Goal: Transaction & Acquisition: Book appointment/travel/reservation

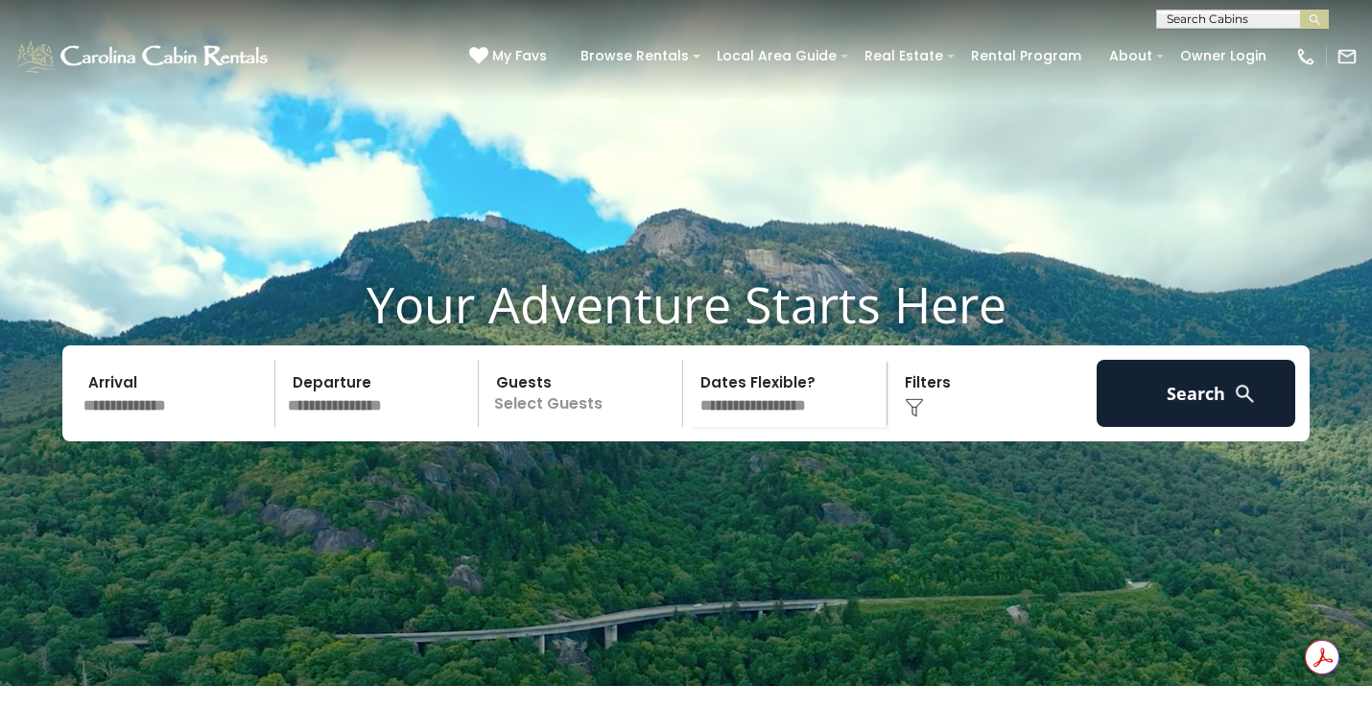
click at [142, 427] on input "text" at bounding box center [176, 393] width 199 height 67
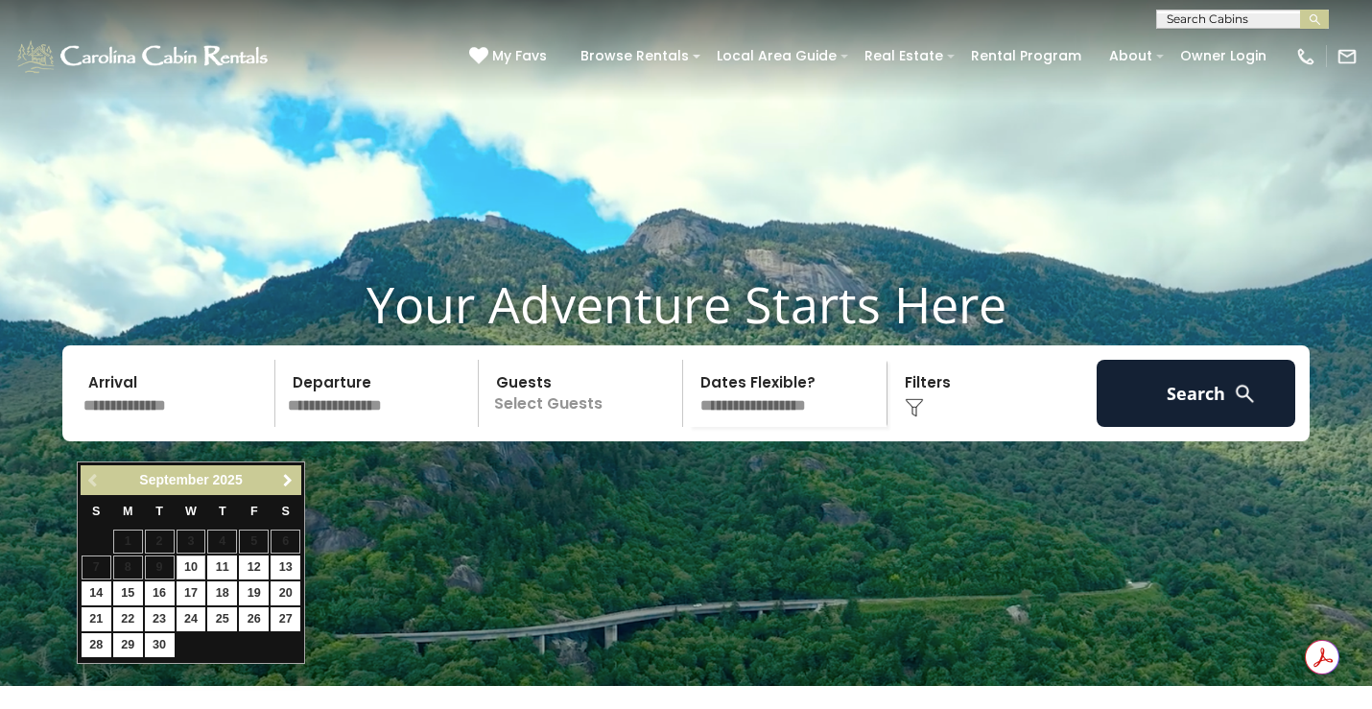
click at [286, 489] on link "Next" at bounding box center [287, 480] width 24 height 24
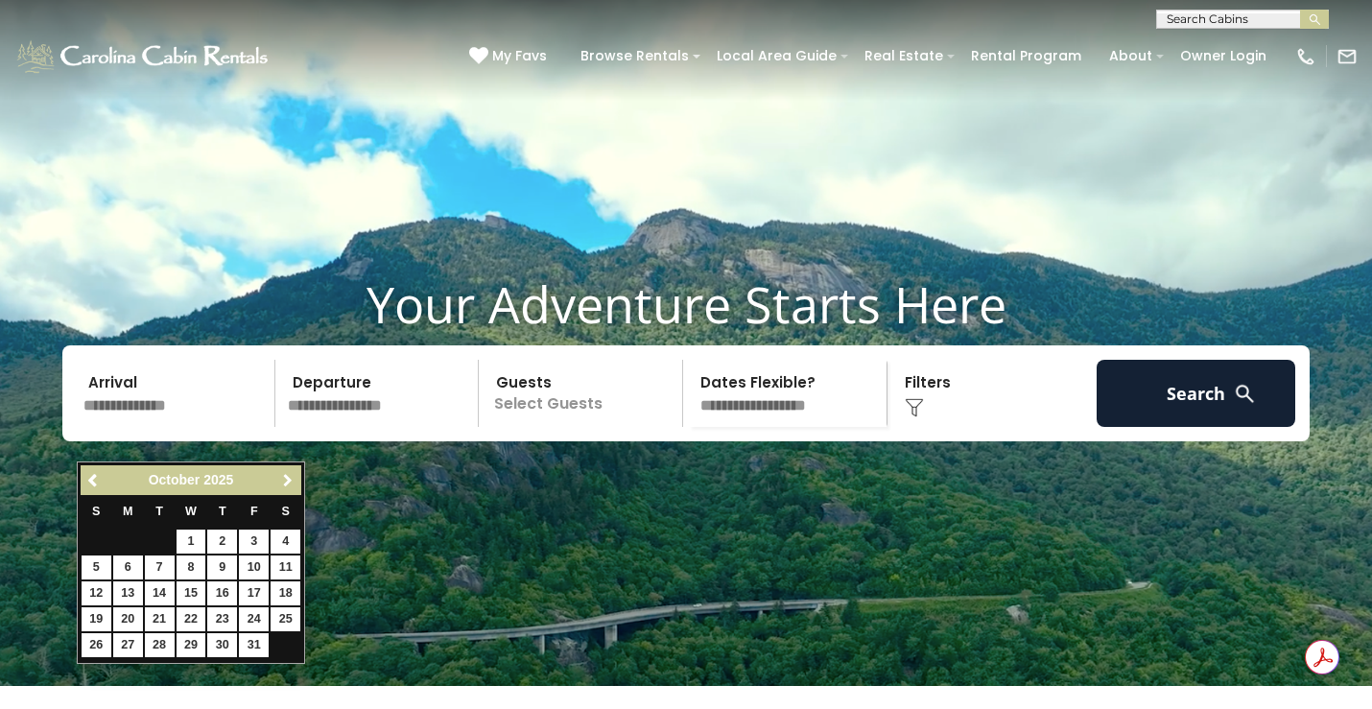
click at [293, 485] on span "Next" at bounding box center [287, 480] width 15 height 15
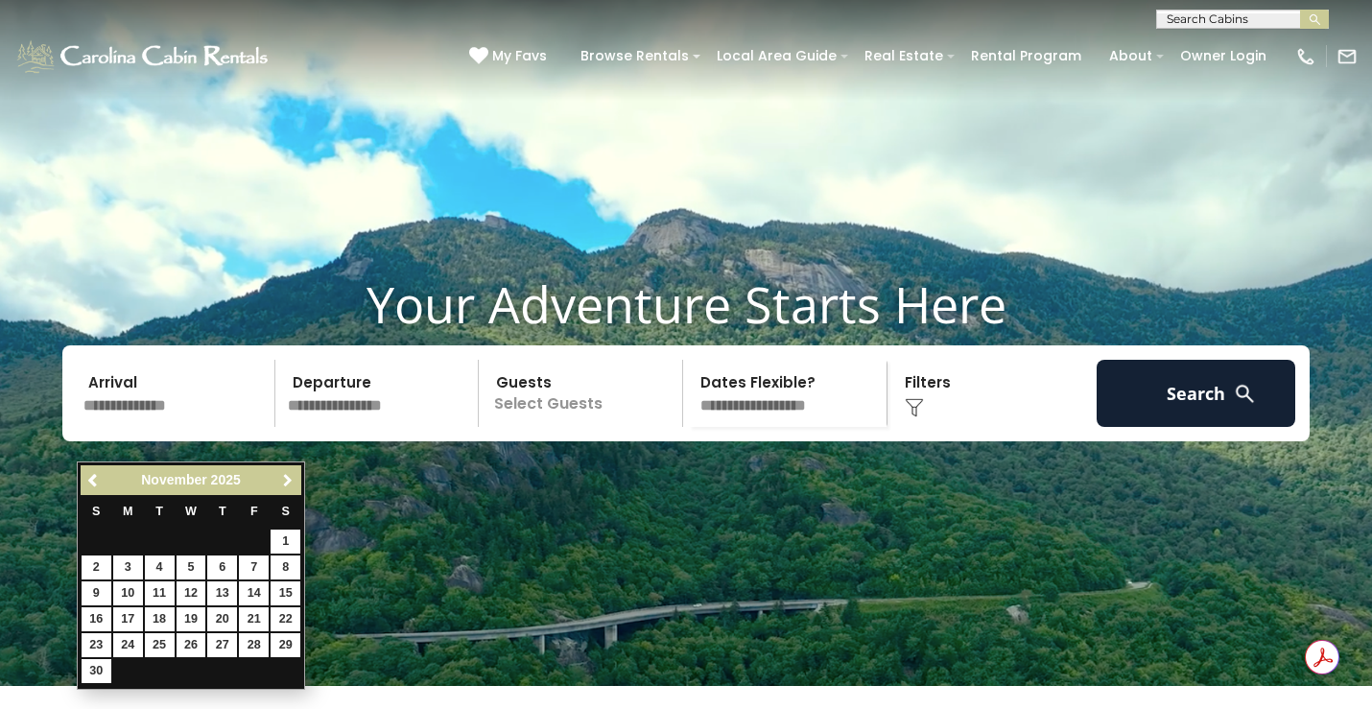
click at [292, 483] on span "Next" at bounding box center [287, 480] width 15 height 15
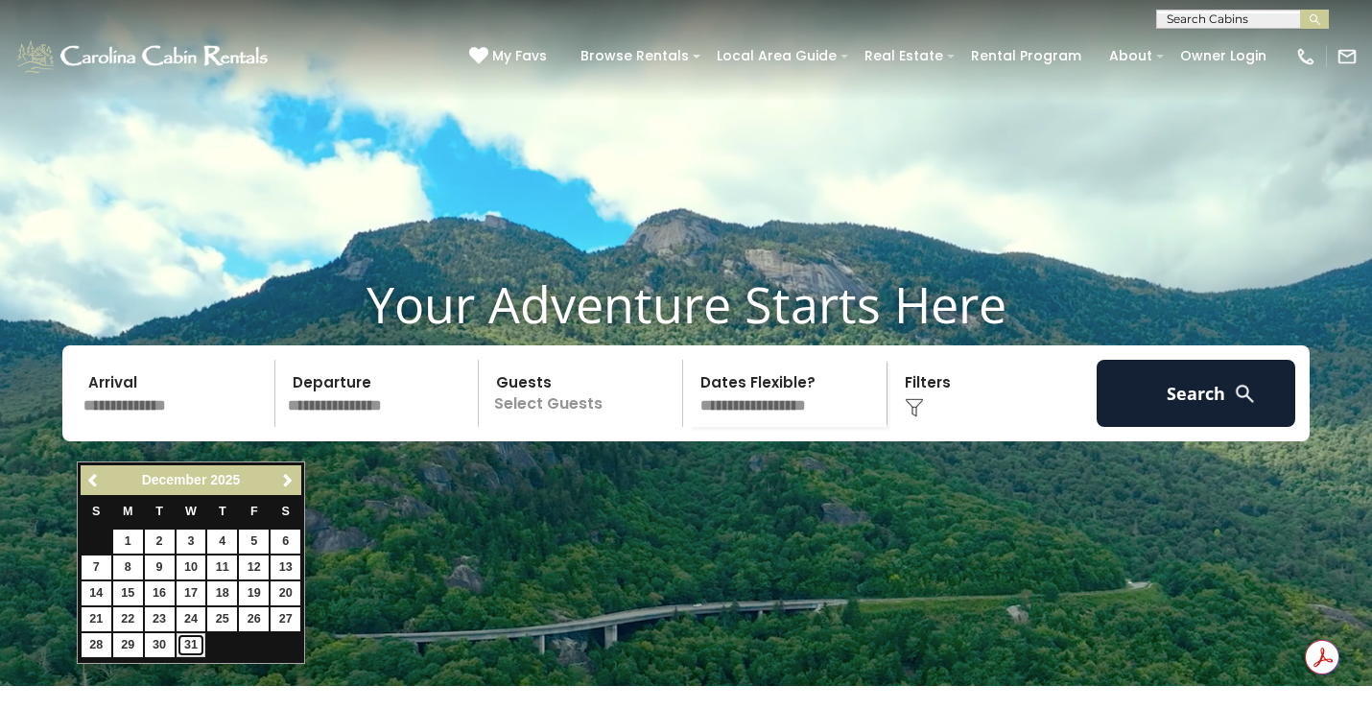
click at [188, 645] on link "31" at bounding box center [192, 645] width 30 height 24
type input "********"
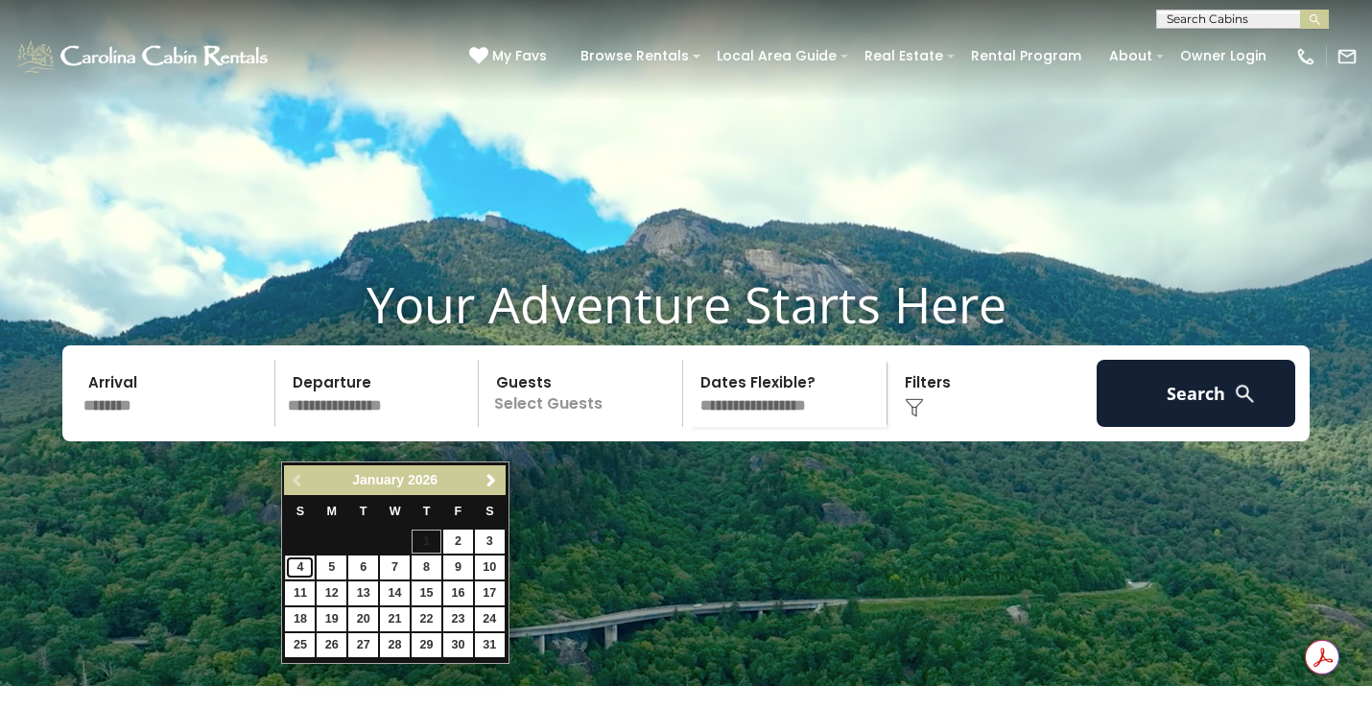
click at [302, 562] on link "4" at bounding box center [300, 568] width 30 height 24
type input "******"
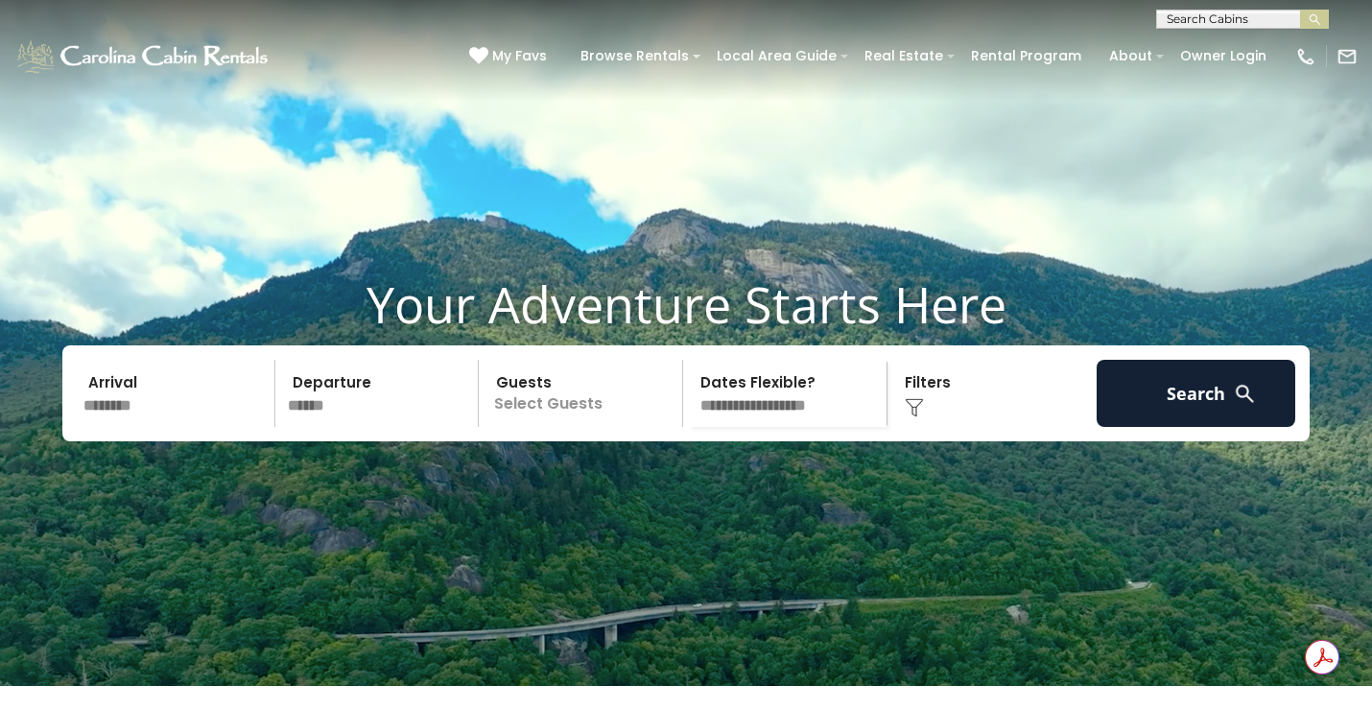
click at [570, 427] on p "Select Guests" at bounding box center [584, 393] width 198 height 67
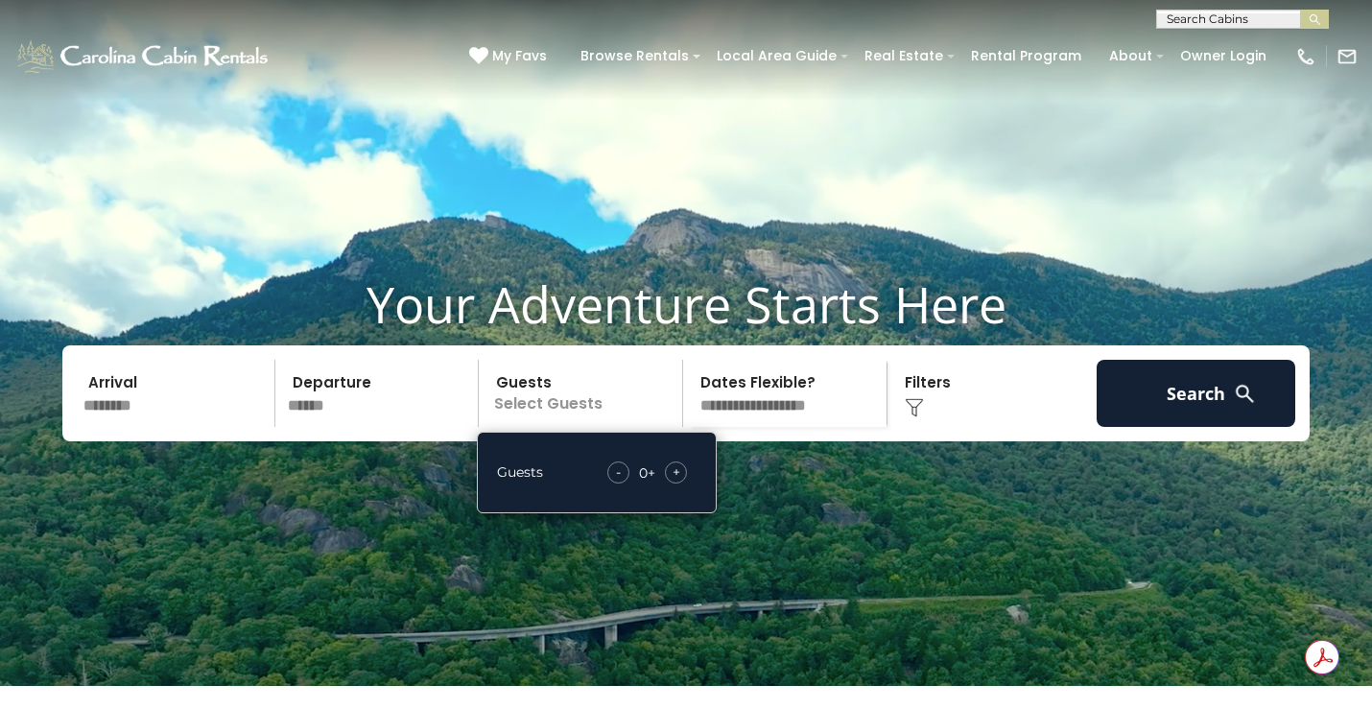
click at [665, 484] on div "- 0 + +" at bounding box center [647, 473] width 99 height 22
click at [677, 482] on span "+" at bounding box center [677, 472] width 8 height 19
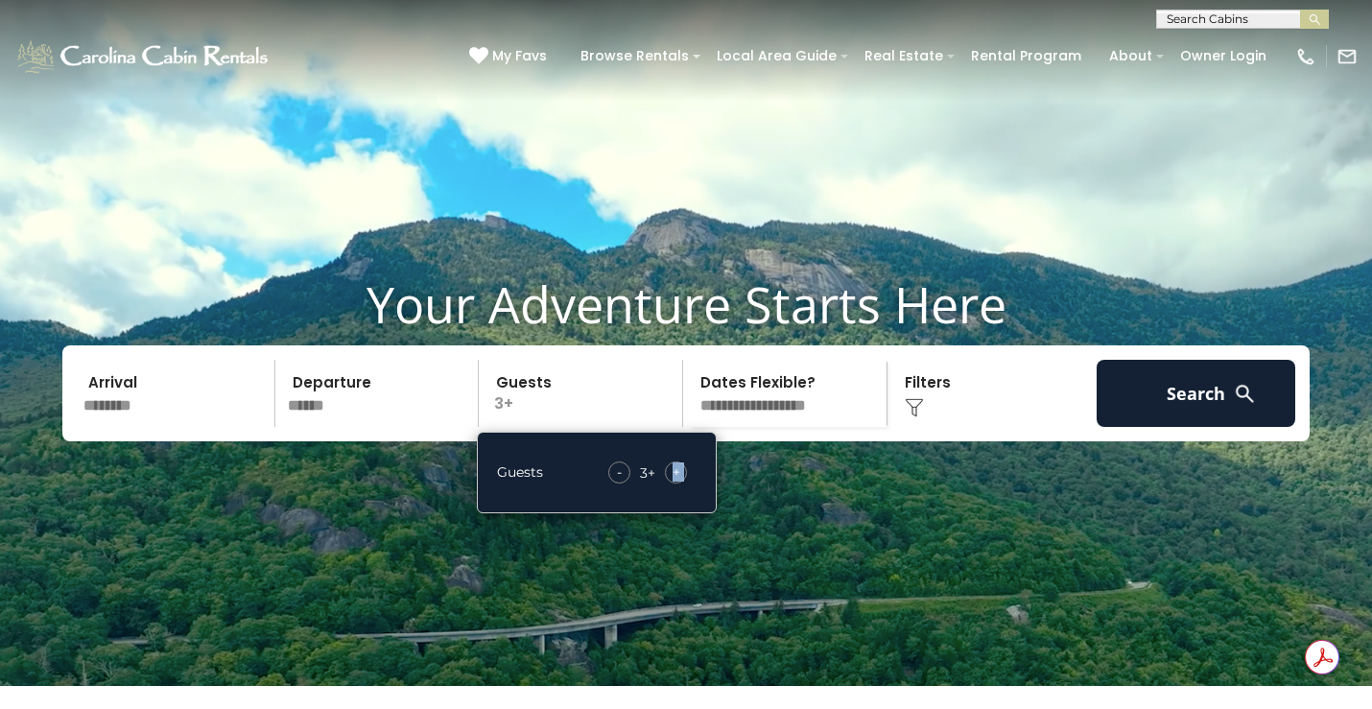
click at [677, 482] on span "+" at bounding box center [677, 472] width 8 height 19
click at [762, 427] on select "**********" at bounding box center [788, 393] width 198 height 67
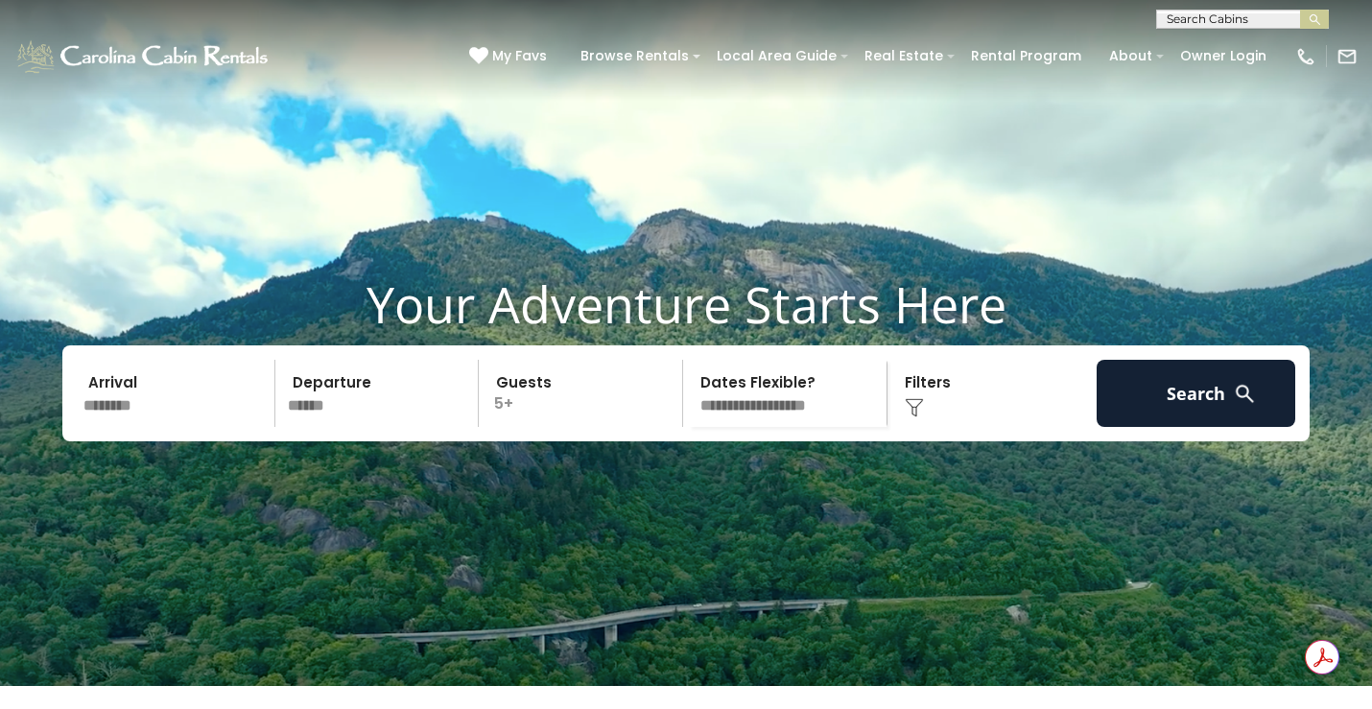
click at [918, 417] on img at bounding box center [914, 407] width 19 height 19
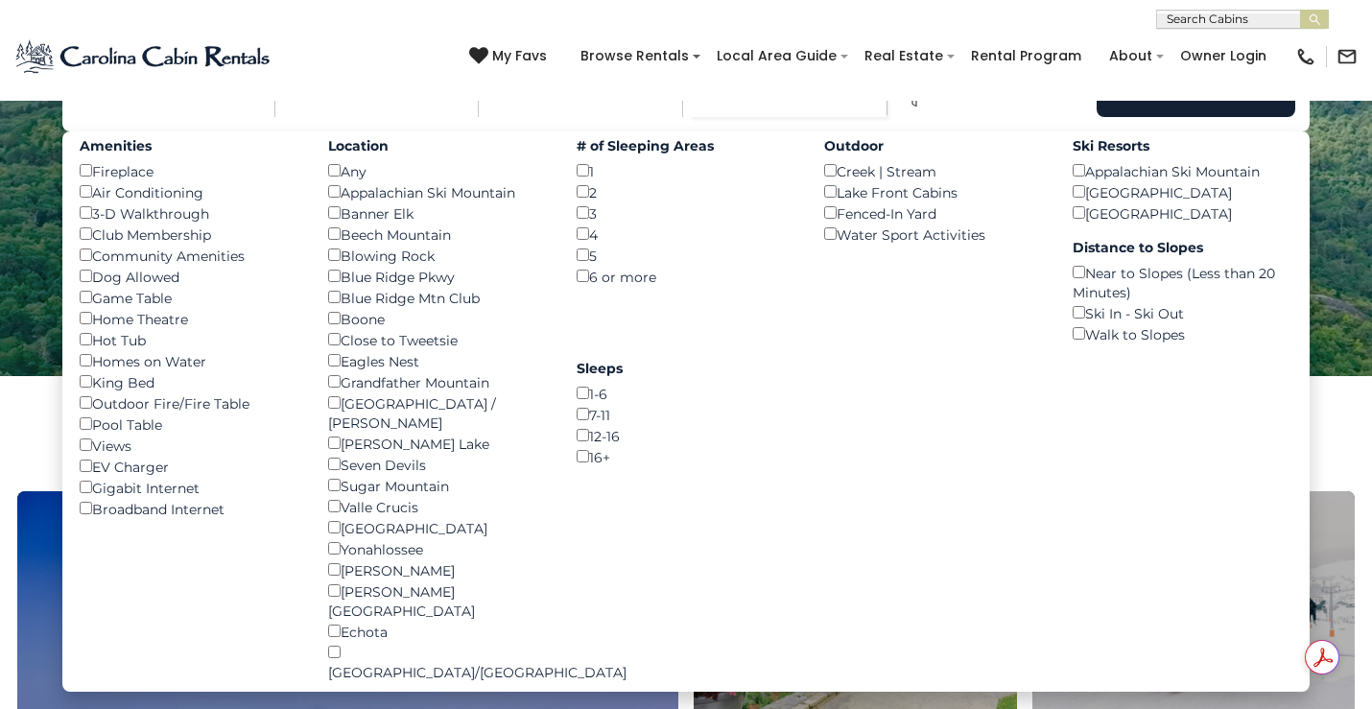
scroll to position [338, 0]
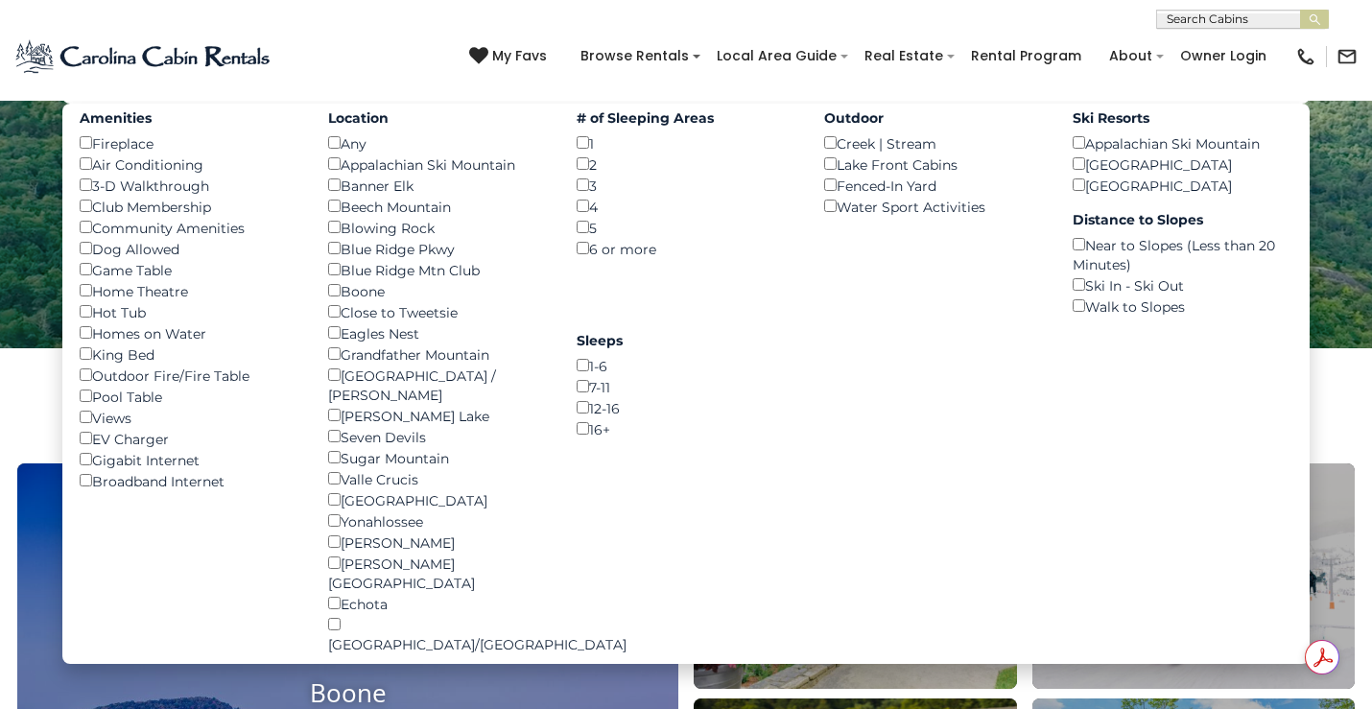
click at [79, 345] on div "Amenities Fireplace () Air Conditioning () 3-D Walkthrough () Club Membership (…" at bounding box center [189, 298] width 249 height 388
click at [78, 450] on div "Amenities Fireplace () Air Conditioning () 3-D Walkthrough () Club Membership (…" at bounding box center [189, 298] width 249 height 388
click at [78, 412] on div "Amenities Fireplace () Air Conditioning () 3-D Walkthrough () Club Membership (…" at bounding box center [189, 298] width 249 height 388
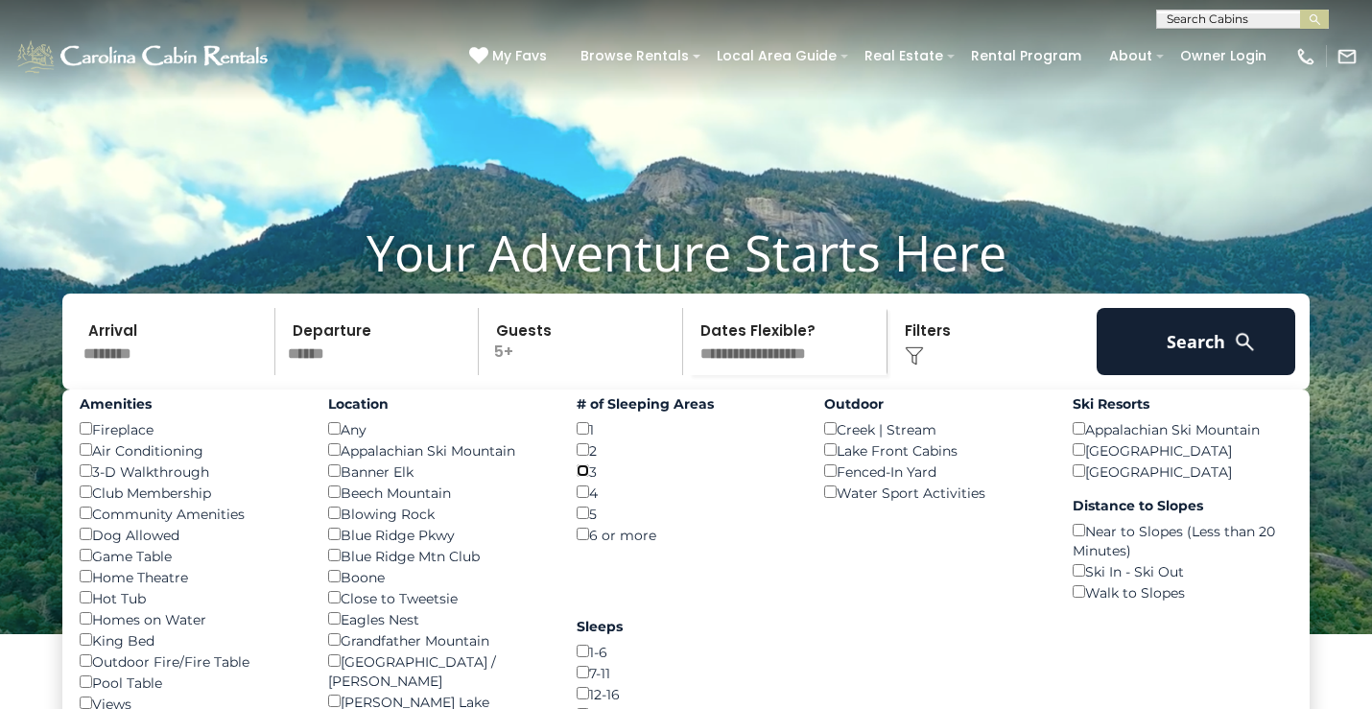
scroll to position [46, 0]
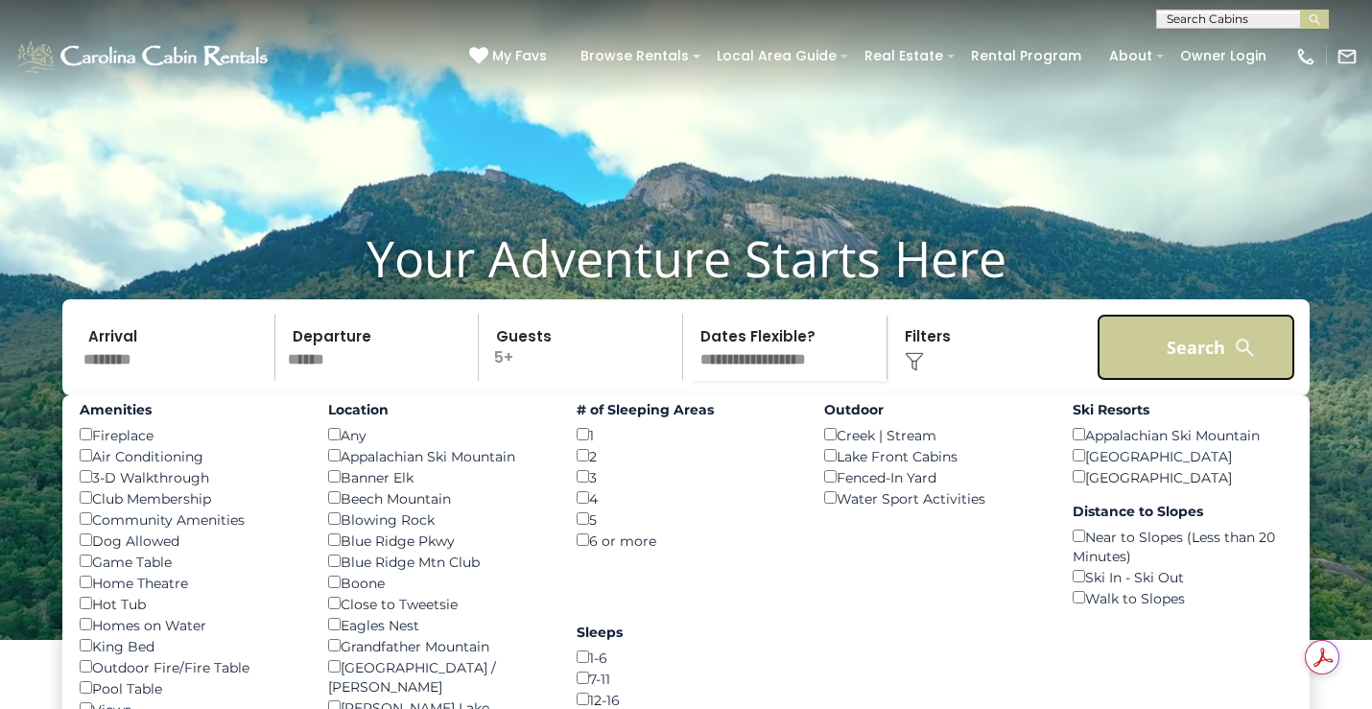
click at [1192, 375] on button "Search" at bounding box center [1196, 347] width 199 height 67
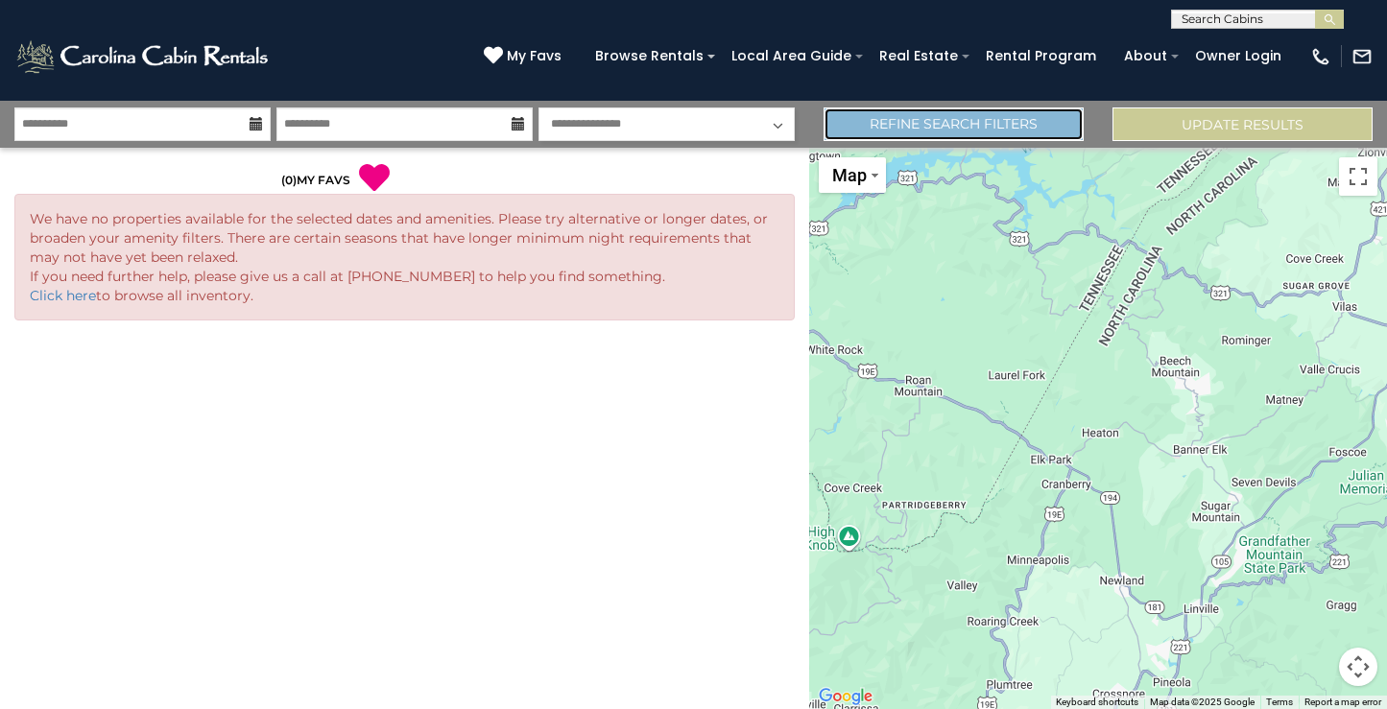
click at [937, 126] on link "Refine Search Filters" at bounding box center [953, 124] width 260 height 34
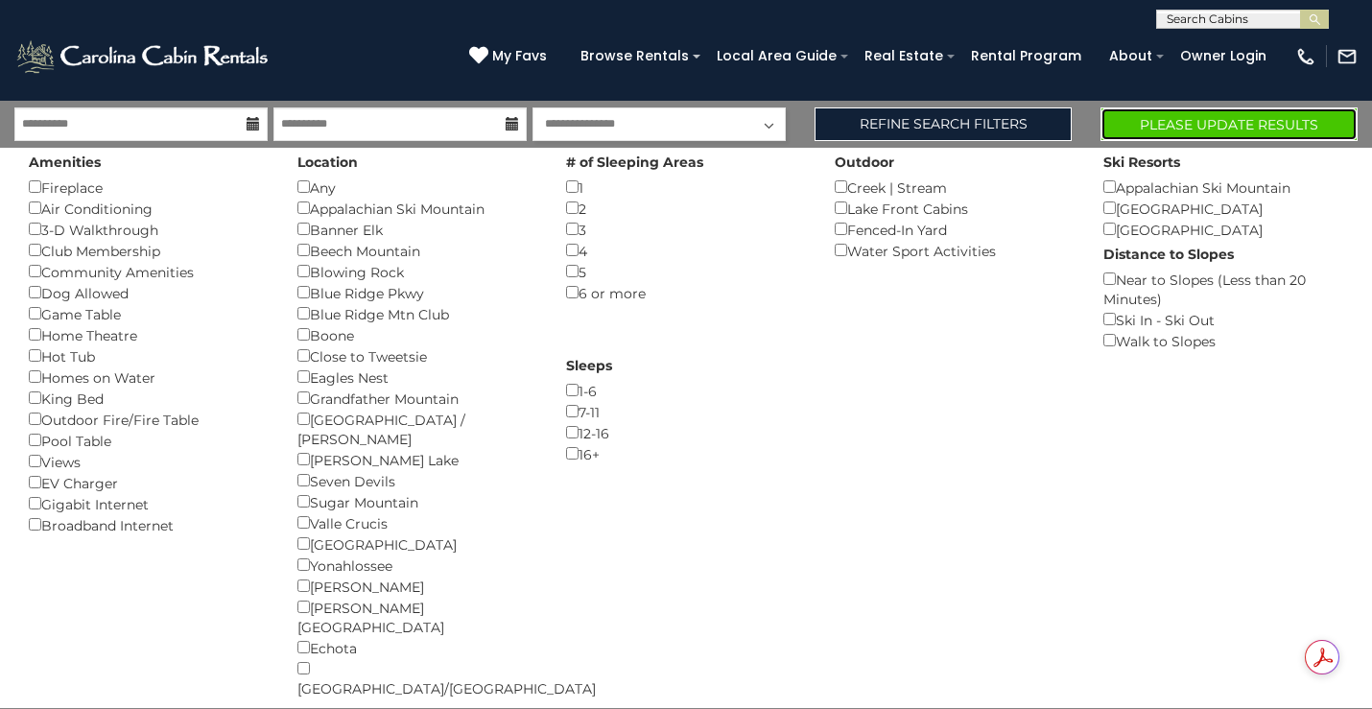
click at [1212, 127] on button "Please Update Results" at bounding box center [1229, 124] width 257 height 34
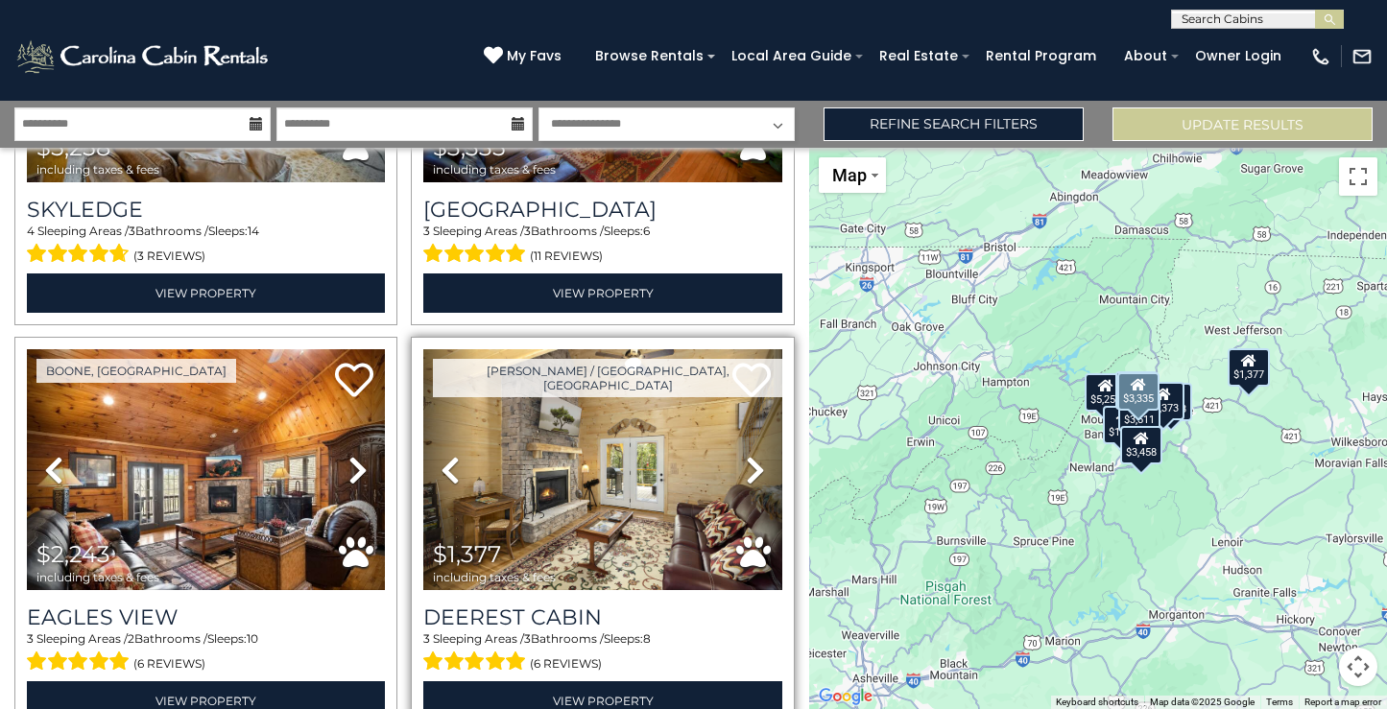
scroll to position [533, 0]
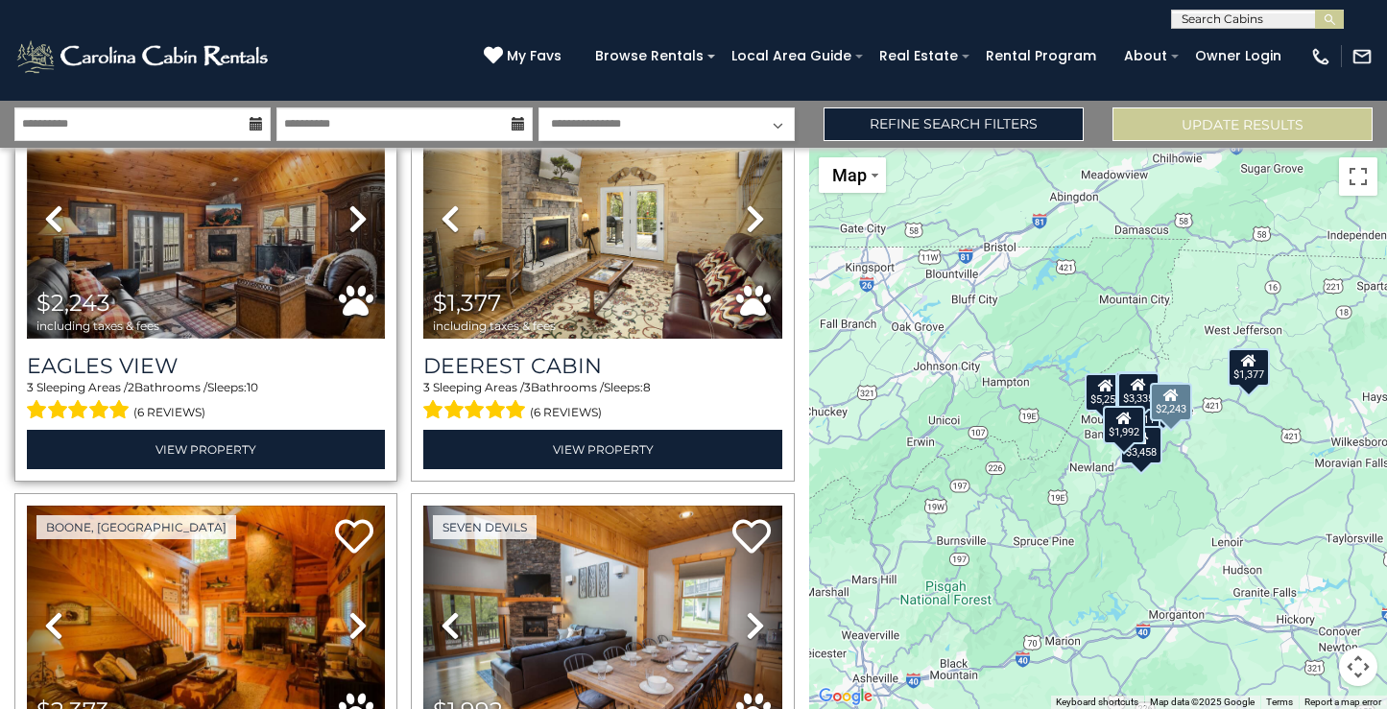
click at [195, 272] on img at bounding box center [206, 218] width 358 height 240
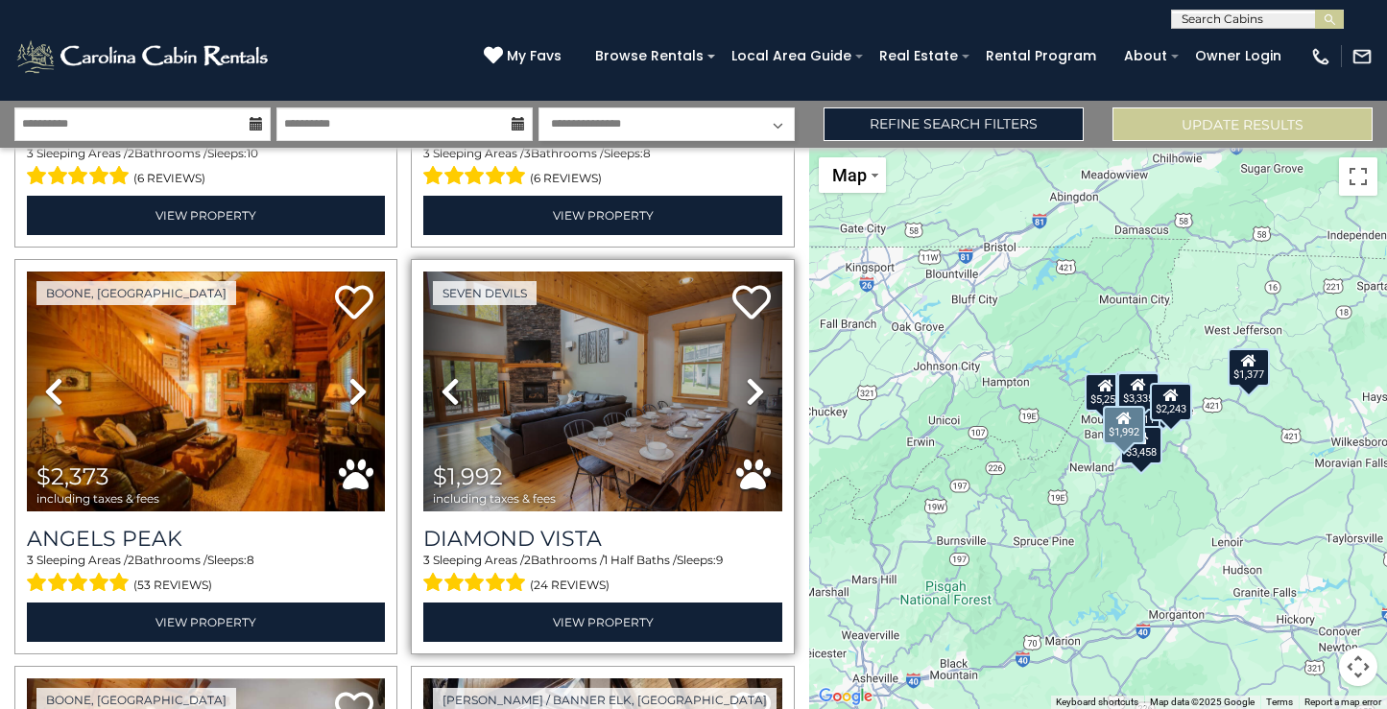
scroll to position [808, 0]
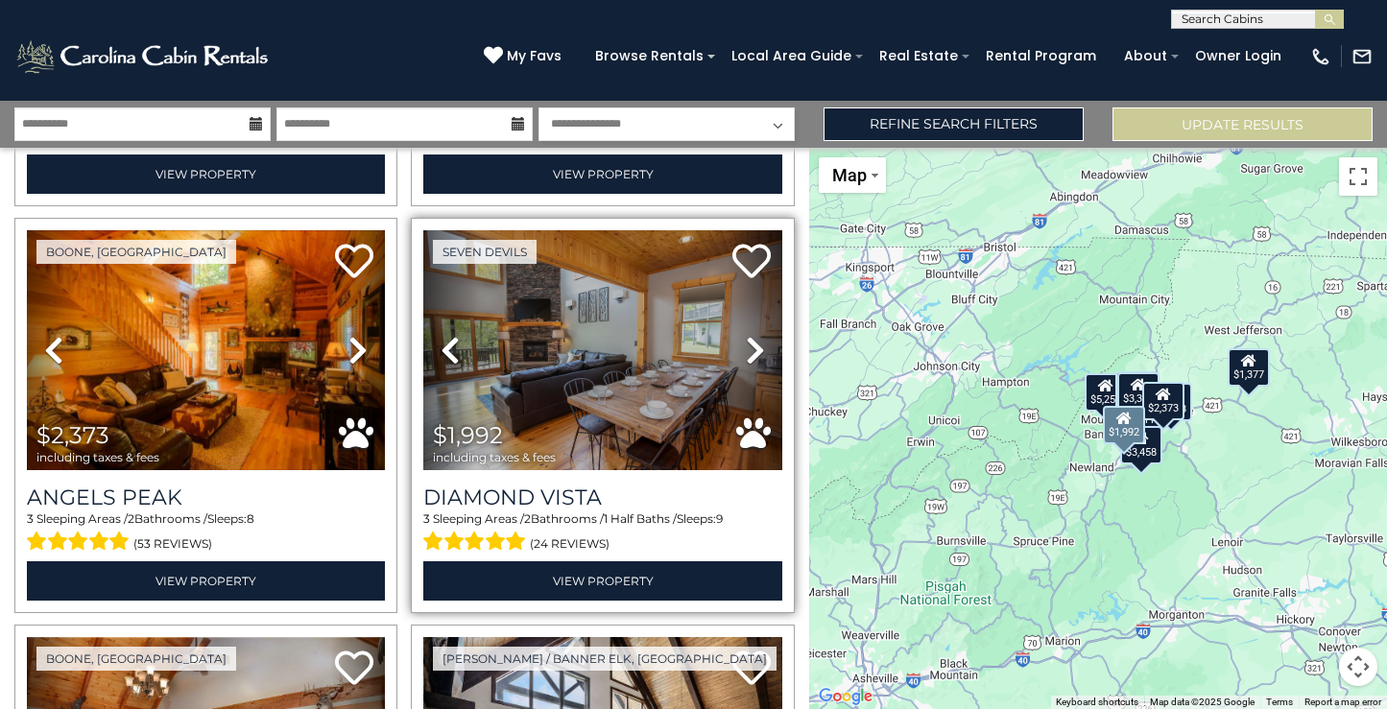
click at [746, 335] on icon at bounding box center [755, 350] width 19 height 31
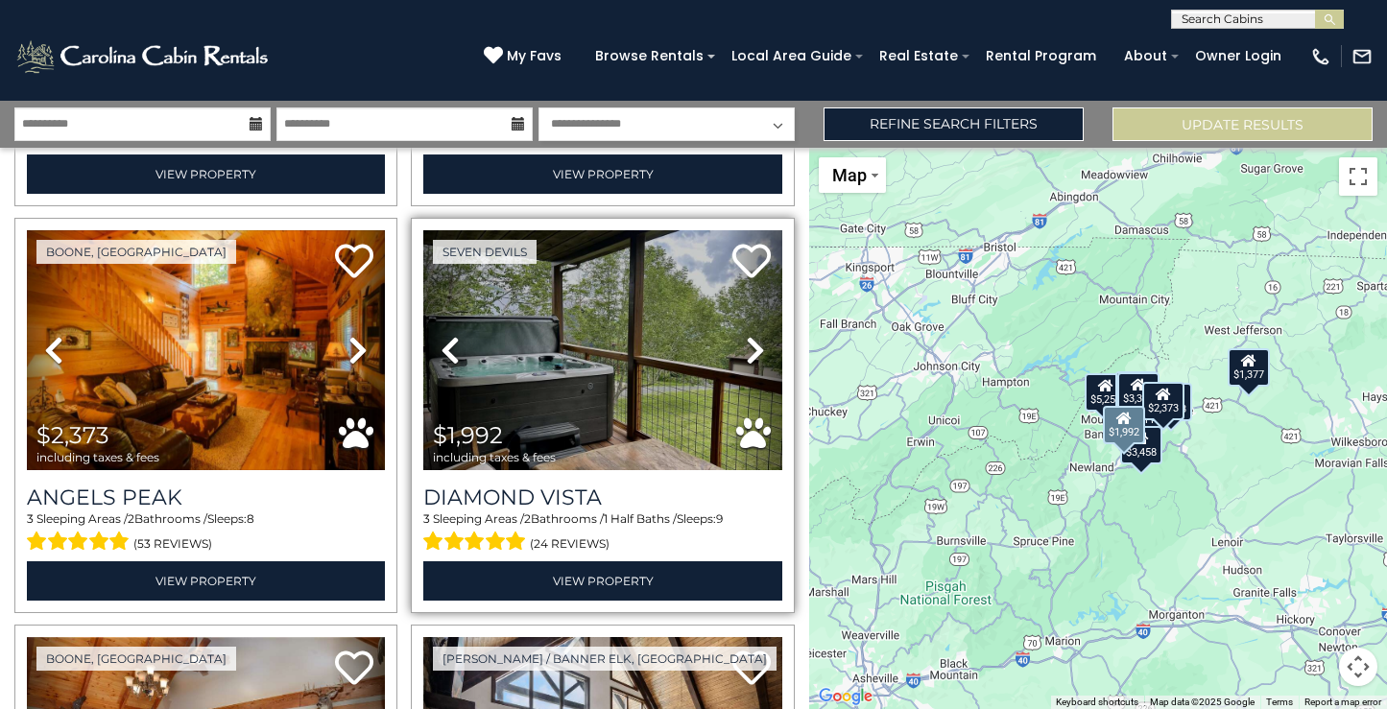
click at [746, 335] on icon at bounding box center [755, 350] width 19 height 31
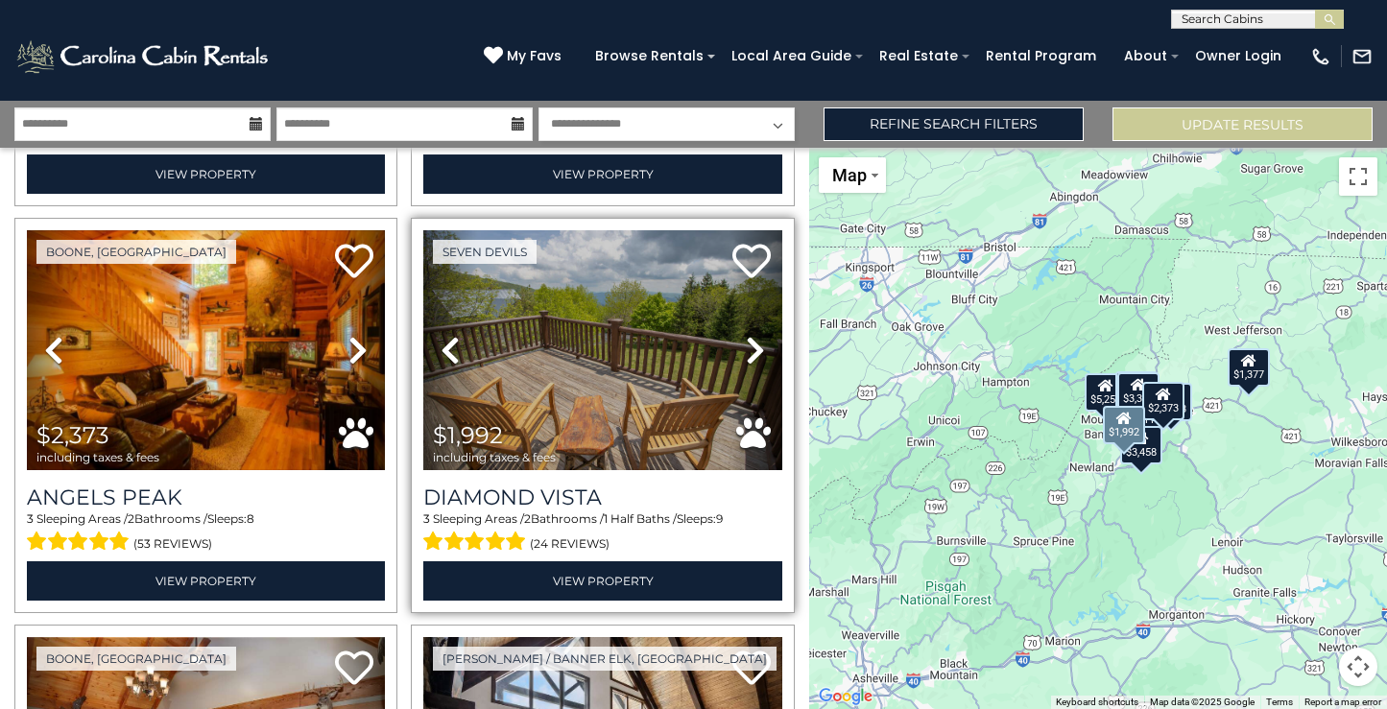
click at [746, 335] on icon at bounding box center [755, 350] width 19 height 31
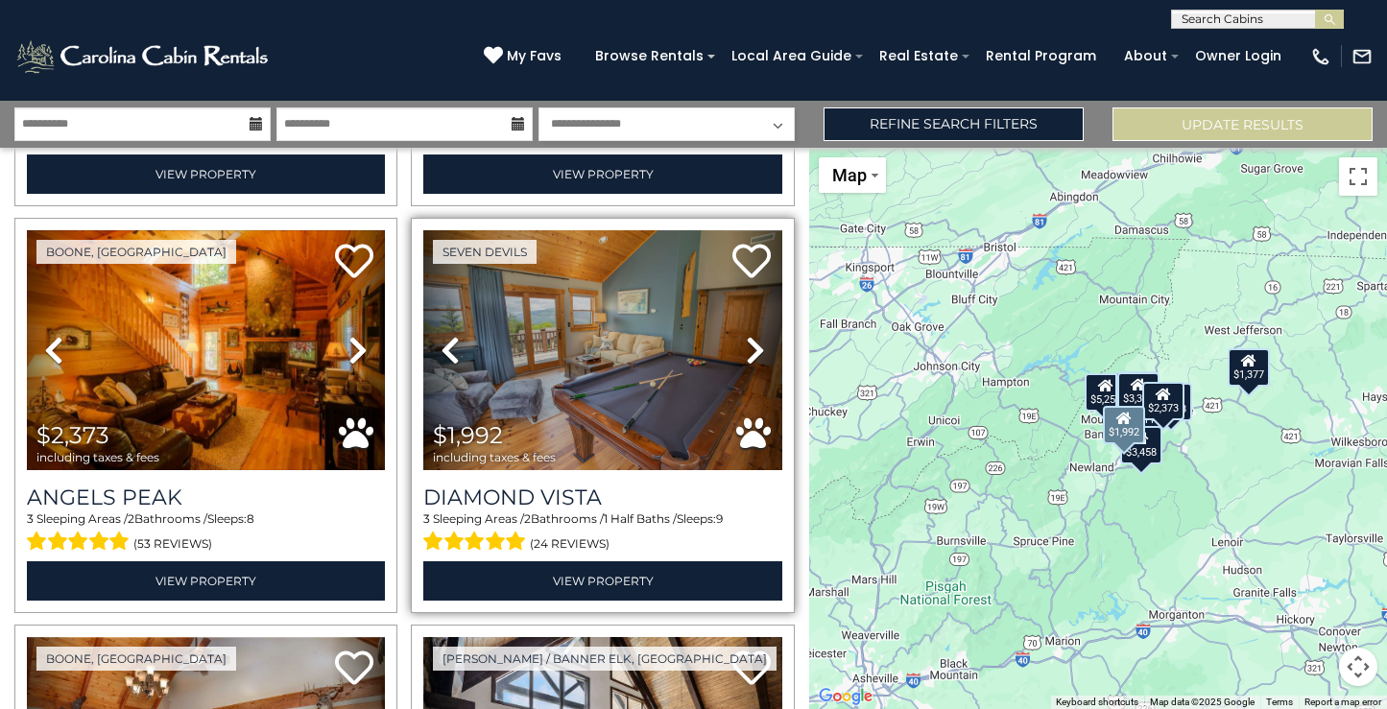
click at [746, 335] on icon at bounding box center [755, 350] width 19 height 31
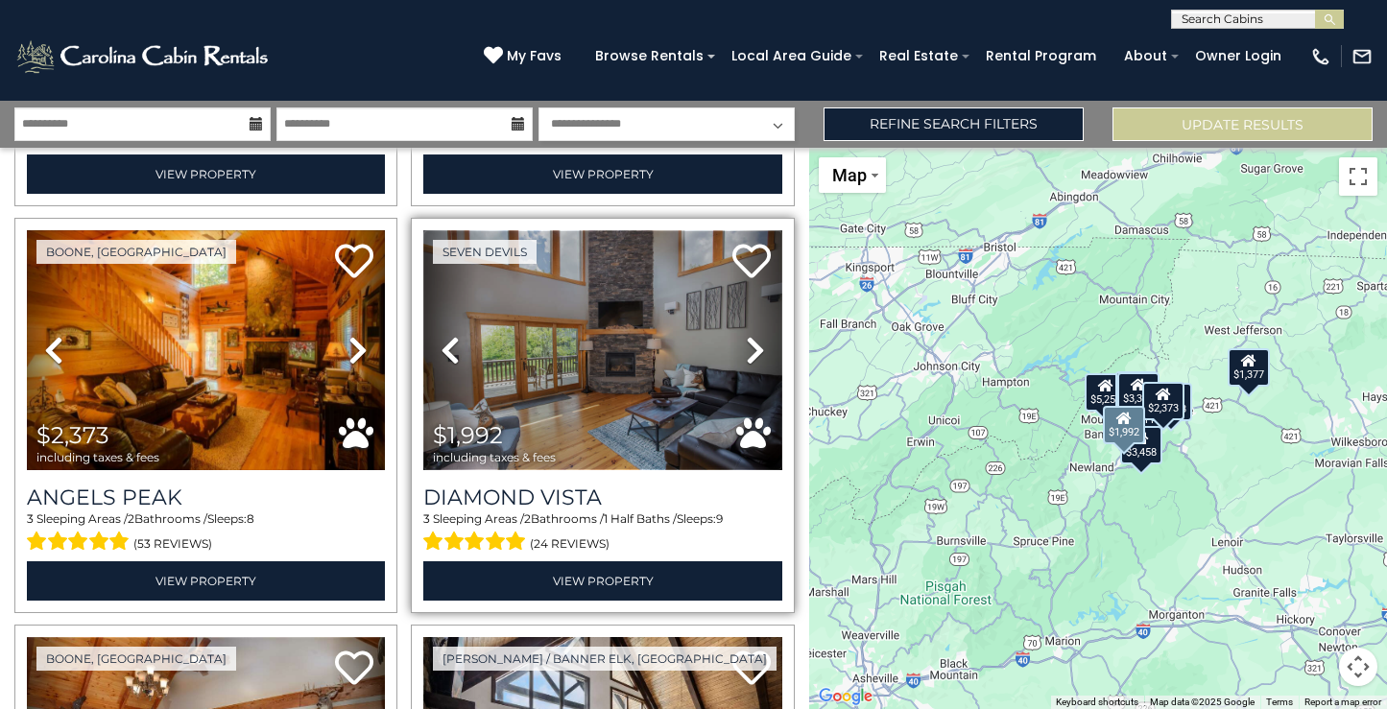
click at [568, 347] on img at bounding box center [602, 350] width 358 height 240
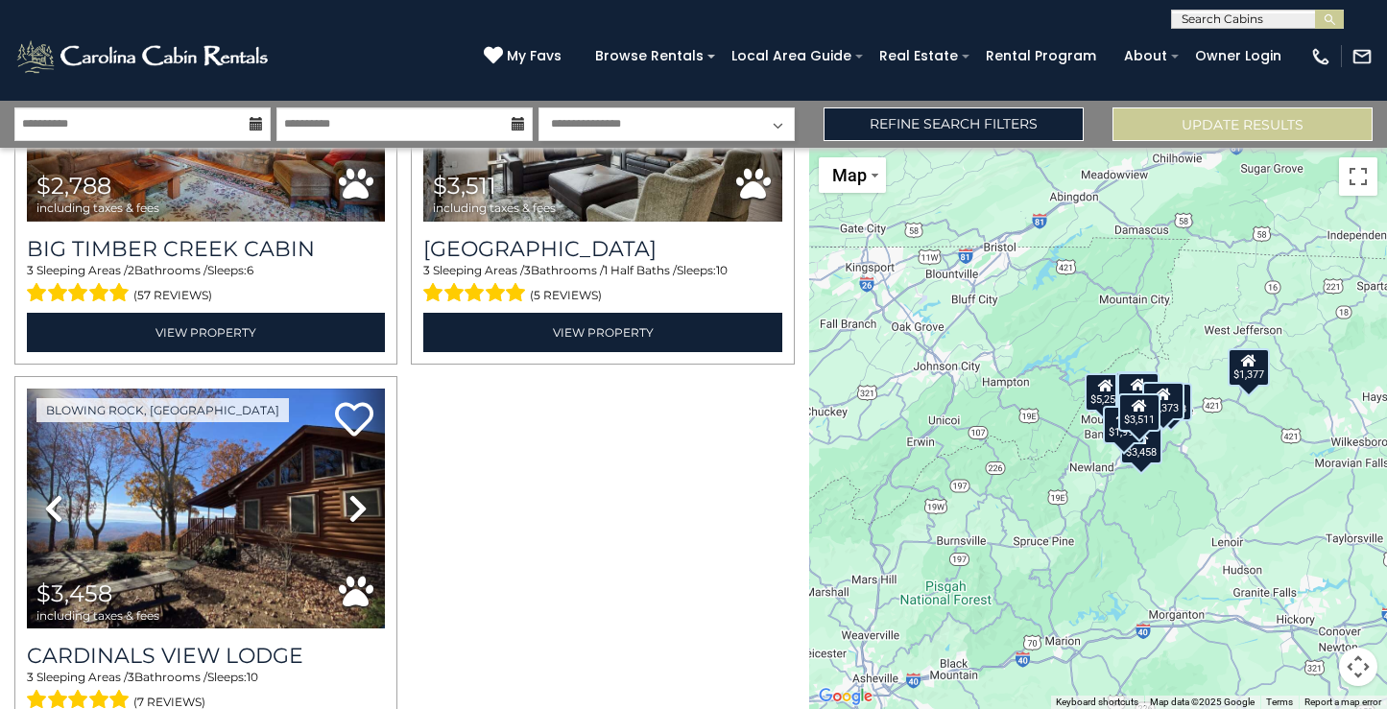
scroll to position [1511, 0]
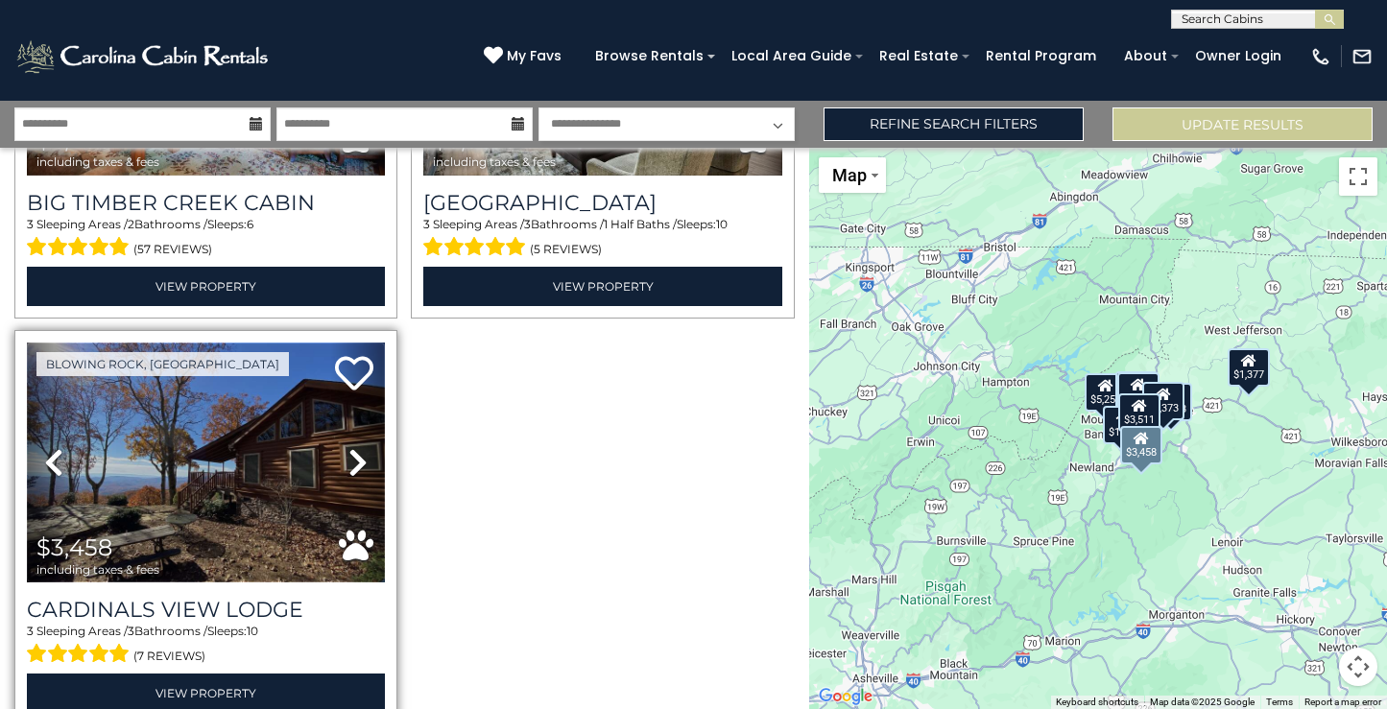
click at [239, 432] on img at bounding box center [206, 463] width 358 height 240
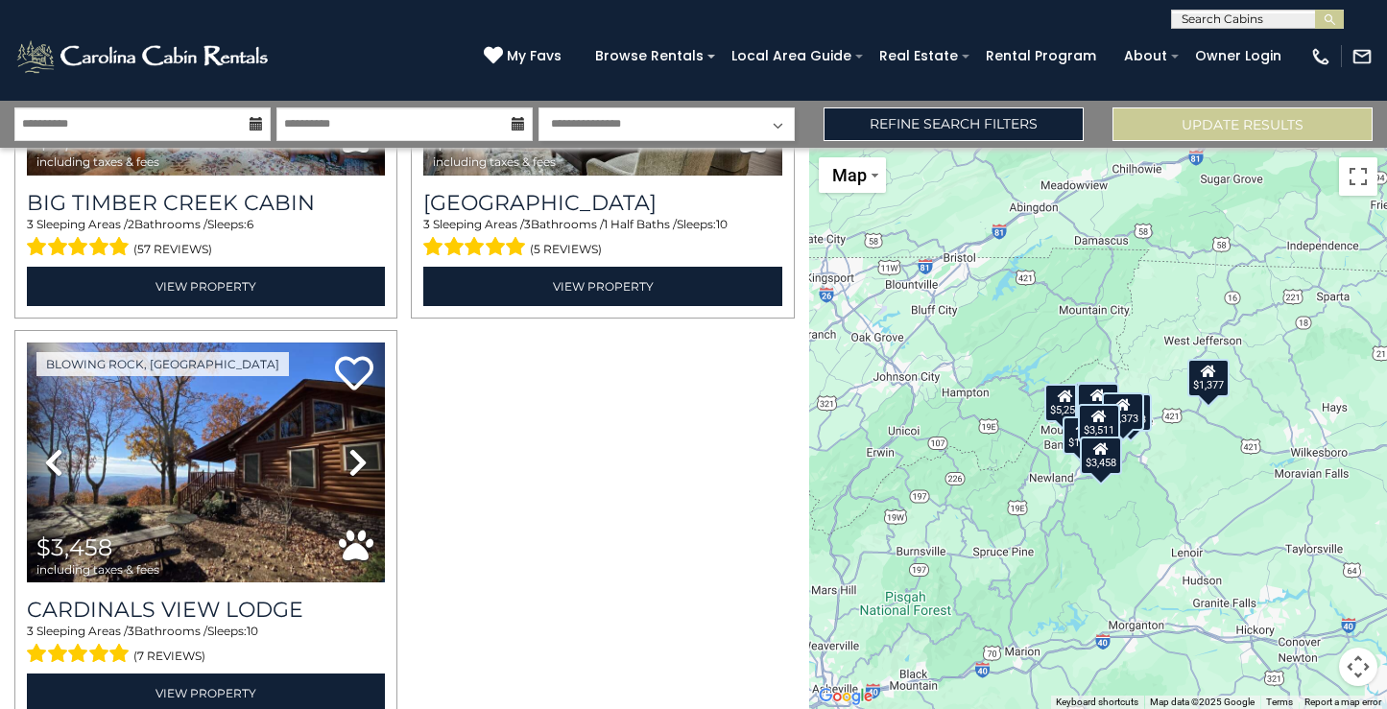
drag, startPoint x: 1310, startPoint y: 608, endPoint x: 1269, endPoint y: 617, distance: 42.2
click at [1269, 617] on div "$5,258 $3,335 $2,243 $1,377 $2,373 $1,992 $2,788 $3,511 $3,458" at bounding box center [1098, 428] width 578 height 561
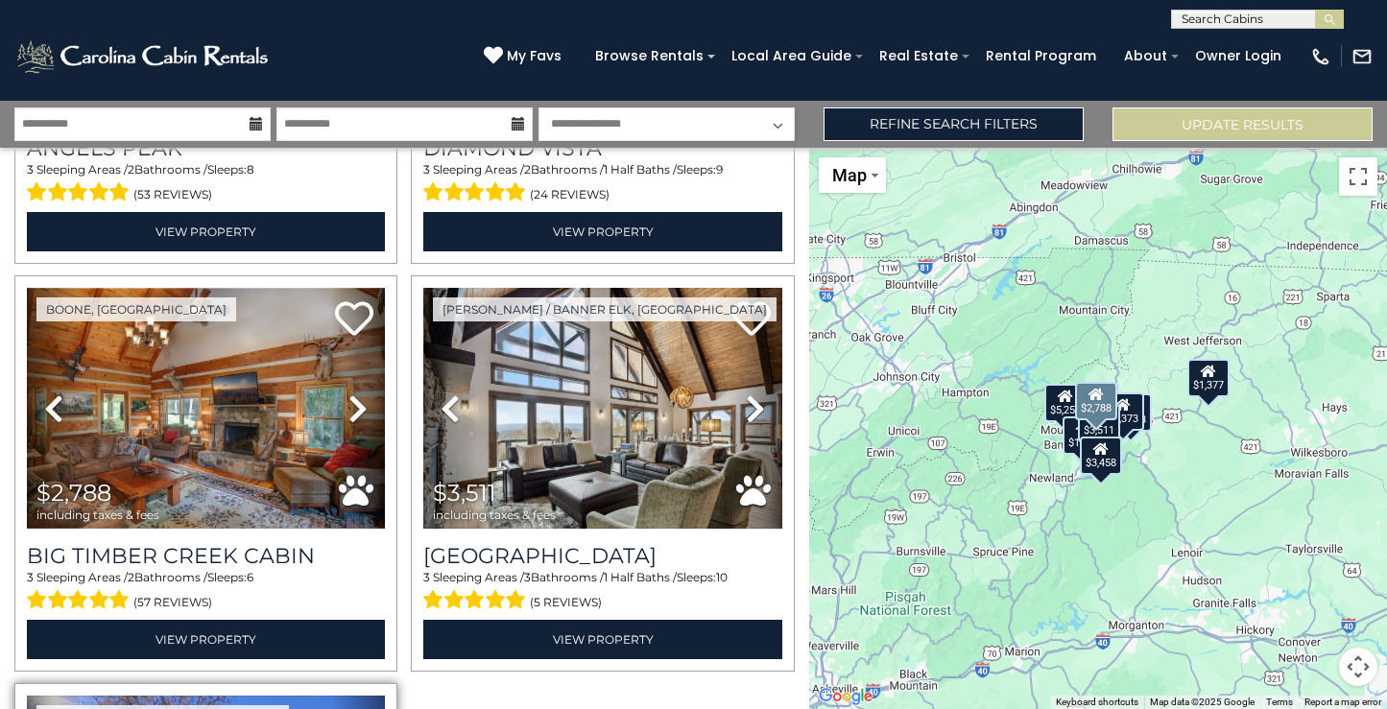
scroll to position [1148, 0]
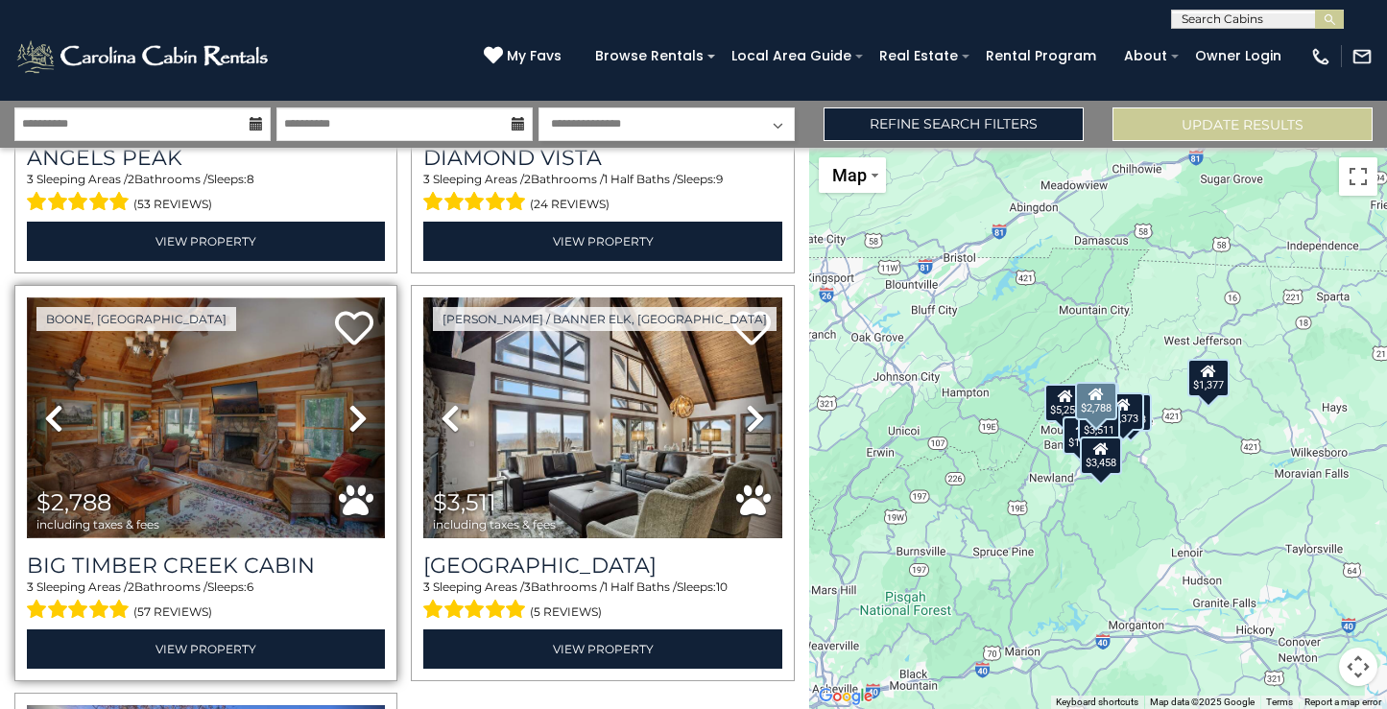
click at [191, 408] on img at bounding box center [206, 418] width 358 height 240
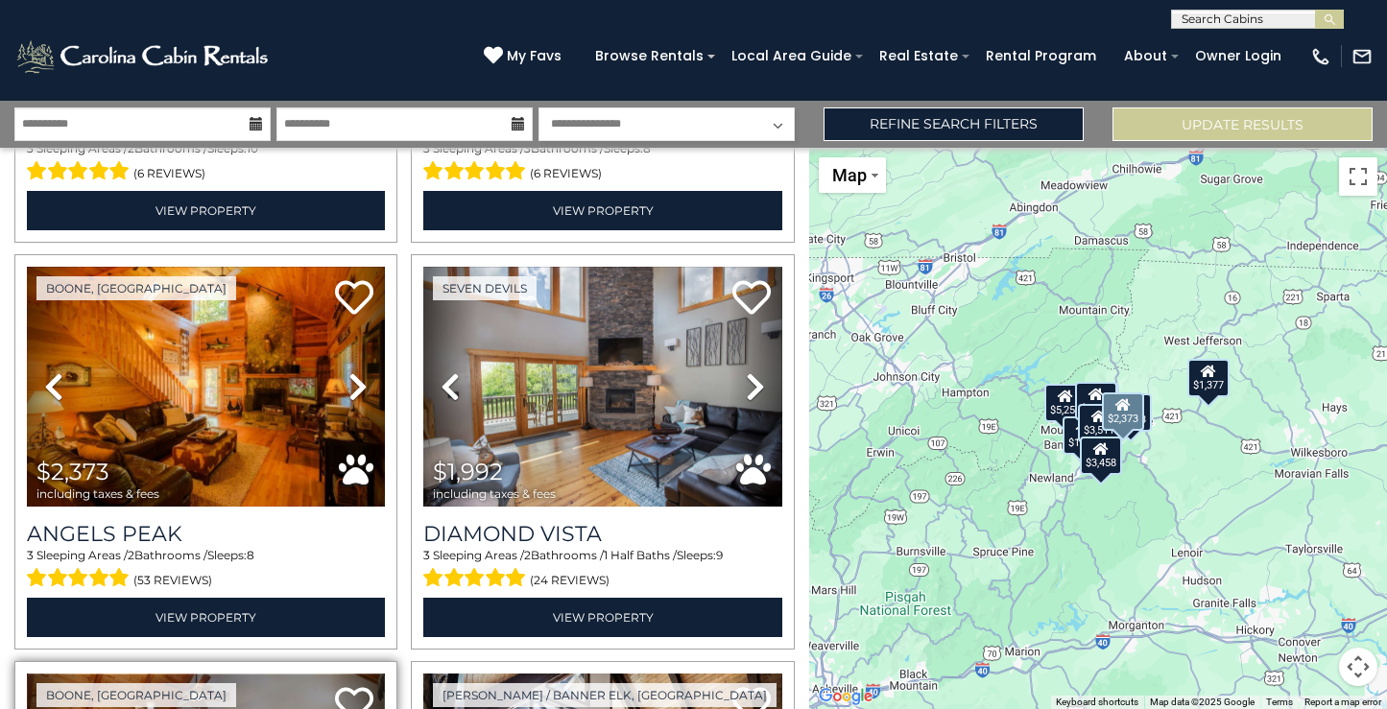
scroll to position [765, 0]
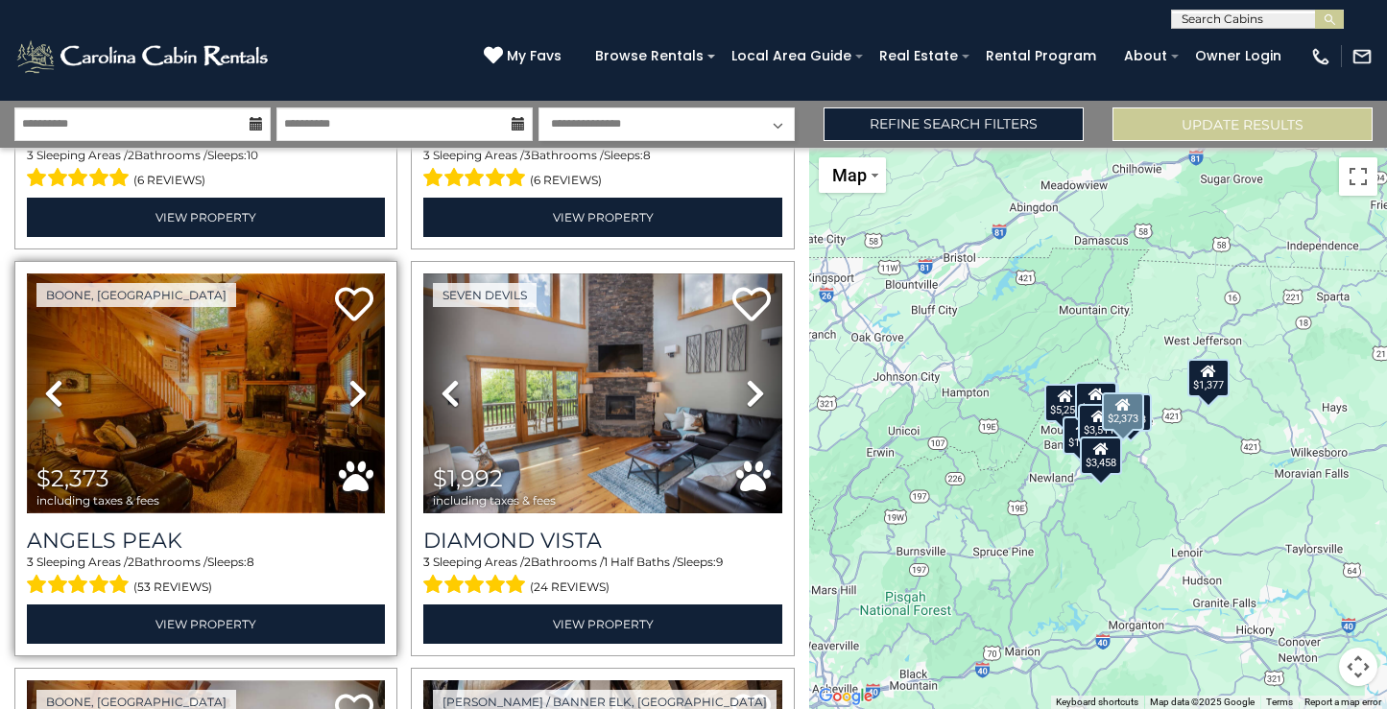
click at [172, 390] on img at bounding box center [206, 394] width 358 height 240
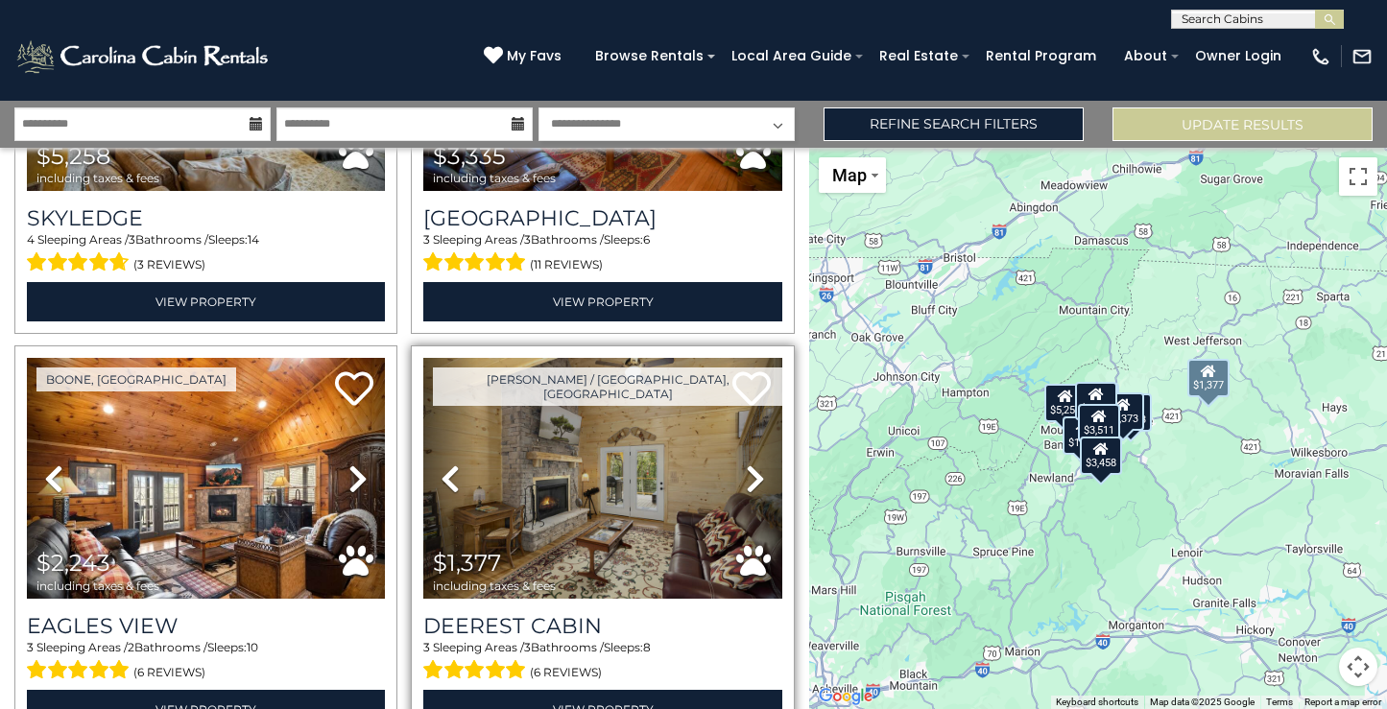
scroll to position [287, 0]
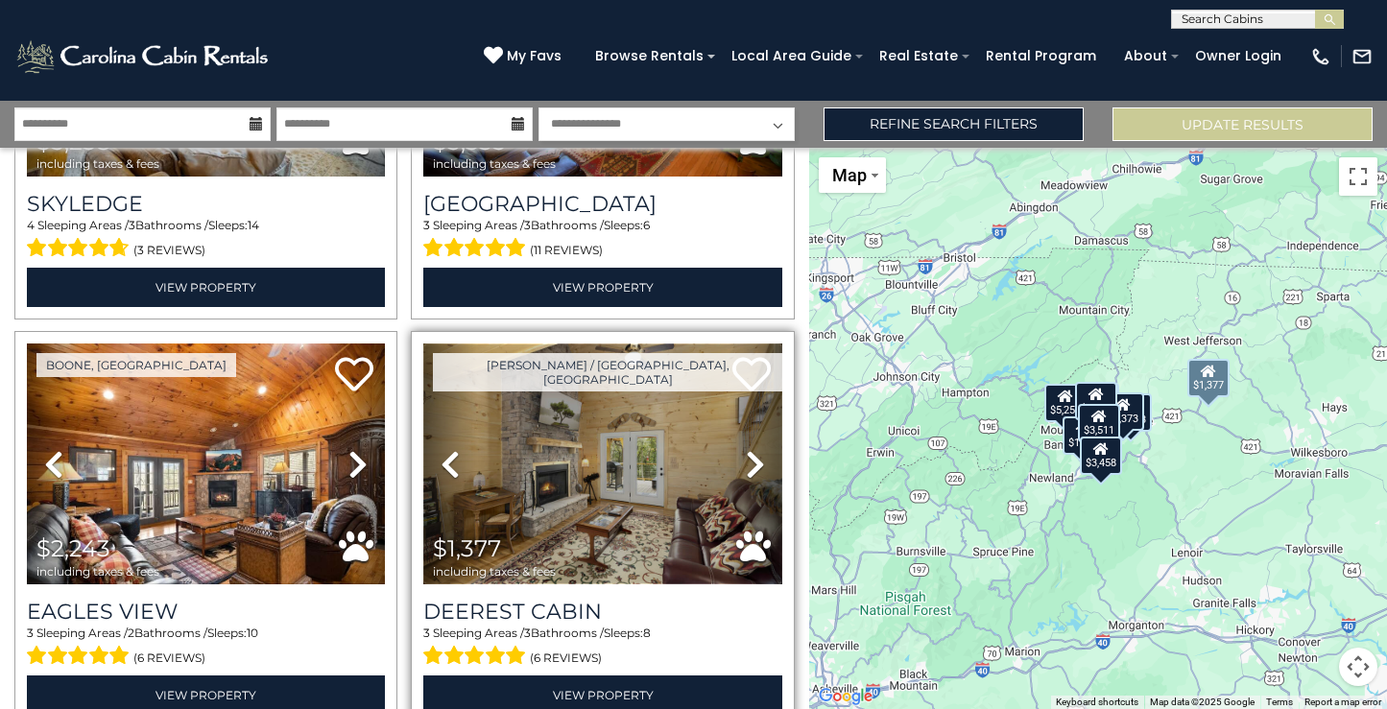
click at [639, 480] on img at bounding box center [602, 464] width 358 height 240
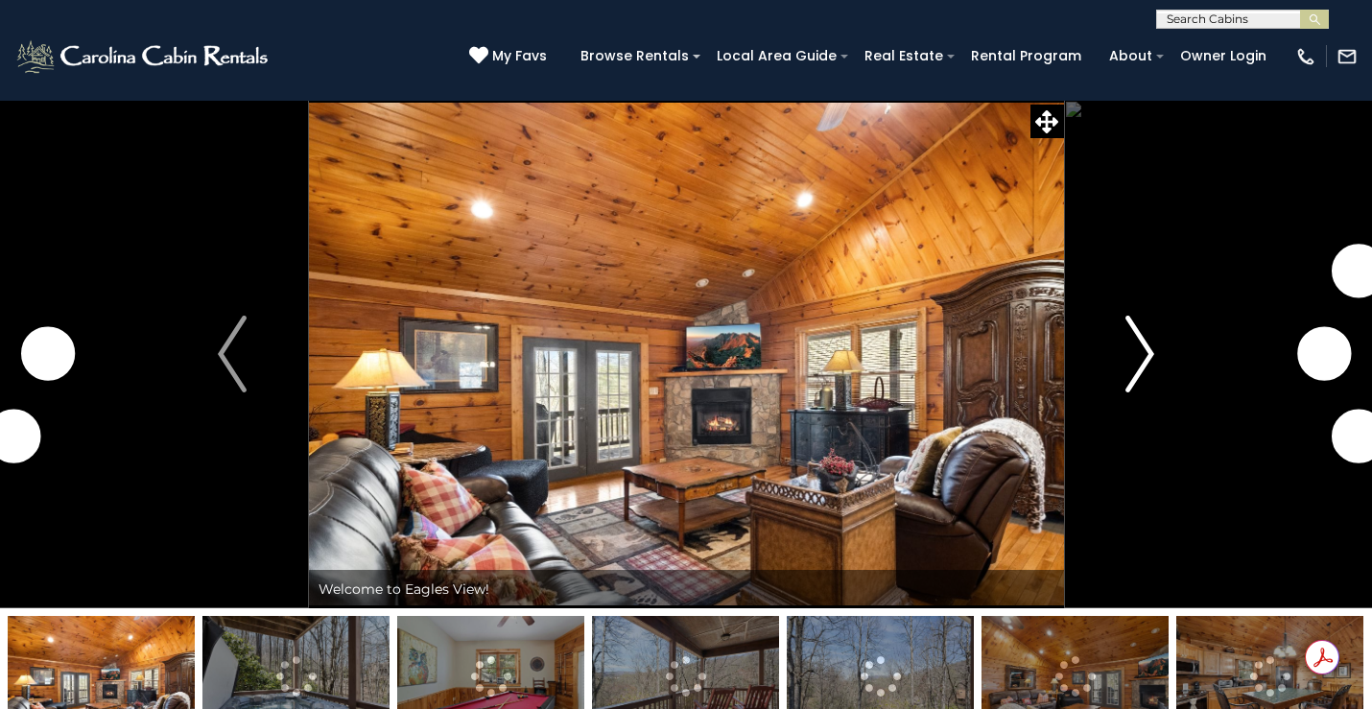
click at [1139, 351] on img "Next" at bounding box center [1140, 354] width 29 height 77
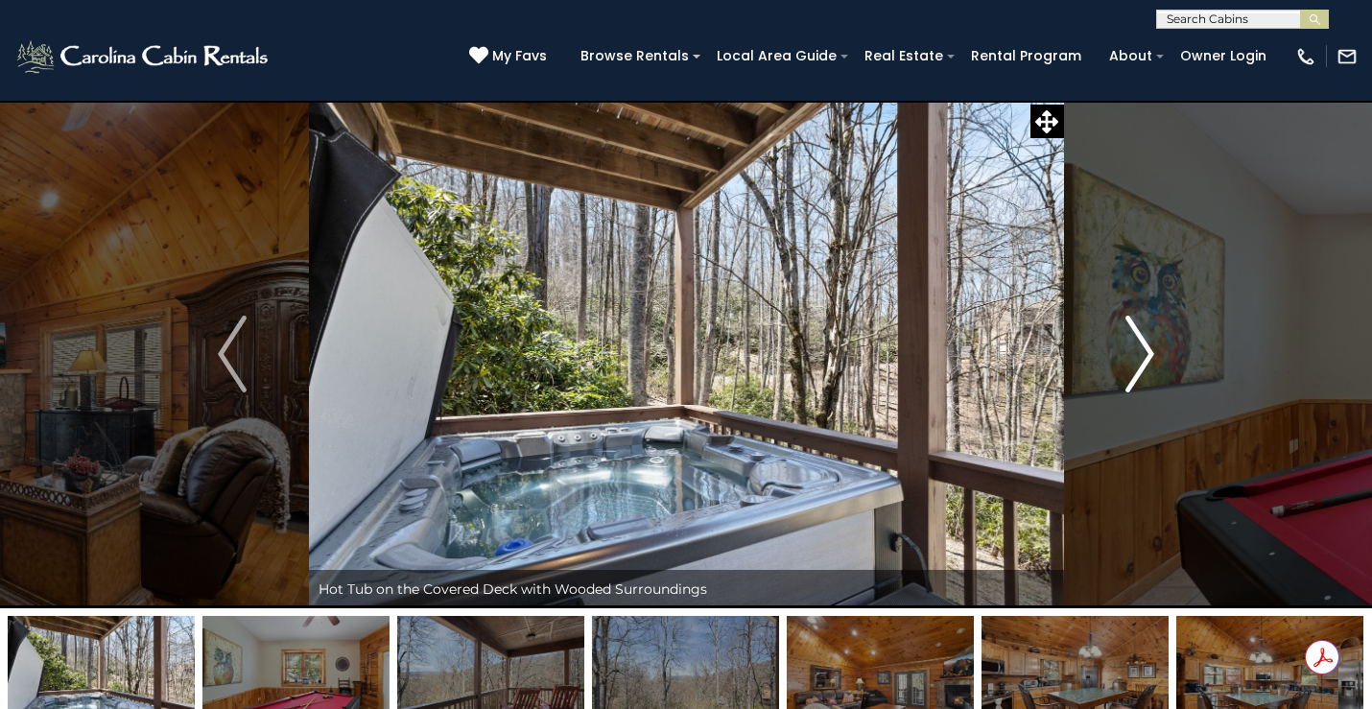
click at [1133, 337] on img "Next" at bounding box center [1140, 354] width 29 height 77
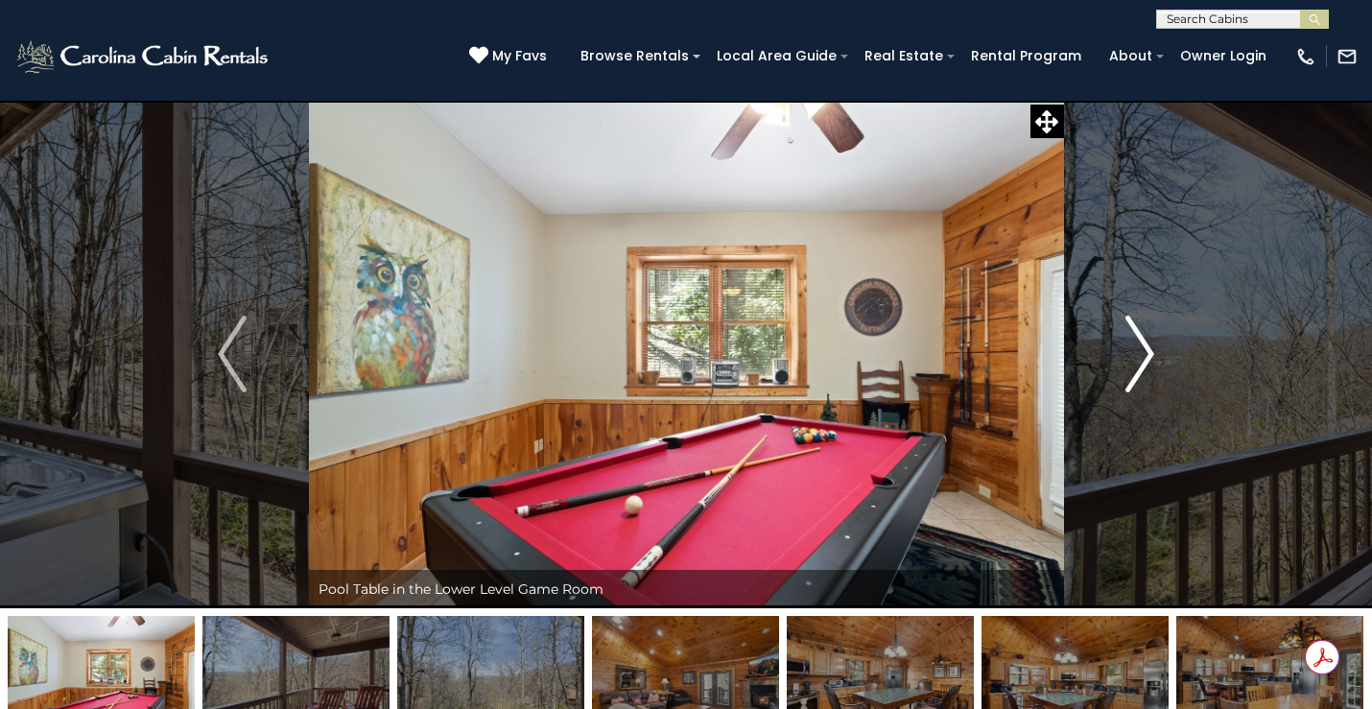
click at [1133, 339] on img "Next" at bounding box center [1140, 354] width 29 height 77
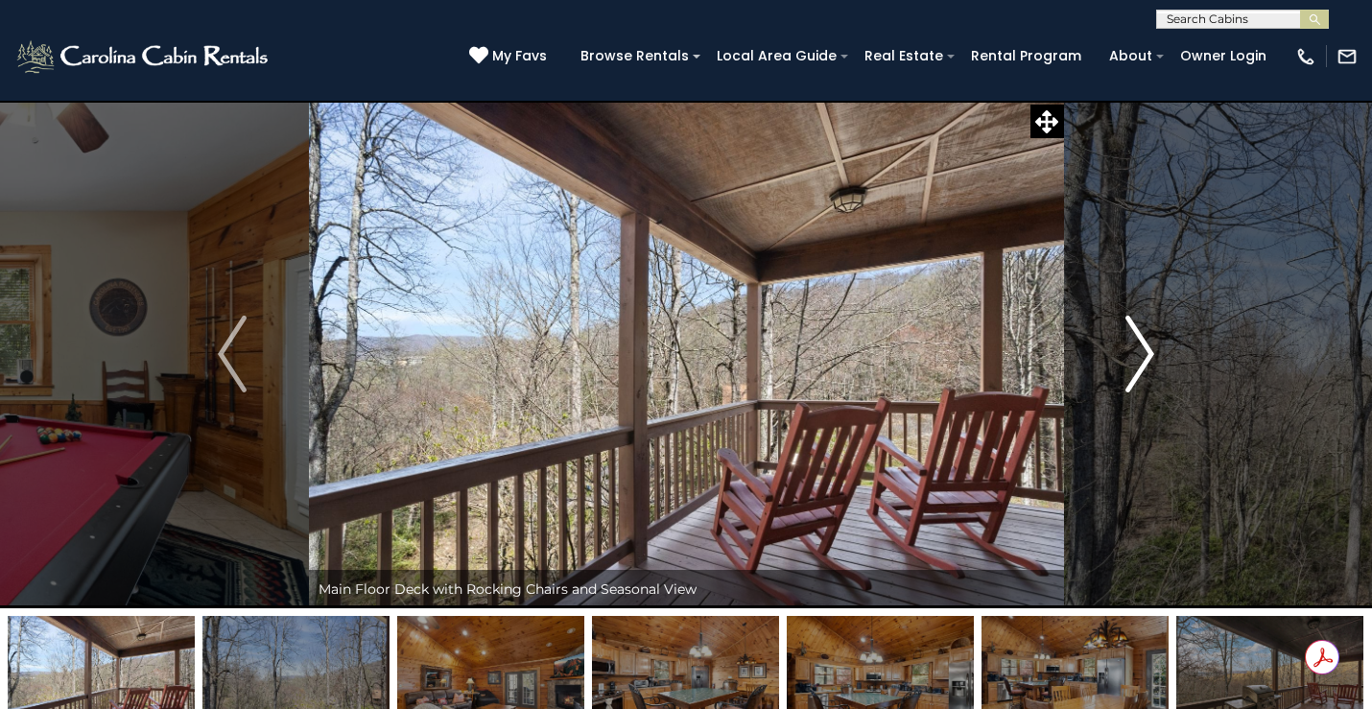
click at [1133, 339] on img "Next" at bounding box center [1140, 354] width 29 height 77
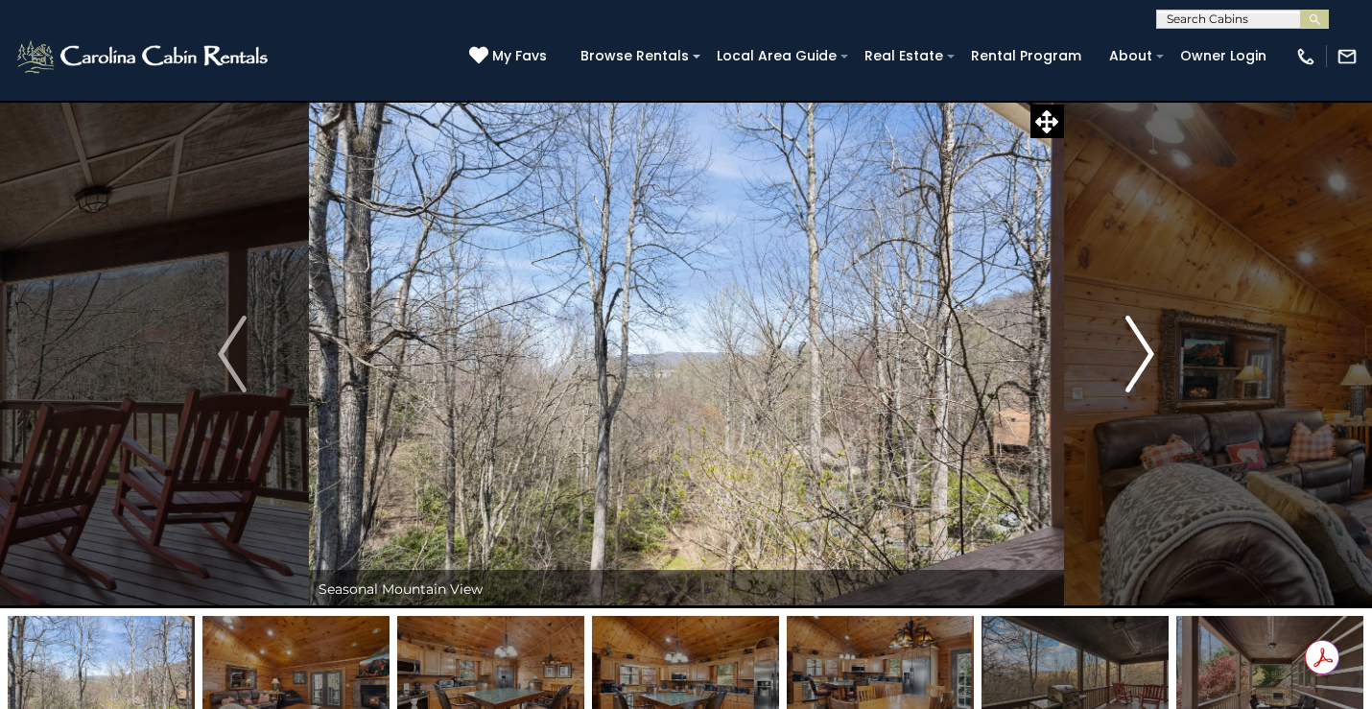
click at [1133, 339] on img "Next" at bounding box center [1140, 354] width 29 height 77
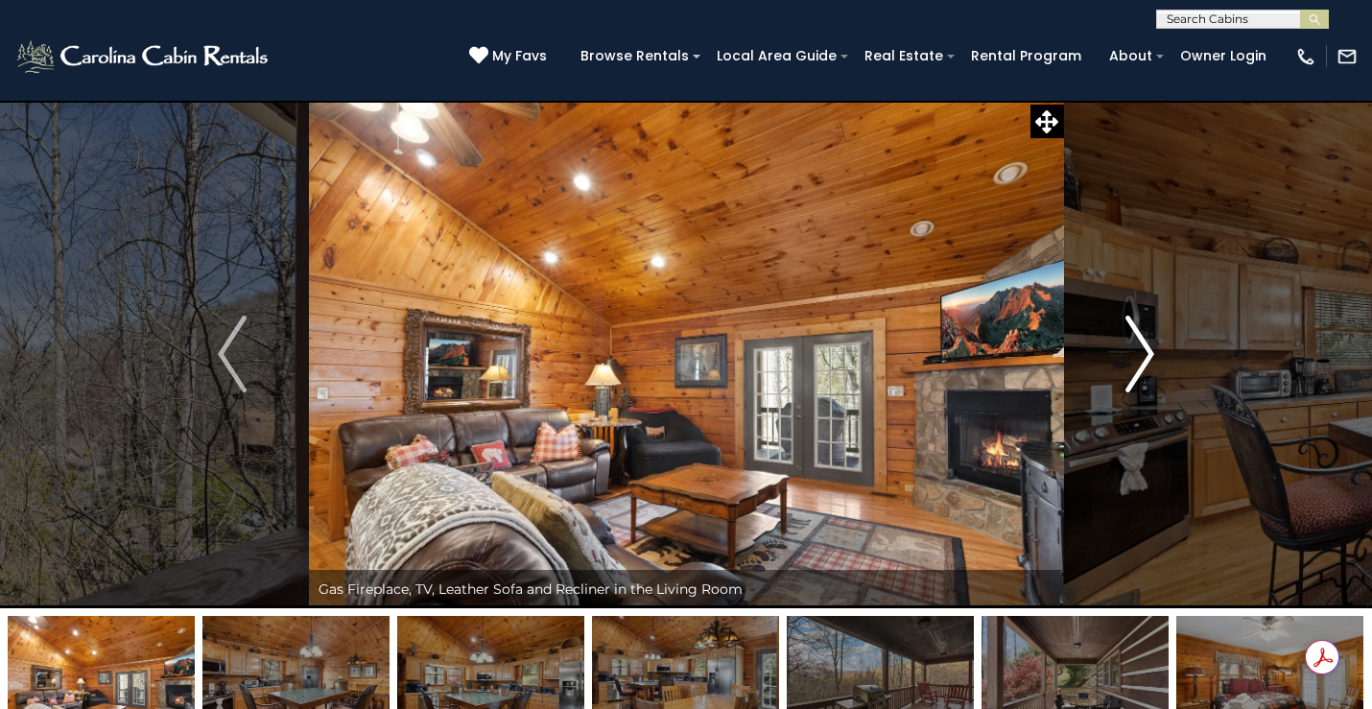
click at [1133, 340] on img "Next" at bounding box center [1140, 354] width 29 height 77
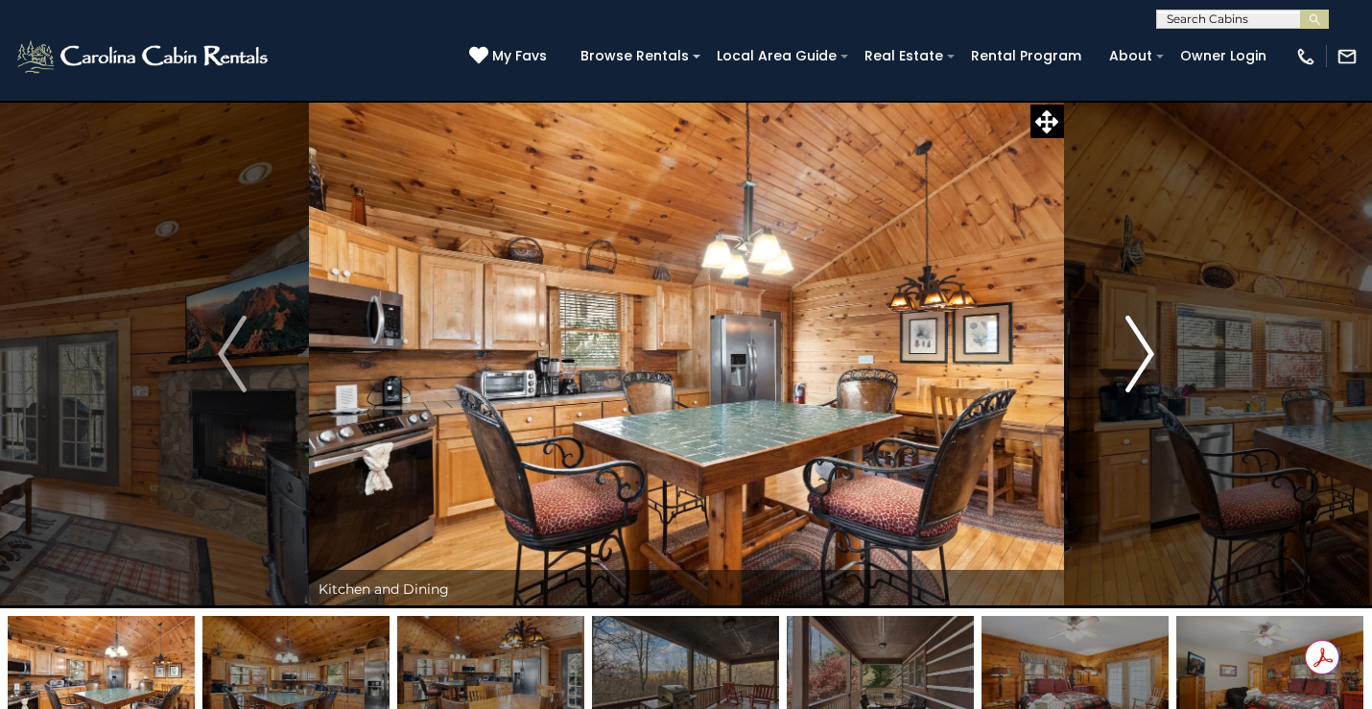
click at [1133, 340] on img "Next" at bounding box center [1140, 354] width 29 height 77
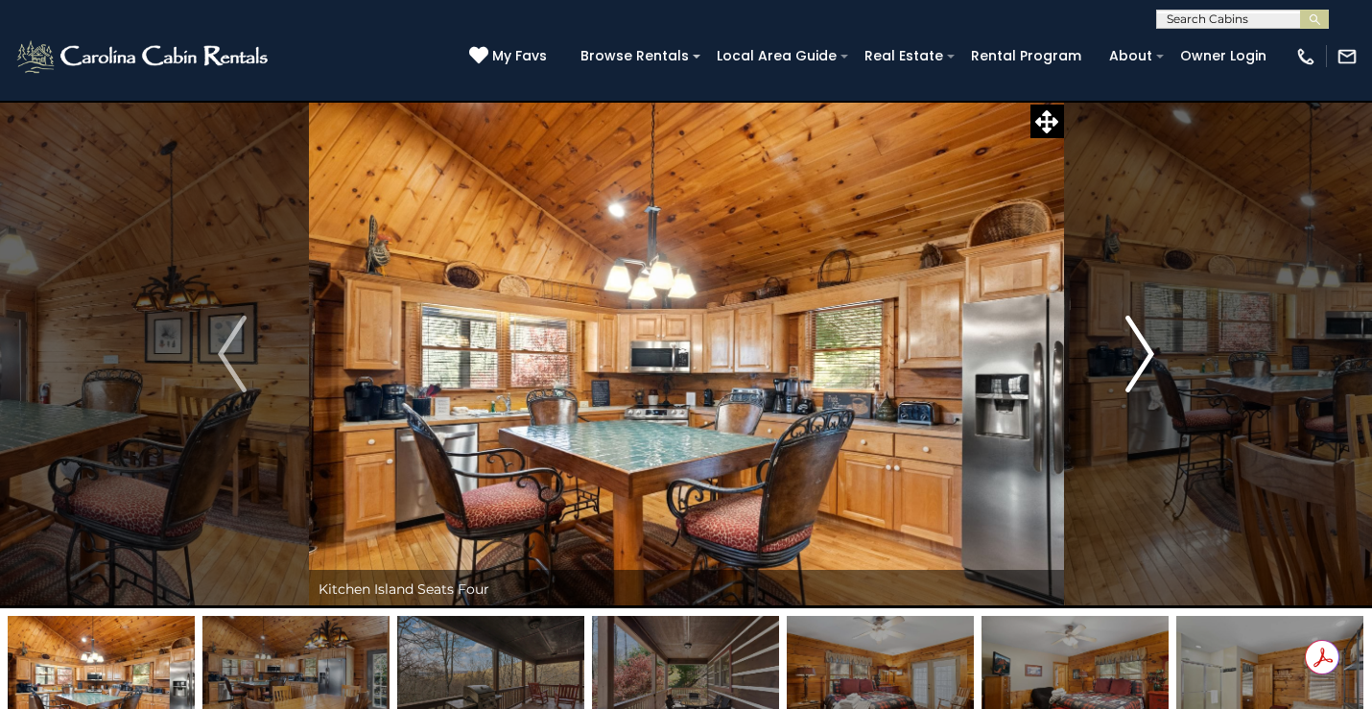
click at [1133, 340] on img "Next" at bounding box center [1140, 354] width 29 height 77
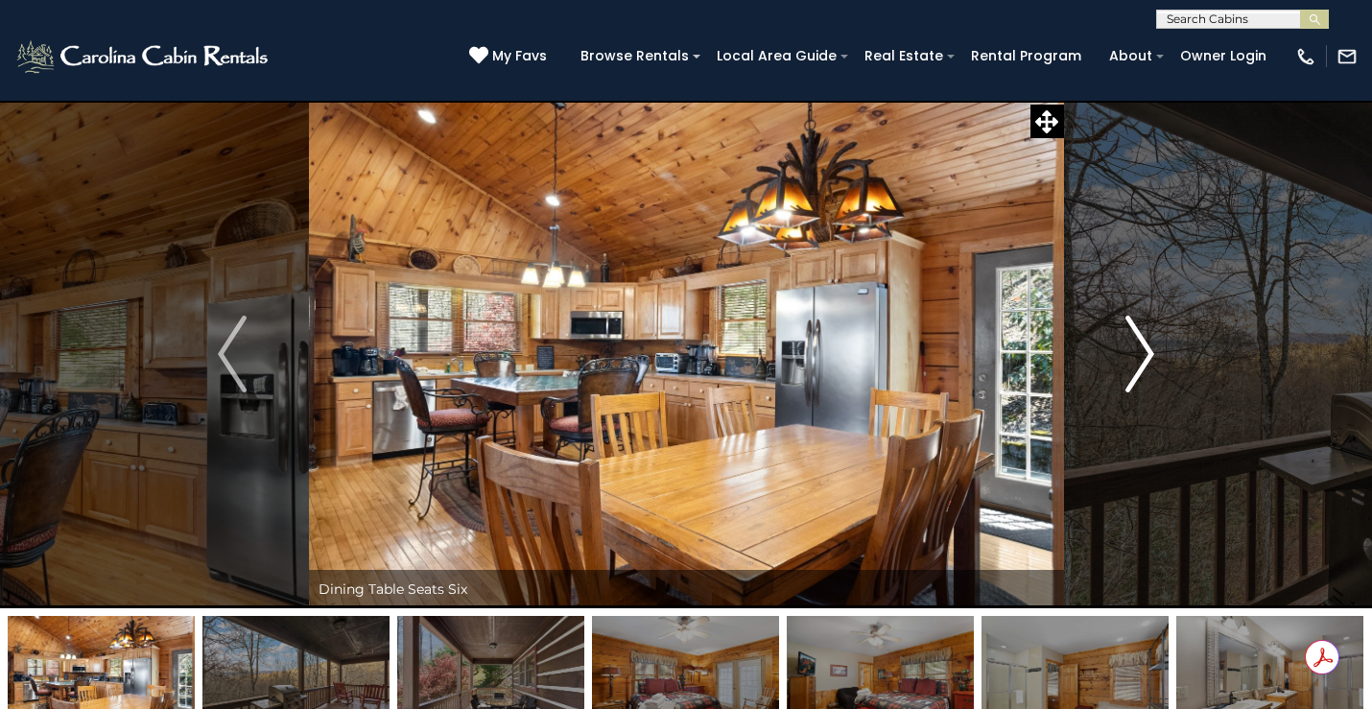
click at [1133, 340] on img "Next" at bounding box center [1140, 354] width 29 height 77
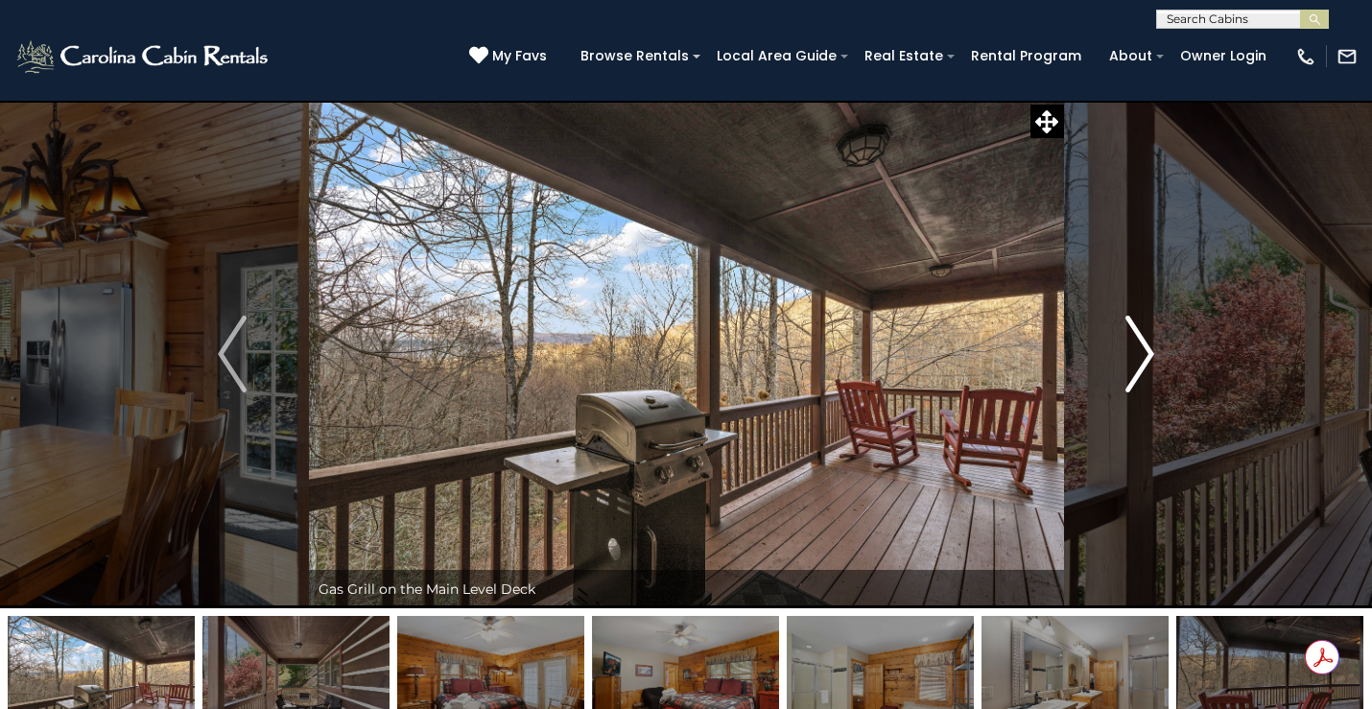
click at [1133, 340] on img "Next" at bounding box center [1140, 354] width 29 height 77
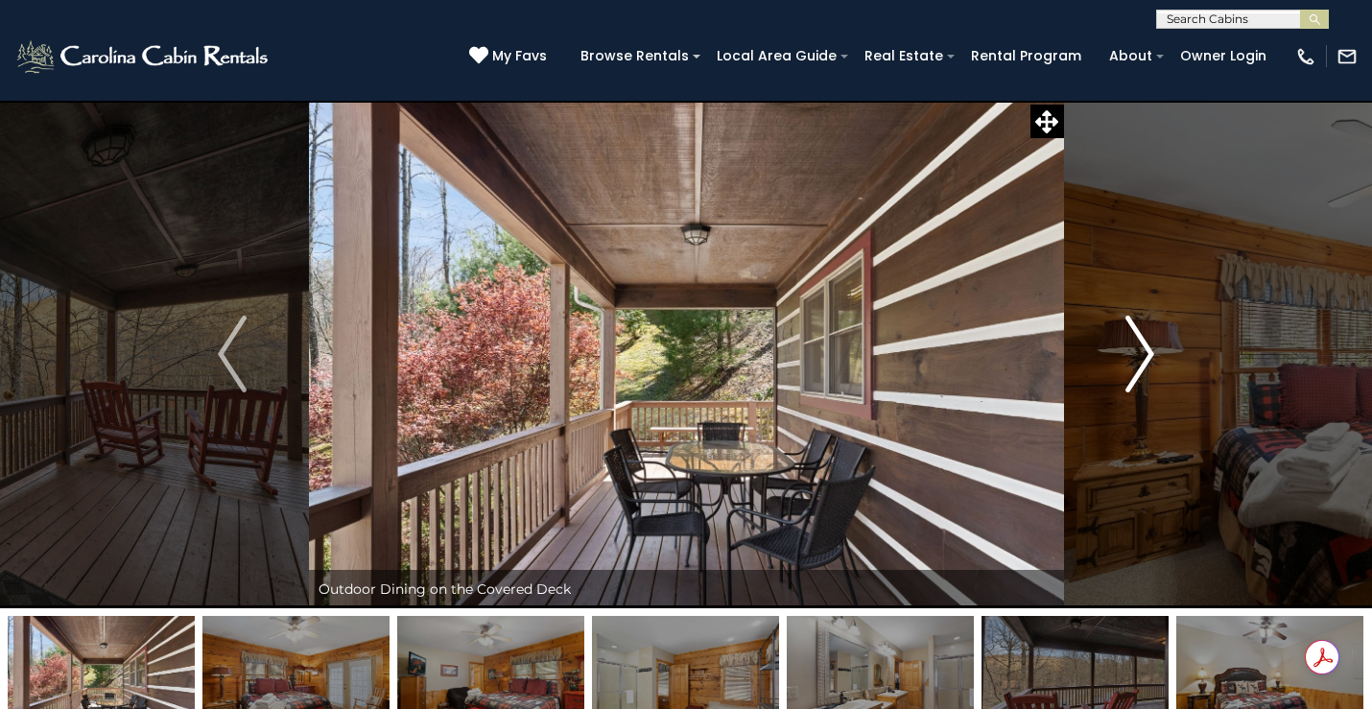
click at [1134, 340] on img "Next" at bounding box center [1140, 354] width 29 height 77
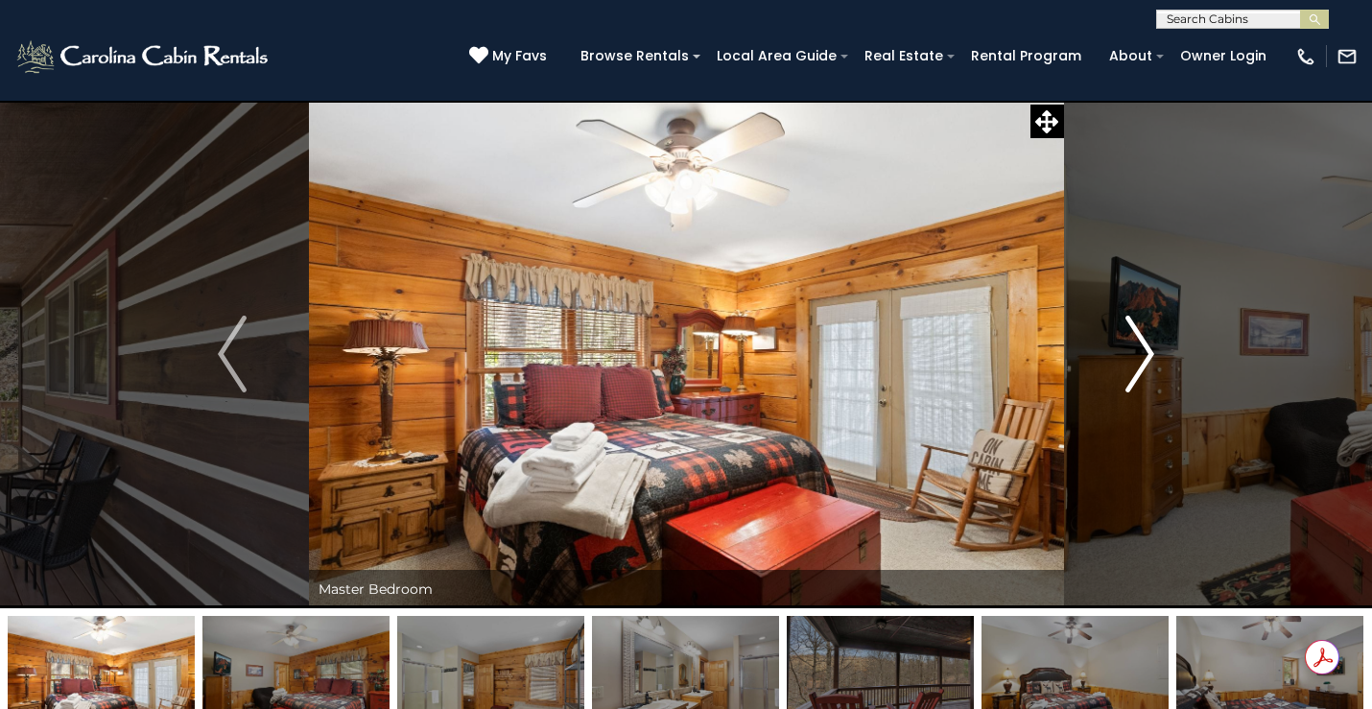
click at [1135, 340] on img "Next" at bounding box center [1140, 354] width 29 height 77
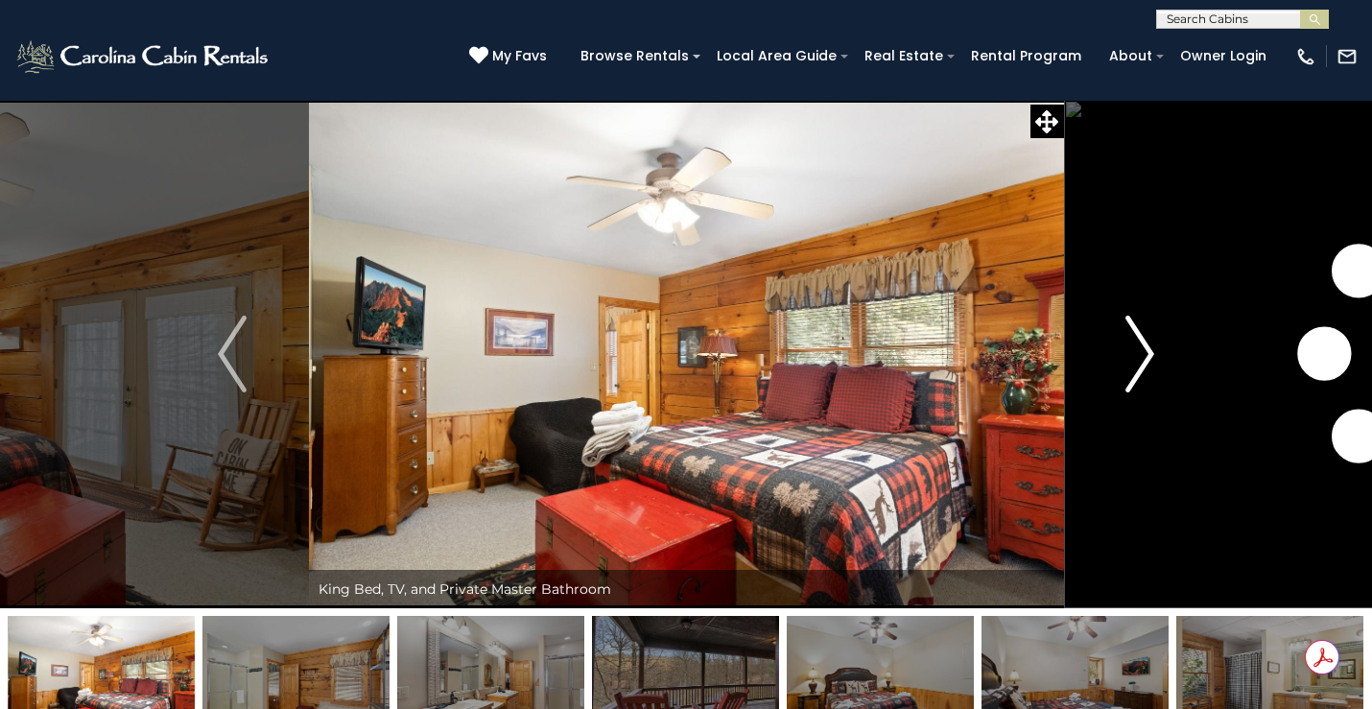
click at [1135, 340] on img "Next" at bounding box center [1140, 354] width 29 height 77
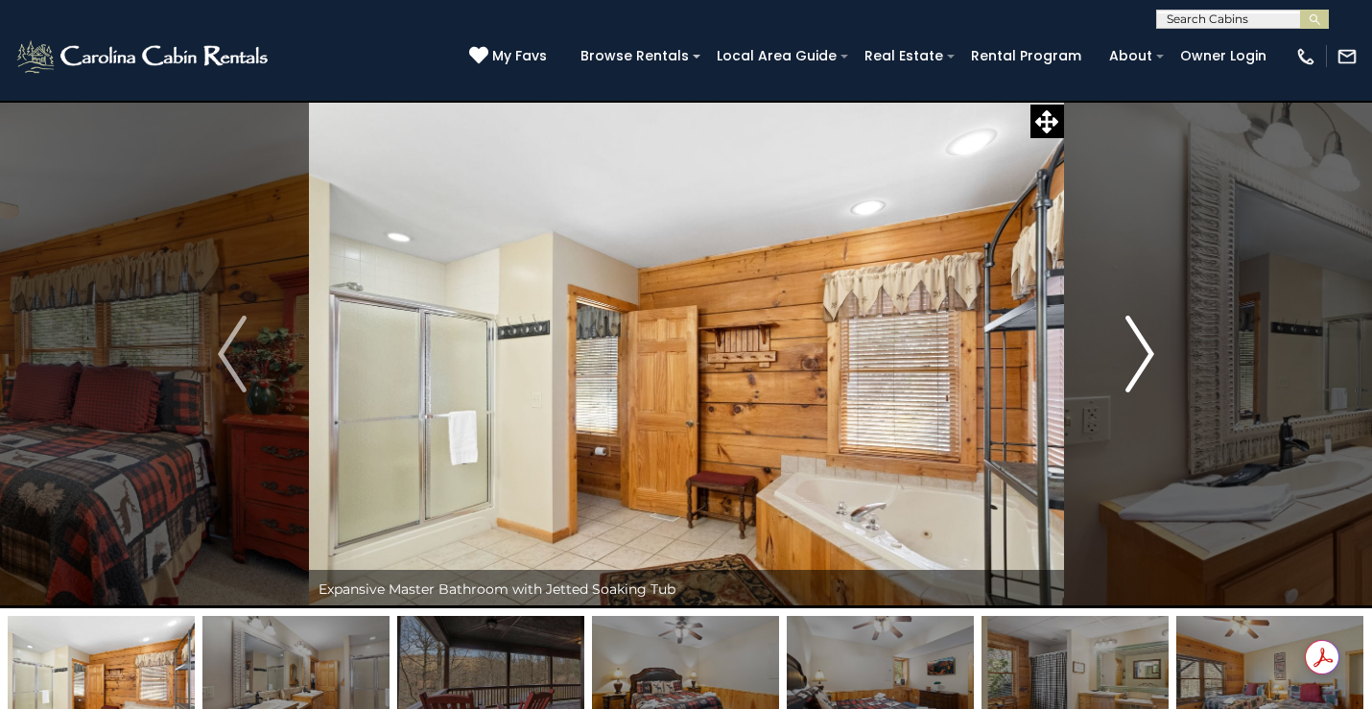
click at [1135, 340] on img "Next" at bounding box center [1140, 354] width 29 height 77
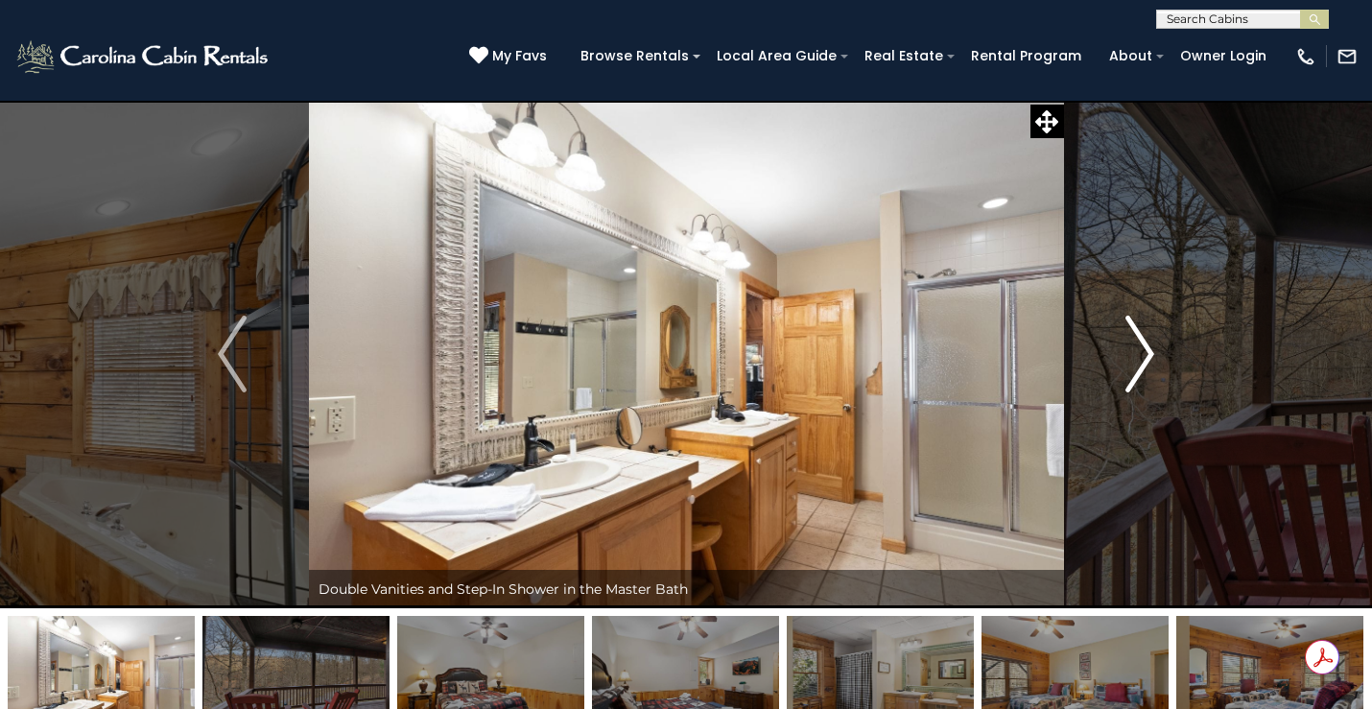
click at [1135, 340] on img "Next" at bounding box center [1140, 354] width 29 height 77
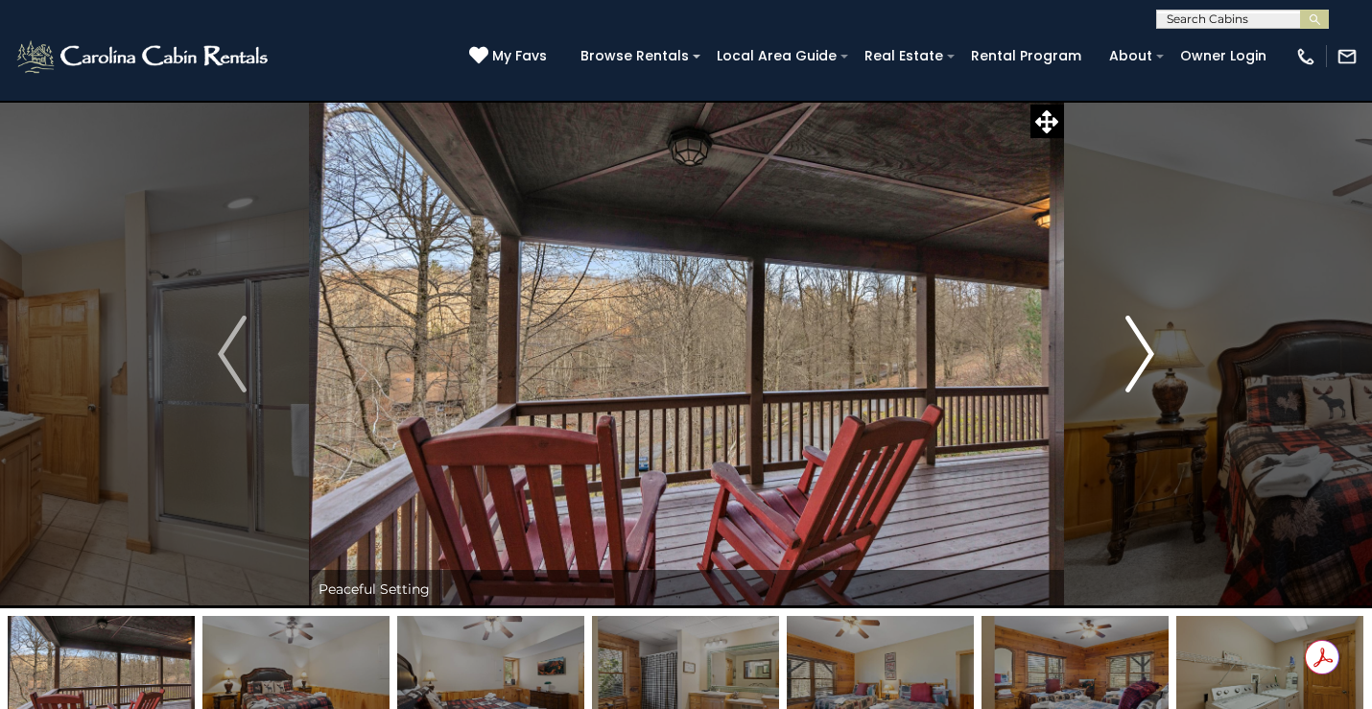
click at [1135, 340] on img "Next" at bounding box center [1140, 354] width 29 height 77
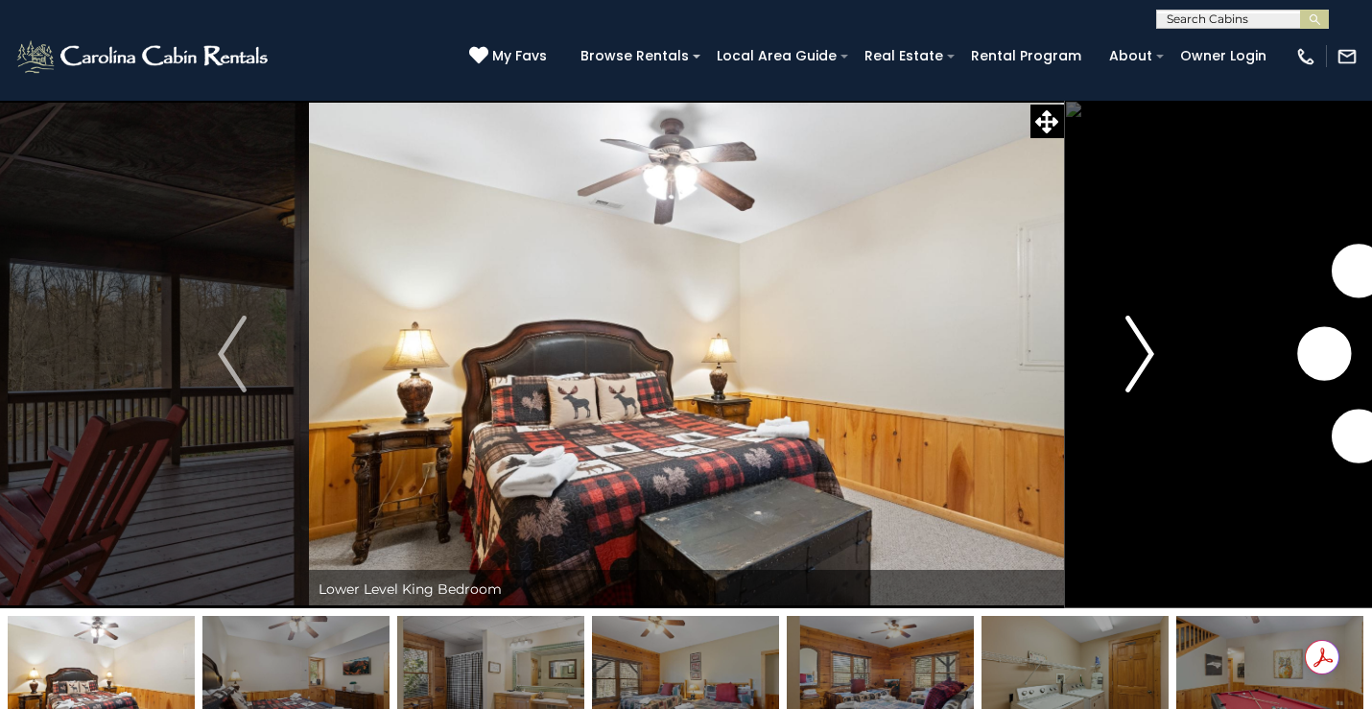
click at [1135, 340] on img "Next" at bounding box center [1140, 354] width 29 height 77
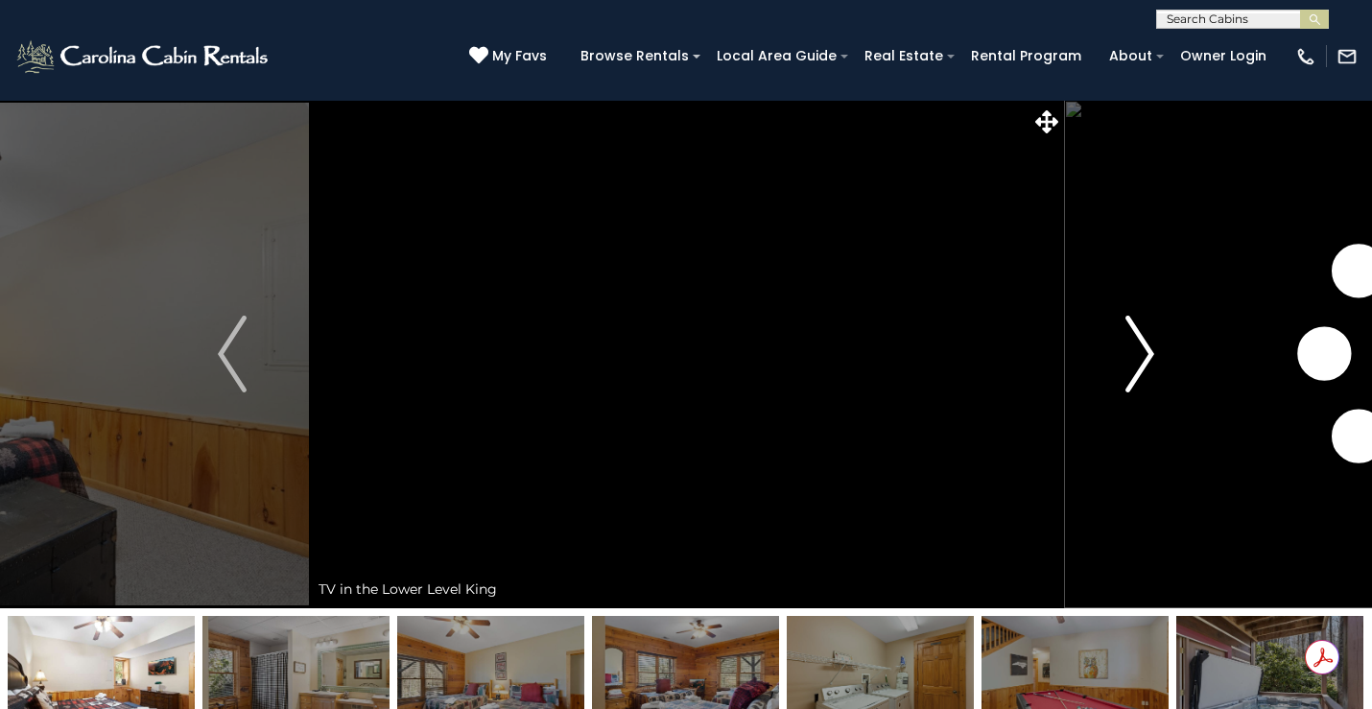
click at [1135, 340] on img "Next" at bounding box center [1140, 354] width 29 height 77
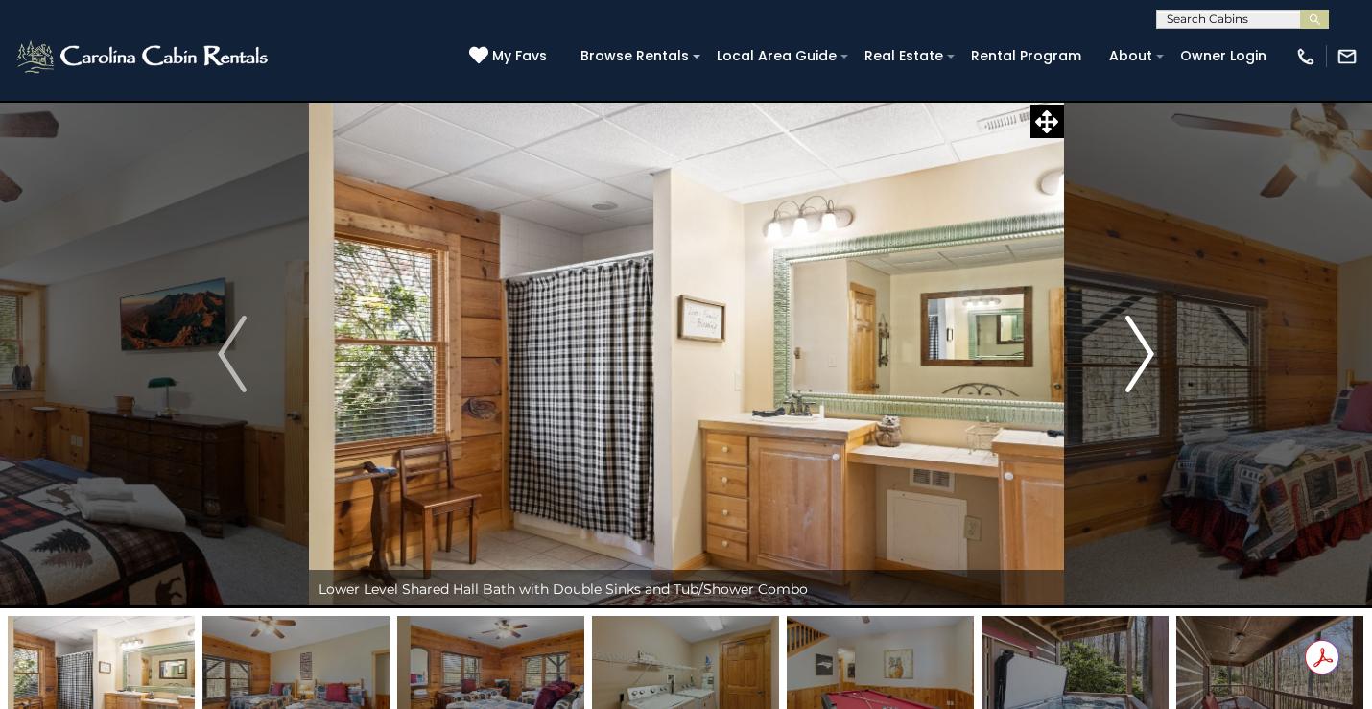
click at [1135, 340] on img "Next" at bounding box center [1140, 354] width 29 height 77
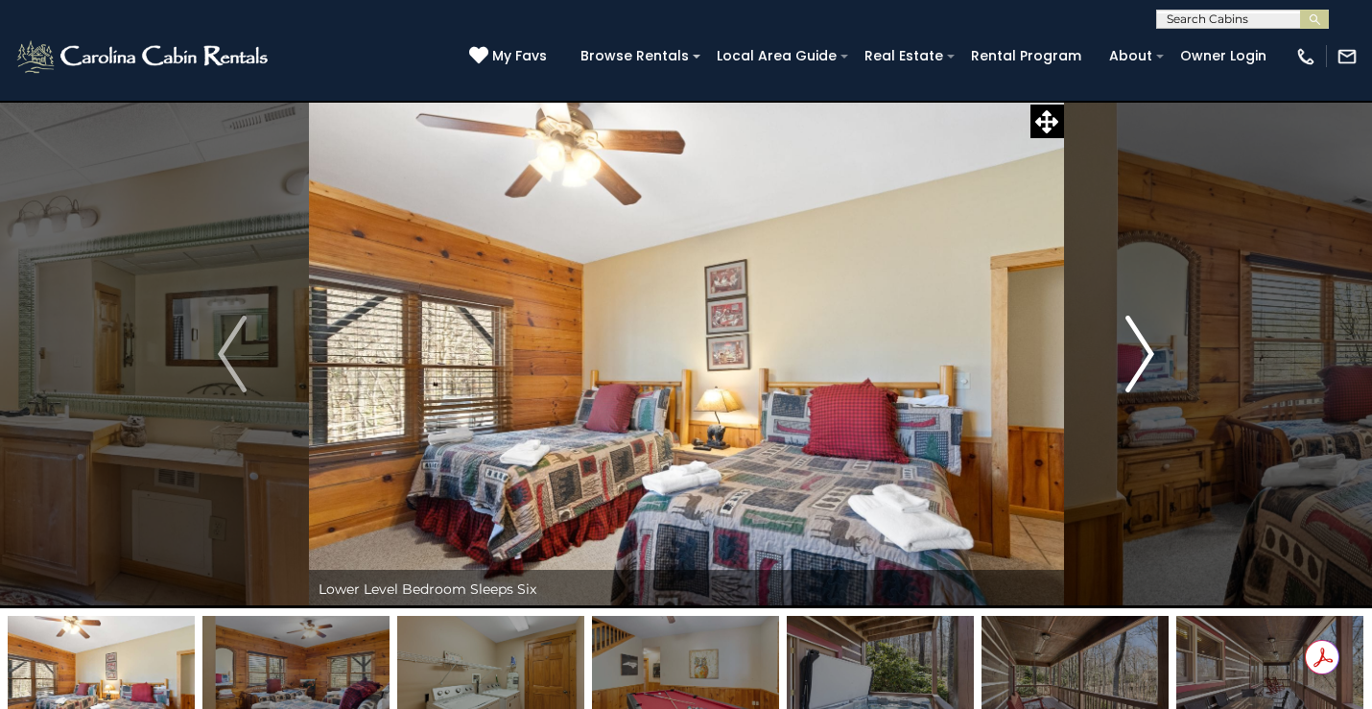
click at [1135, 340] on img "Next" at bounding box center [1140, 354] width 29 height 77
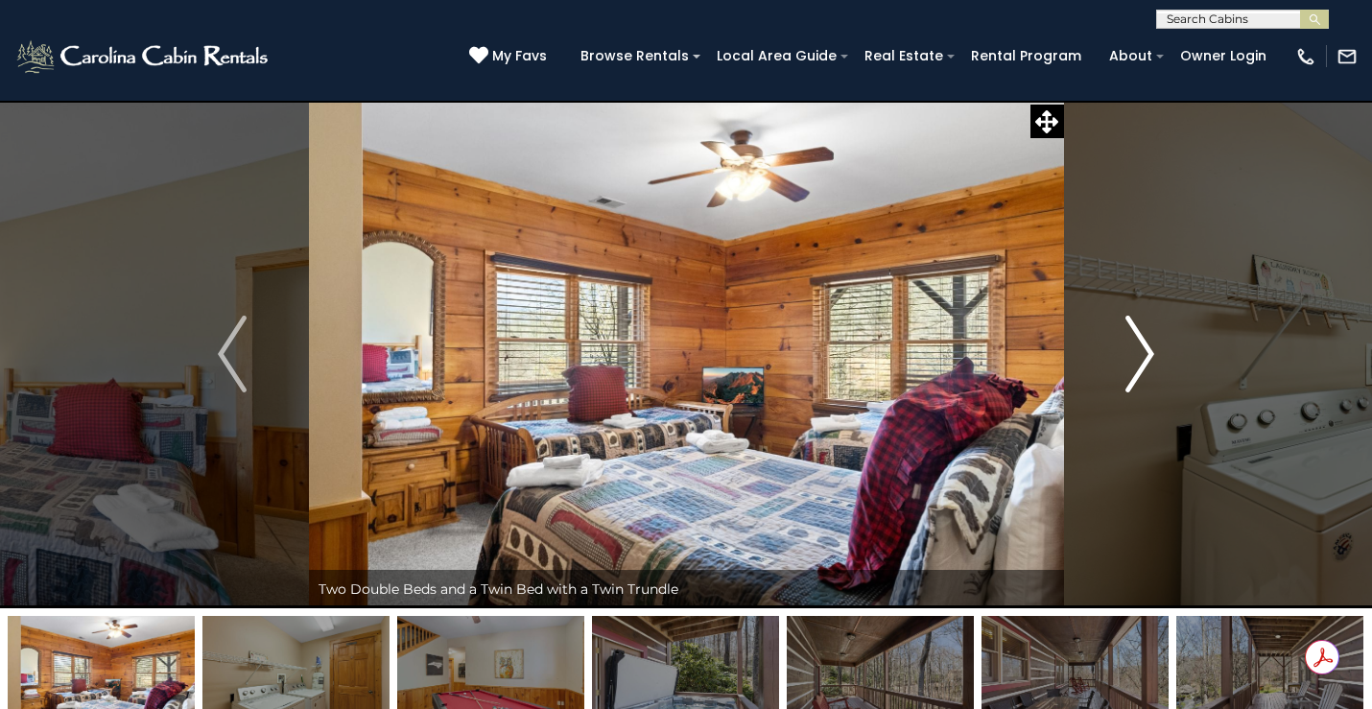
click at [1135, 340] on img "Next" at bounding box center [1140, 354] width 29 height 77
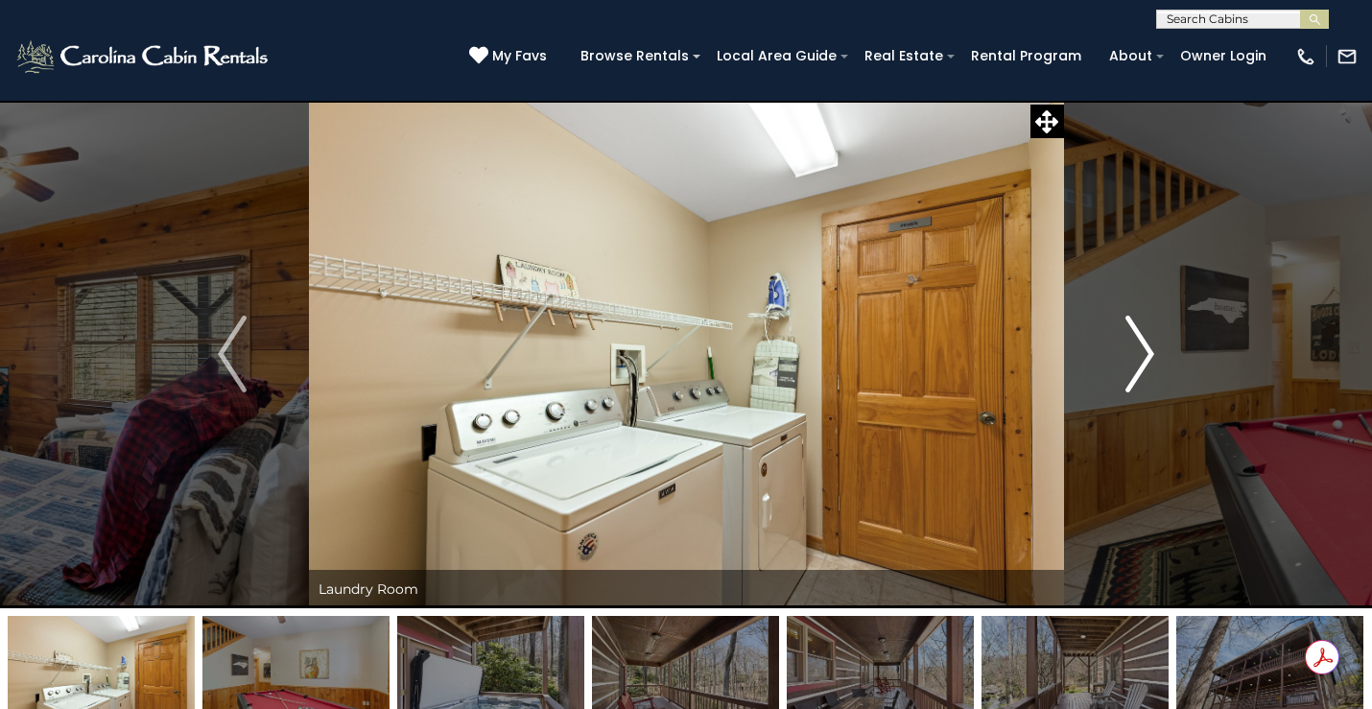
click at [1135, 340] on img "Next" at bounding box center [1140, 354] width 29 height 77
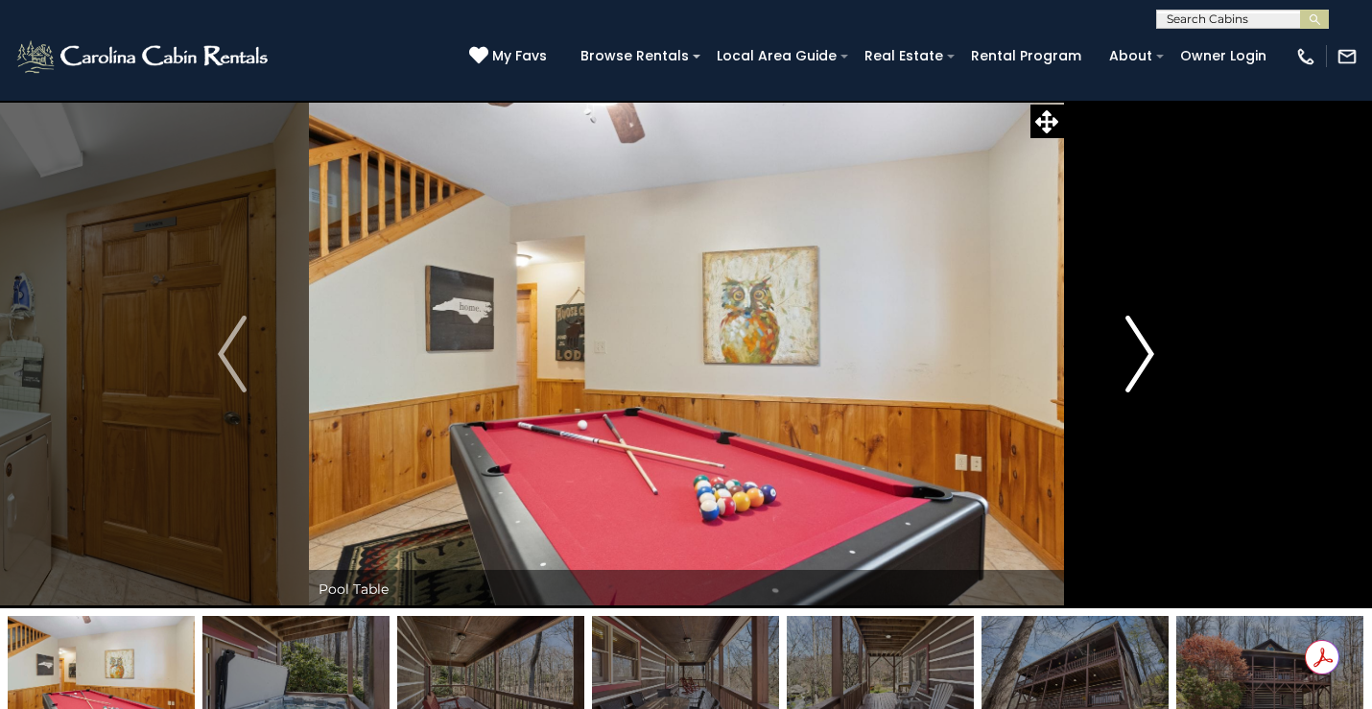
click at [1135, 340] on img "Next" at bounding box center [1140, 354] width 29 height 77
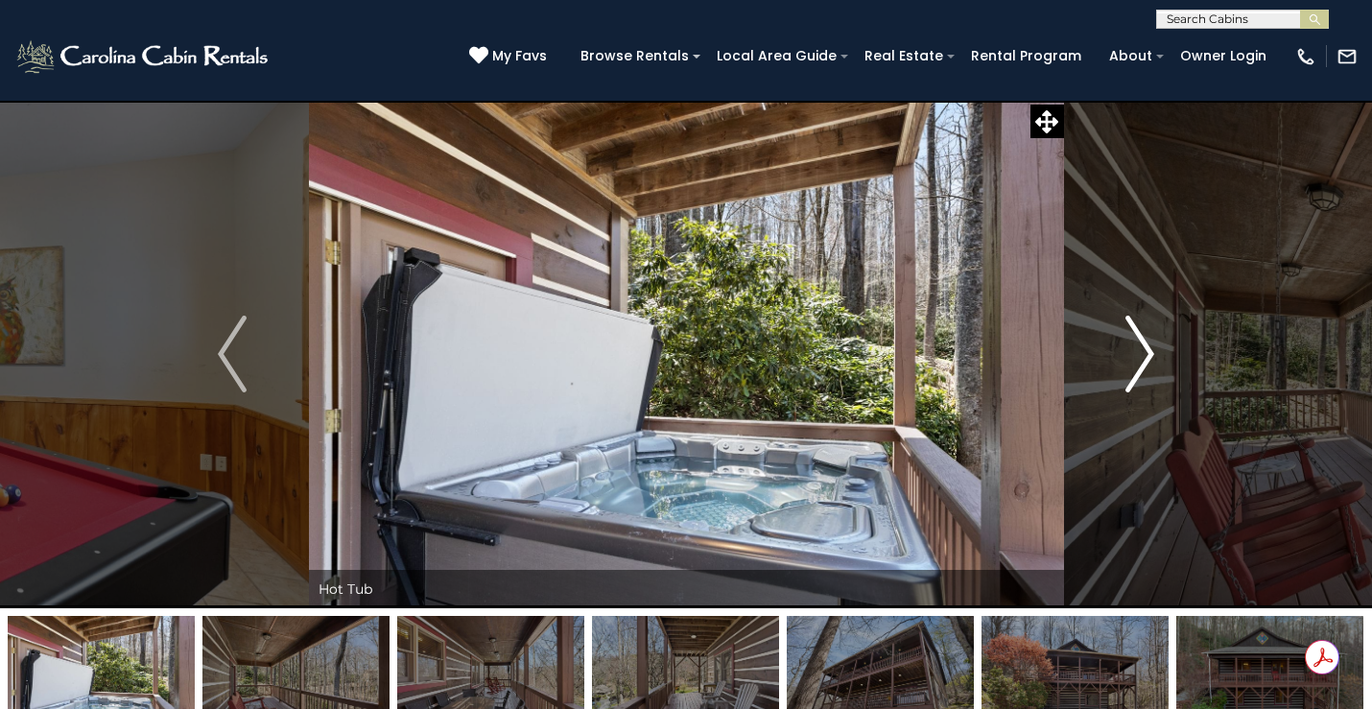
click at [1135, 340] on img "Next" at bounding box center [1140, 354] width 29 height 77
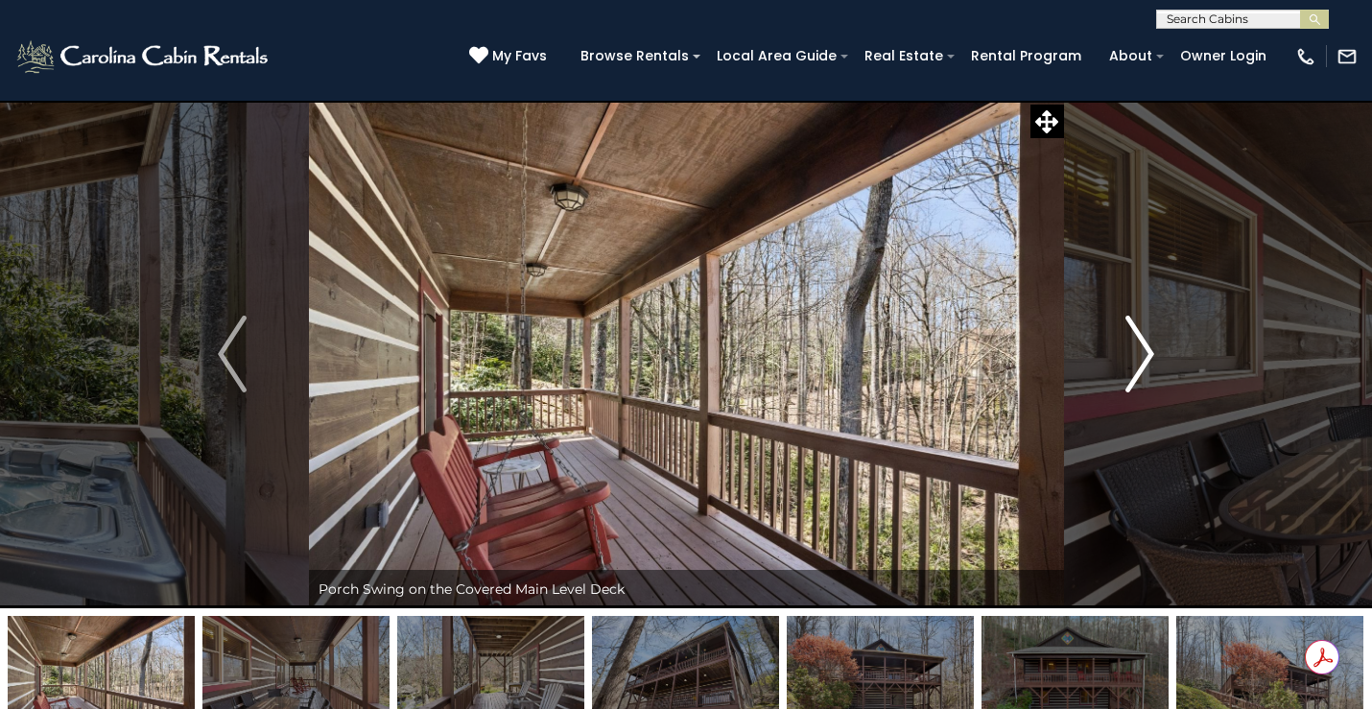
click at [1135, 340] on img "Next" at bounding box center [1140, 354] width 29 height 77
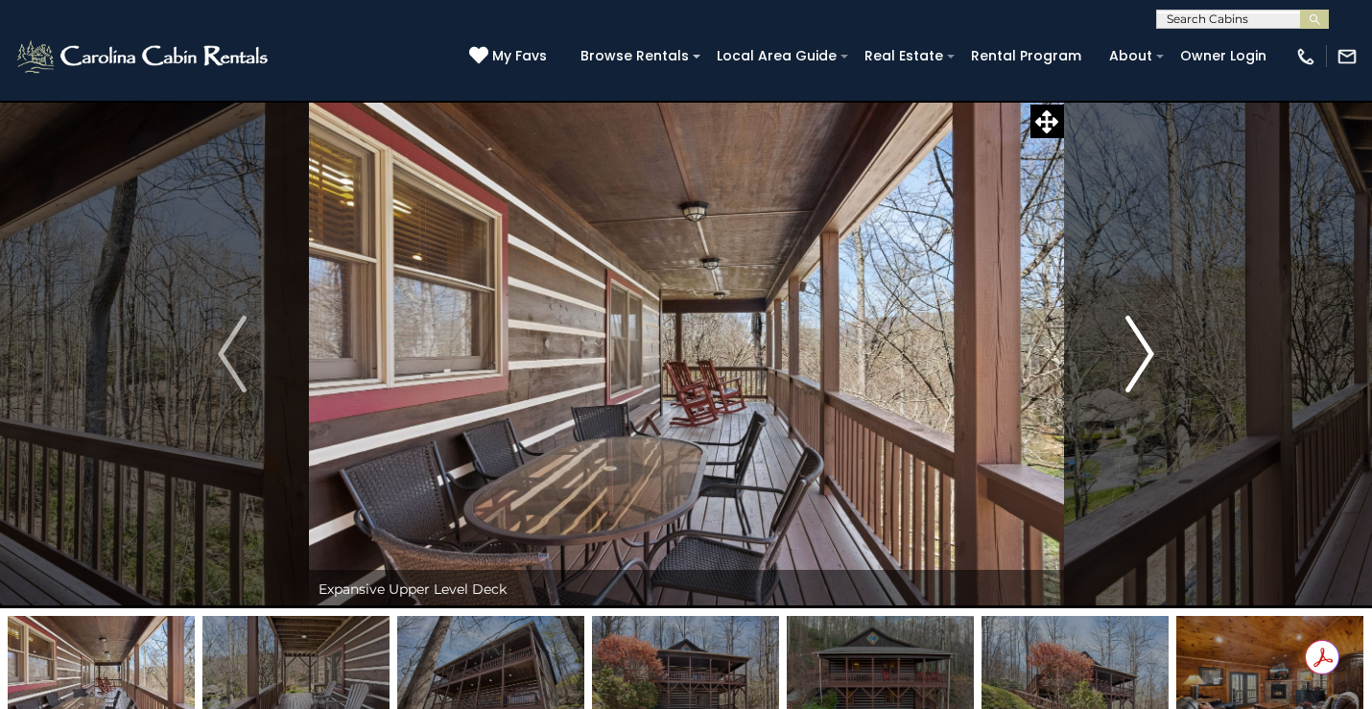
click at [1138, 342] on img "Next" at bounding box center [1140, 354] width 29 height 77
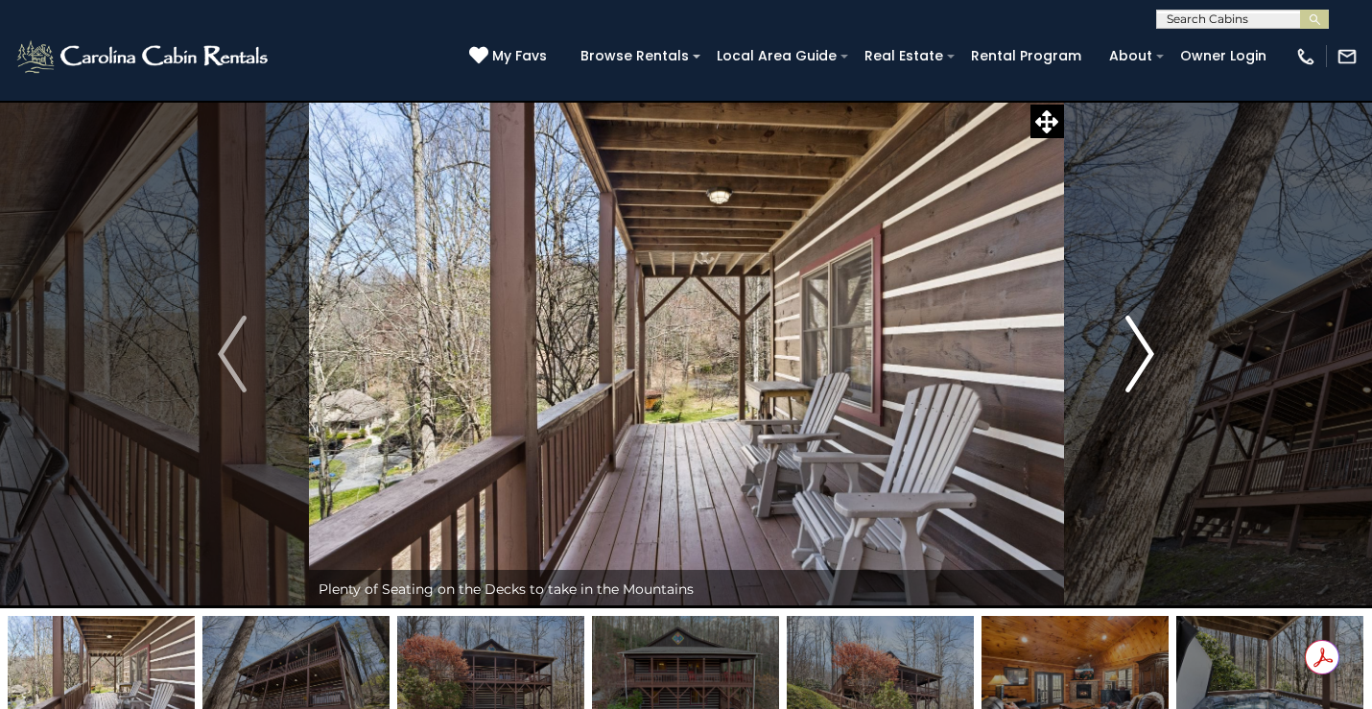
click at [1139, 342] on img "Next" at bounding box center [1140, 354] width 29 height 77
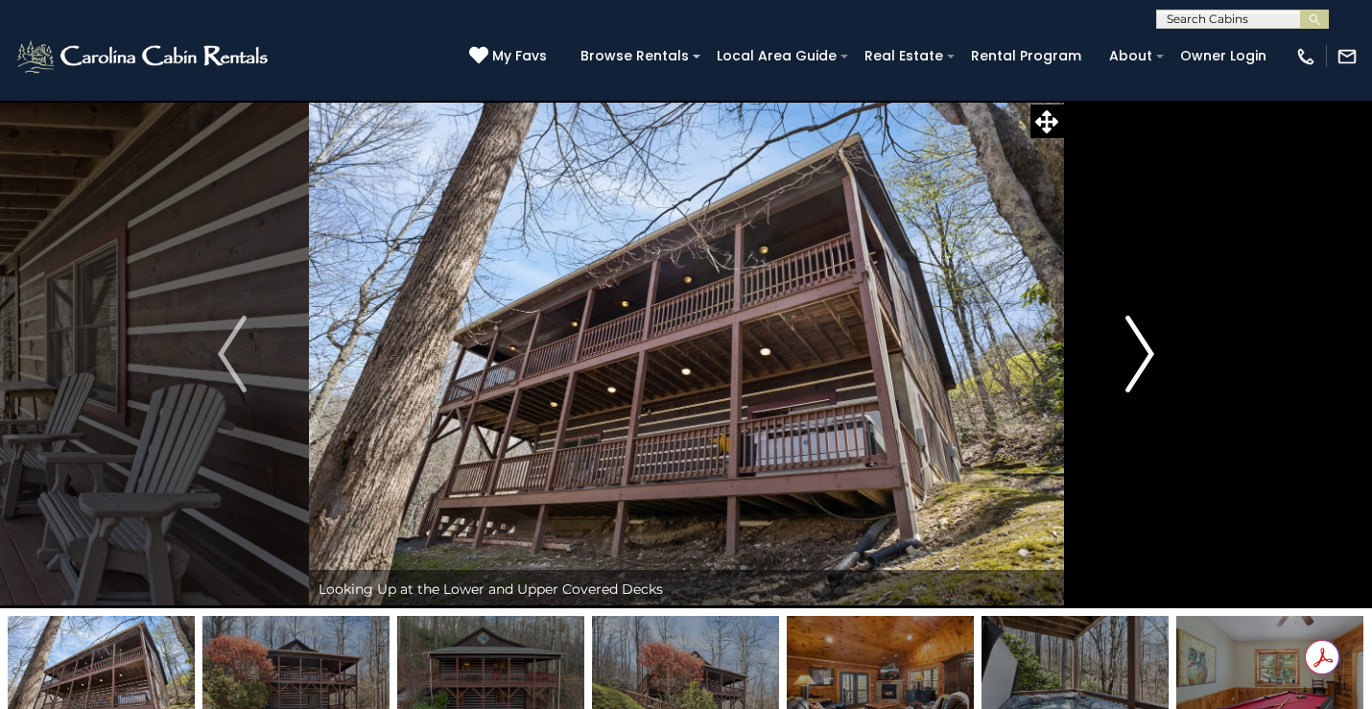
click at [1139, 342] on img "Next" at bounding box center [1140, 354] width 29 height 77
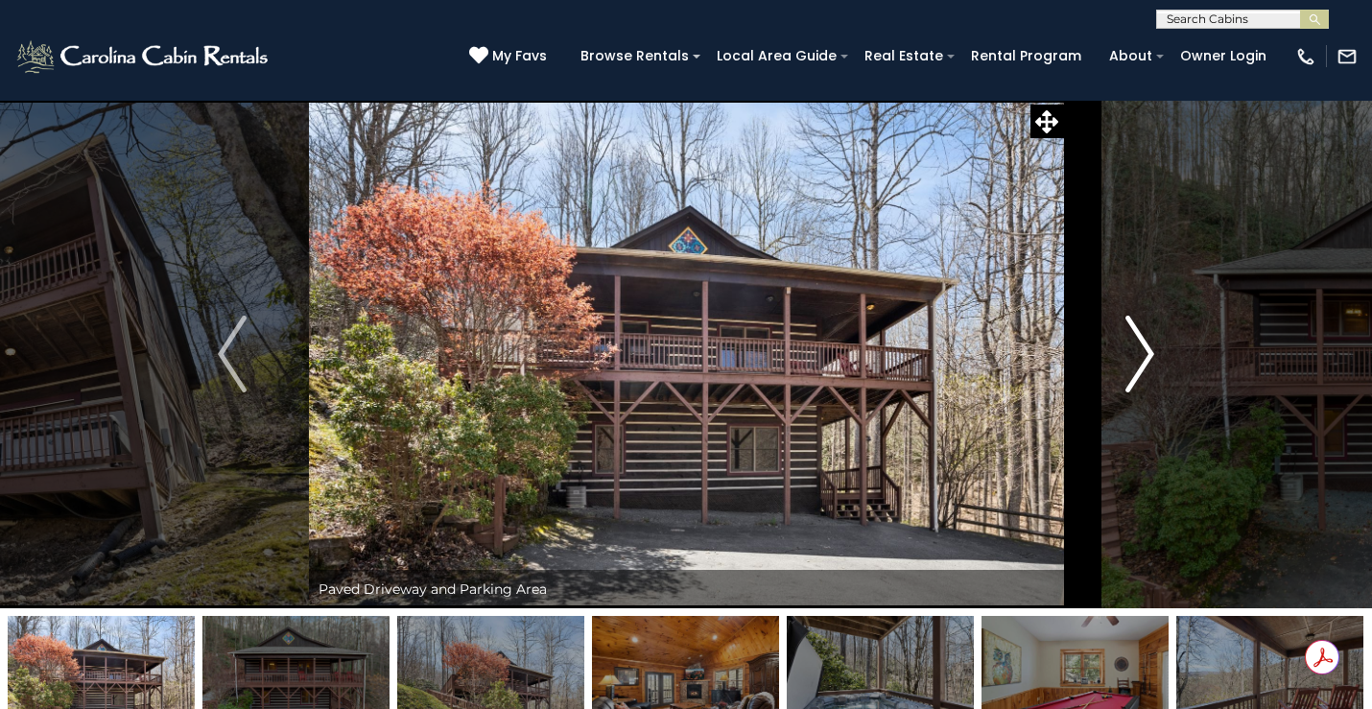
click at [1139, 342] on img "Next" at bounding box center [1140, 354] width 29 height 77
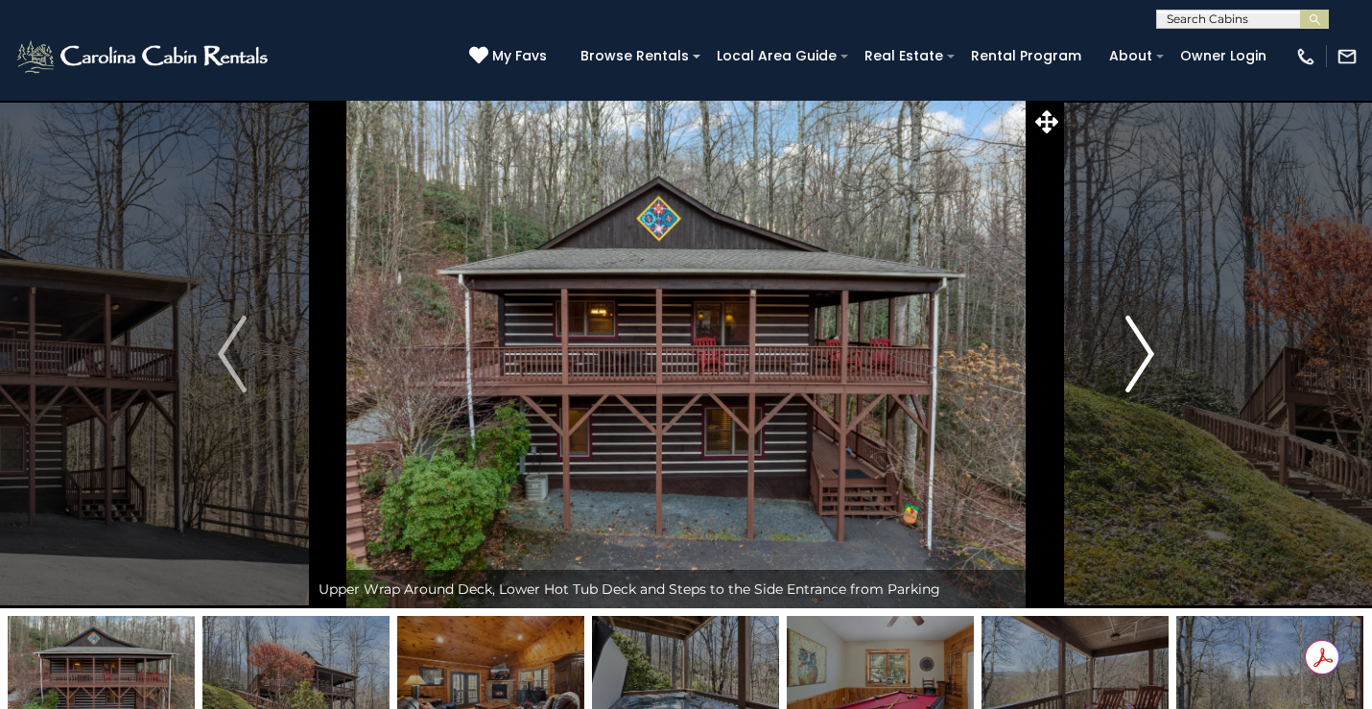
click at [1139, 342] on img "Next" at bounding box center [1140, 354] width 29 height 77
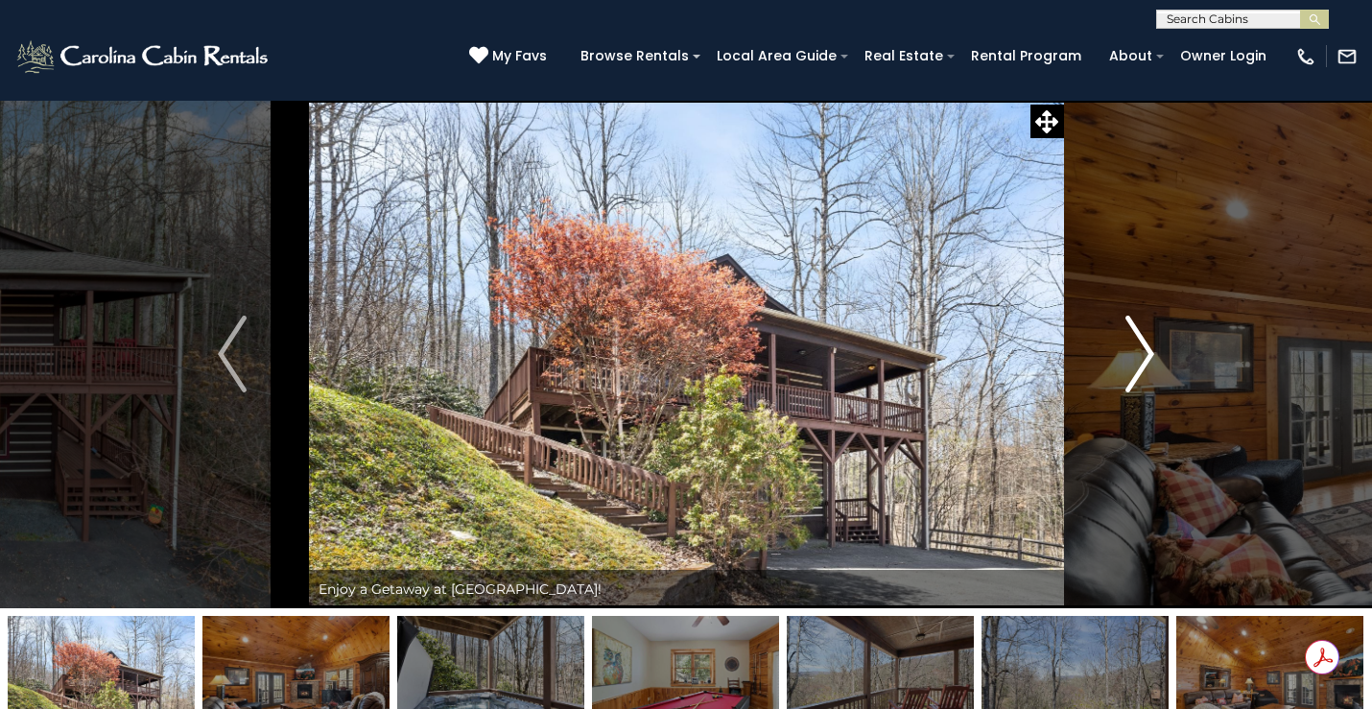
click at [1139, 342] on img "Next" at bounding box center [1140, 354] width 29 height 77
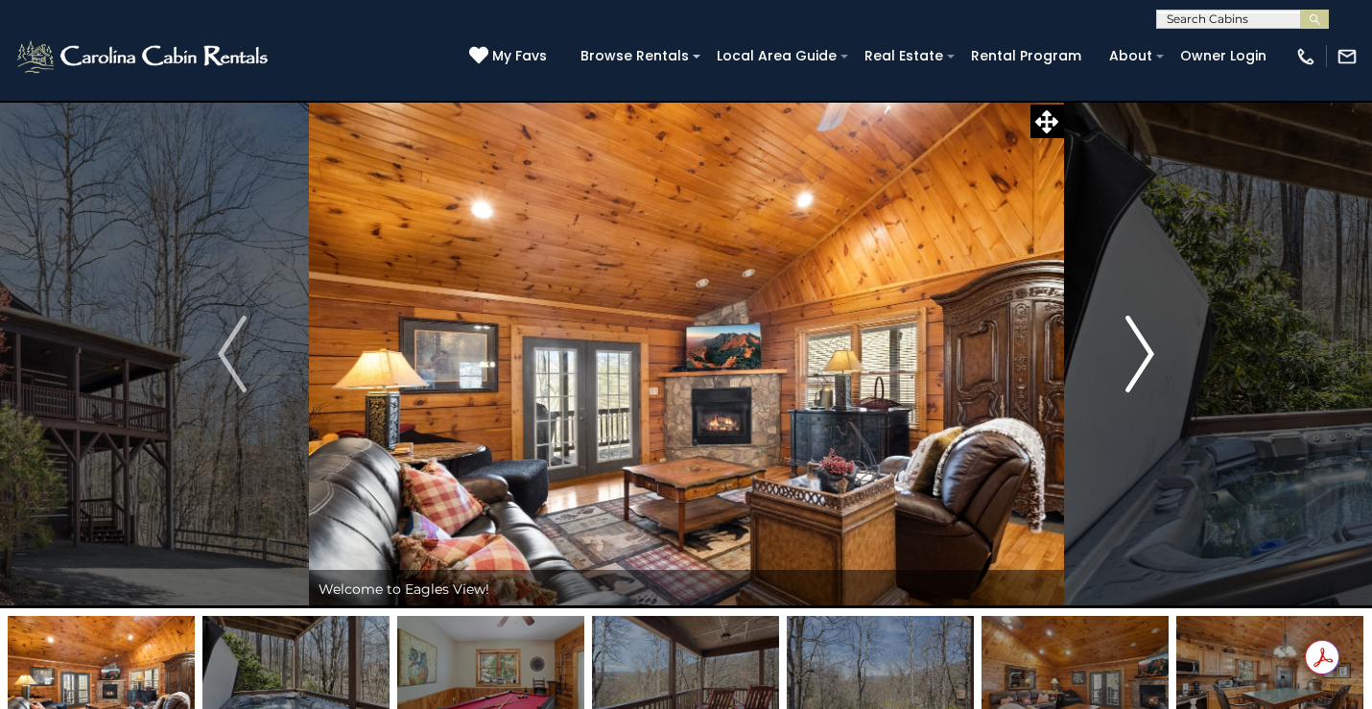
click at [1141, 340] on img "Next" at bounding box center [1140, 354] width 29 height 77
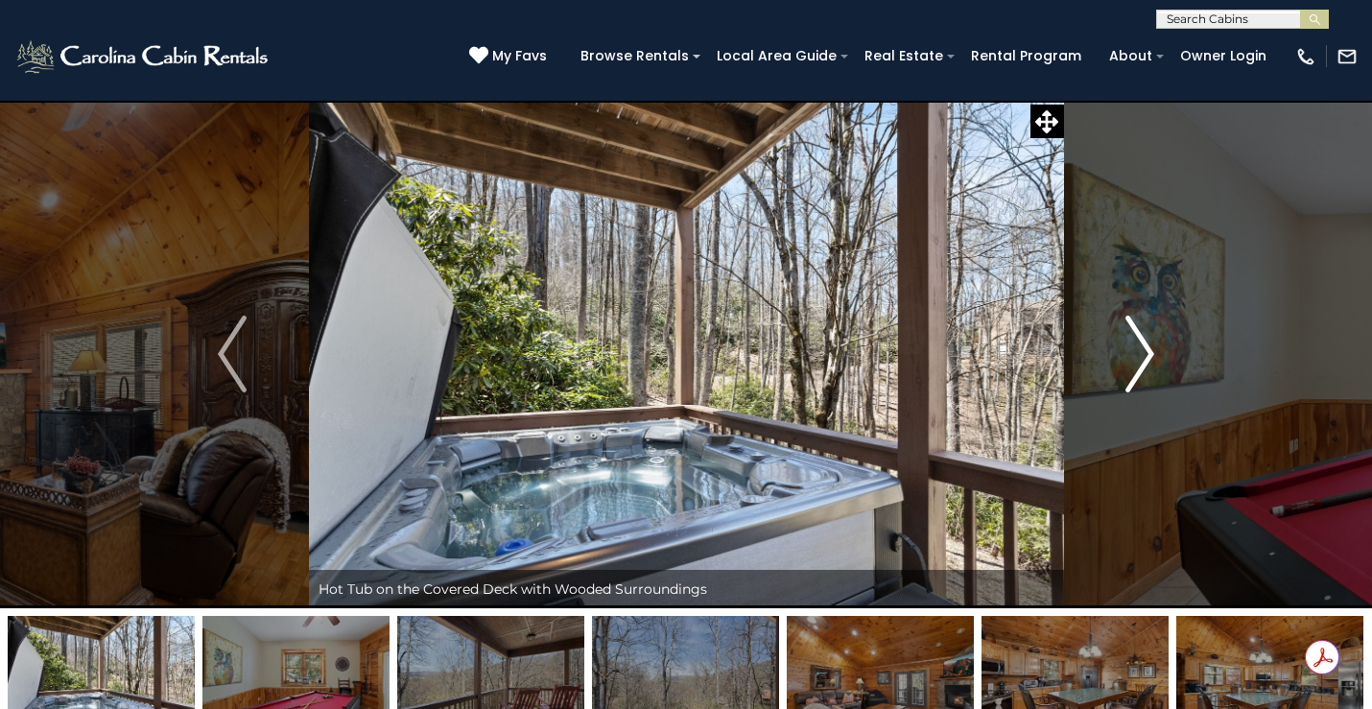
click at [1142, 341] on img "Next" at bounding box center [1140, 354] width 29 height 77
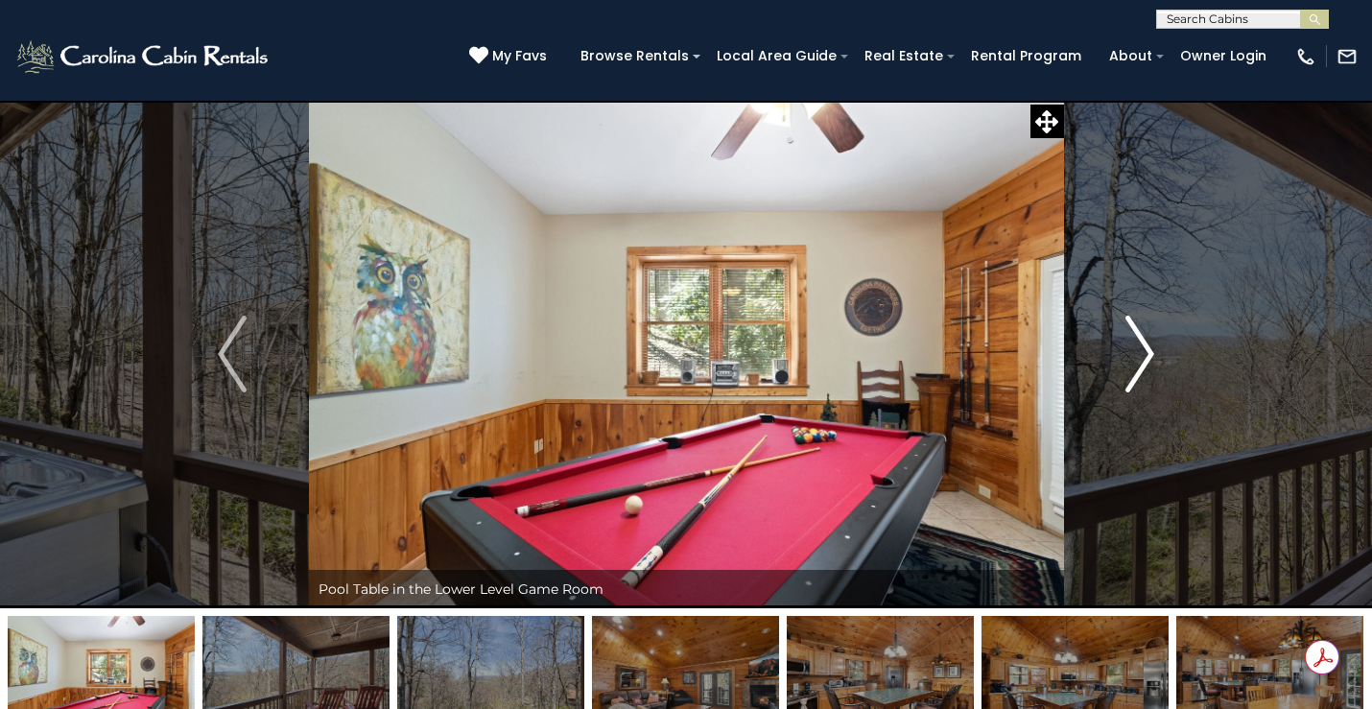
click at [1142, 341] on img "Next" at bounding box center [1140, 354] width 29 height 77
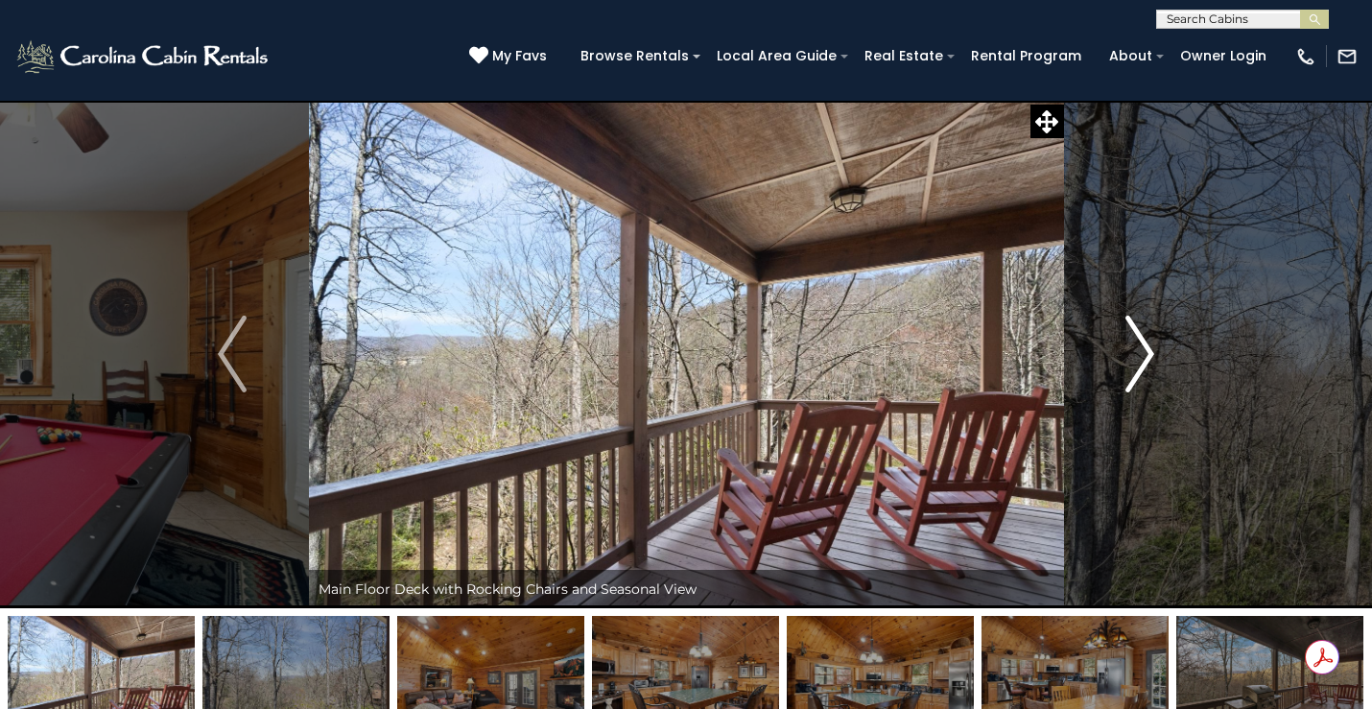
click at [1142, 341] on img "Next" at bounding box center [1140, 354] width 29 height 77
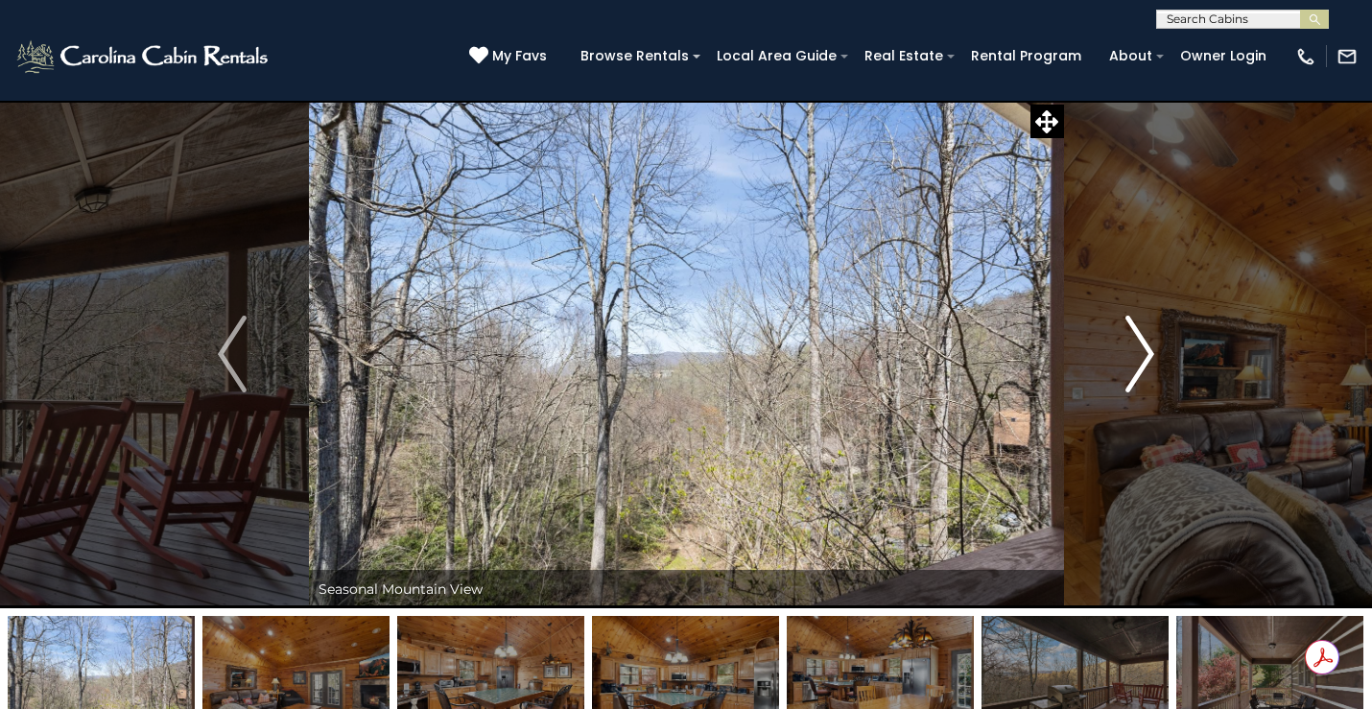
click at [1142, 341] on img "Next" at bounding box center [1140, 354] width 29 height 77
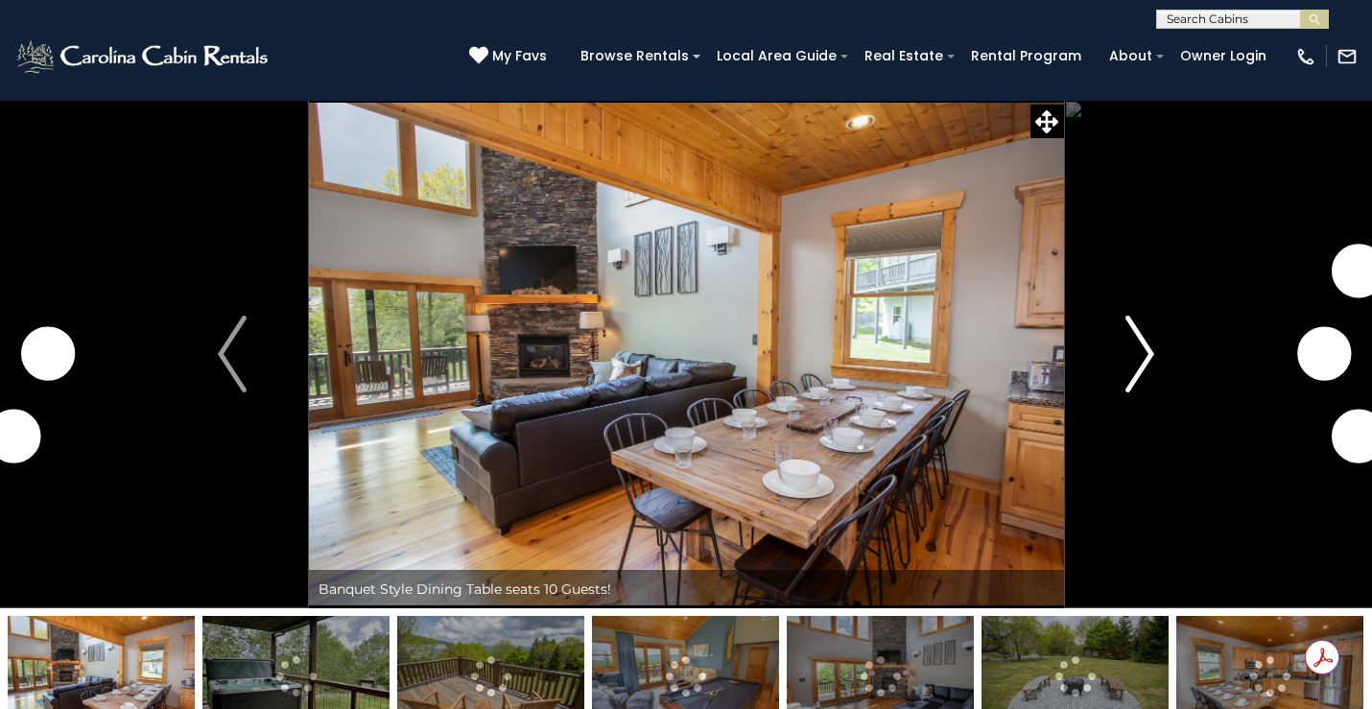
click at [1145, 354] on img "Next" at bounding box center [1140, 354] width 29 height 77
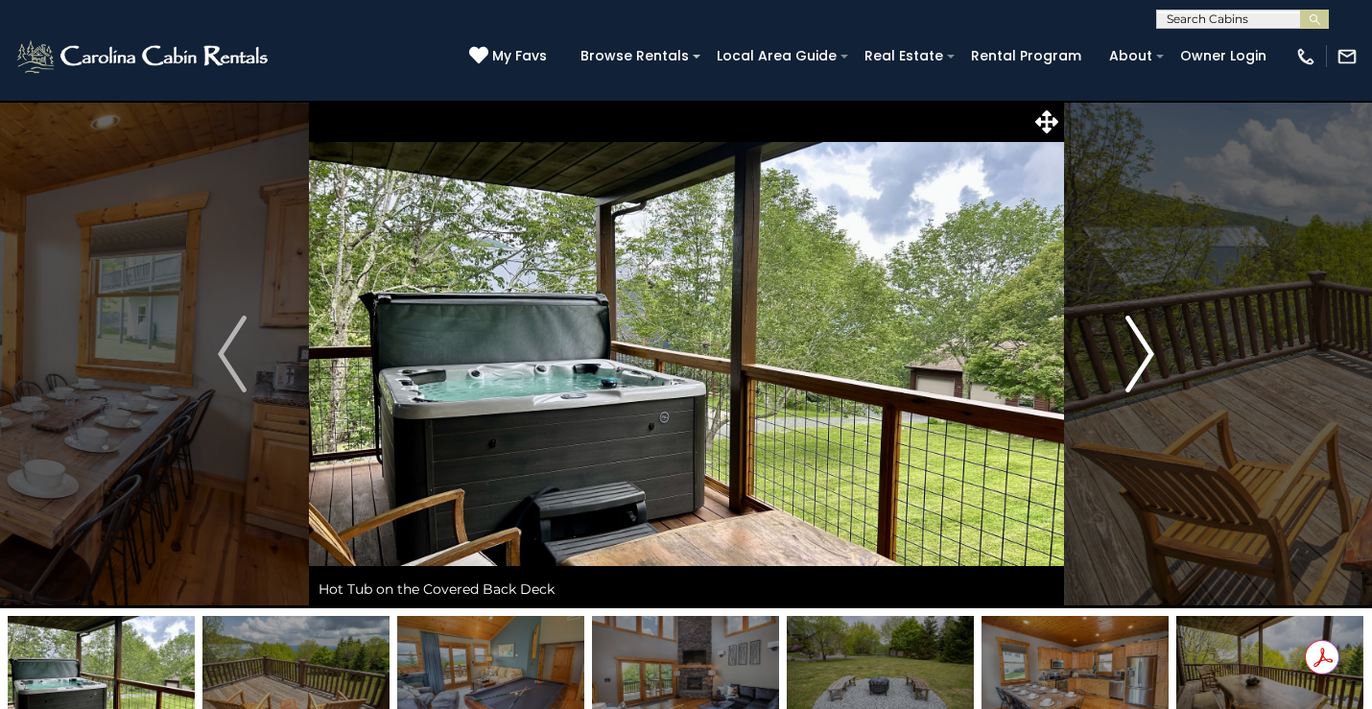
click at [1146, 354] on img "Next" at bounding box center [1140, 354] width 29 height 77
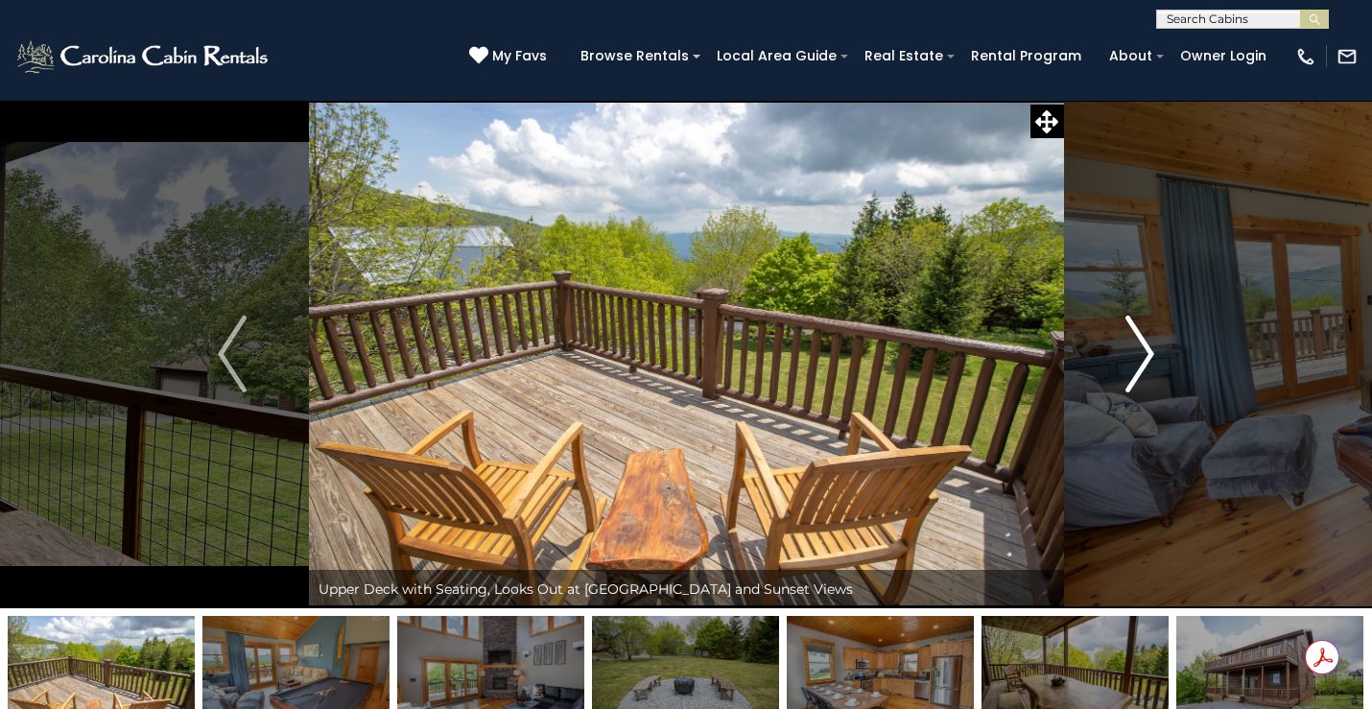
click at [1145, 354] on img "Next" at bounding box center [1140, 354] width 29 height 77
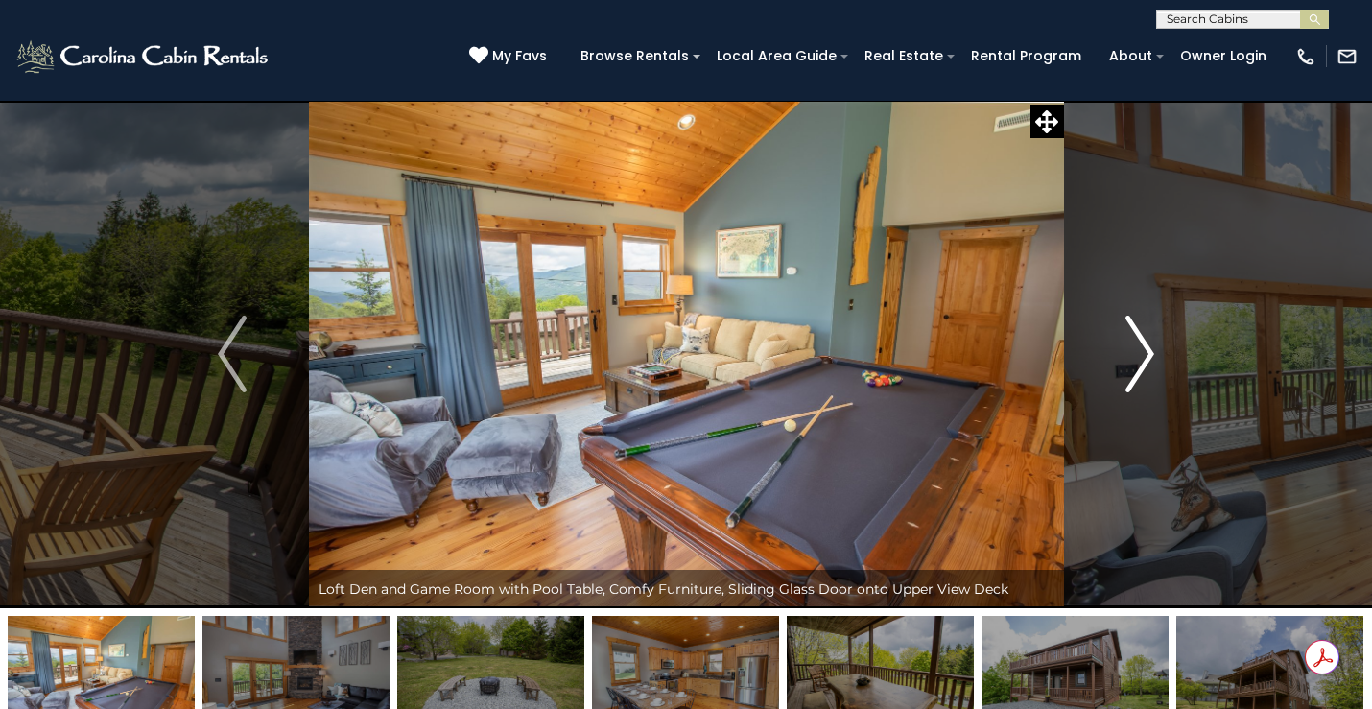
click at [1145, 354] on img "Next" at bounding box center [1140, 354] width 29 height 77
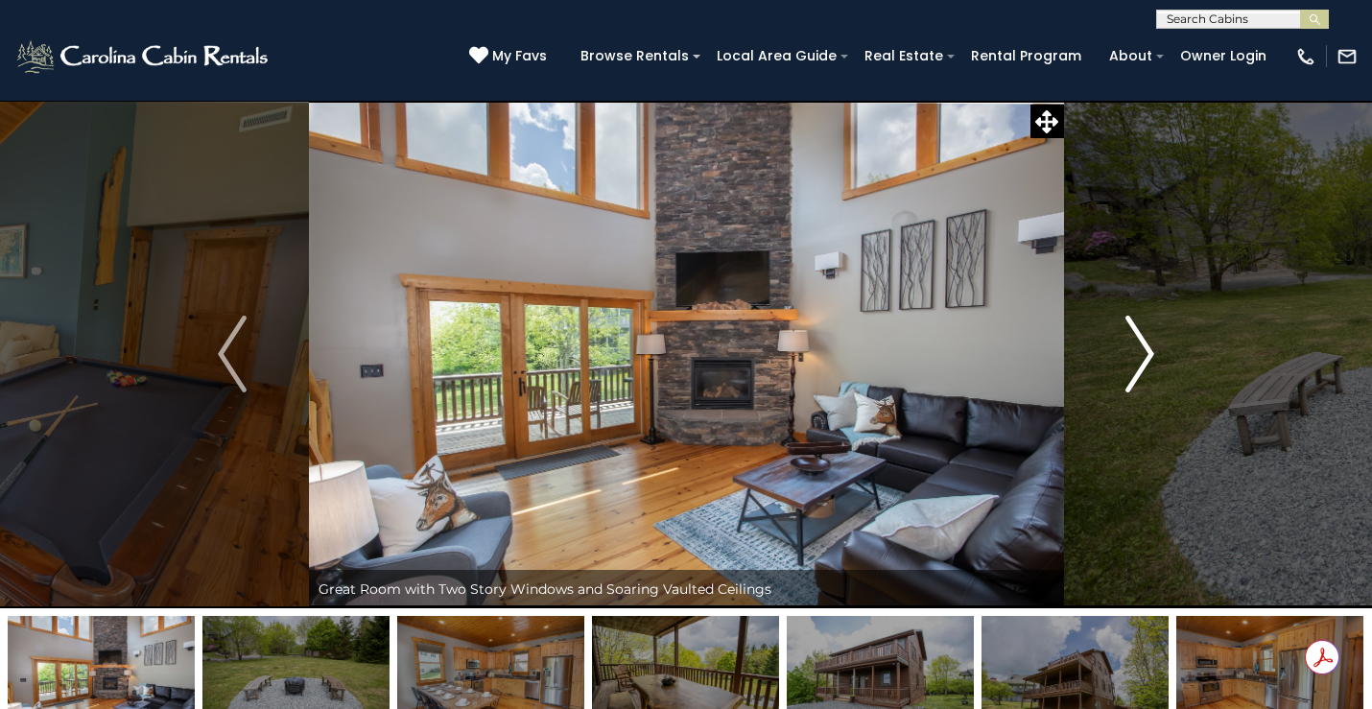
click at [1145, 354] on img "Next" at bounding box center [1140, 354] width 29 height 77
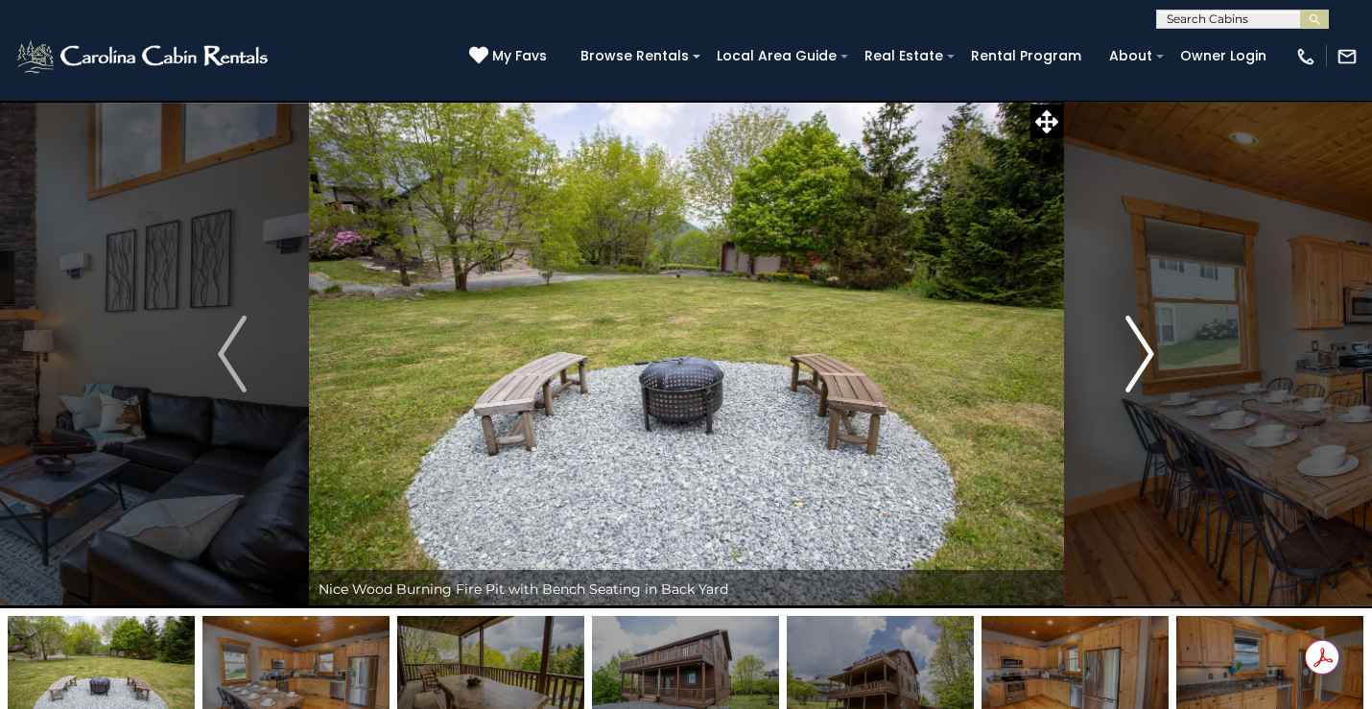
click at [1145, 354] on img "Next" at bounding box center [1140, 354] width 29 height 77
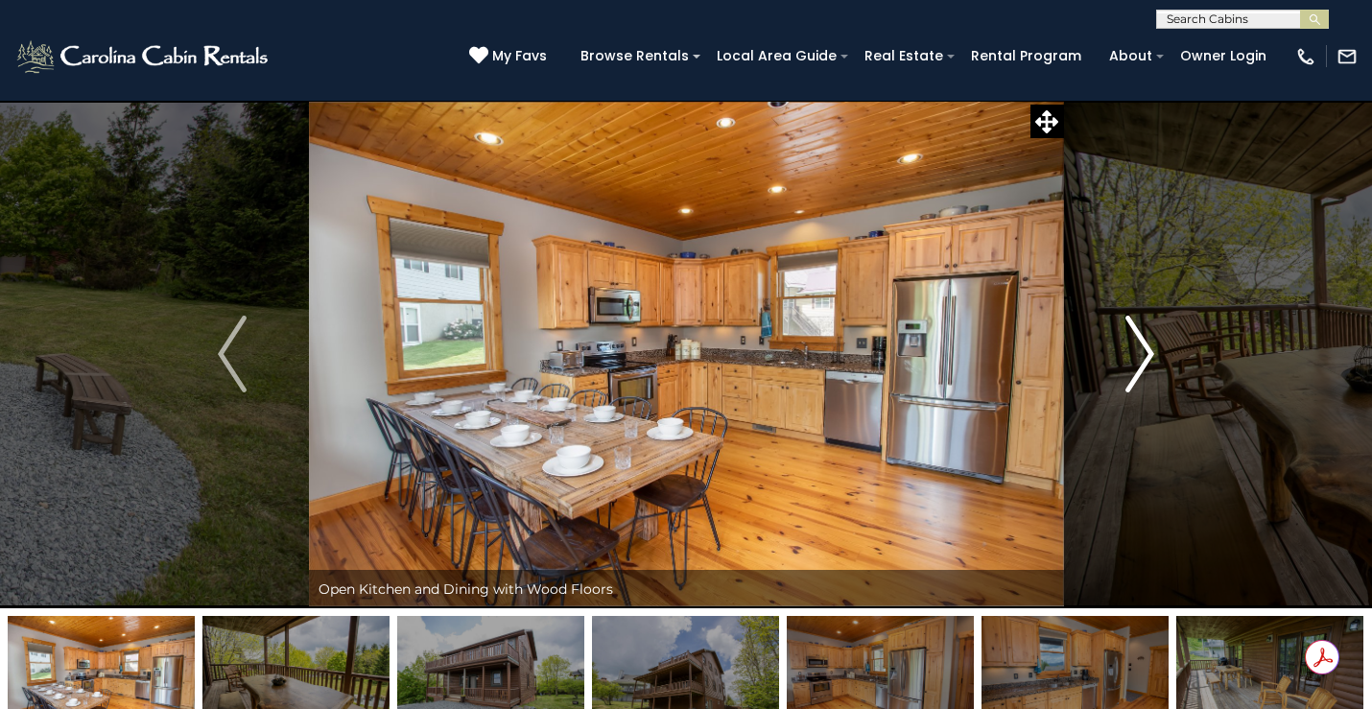
click at [1145, 354] on img "Next" at bounding box center [1140, 354] width 29 height 77
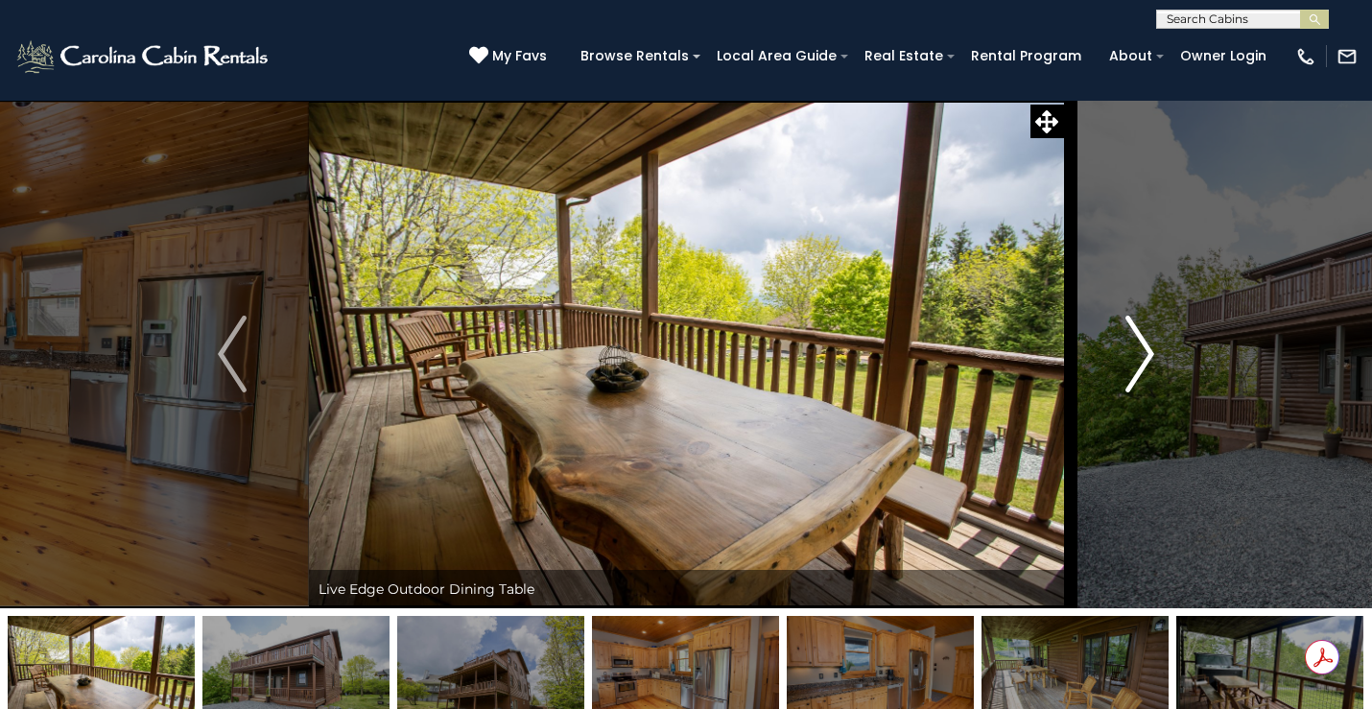
click at [1145, 354] on img "Next" at bounding box center [1140, 354] width 29 height 77
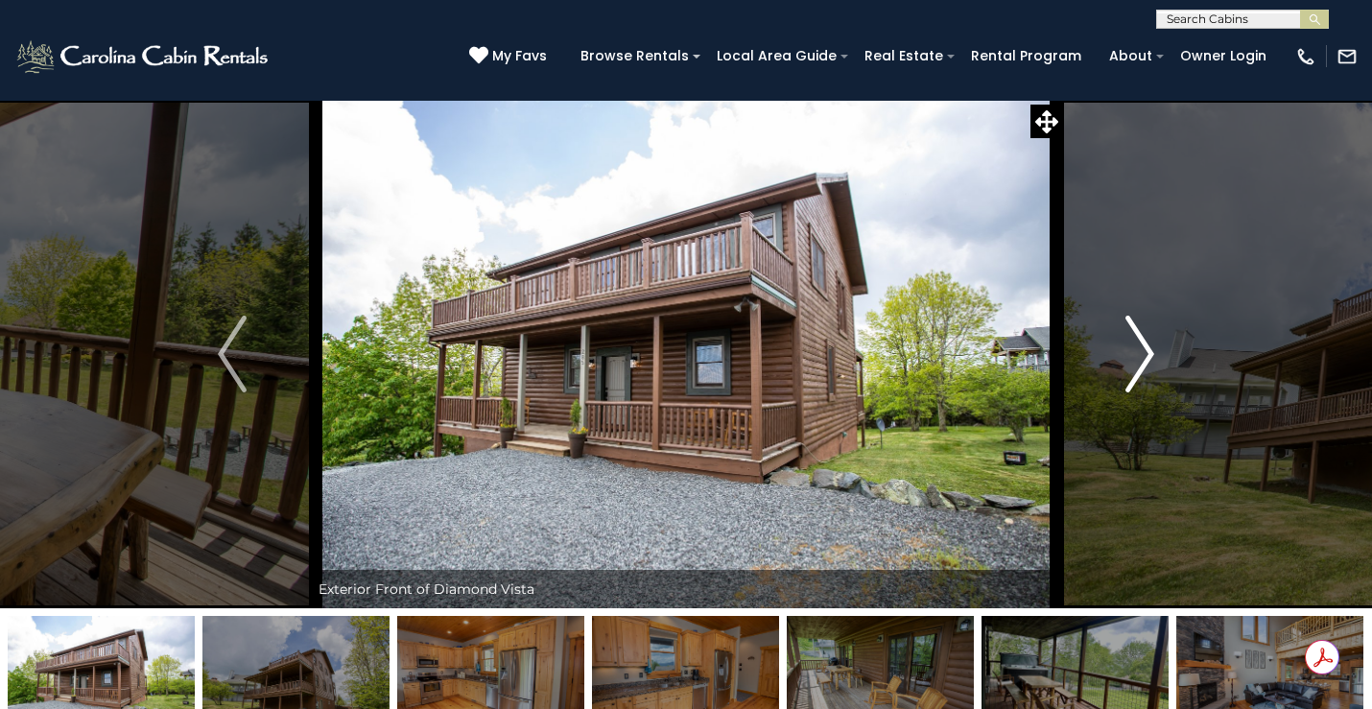
click at [1145, 354] on img "Next" at bounding box center [1140, 354] width 29 height 77
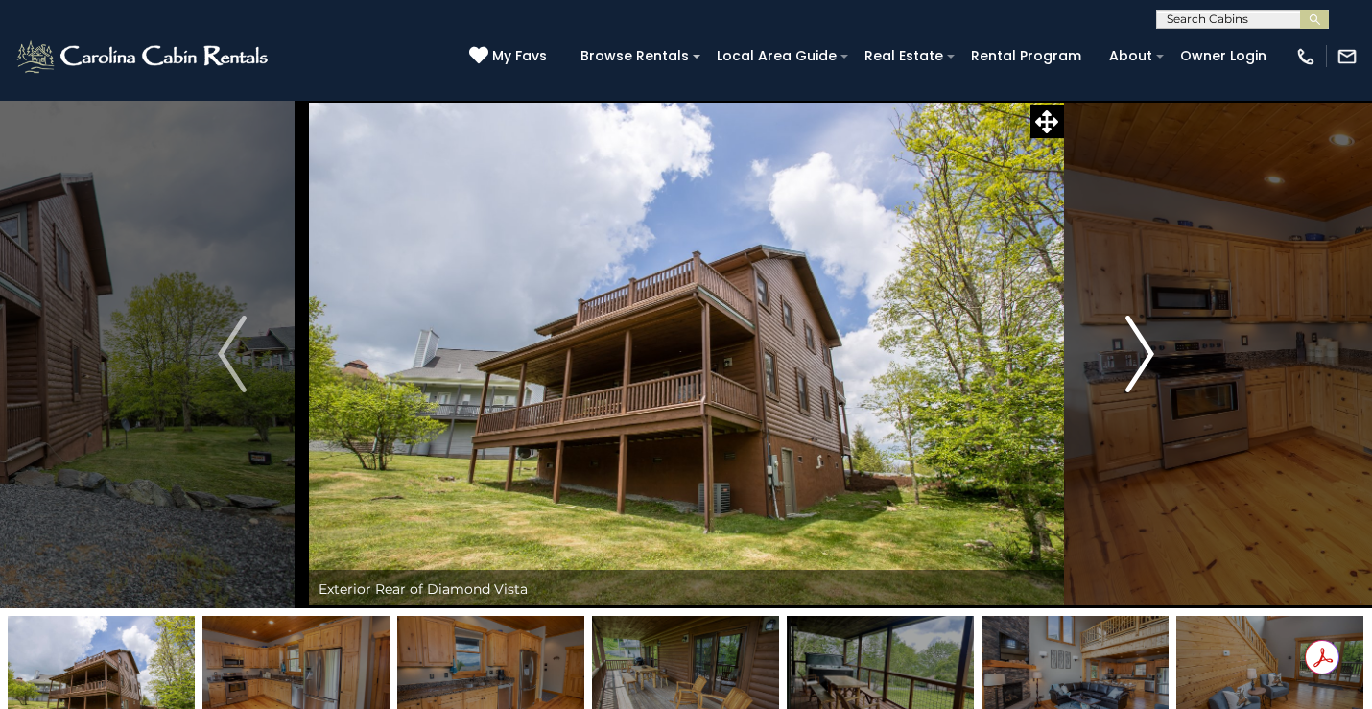
click at [1145, 354] on img "Next" at bounding box center [1140, 354] width 29 height 77
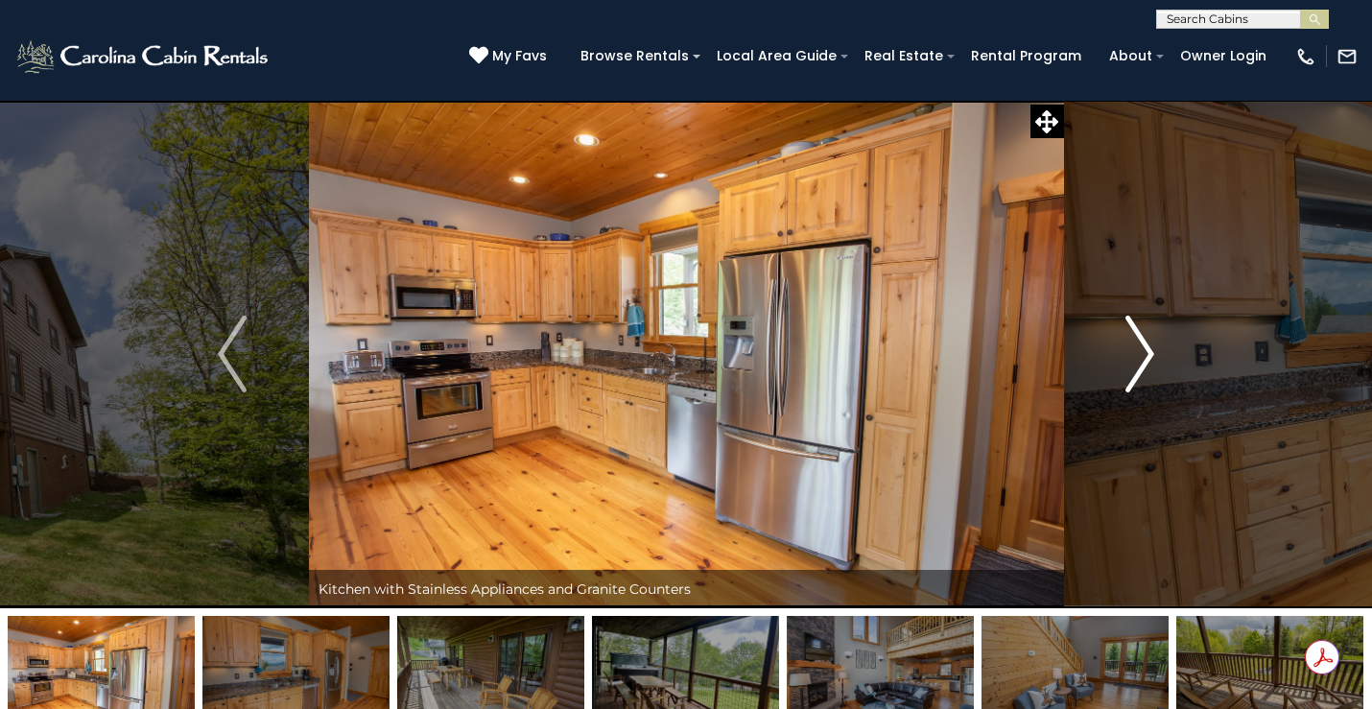
click at [1152, 348] on img "Next" at bounding box center [1140, 354] width 29 height 77
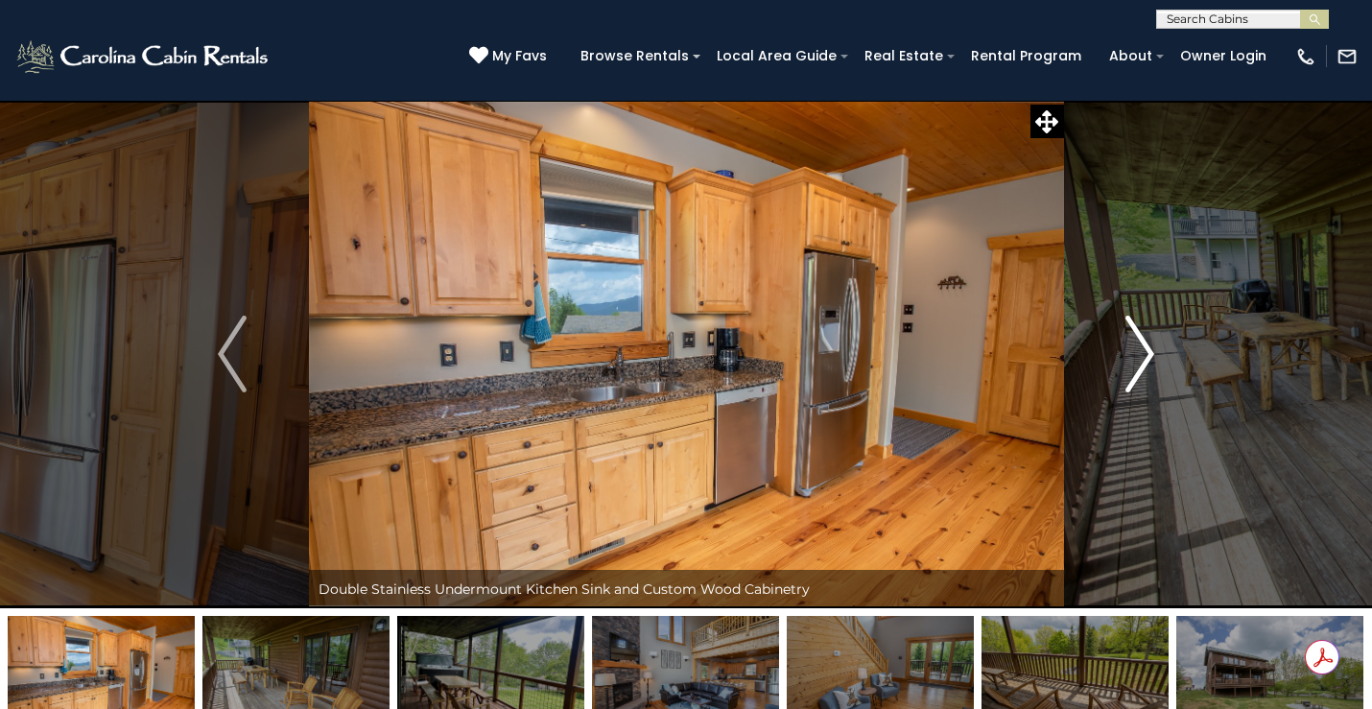
click at [1152, 348] on img "Next" at bounding box center [1140, 354] width 29 height 77
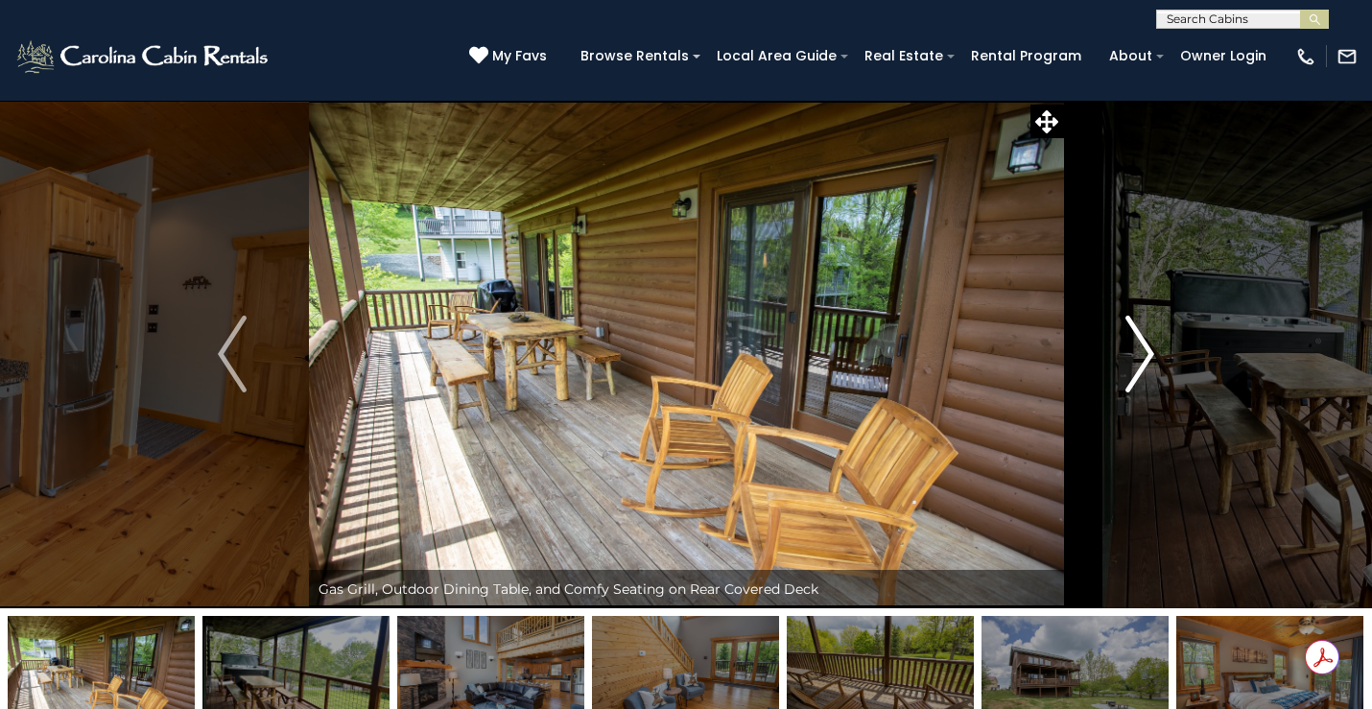
click at [1152, 348] on img "Next" at bounding box center [1140, 354] width 29 height 77
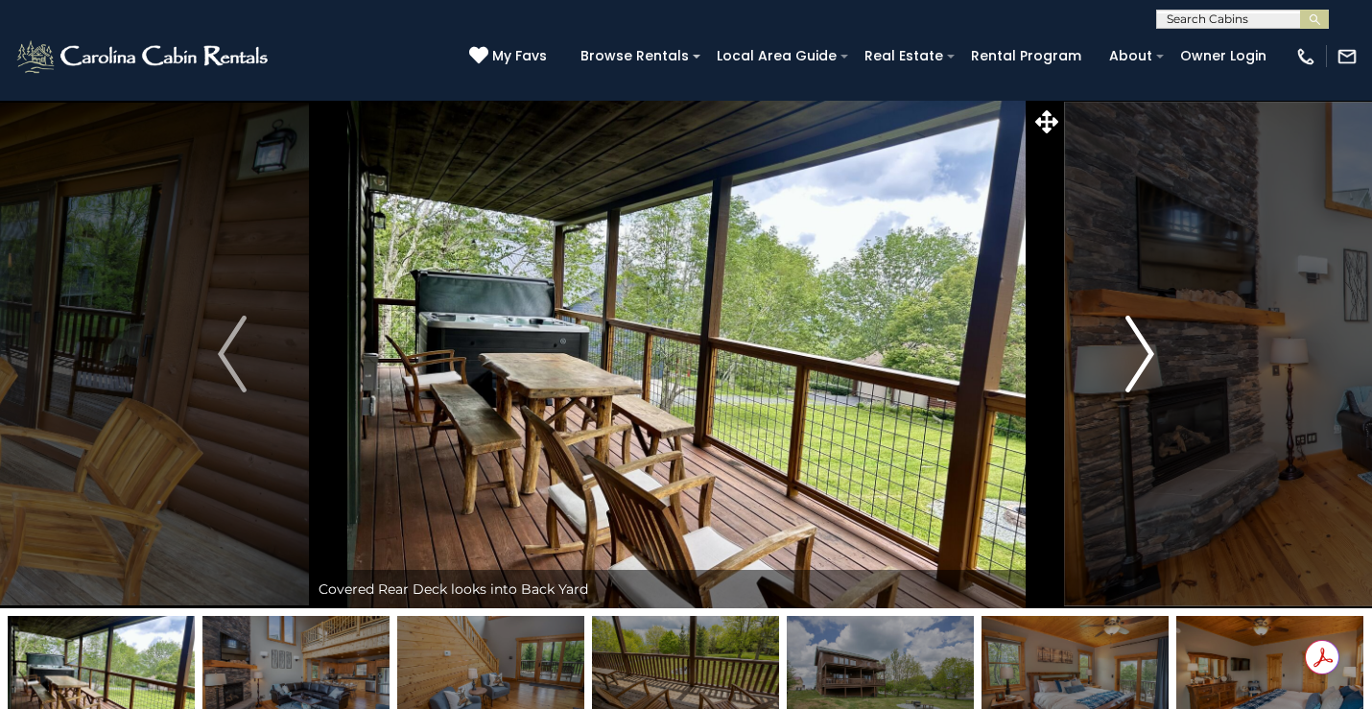
click at [1152, 348] on img "Next" at bounding box center [1140, 354] width 29 height 77
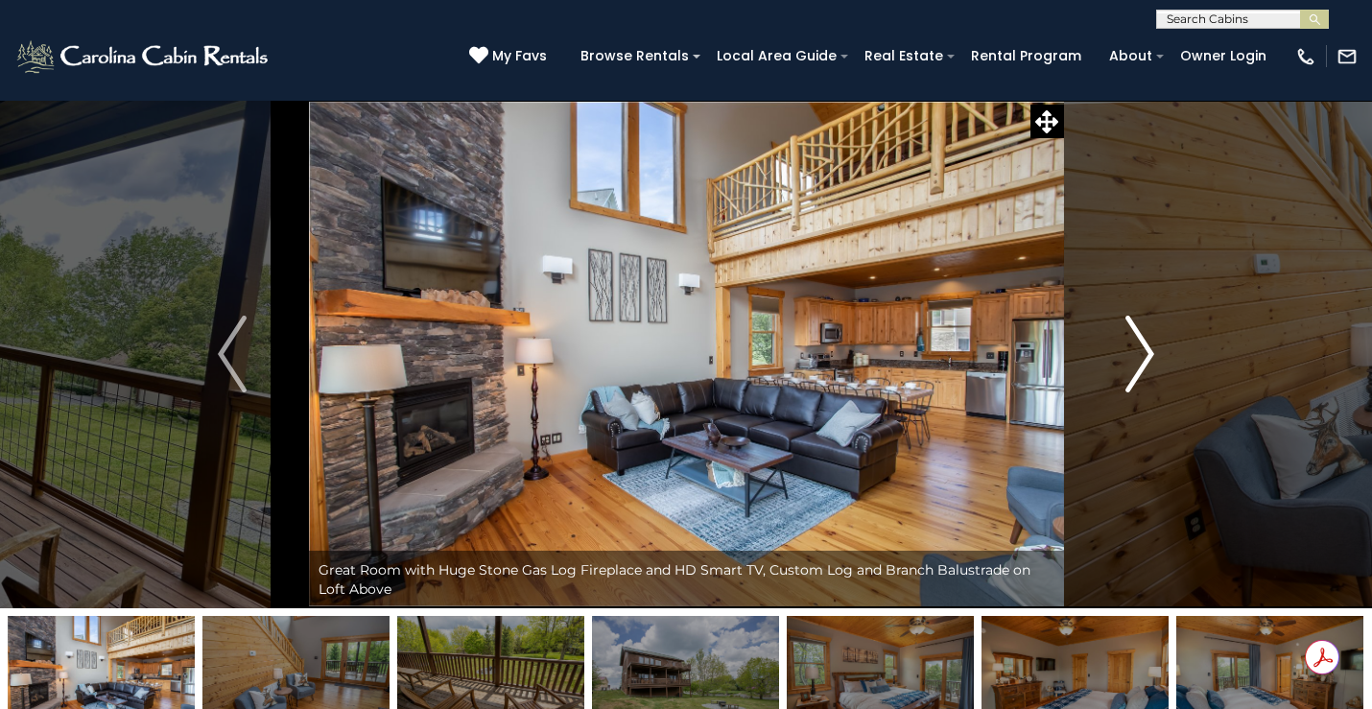
click at [1152, 348] on img "Next" at bounding box center [1140, 354] width 29 height 77
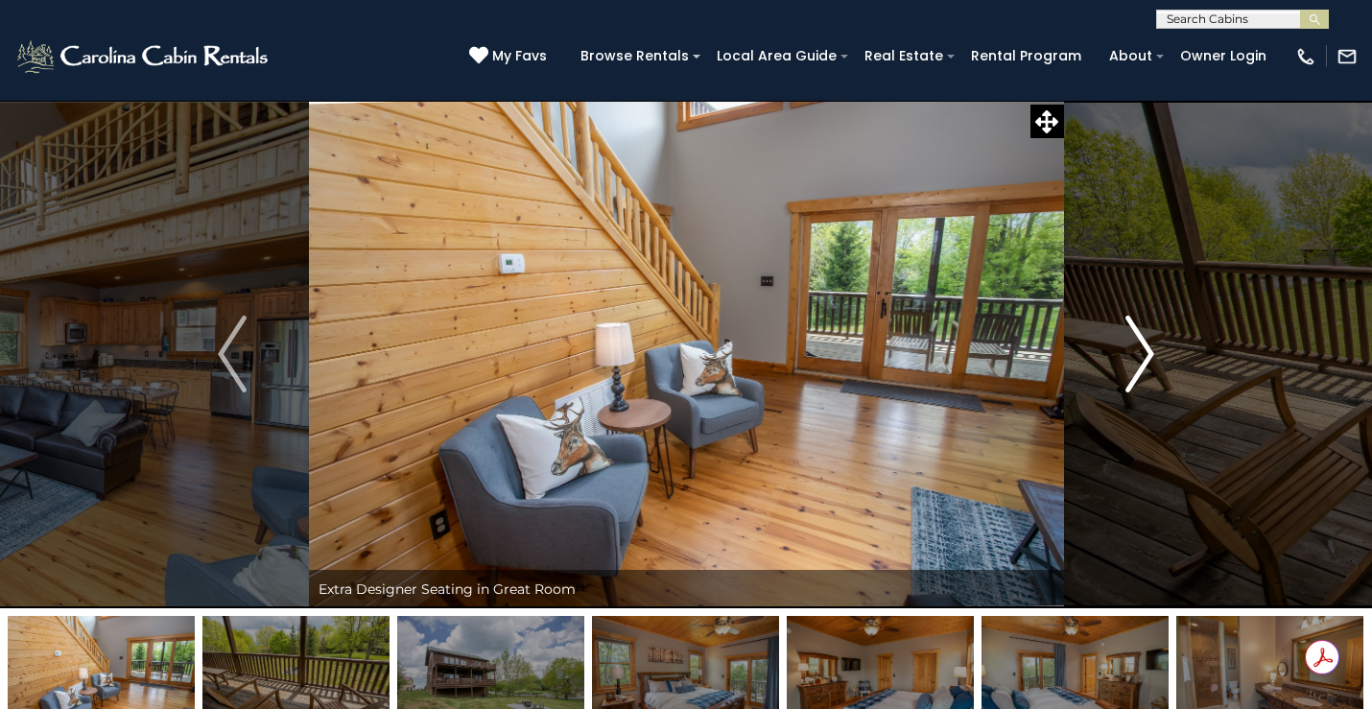
click at [1152, 348] on img "Next" at bounding box center [1140, 354] width 29 height 77
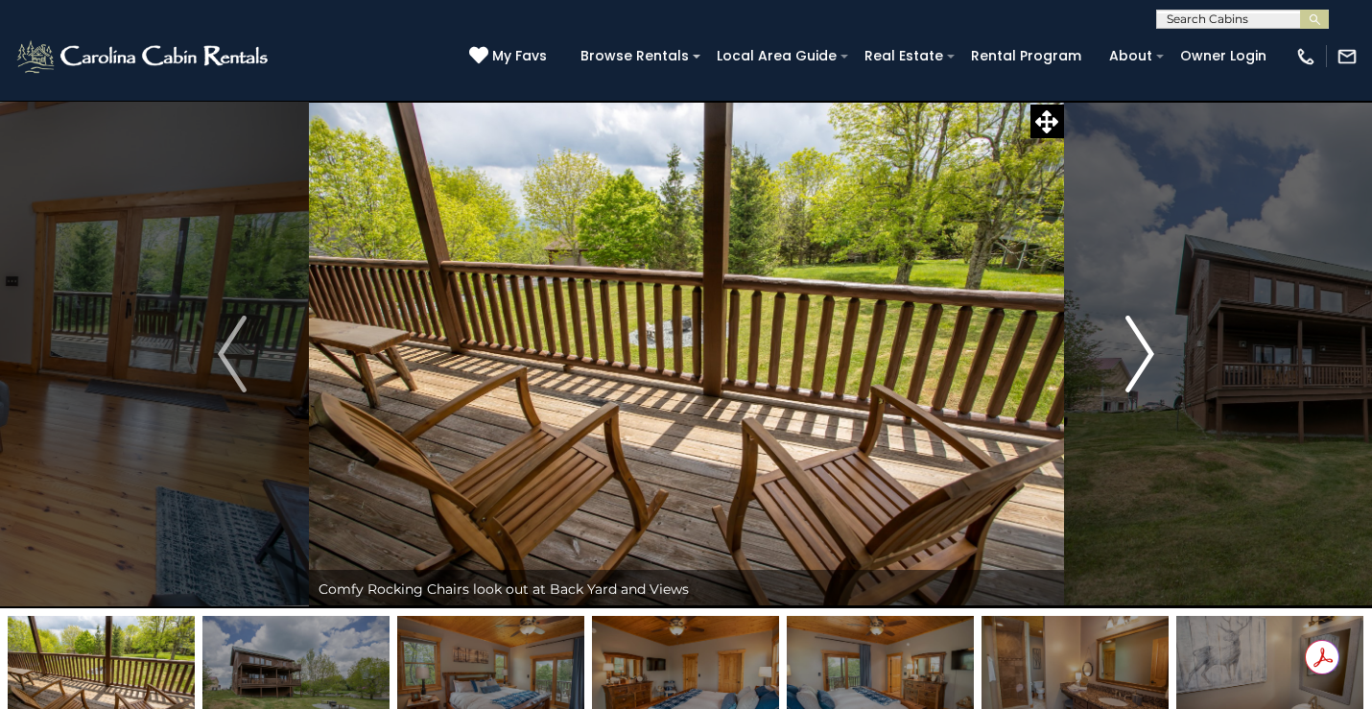
click at [1152, 348] on img "Next" at bounding box center [1140, 354] width 29 height 77
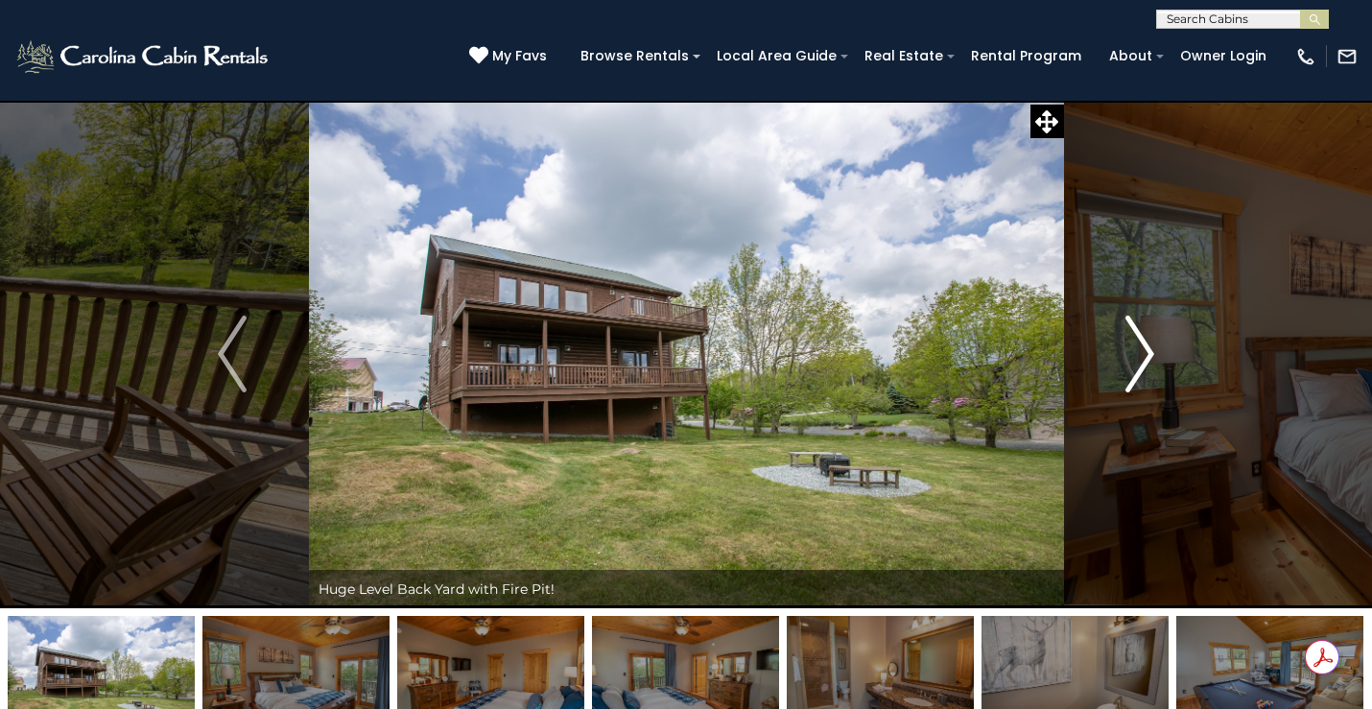
click at [1152, 348] on img "Next" at bounding box center [1140, 354] width 29 height 77
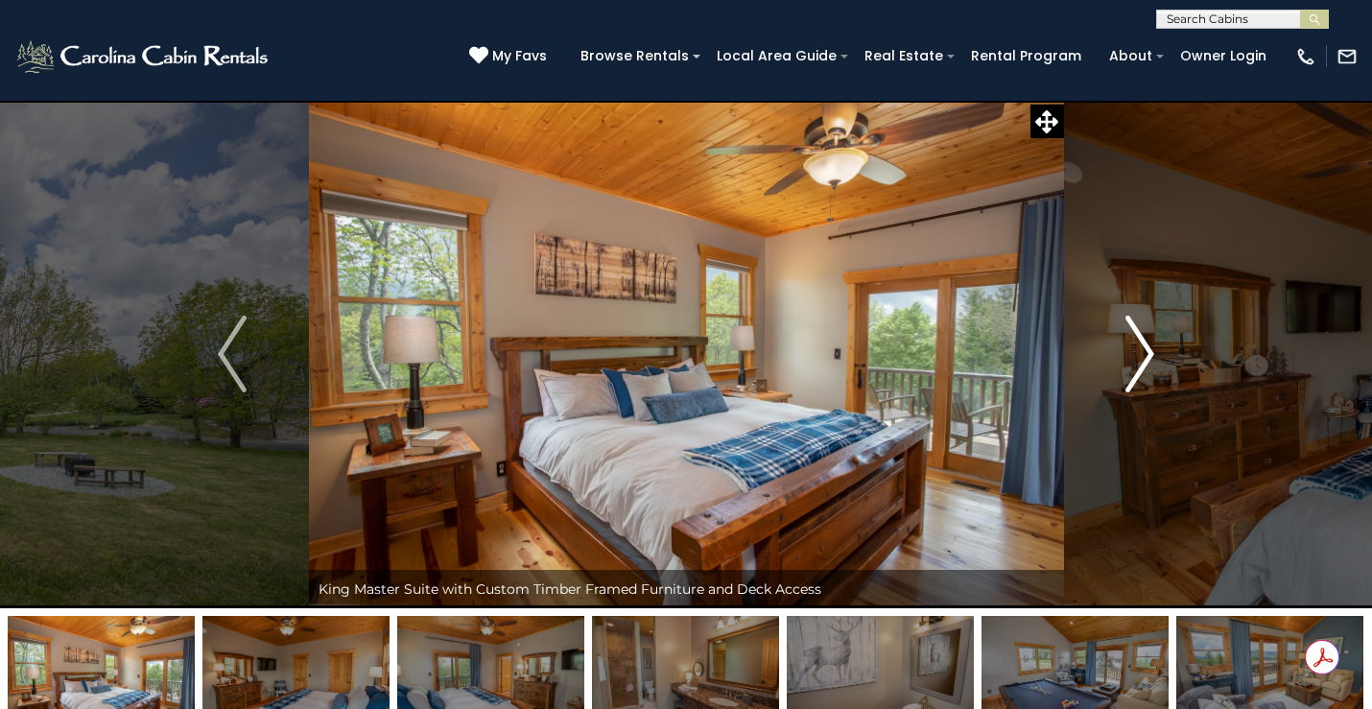
click at [1152, 348] on img "Next" at bounding box center [1140, 354] width 29 height 77
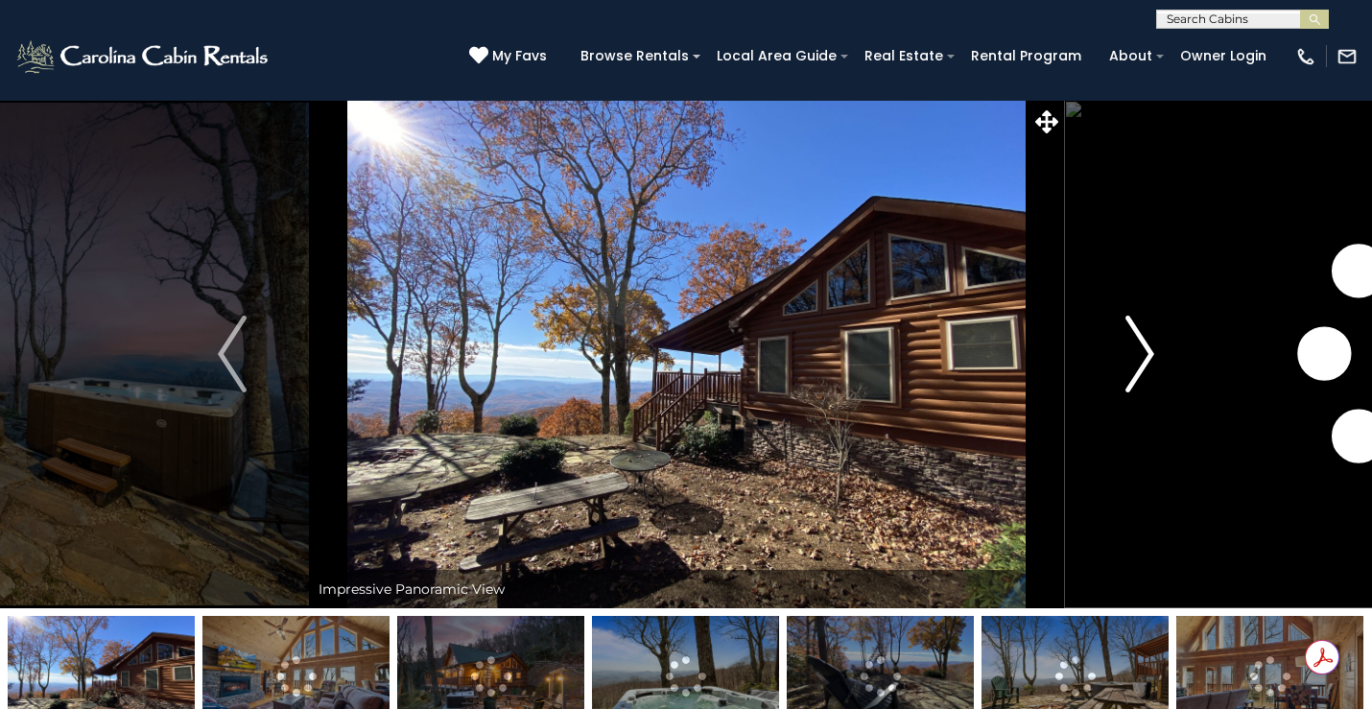
click at [1139, 363] on img "Next" at bounding box center [1140, 354] width 29 height 77
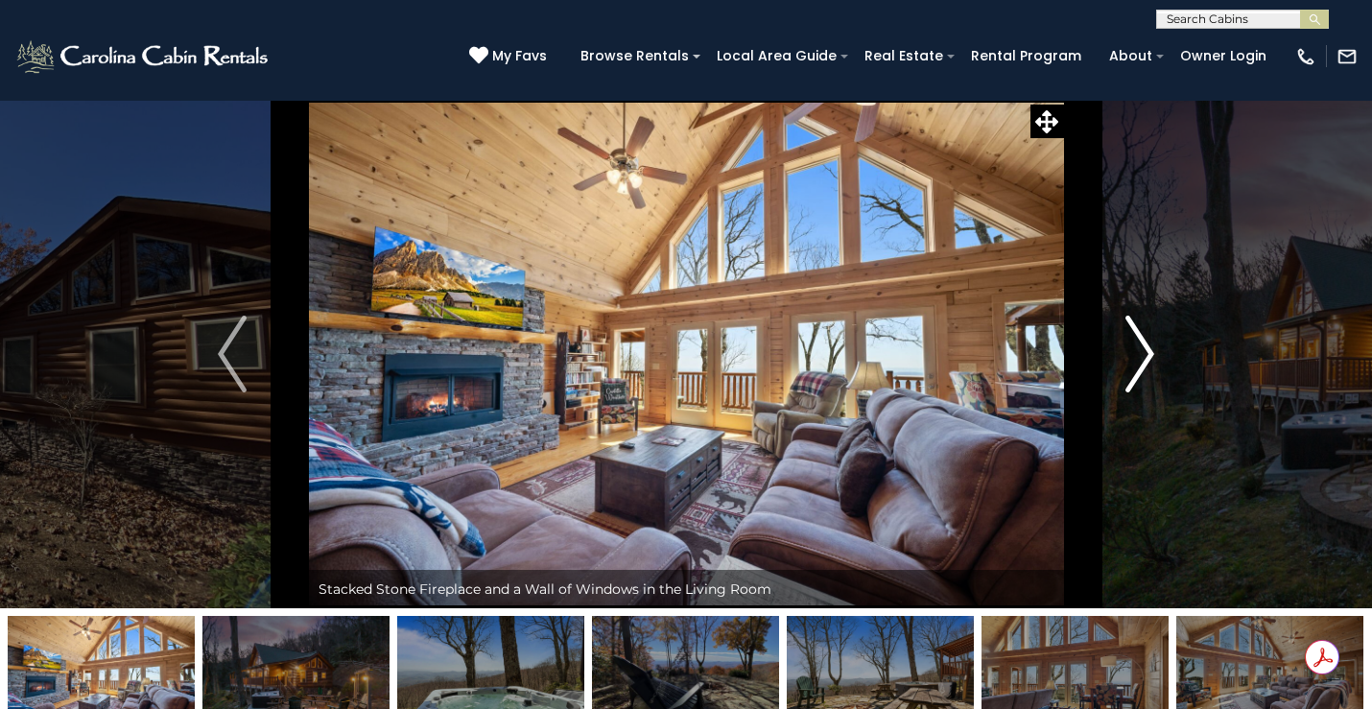
click at [1133, 341] on img "Next" at bounding box center [1140, 354] width 29 height 77
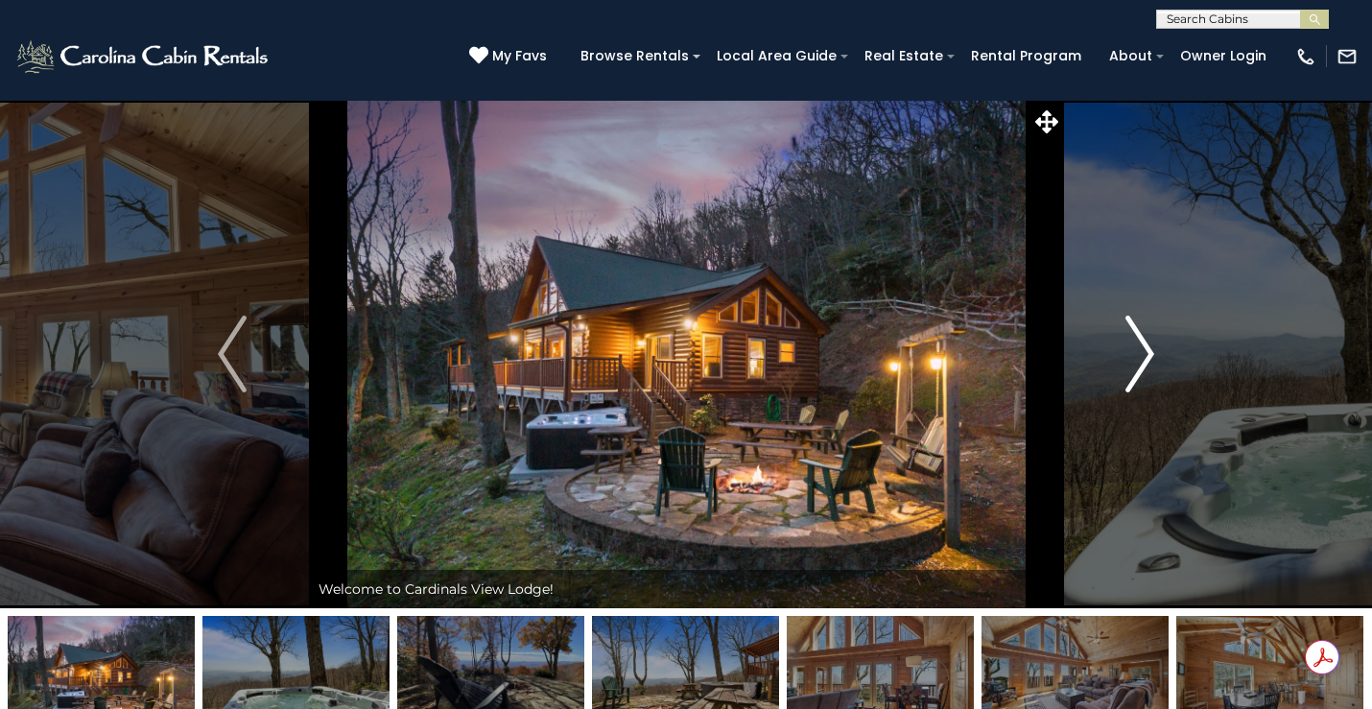
click at [1135, 342] on img "Next" at bounding box center [1140, 354] width 29 height 77
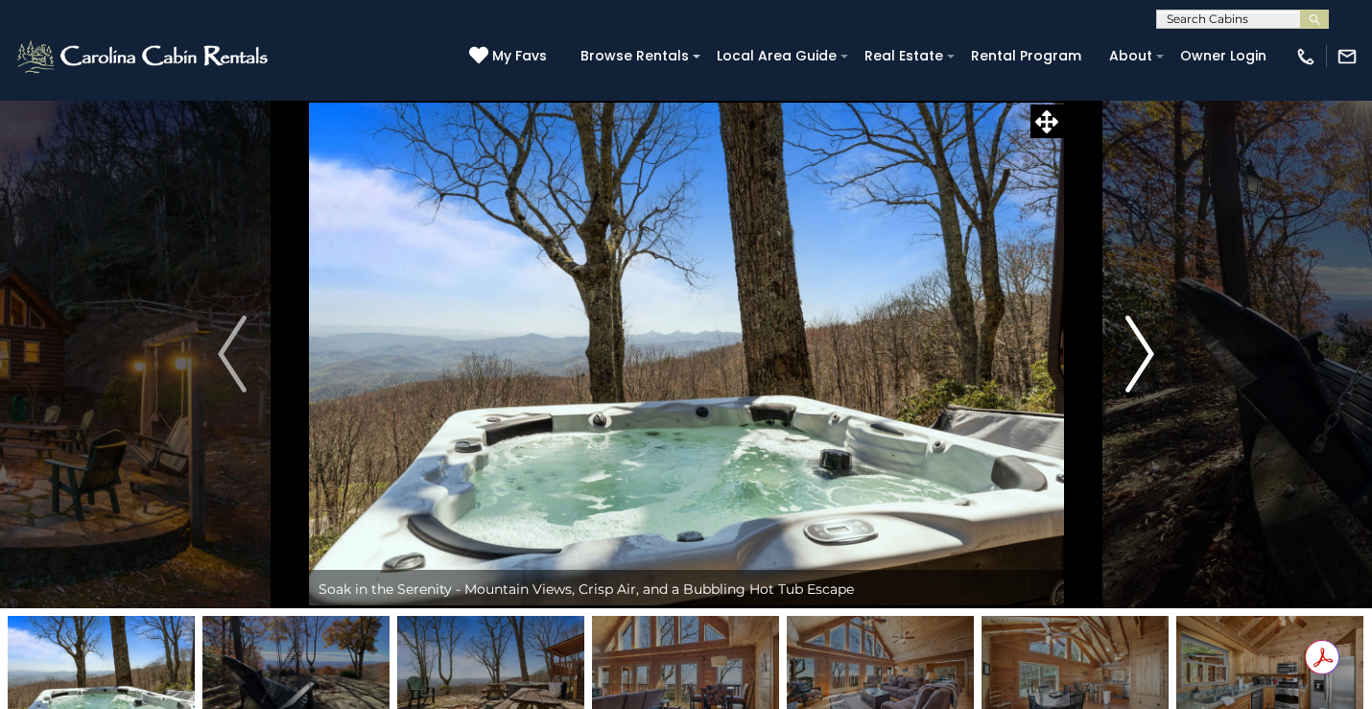
click at [1135, 342] on img "Next" at bounding box center [1140, 354] width 29 height 77
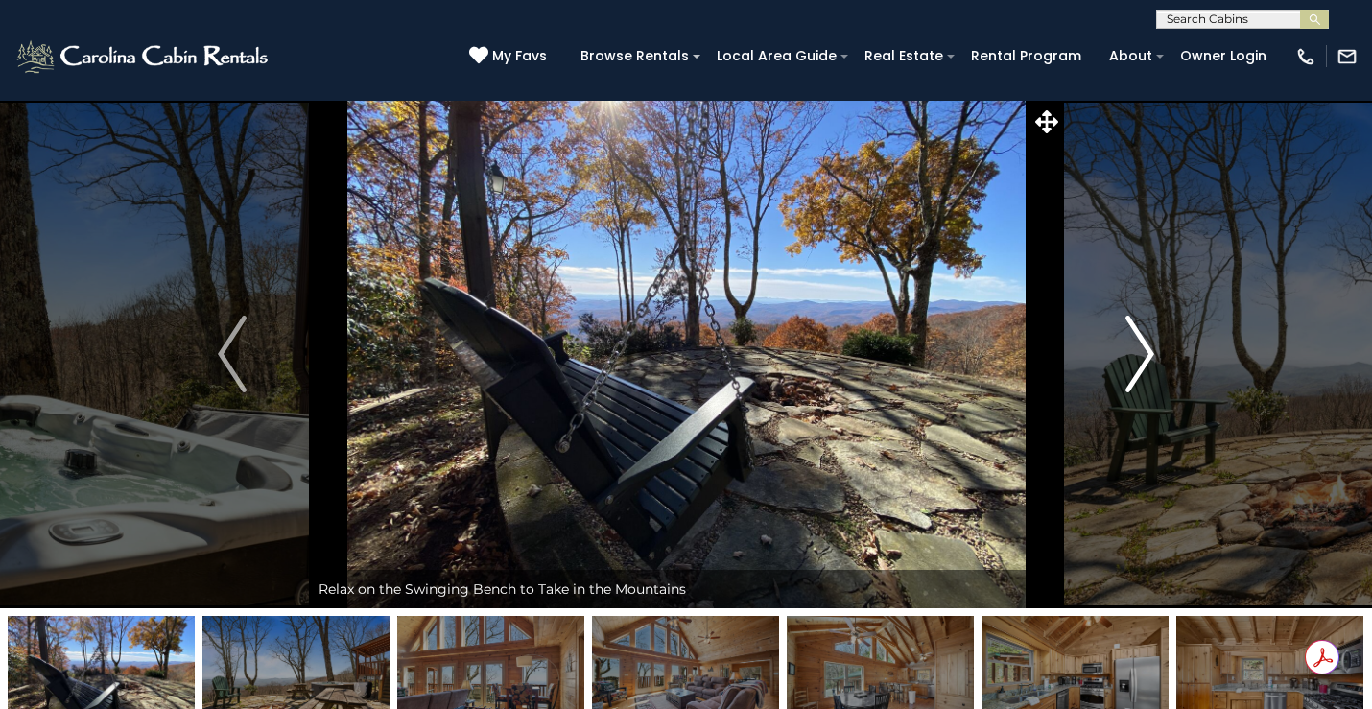
click at [1135, 342] on img "Next" at bounding box center [1140, 354] width 29 height 77
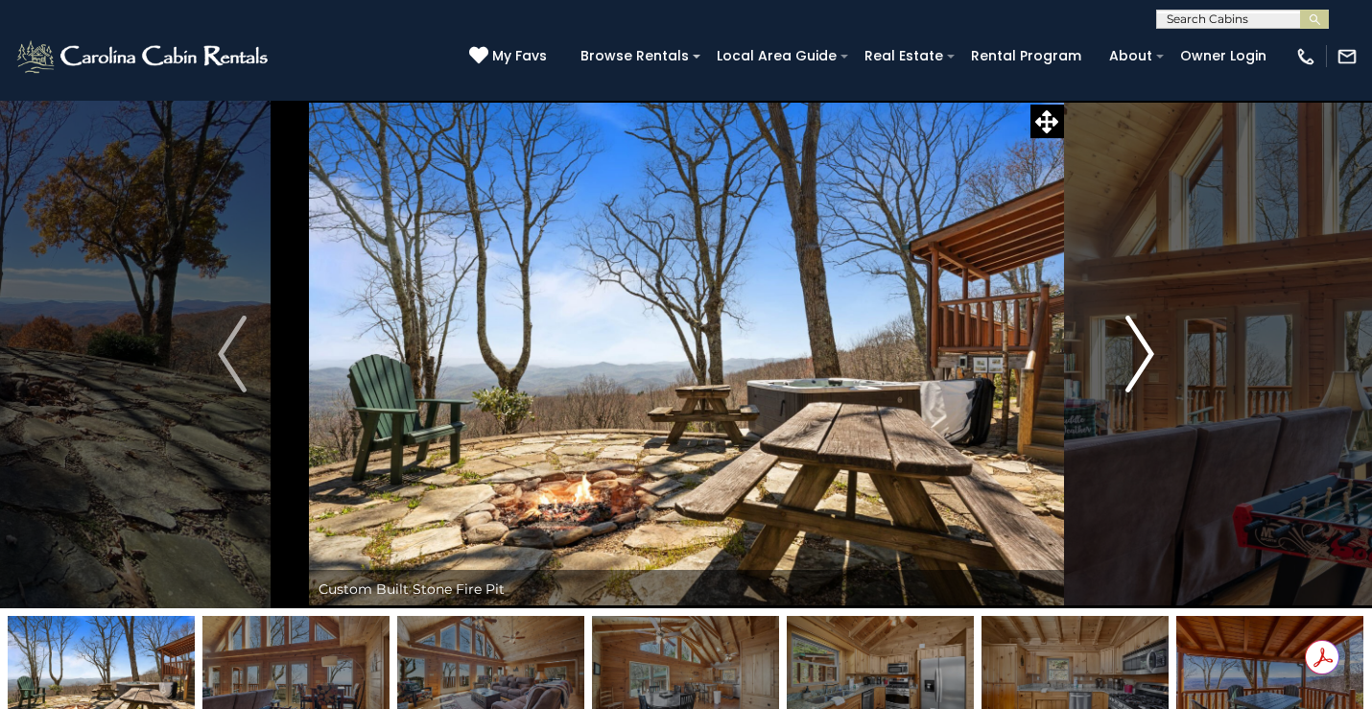
click at [1135, 342] on img "Next" at bounding box center [1140, 354] width 29 height 77
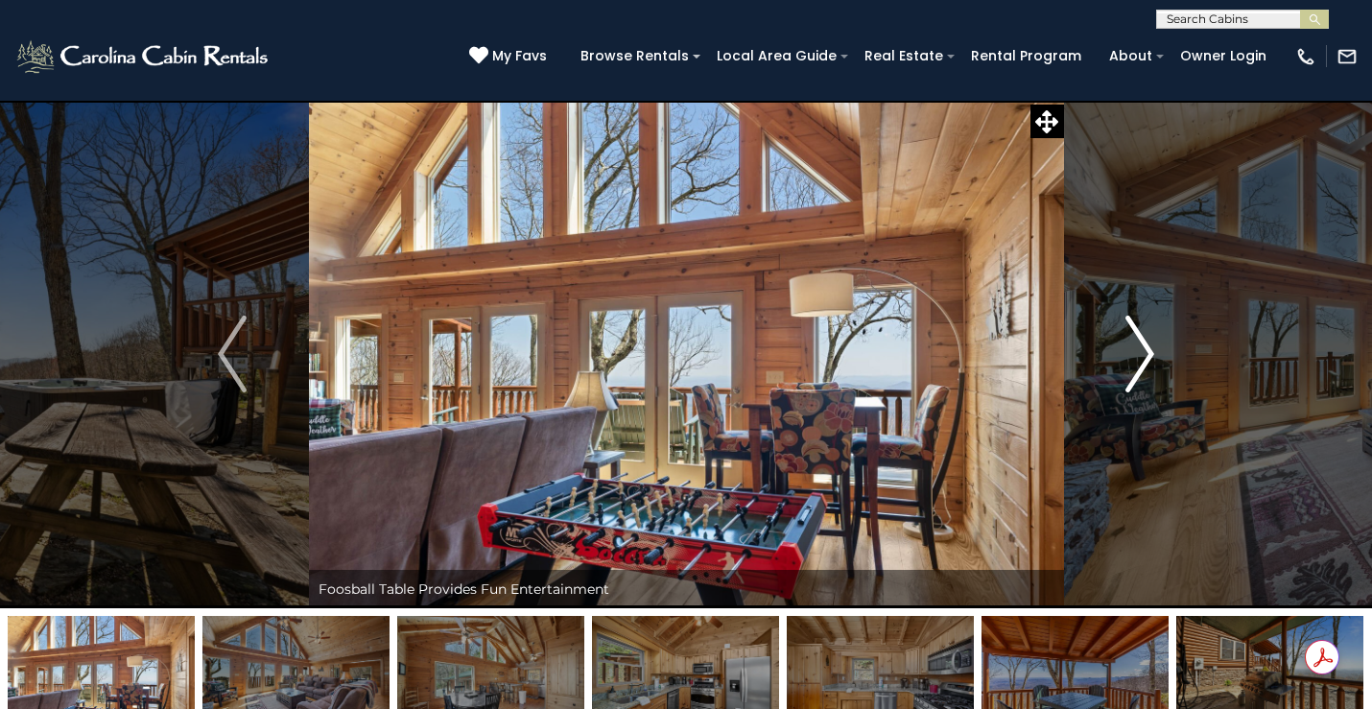
click at [1135, 342] on img "Next" at bounding box center [1140, 354] width 29 height 77
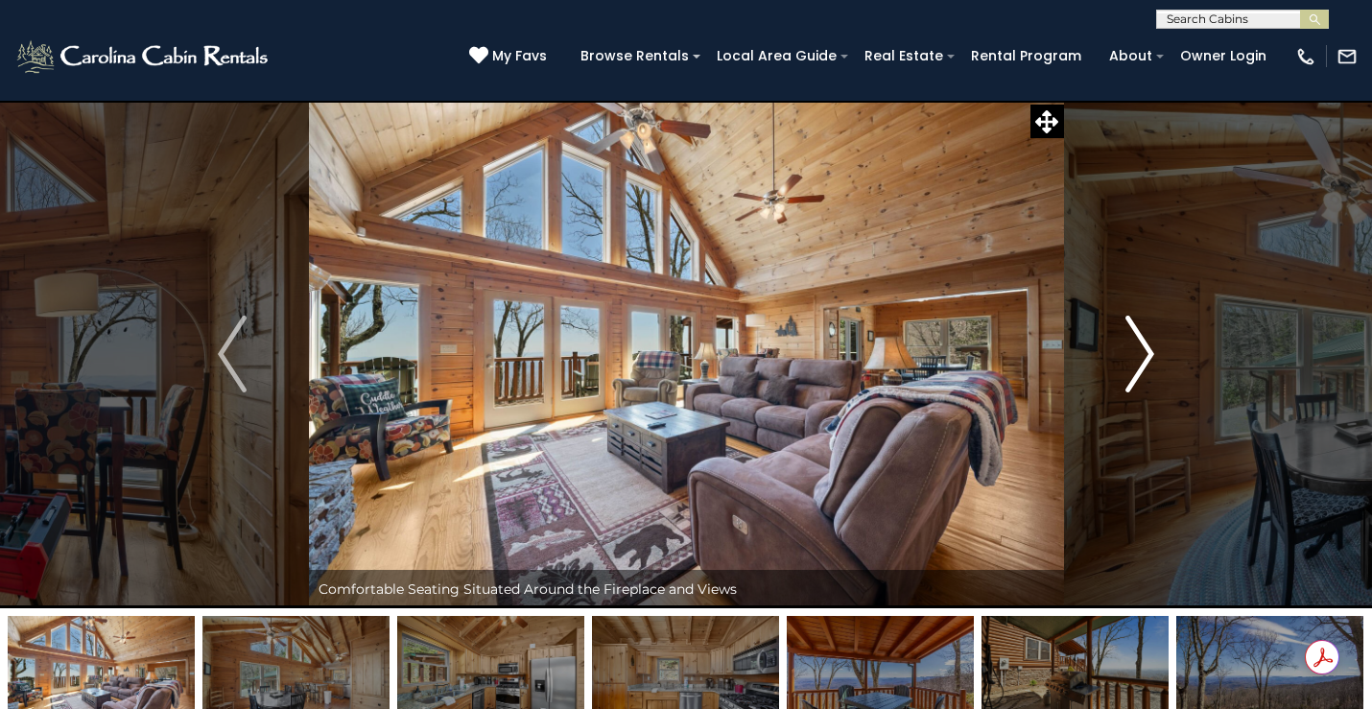
click at [1135, 342] on img "Next" at bounding box center [1140, 354] width 29 height 77
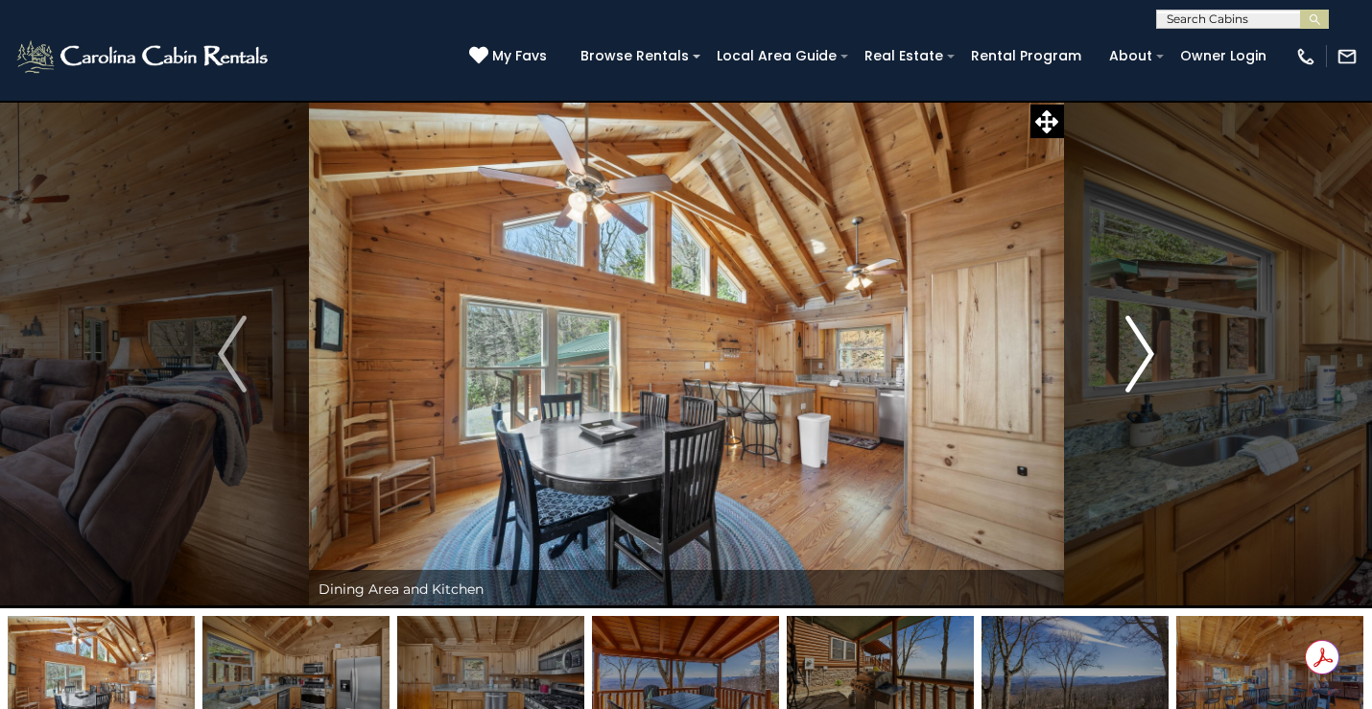
click at [1135, 342] on img "Next" at bounding box center [1140, 354] width 29 height 77
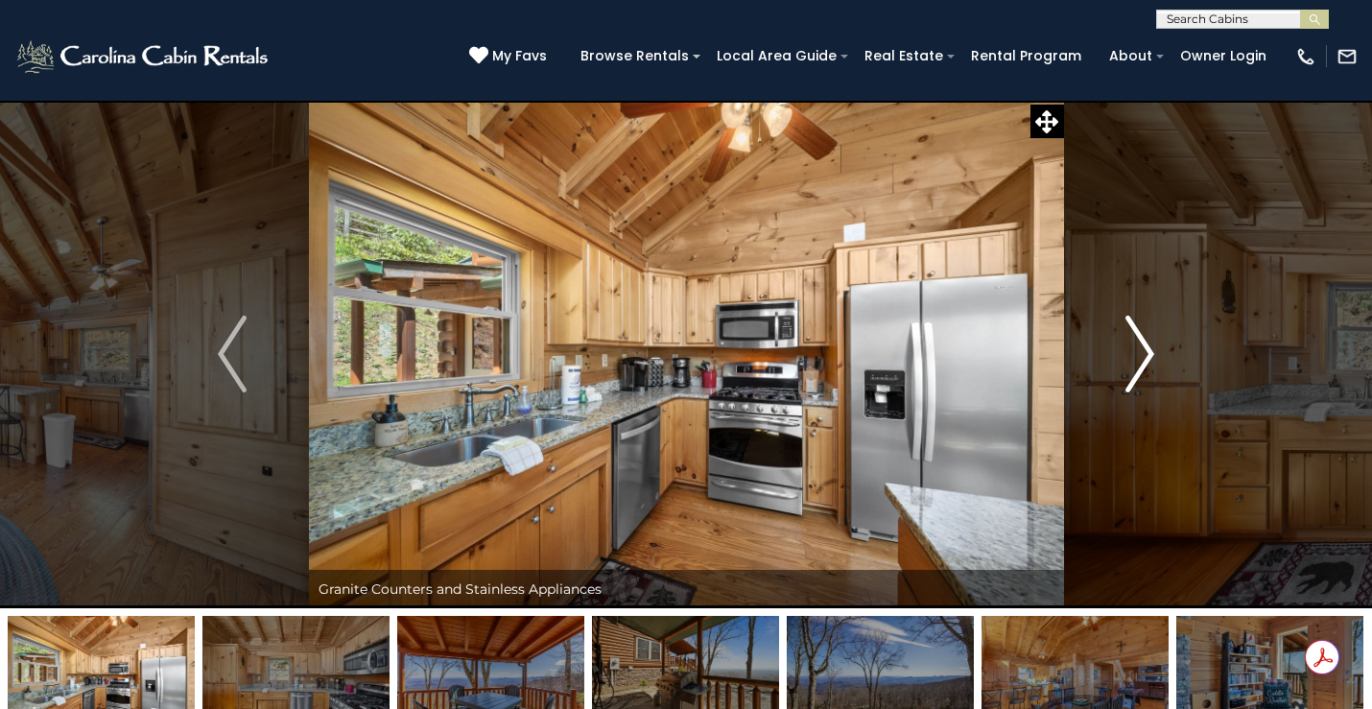
click at [1135, 342] on img "Next" at bounding box center [1140, 354] width 29 height 77
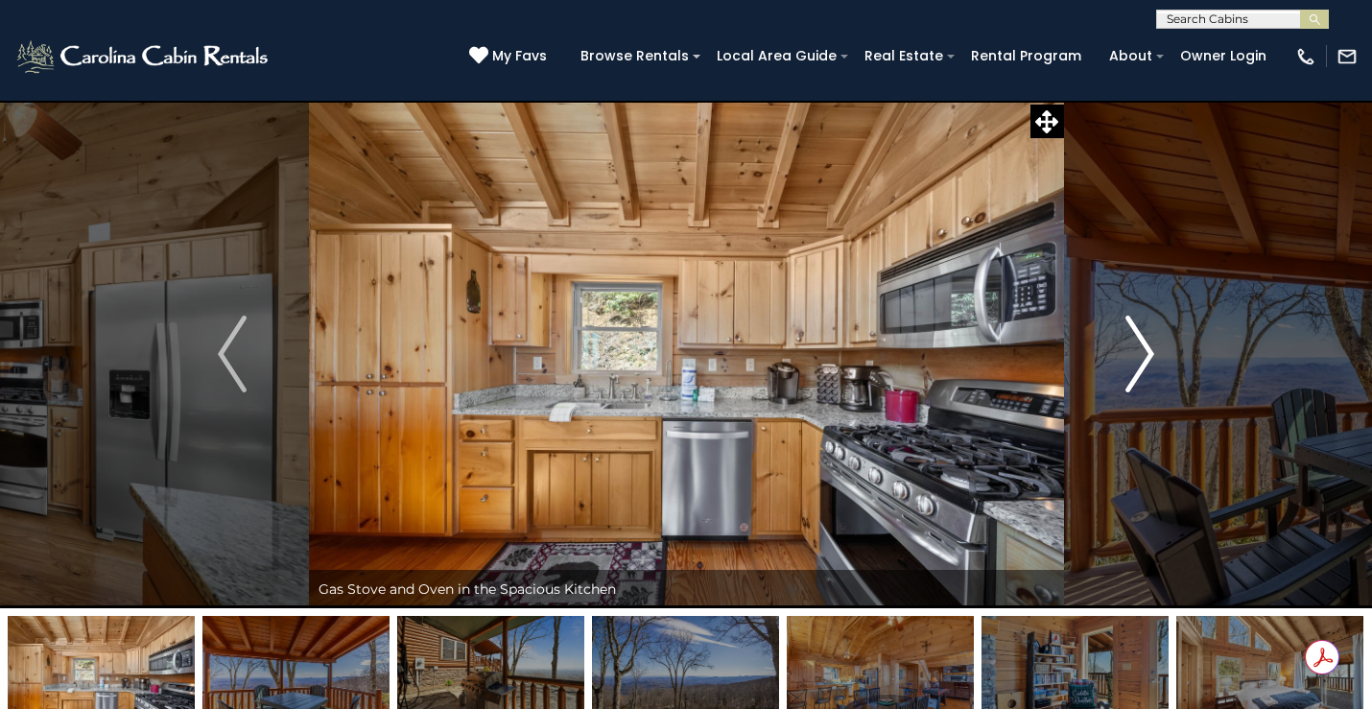
click at [1135, 342] on img "Next" at bounding box center [1140, 354] width 29 height 77
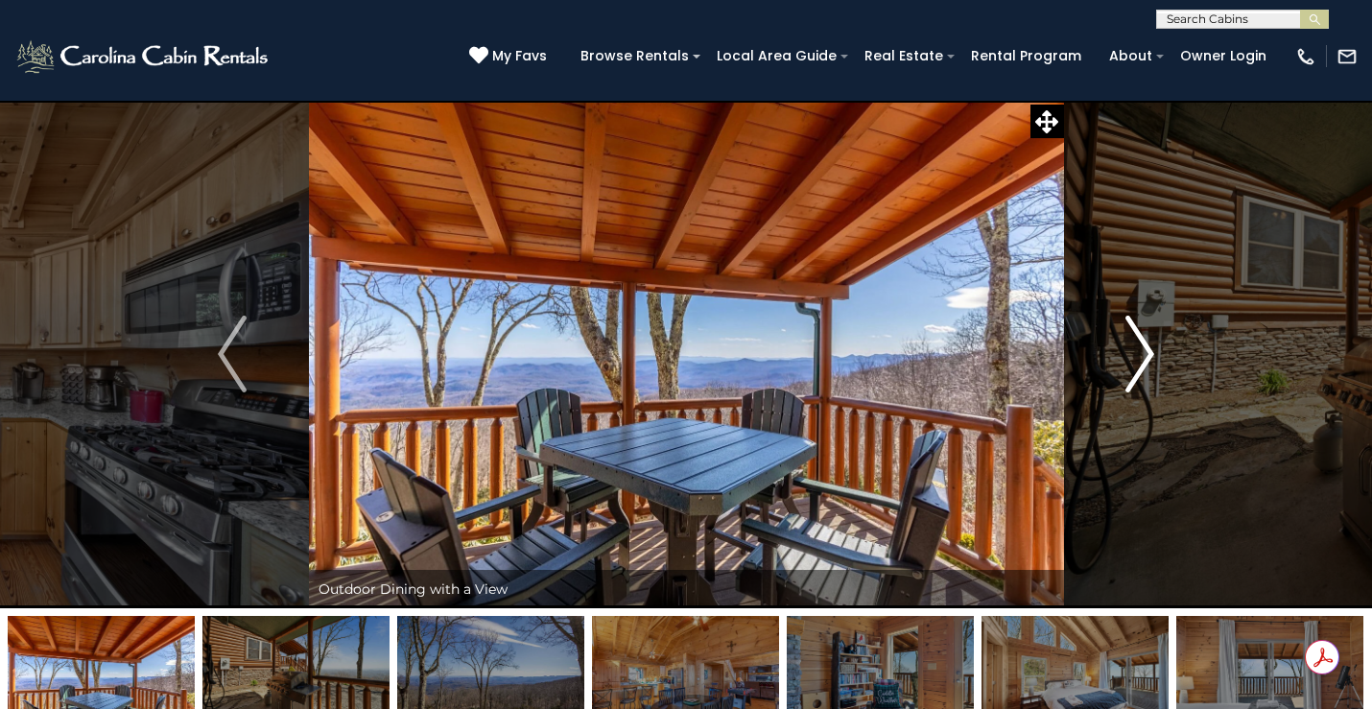
click at [1135, 342] on img "Next" at bounding box center [1140, 354] width 29 height 77
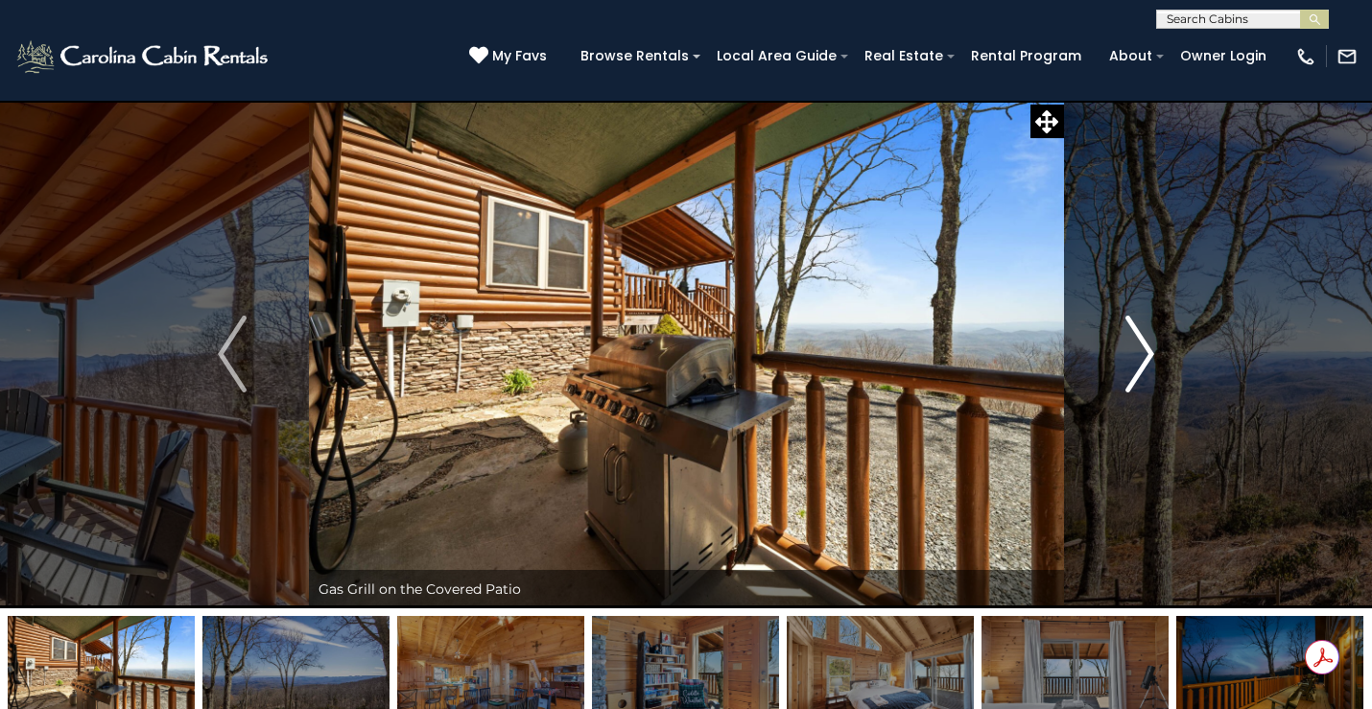
click at [1135, 342] on img "Next" at bounding box center [1140, 354] width 29 height 77
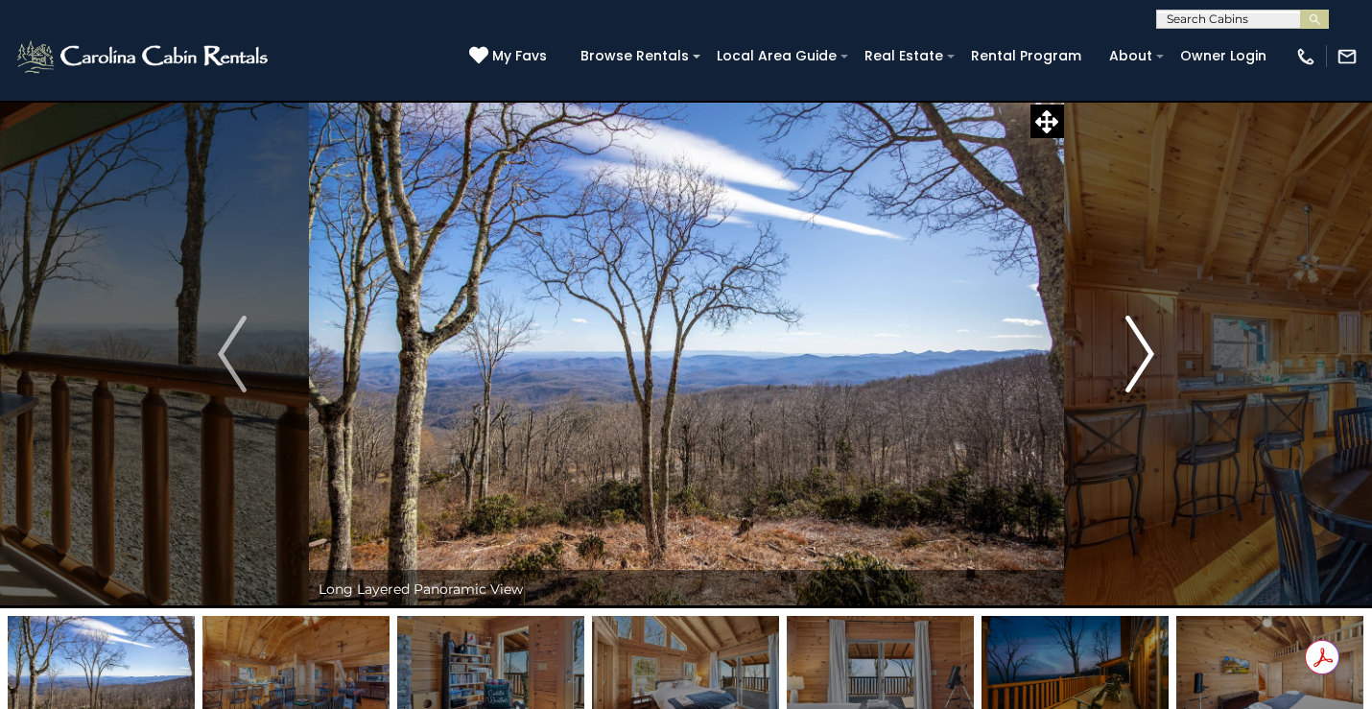
click at [1135, 342] on img "Next" at bounding box center [1140, 354] width 29 height 77
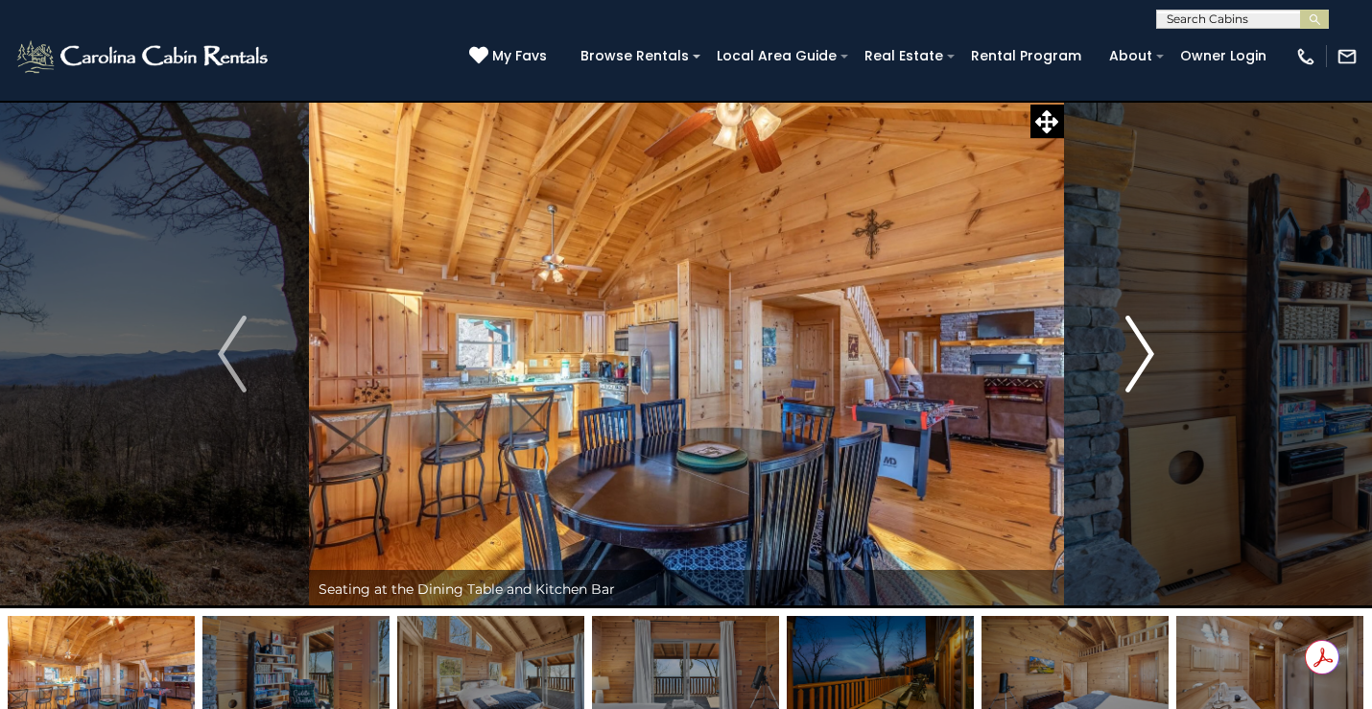
click at [1135, 342] on img "Next" at bounding box center [1140, 354] width 29 height 77
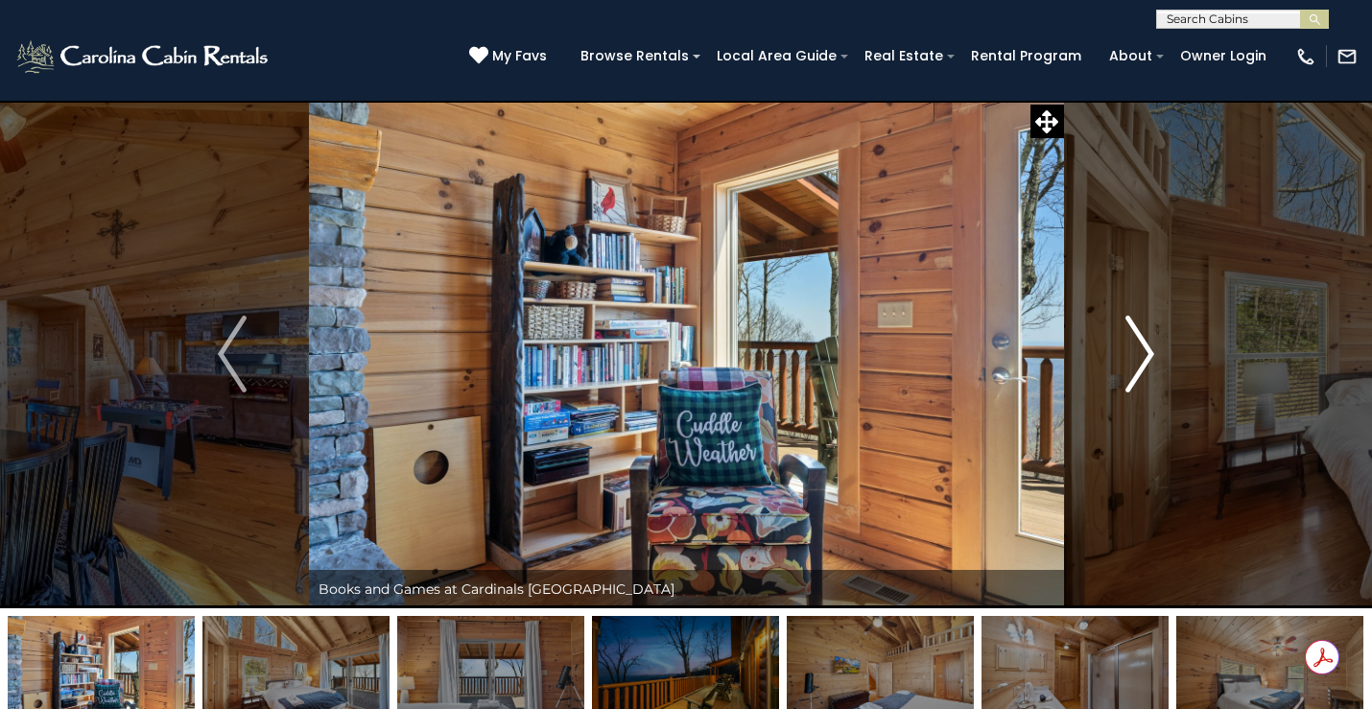
click at [1135, 342] on img "Next" at bounding box center [1140, 354] width 29 height 77
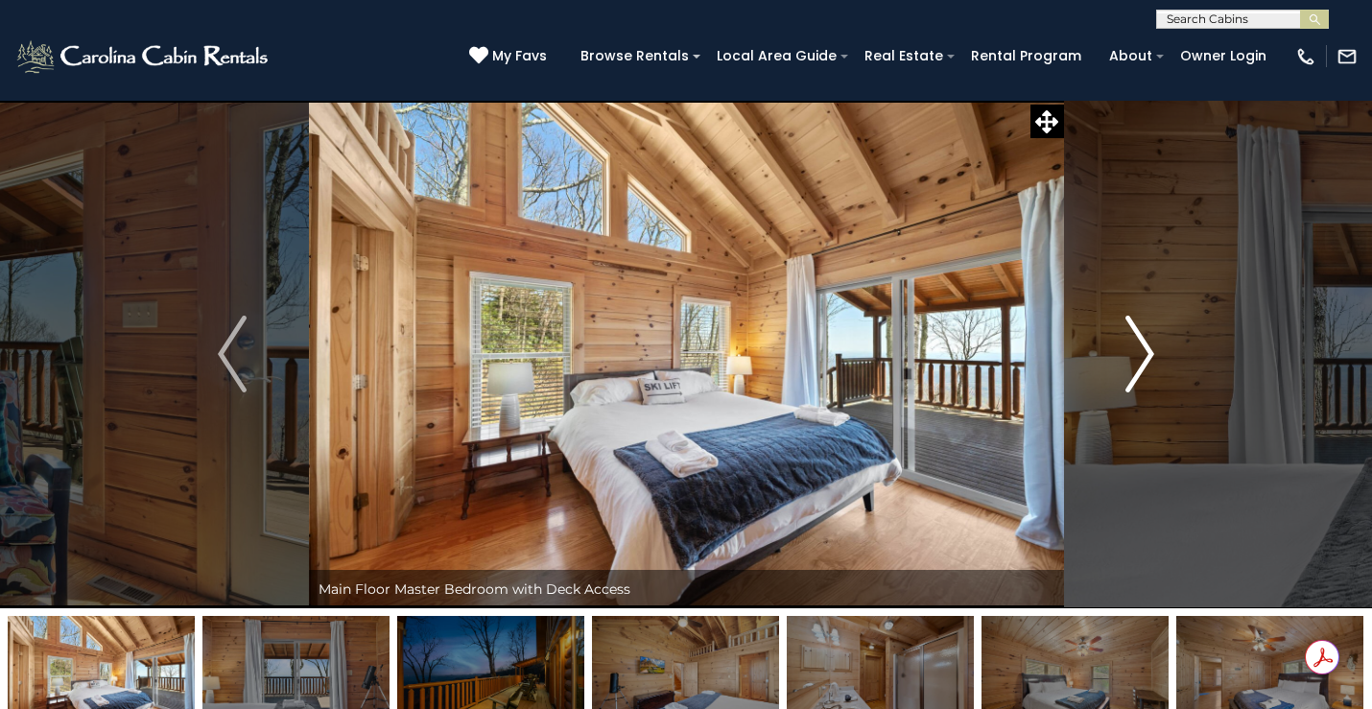
click at [1135, 342] on img "Next" at bounding box center [1140, 354] width 29 height 77
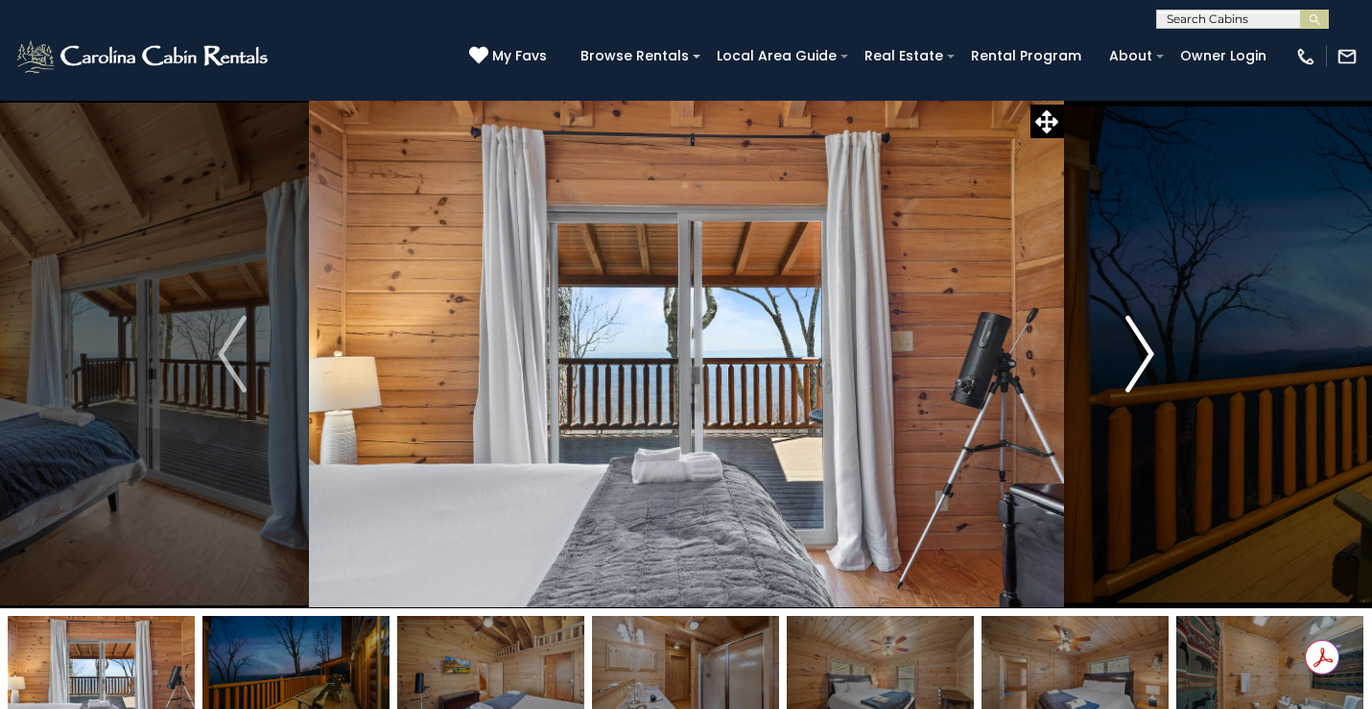
click at [1135, 342] on img "Next" at bounding box center [1140, 354] width 29 height 77
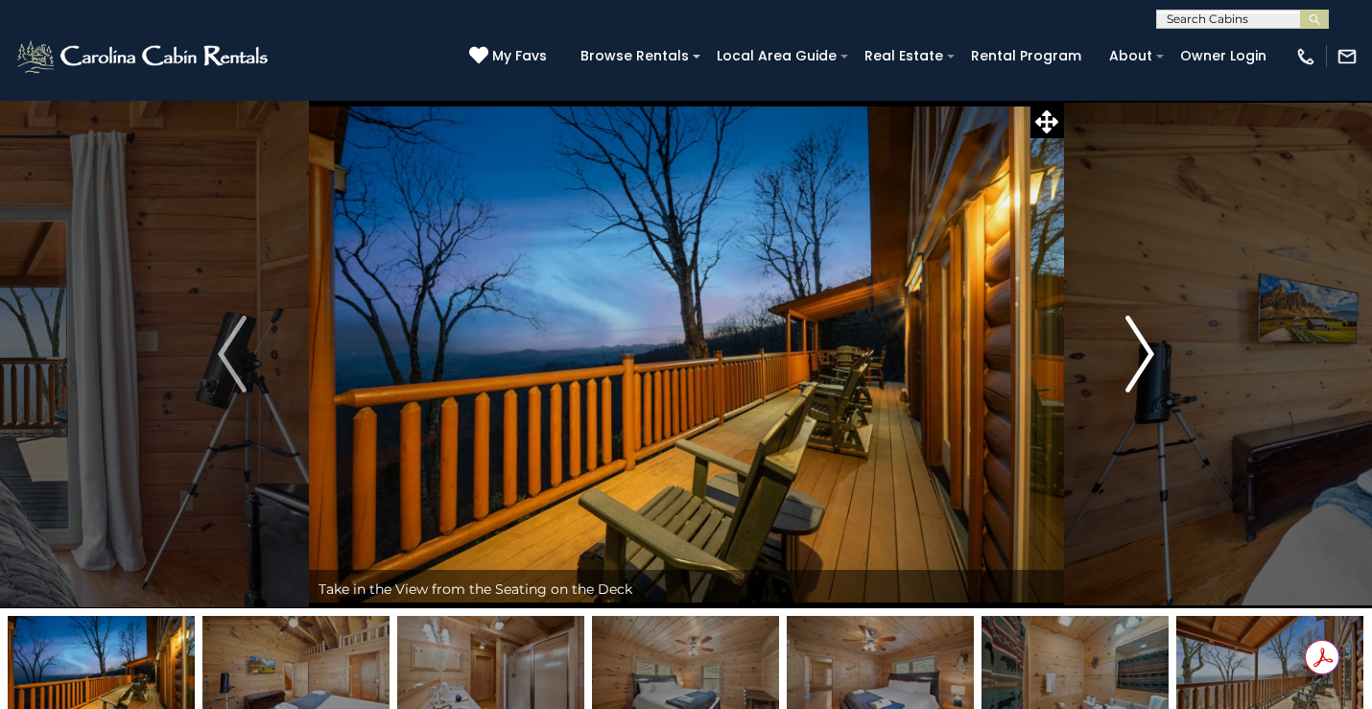
click at [1138, 336] on img "Next" at bounding box center [1140, 354] width 29 height 77
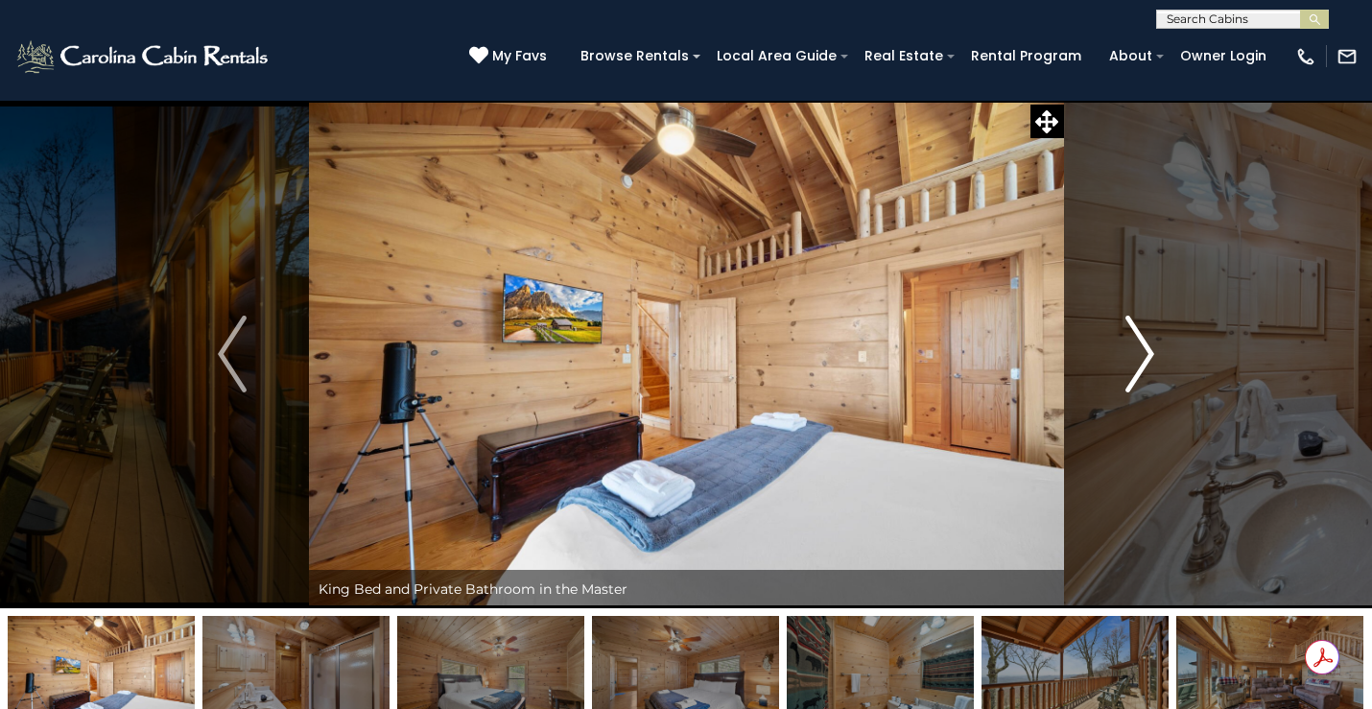
click at [1116, 357] on button "Next" at bounding box center [1140, 354] width 154 height 509
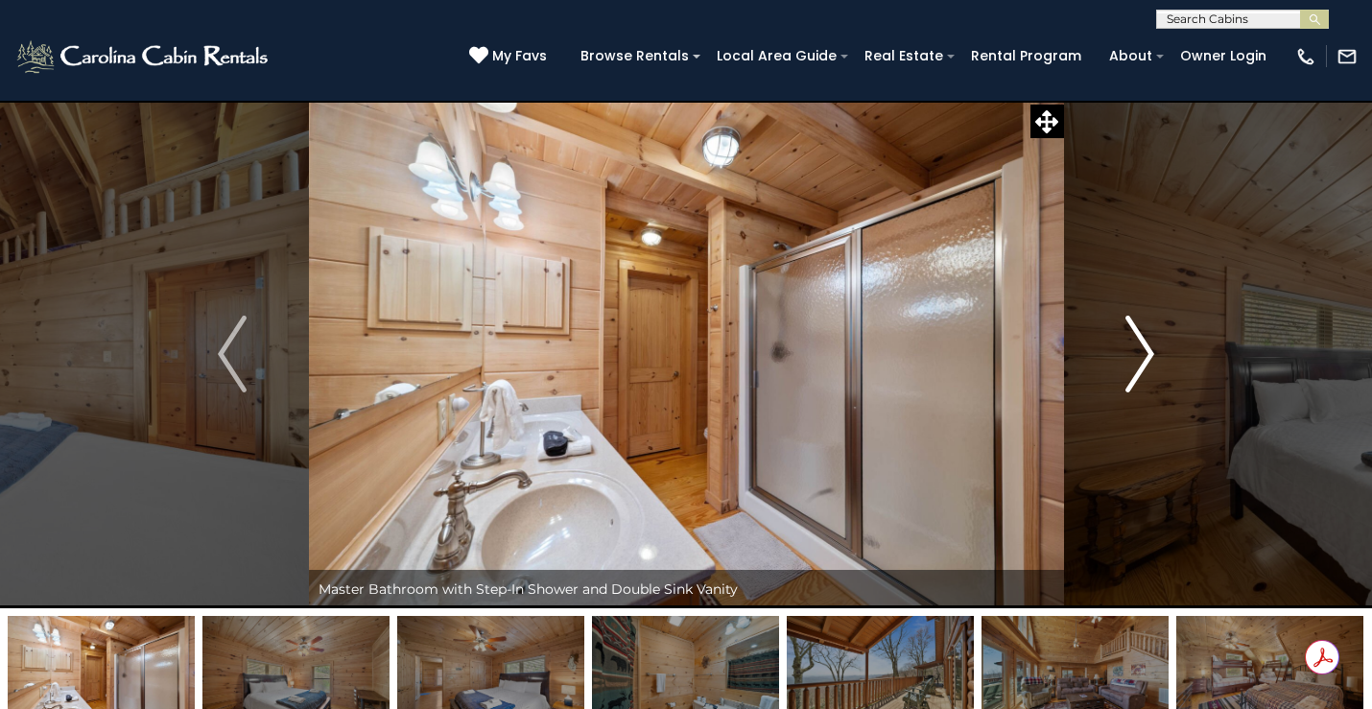
click at [1123, 350] on button "Next" at bounding box center [1140, 354] width 154 height 509
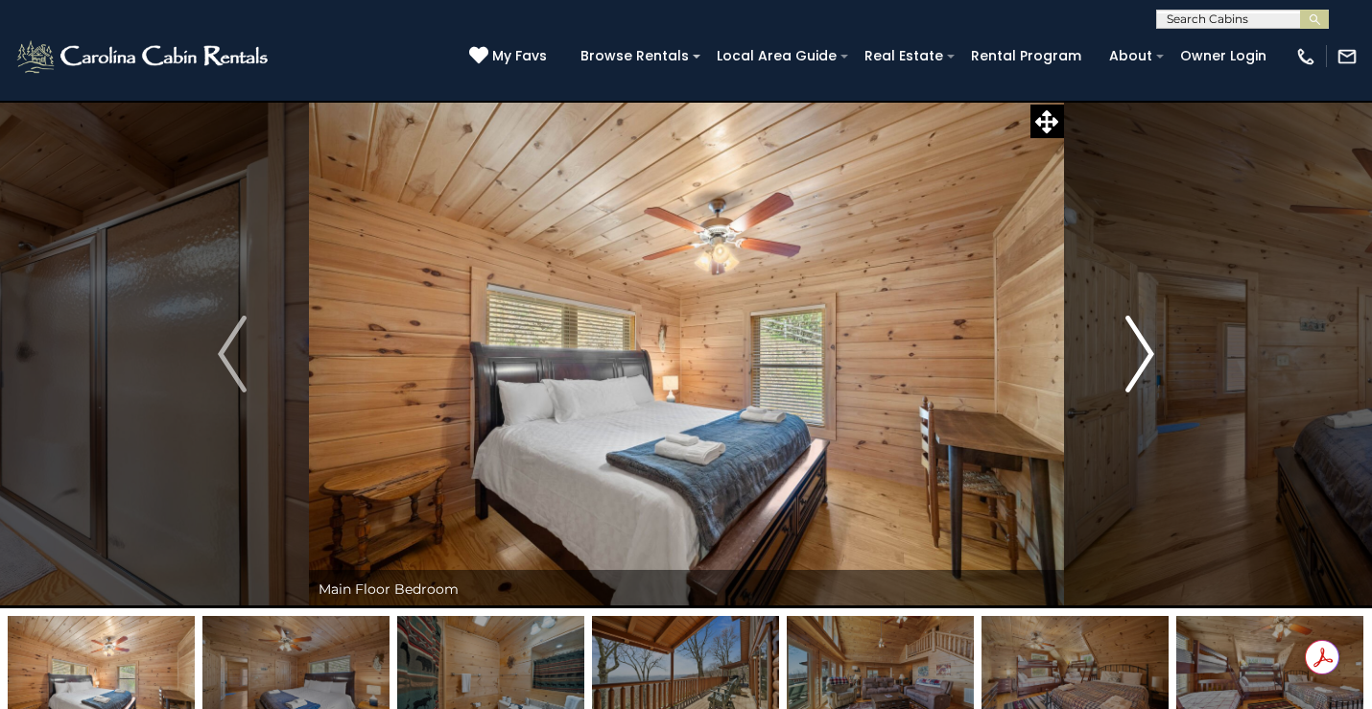
click at [1126, 350] on img "Next" at bounding box center [1140, 354] width 29 height 77
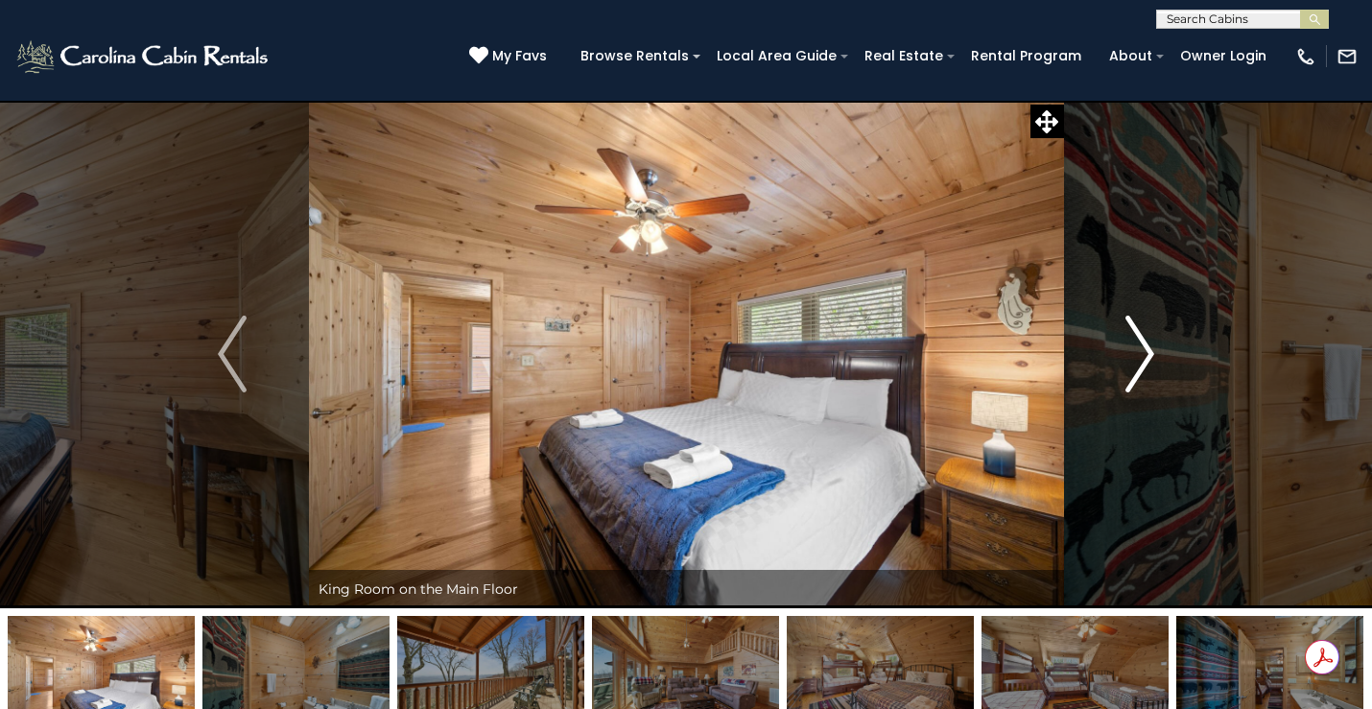
click at [1126, 350] on img "Next" at bounding box center [1140, 354] width 29 height 77
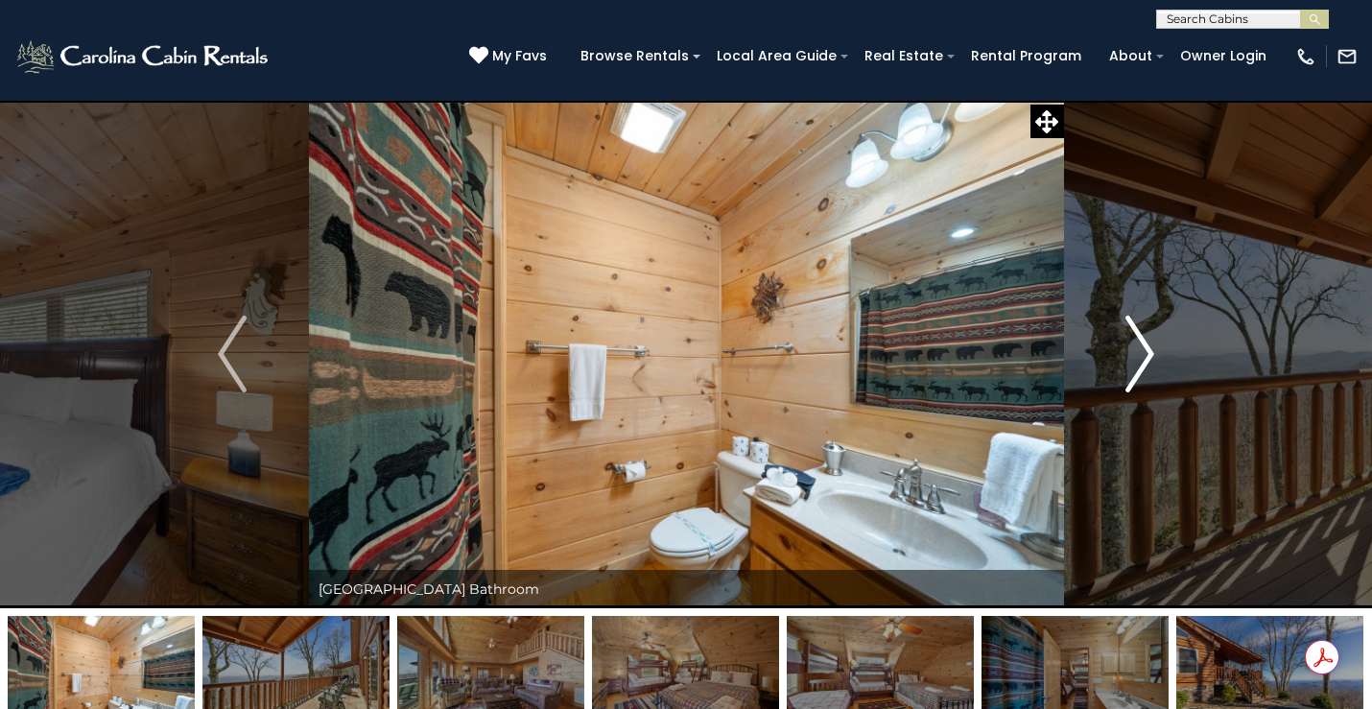
click at [1126, 350] on img "Next" at bounding box center [1140, 354] width 29 height 77
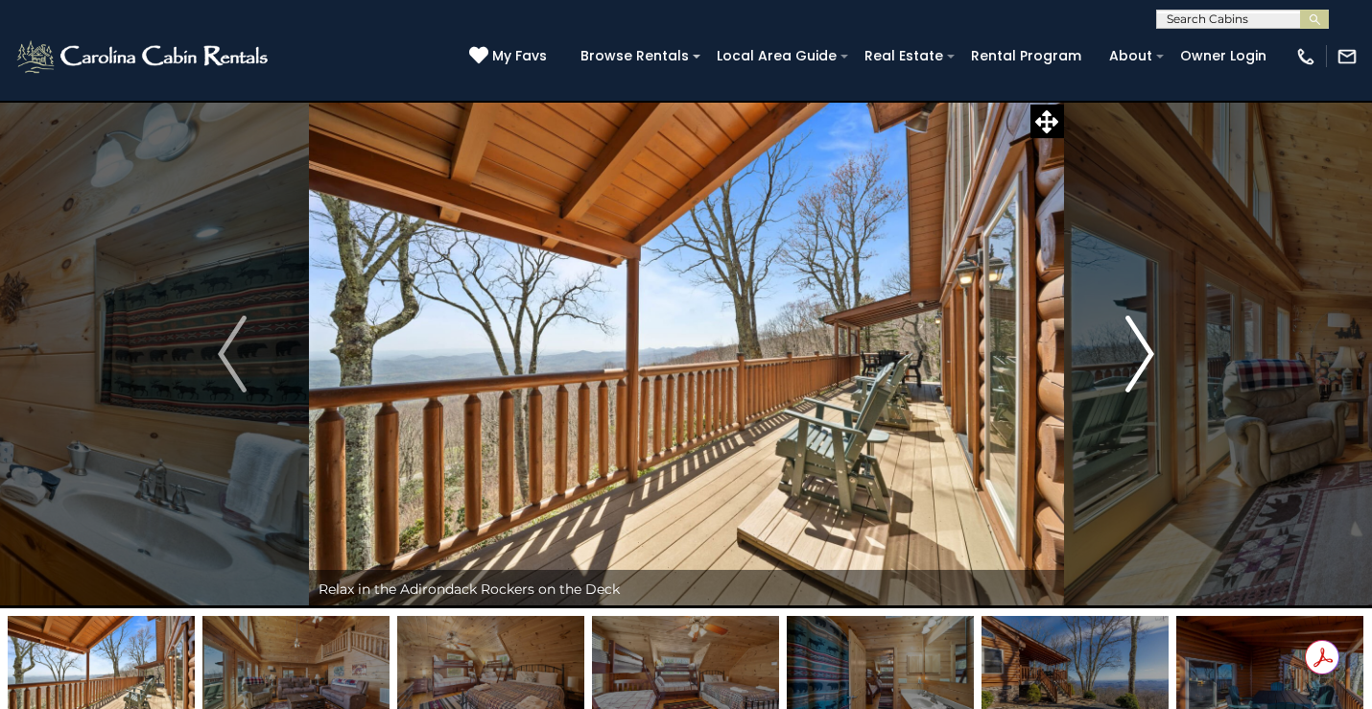
click at [1126, 350] on img "Next" at bounding box center [1140, 354] width 29 height 77
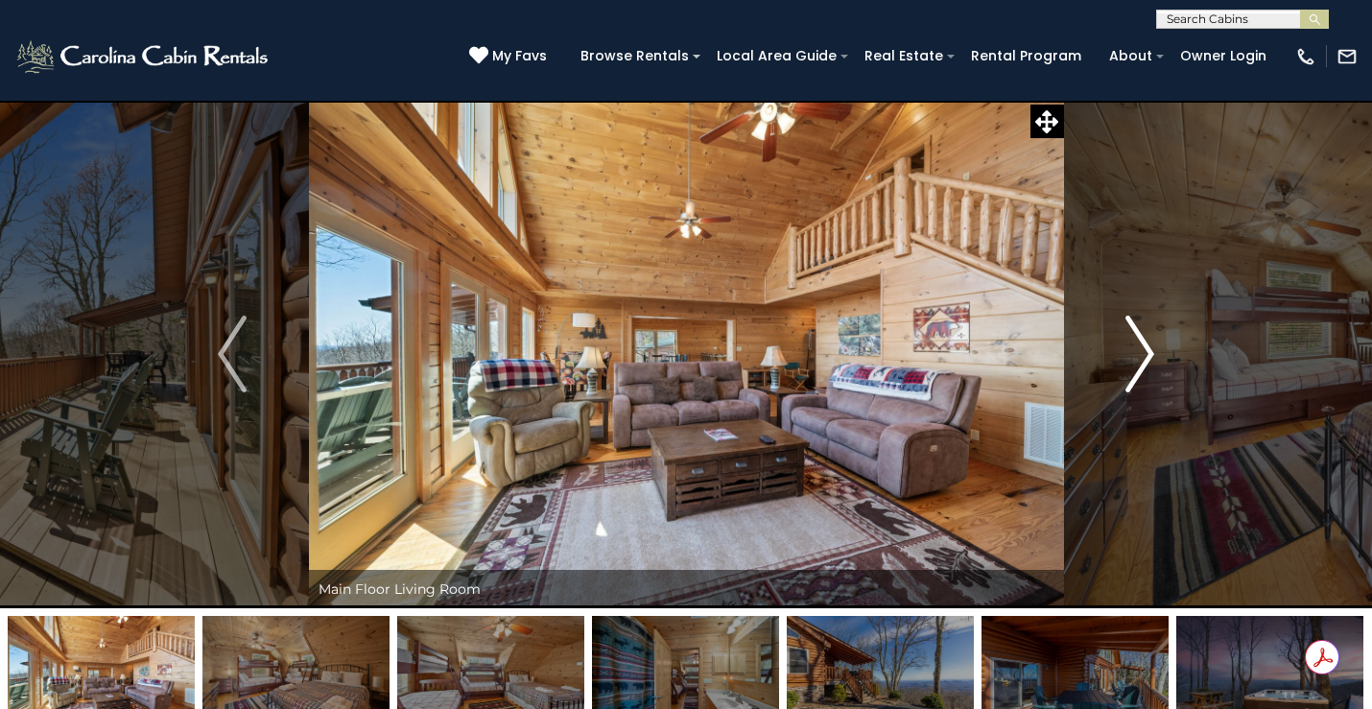
click at [1126, 351] on img "Next" at bounding box center [1140, 354] width 29 height 77
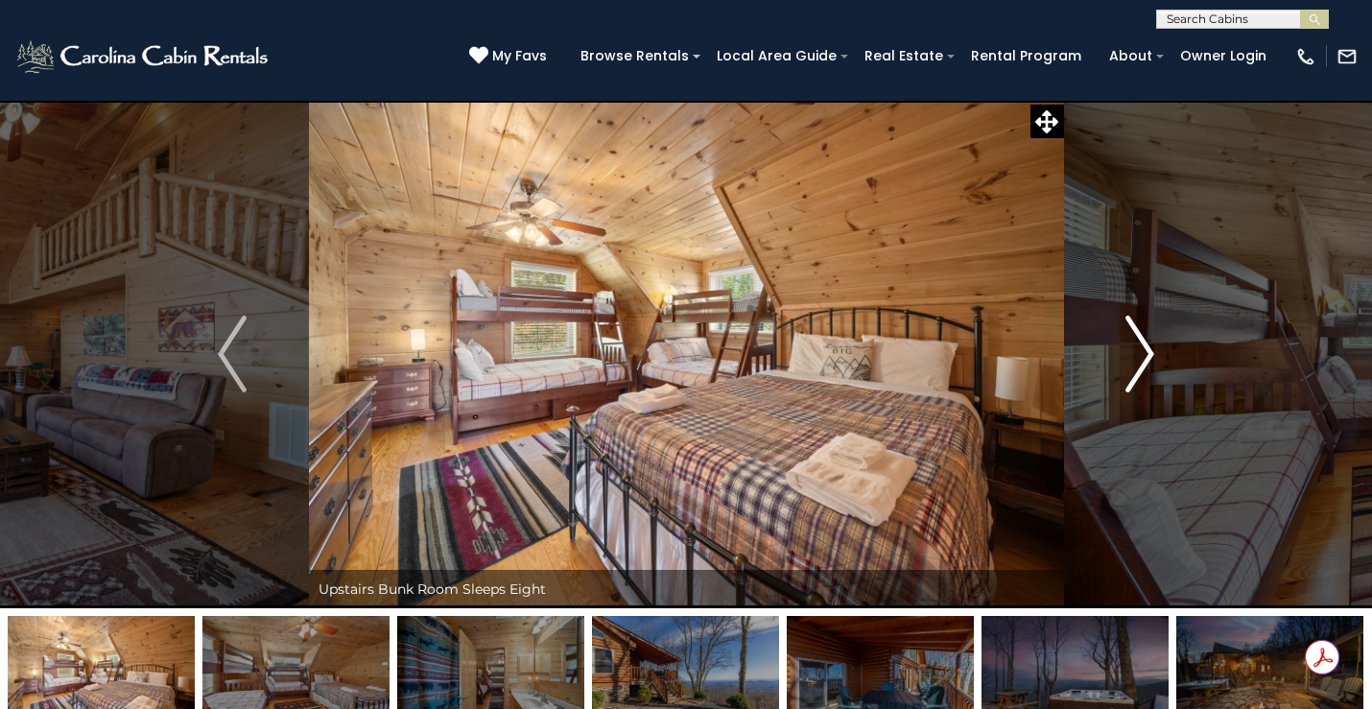
click at [1128, 351] on img "Next" at bounding box center [1140, 354] width 29 height 77
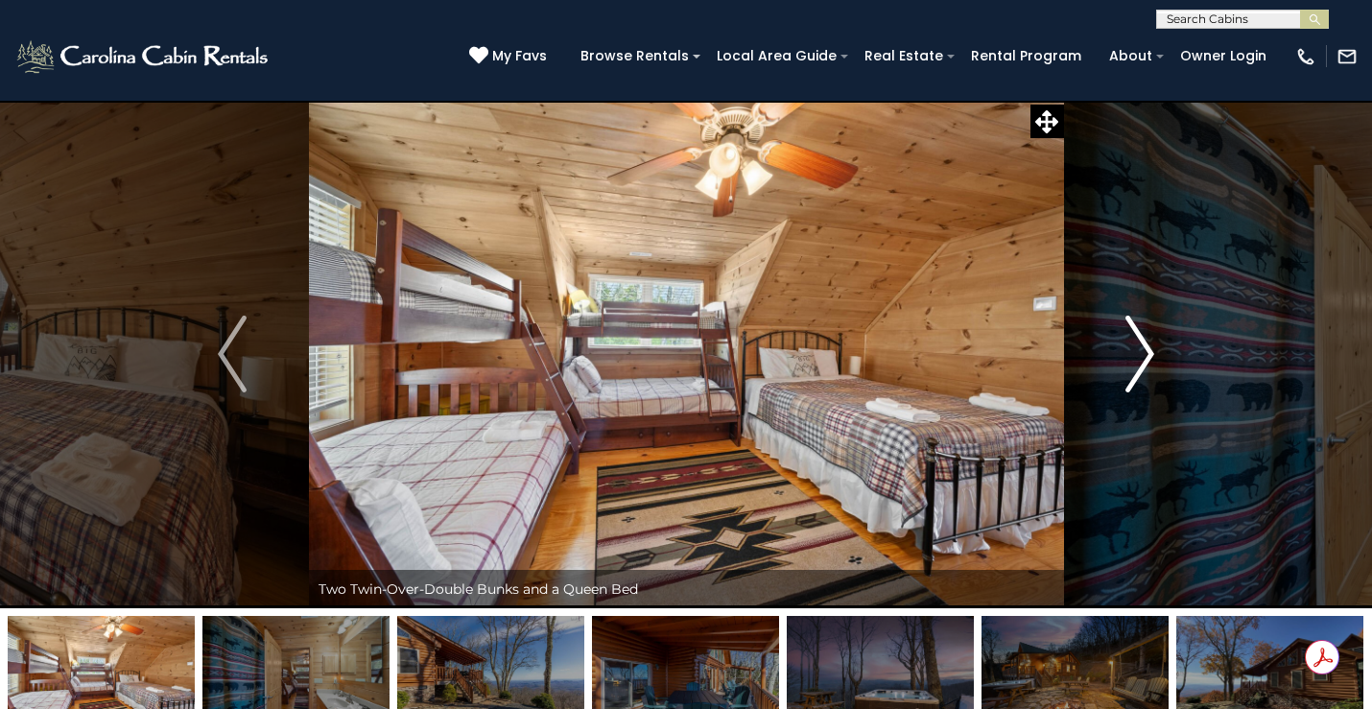
click at [1128, 351] on img "Next" at bounding box center [1140, 354] width 29 height 77
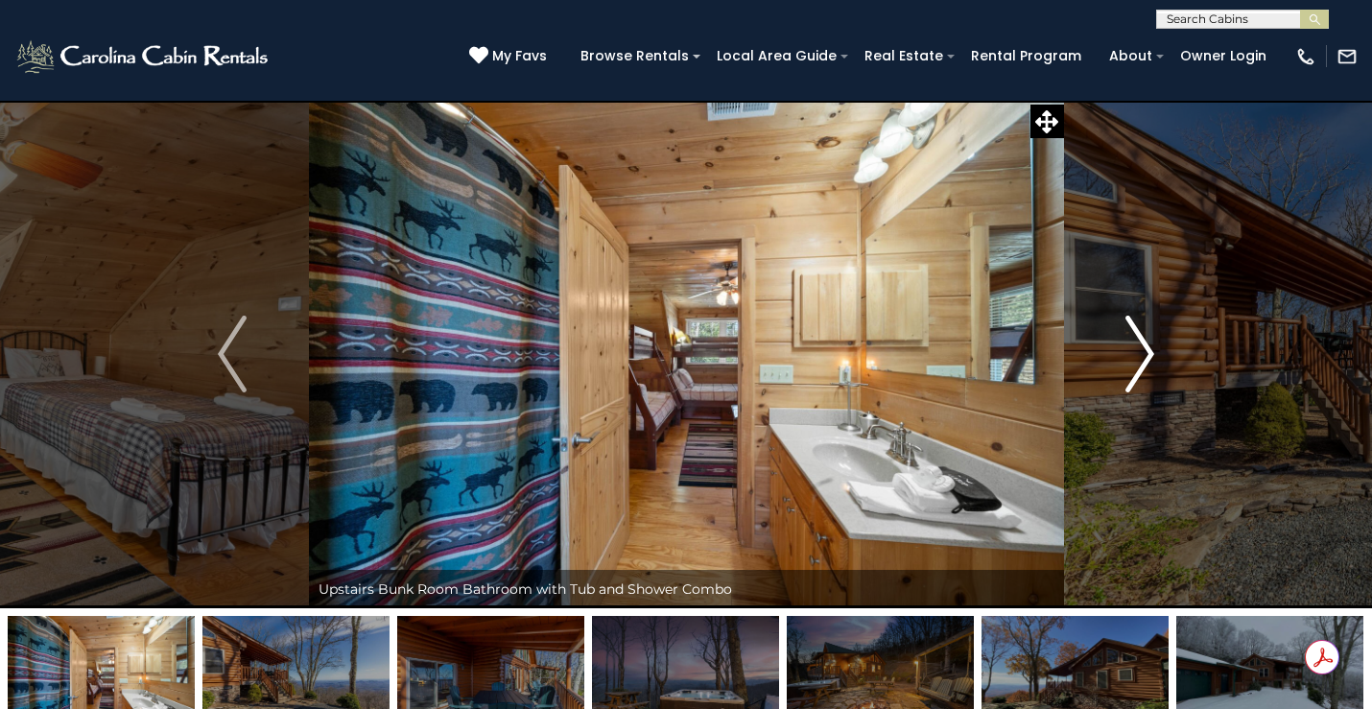
click at [1127, 351] on img "Next" at bounding box center [1140, 354] width 29 height 77
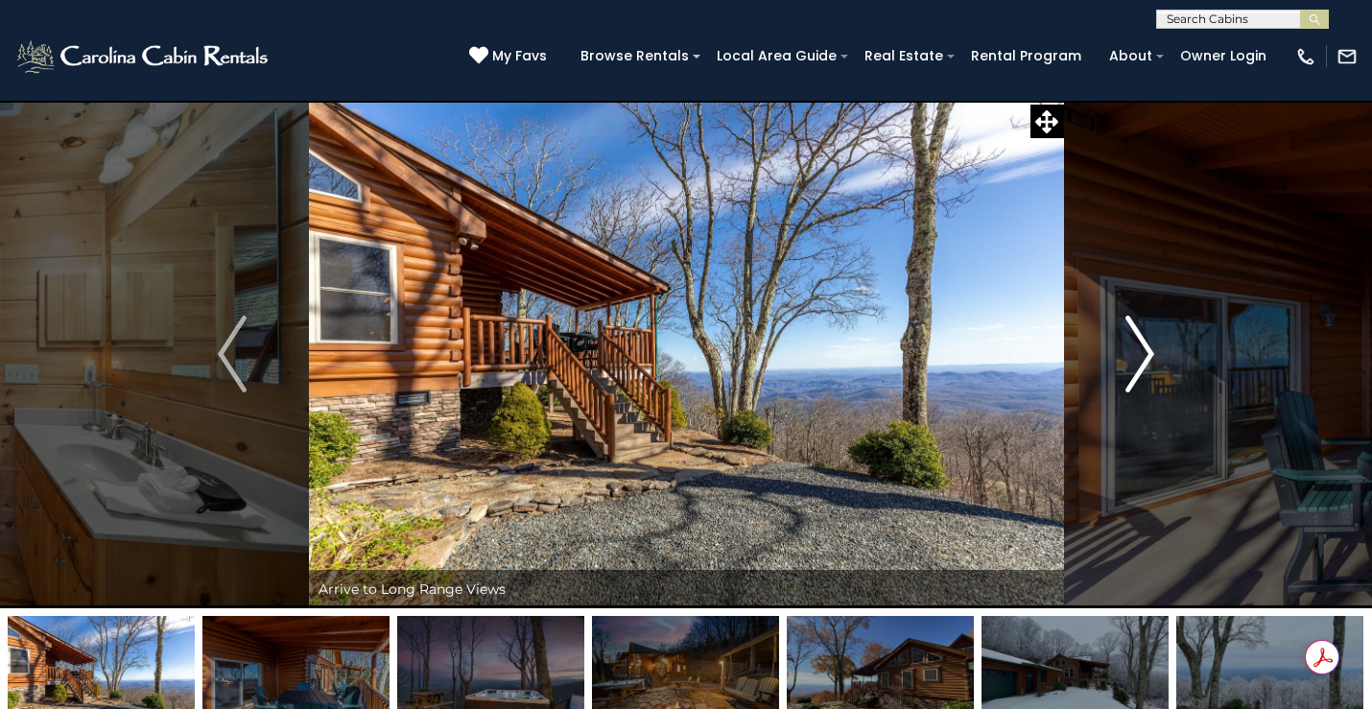
click at [1127, 351] on img "Next" at bounding box center [1140, 354] width 29 height 77
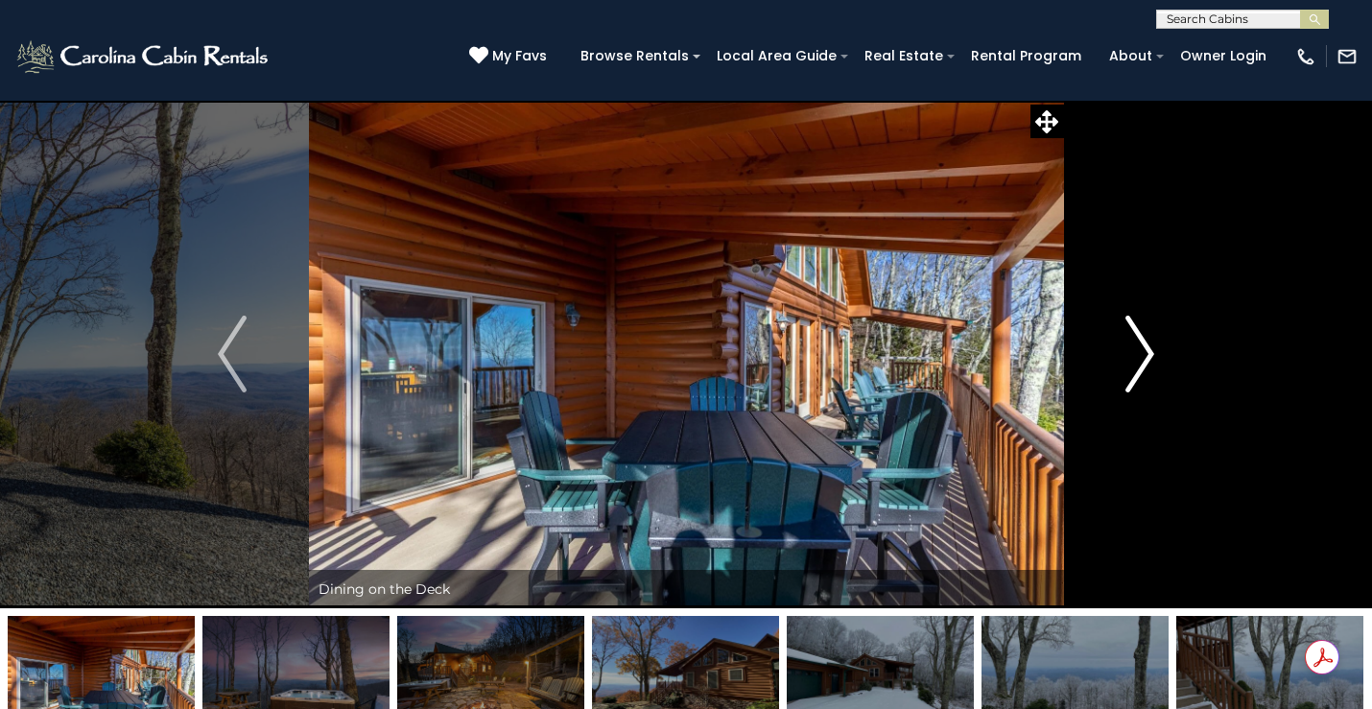
click at [1127, 351] on img "Next" at bounding box center [1140, 354] width 29 height 77
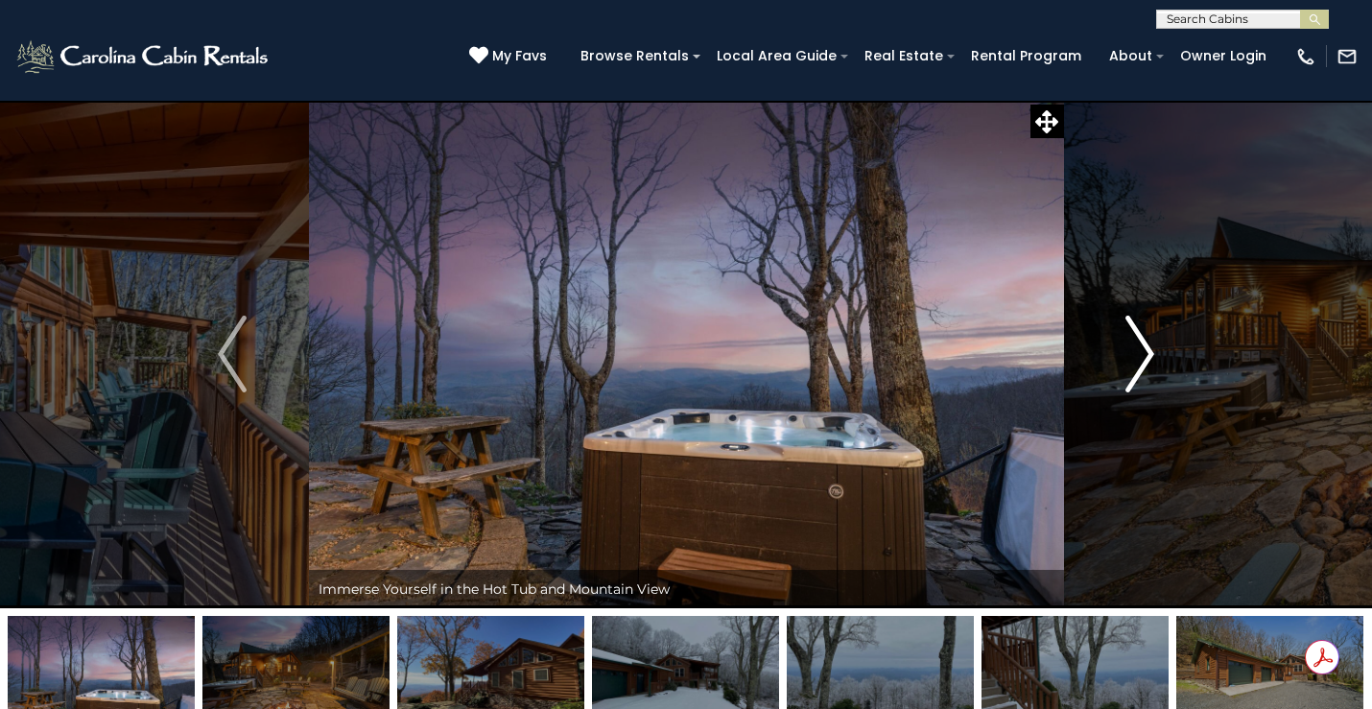
click at [1127, 351] on img "Next" at bounding box center [1140, 354] width 29 height 77
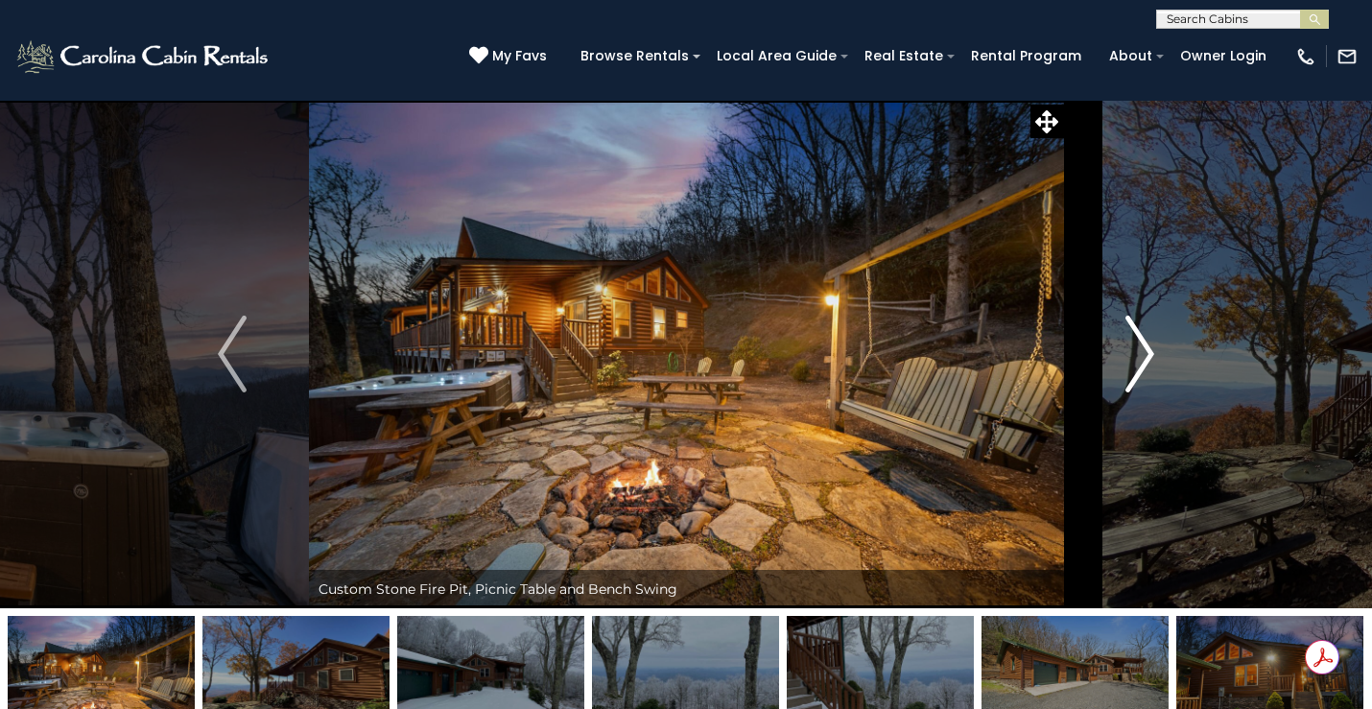
click at [1128, 351] on img "Next" at bounding box center [1140, 354] width 29 height 77
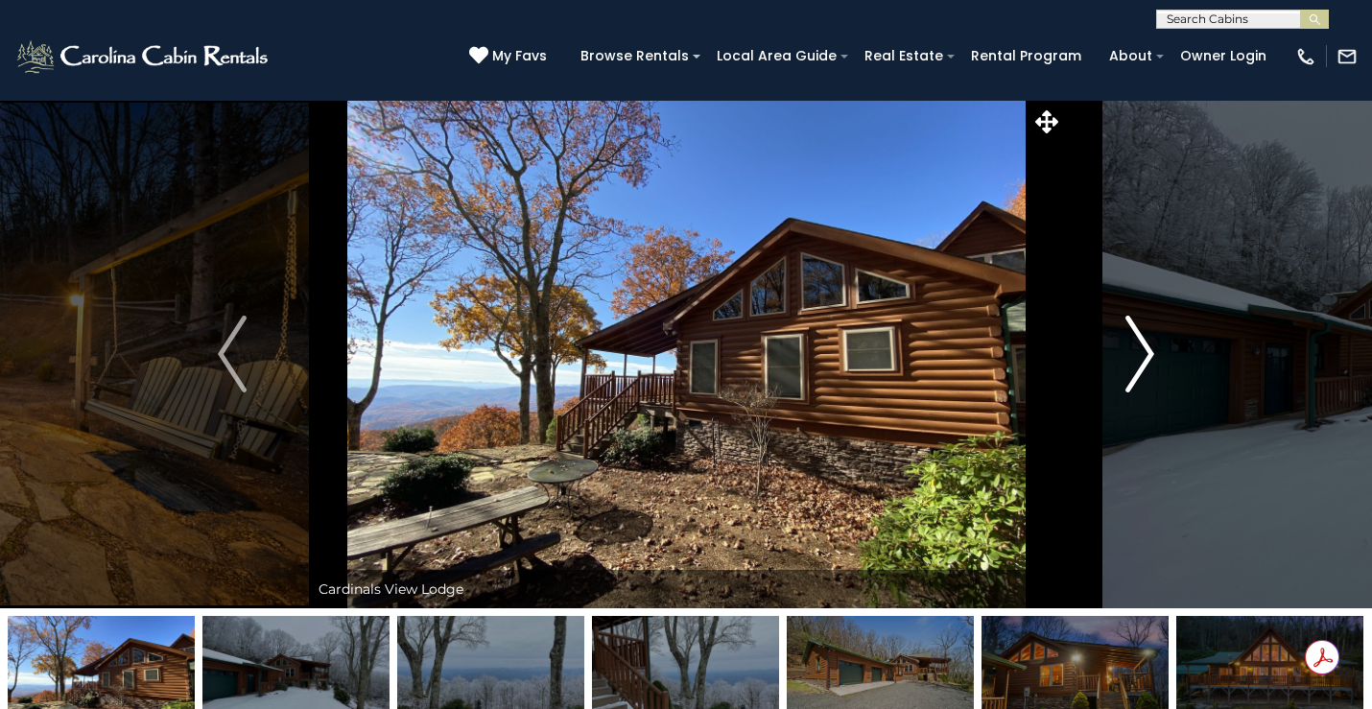
click at [1128, 351] on img "Next" at bounding box center [1140, 354] width 29 height 77
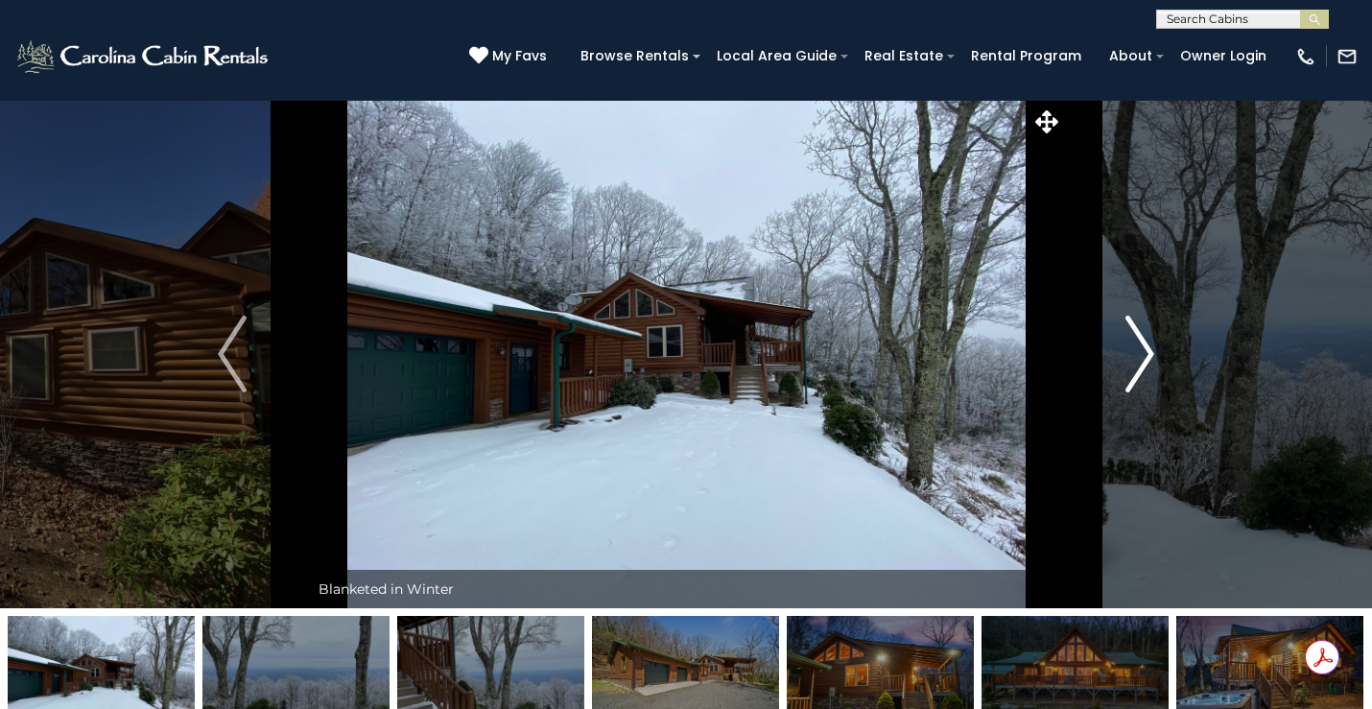
click at [1128, 351] on img "Next" at bounding box center [1140, 354] width 29 height 77
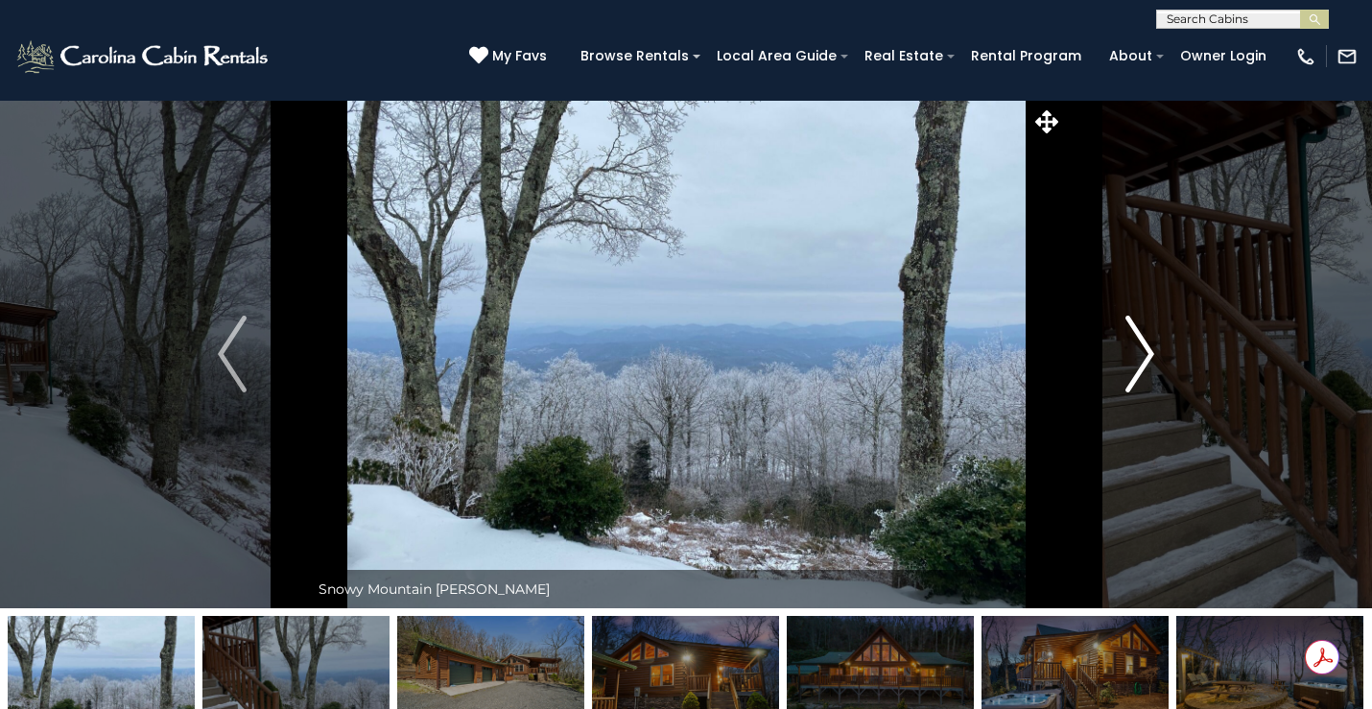
click at [1128, 351] on img "Next" at bounding box center [1140, 354] width 29 height 77
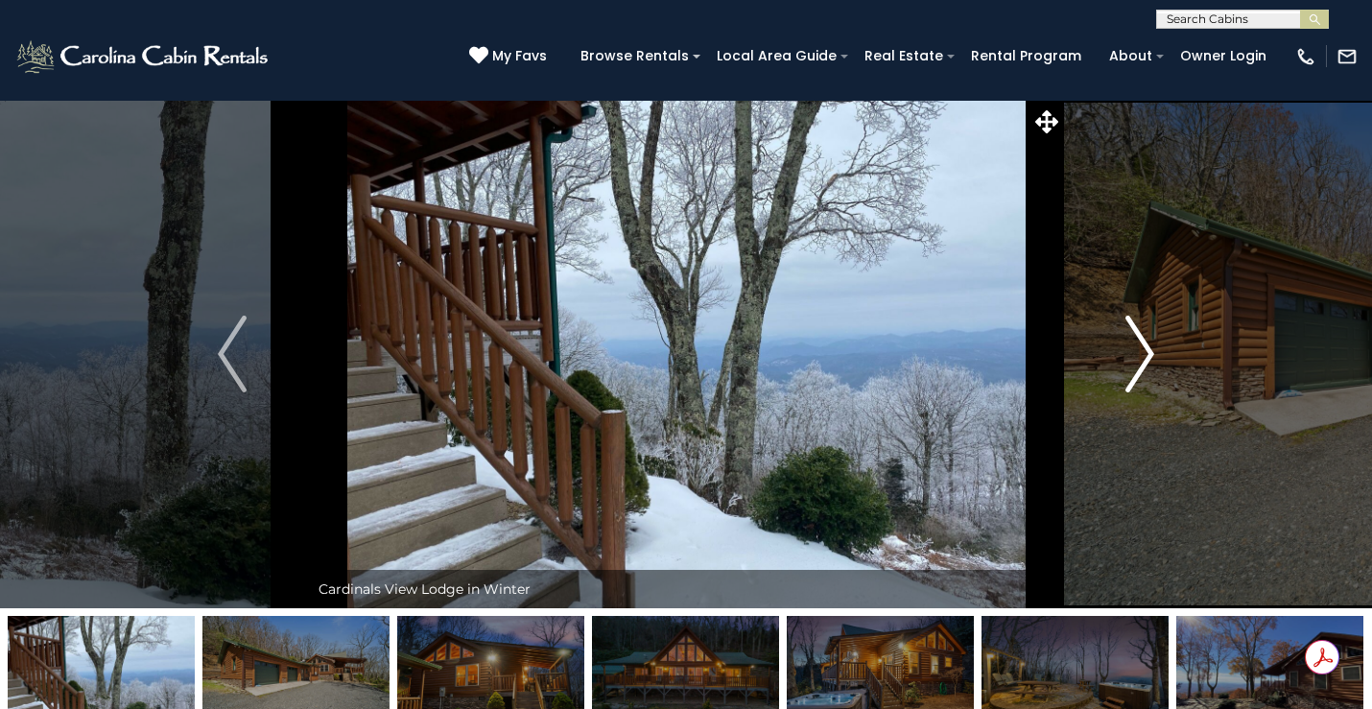
click at [1129, 351] on img "Next" at bounding box center [1140, 354] width 29 height 77
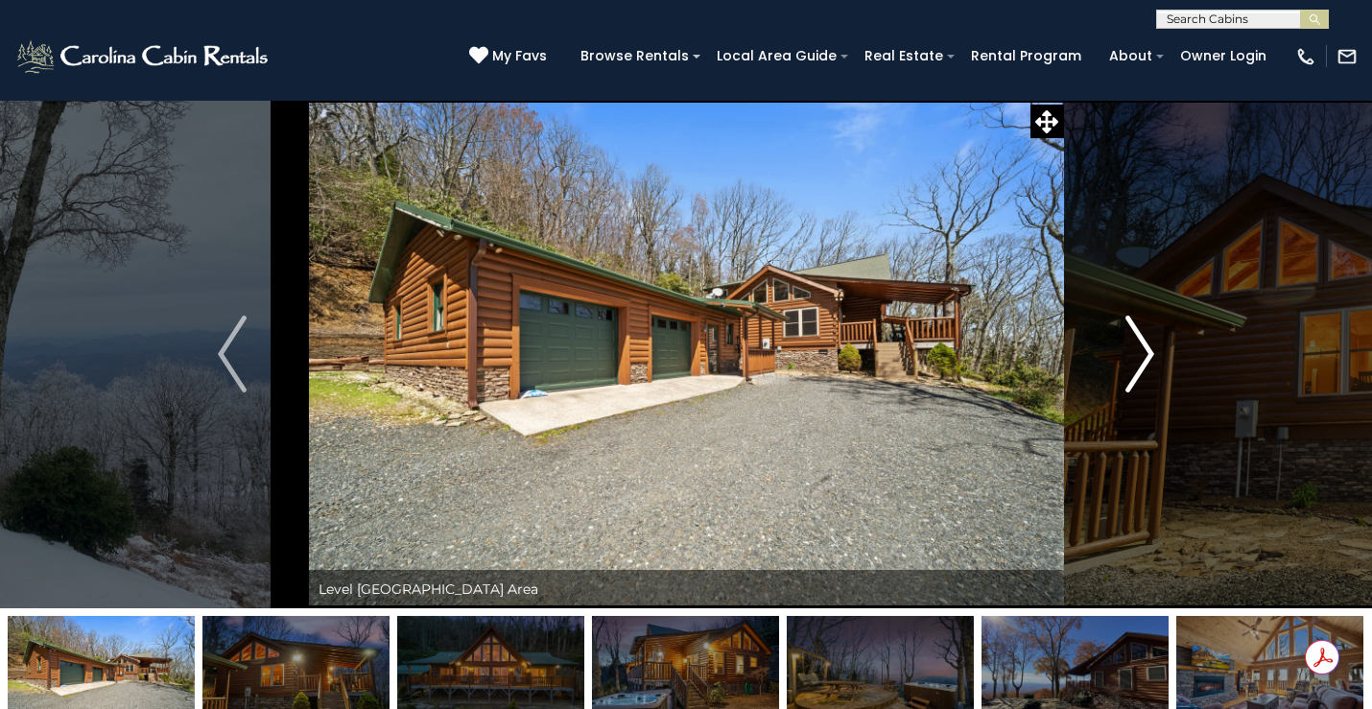
click at [1129, 351] on img "Next" at bounding box center [1140, 354] width 29 height 77
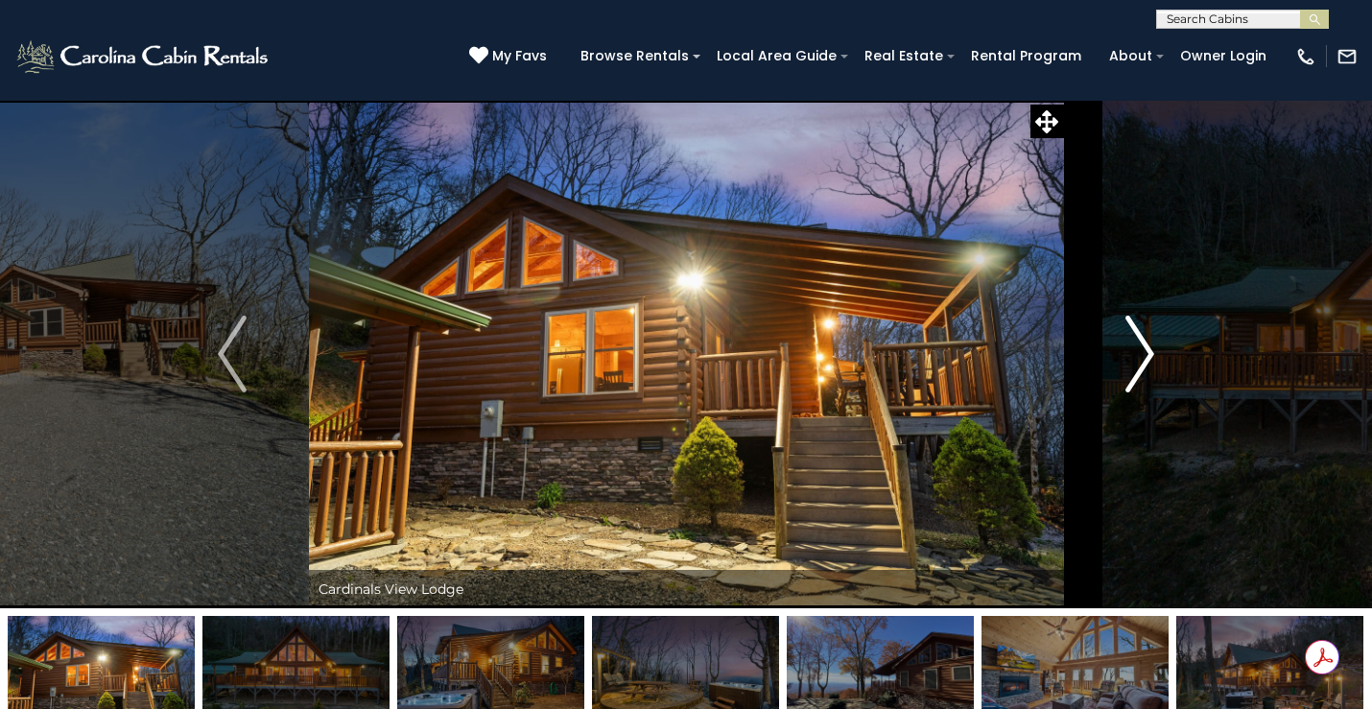
click at [1128, 352] on img "Next" at bounding box center [1140, 354] width 29 height 77
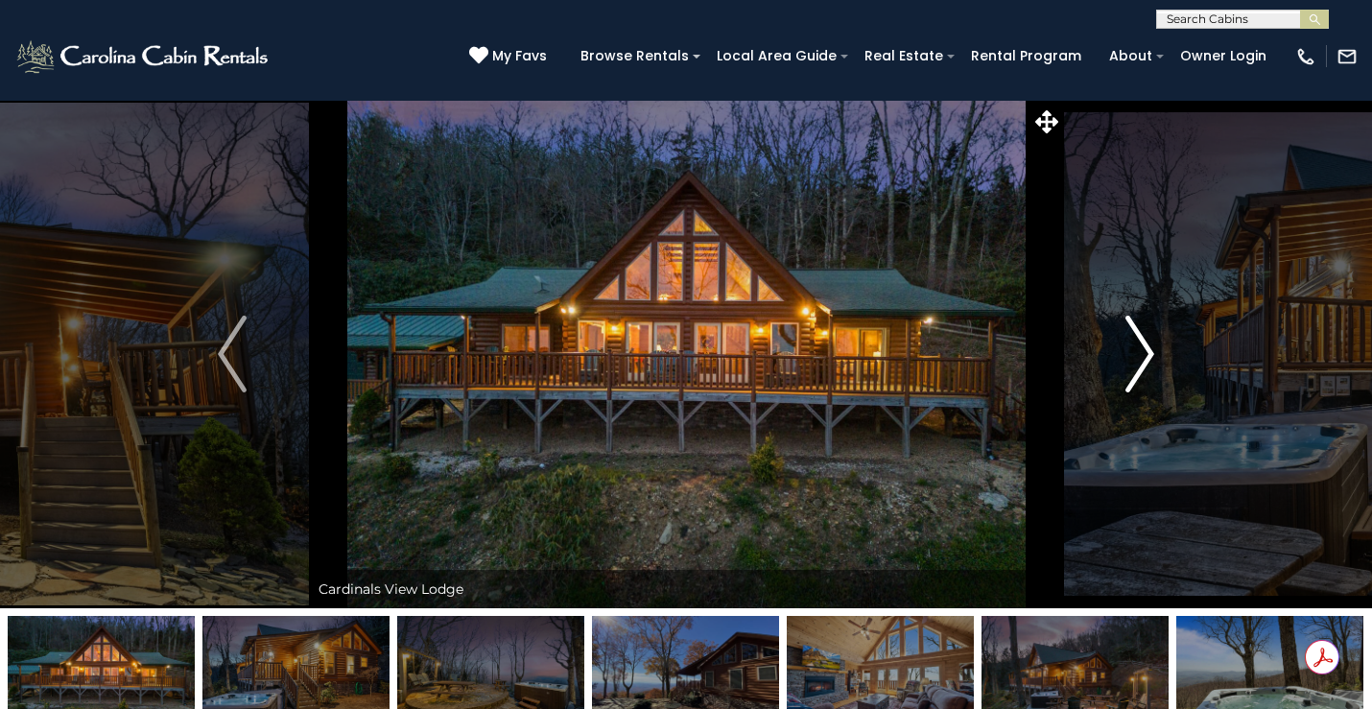
click at [1133, 349] on img "Next" at bounding box center [1140, 354] width 29 height 77
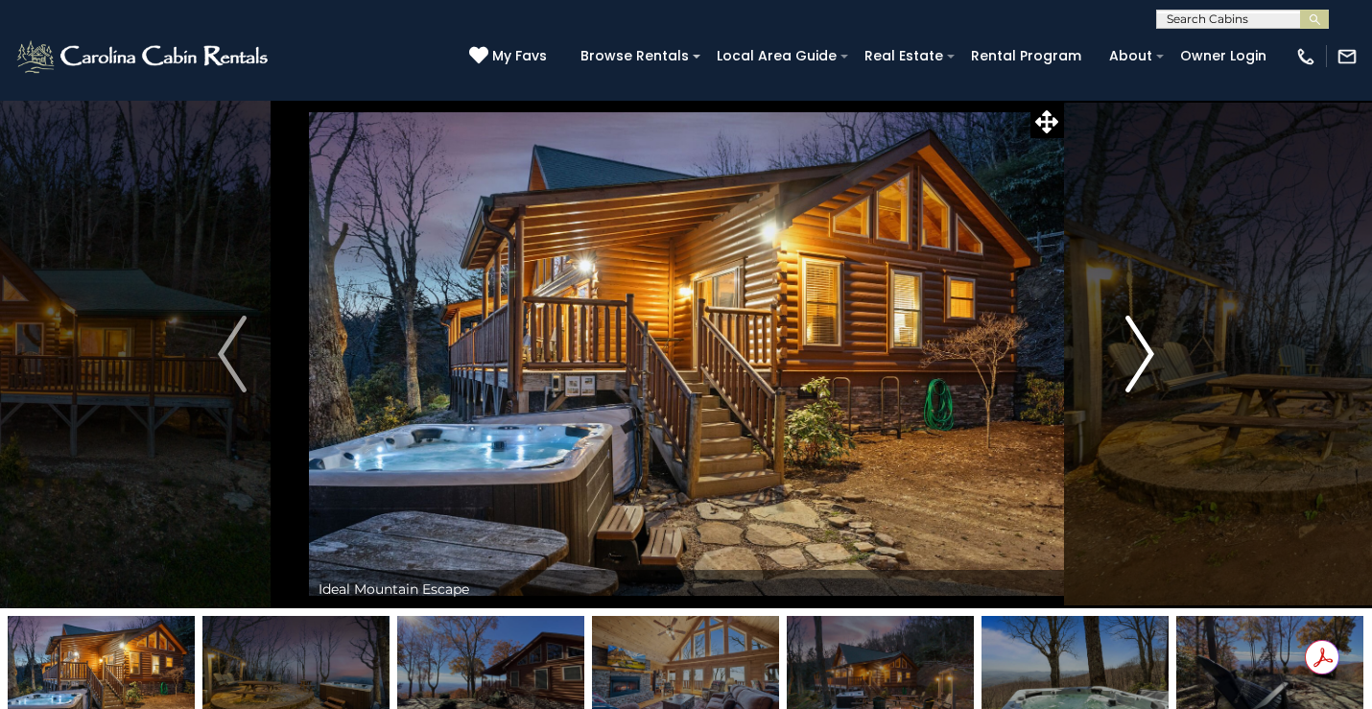
click at [1133, 349] on img "Next" at bounding box center [1140, 354] width 29 height 77
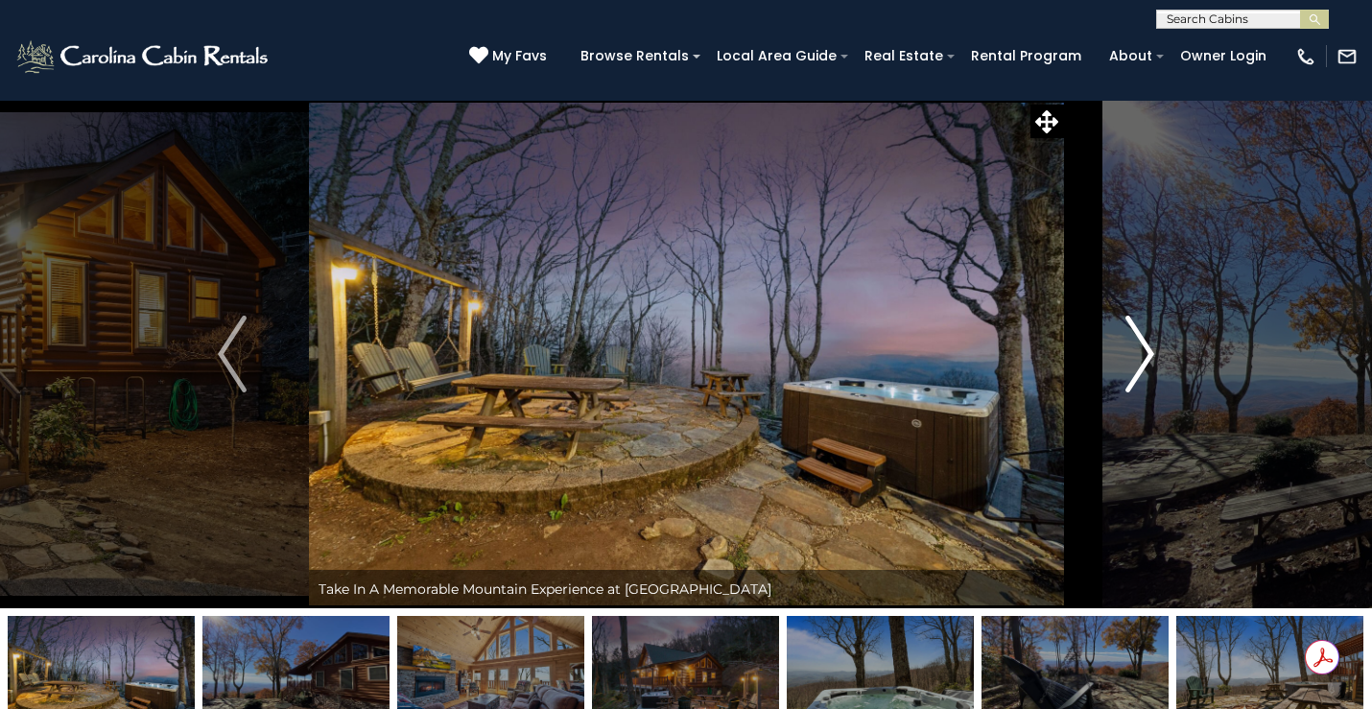
click at [1132, 349] on img "Next" at bounding box center [1140, 354] width 29 height 77
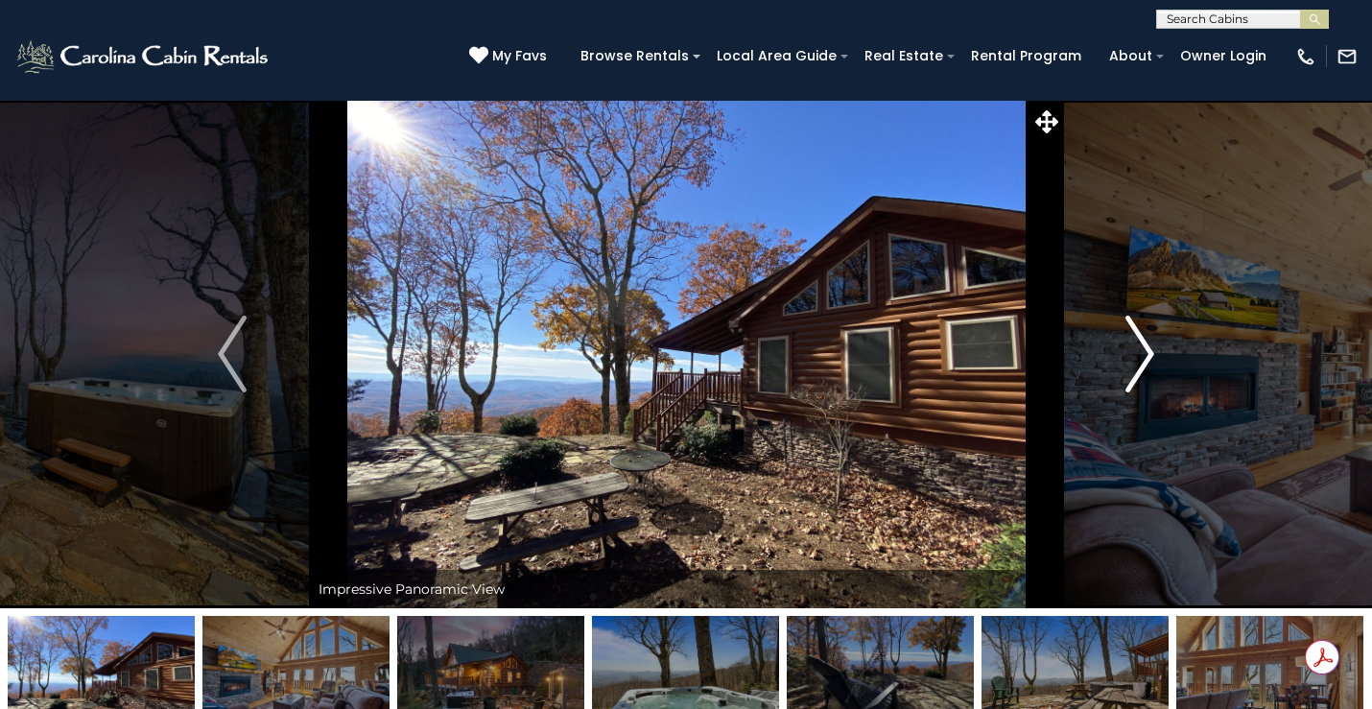
click at [1145, 350] on img "Next" at bounding box center [1140, 354] width 29 height 77
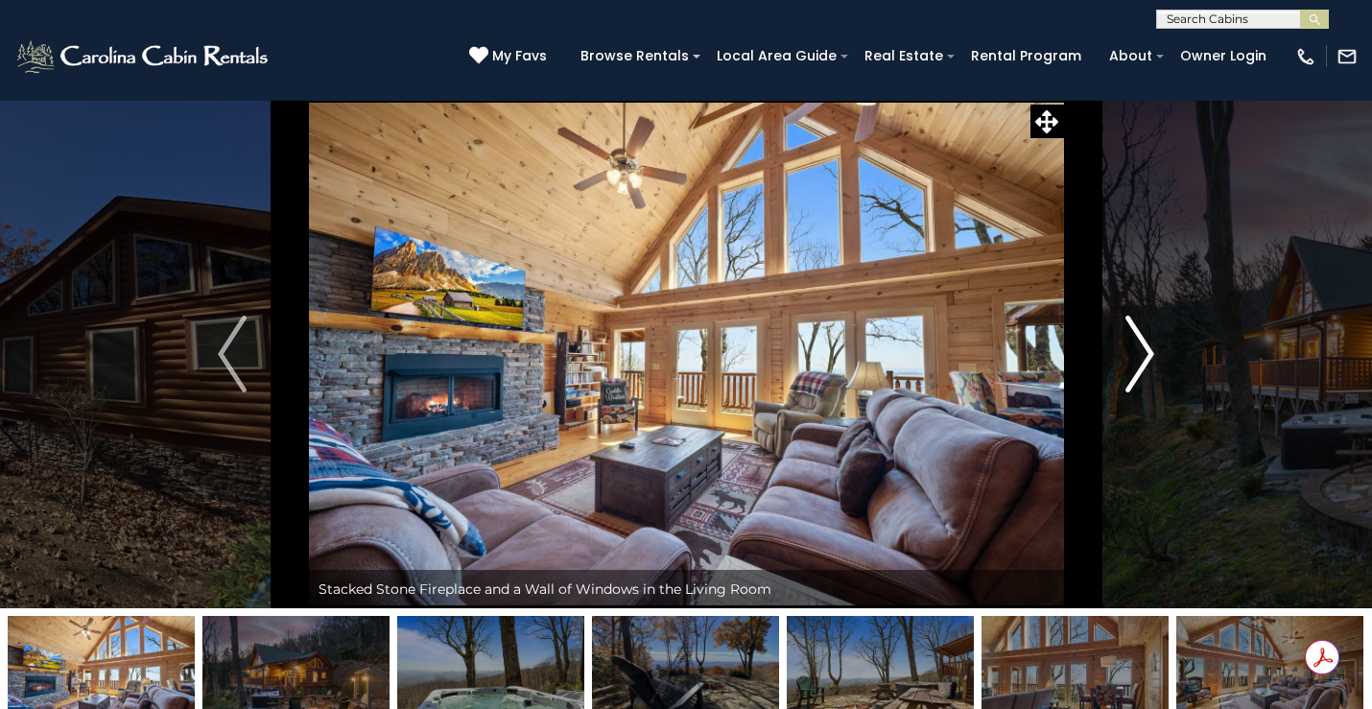
click at [1144, 349] on img "Next" at bounding box center [1140, 354] width 29 height 77
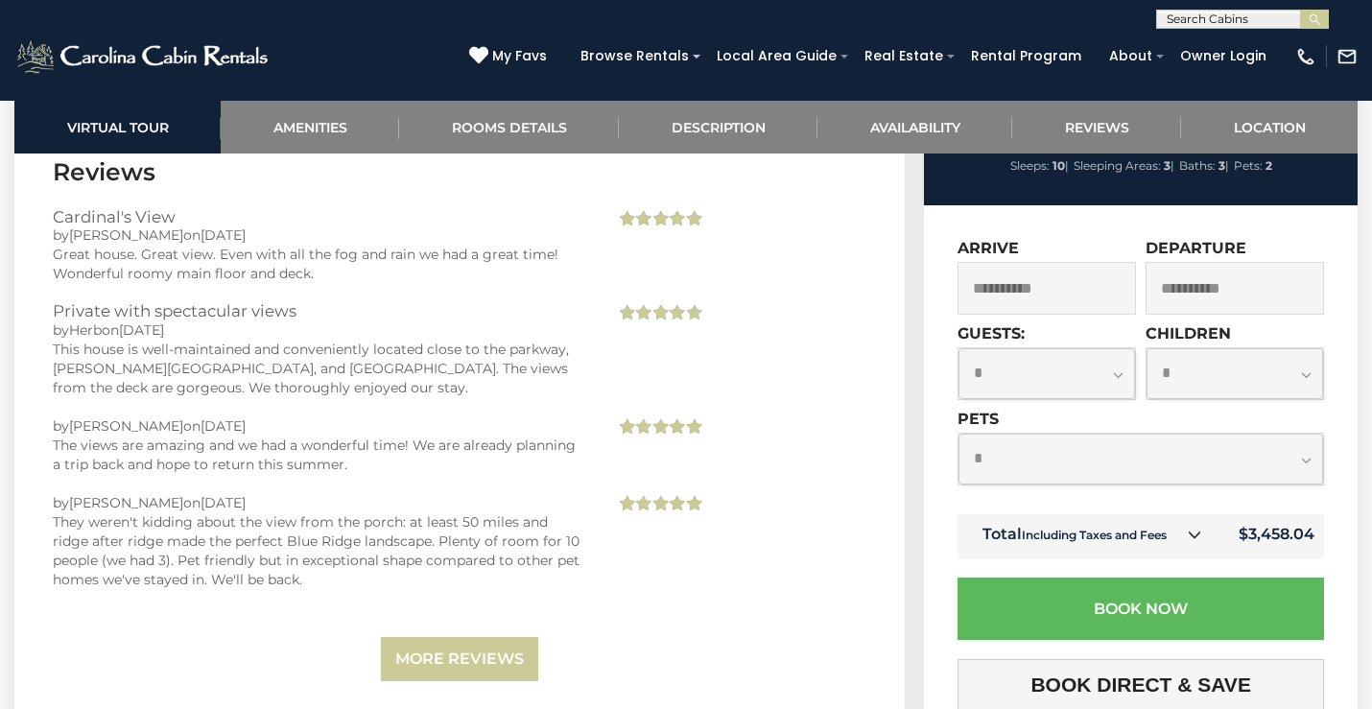
scroll to position [4287, 0]
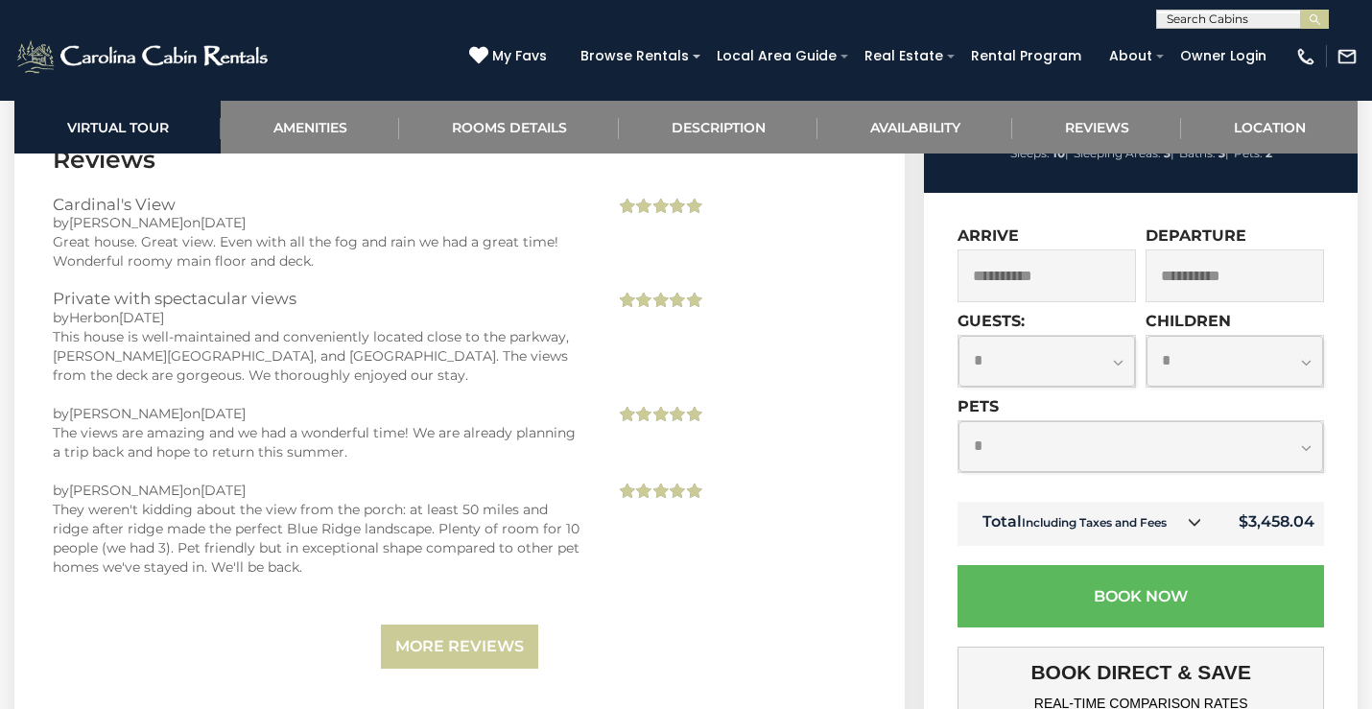
click at [1049, 336] on select "**********" at bounding box center [1047, 361] width 177 height 51
click at [959, 336] on select "**********" at bounding box center [1047, 361] width 177 height 51
click at [1060, 360] on div "**********" at bounding box center [1049, 354] width 183 height 85
click at [1056, 336] on select "**********" at bounding box center [1047, 361] width 177 height 51
select select "*"
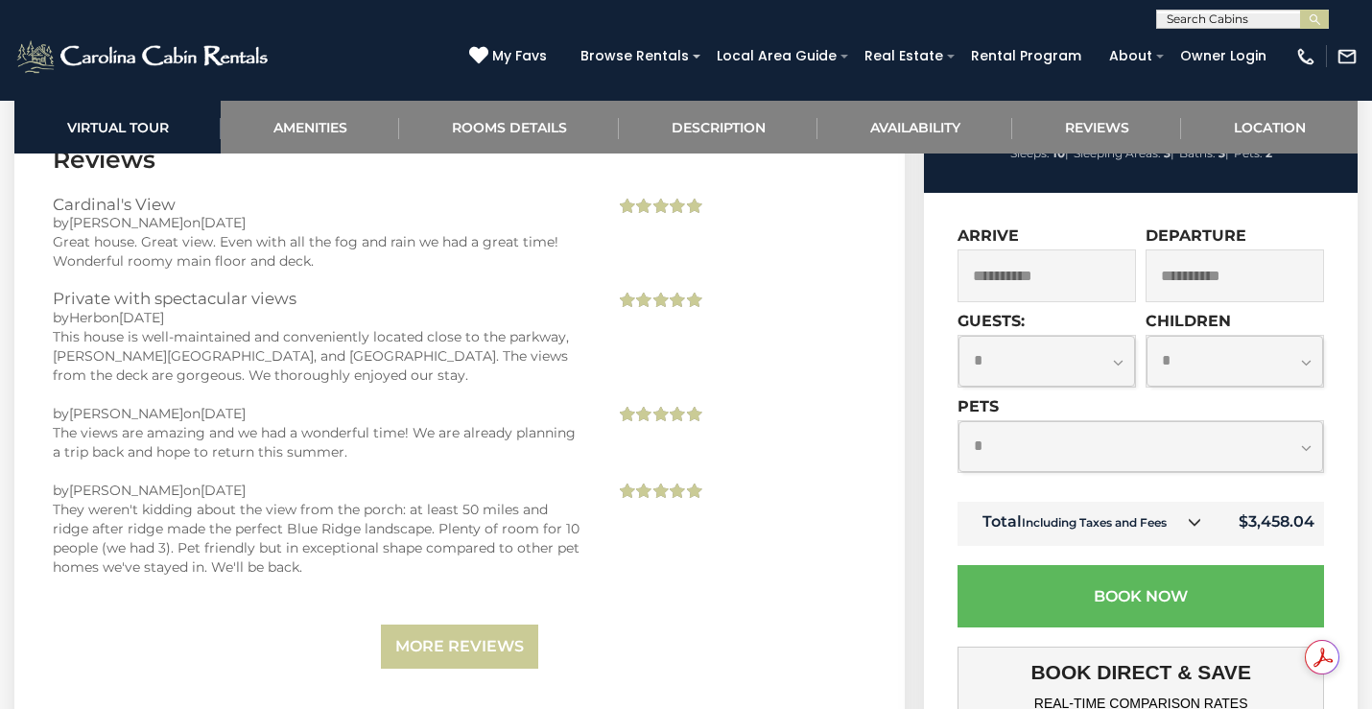
click at [959, 336] on select "**********" at bounding box center [1047, 361] width 177 height 51
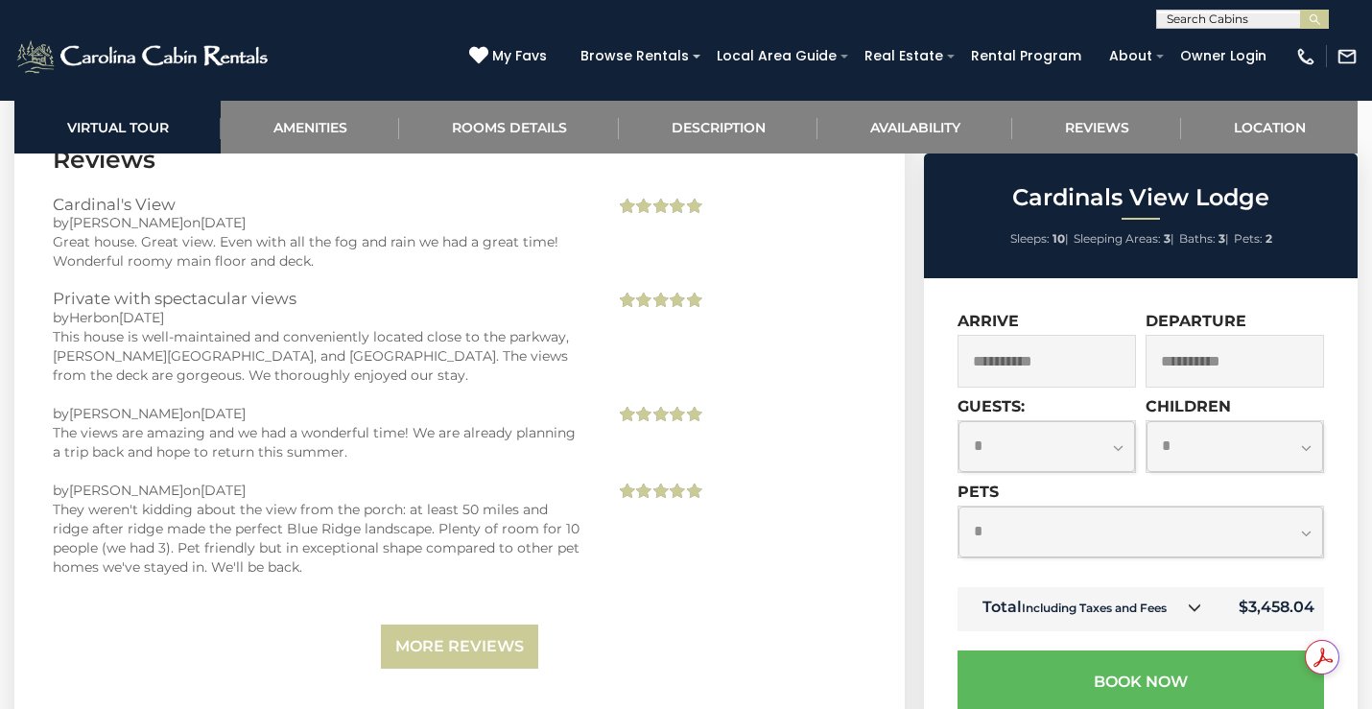
click at [1256, 335] on input "**********" at bounding box center [1235, 361] width 179 height 53
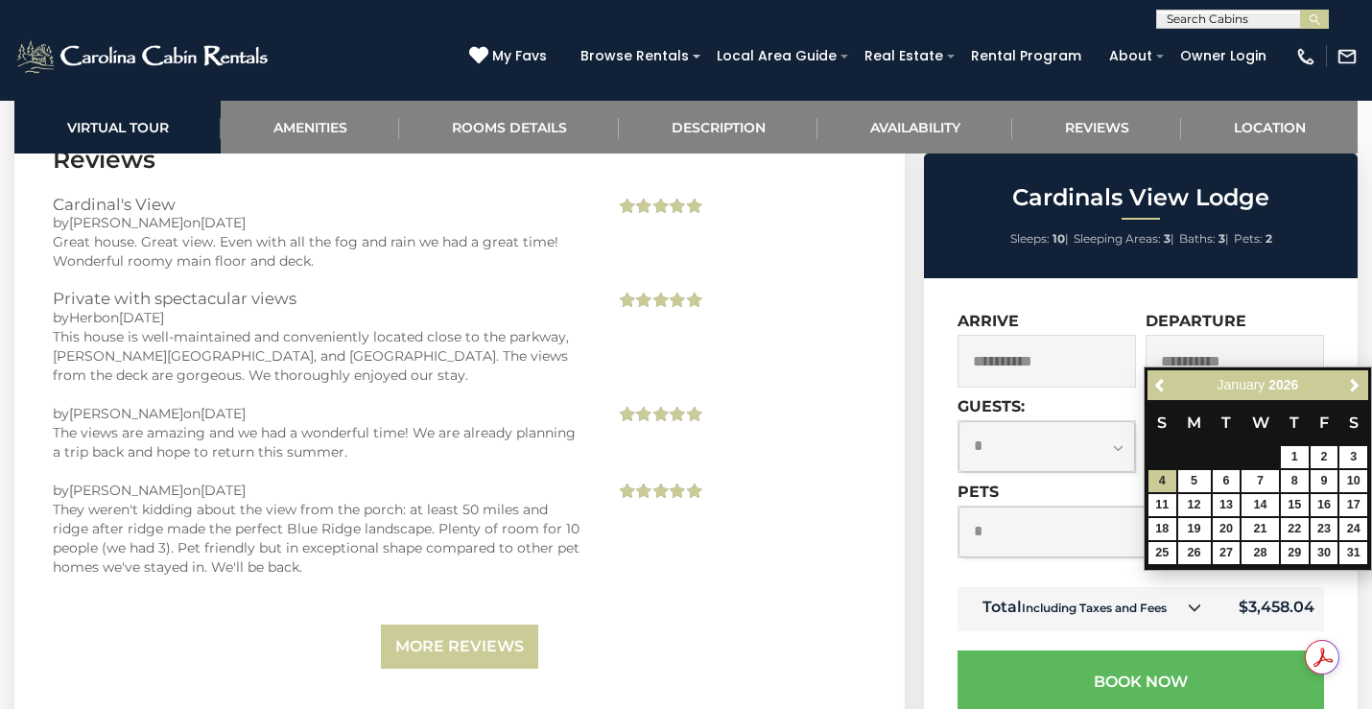
click at [1295, 280] on div "**********" at bounding box center [1141, 708] width 434 height 860
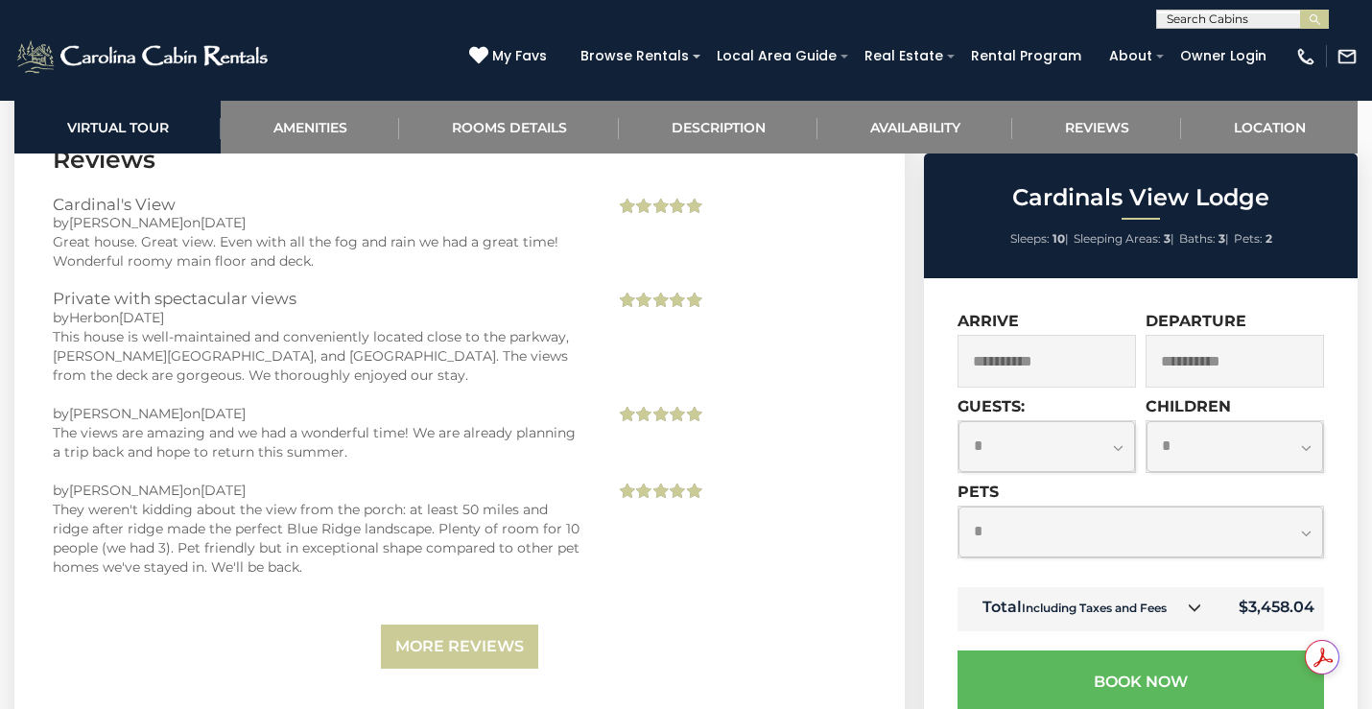
click at [1261, 421] on select "**********" at bounding box center [1235, 446] width 177 height 51
select select "*"
click at [1147, 421] on select "**********" at bounding box center [1235, 446] width 177 height 51
click at [1094, 507] on select "**********" at bounding box center [1141, 532] width 365 height 51
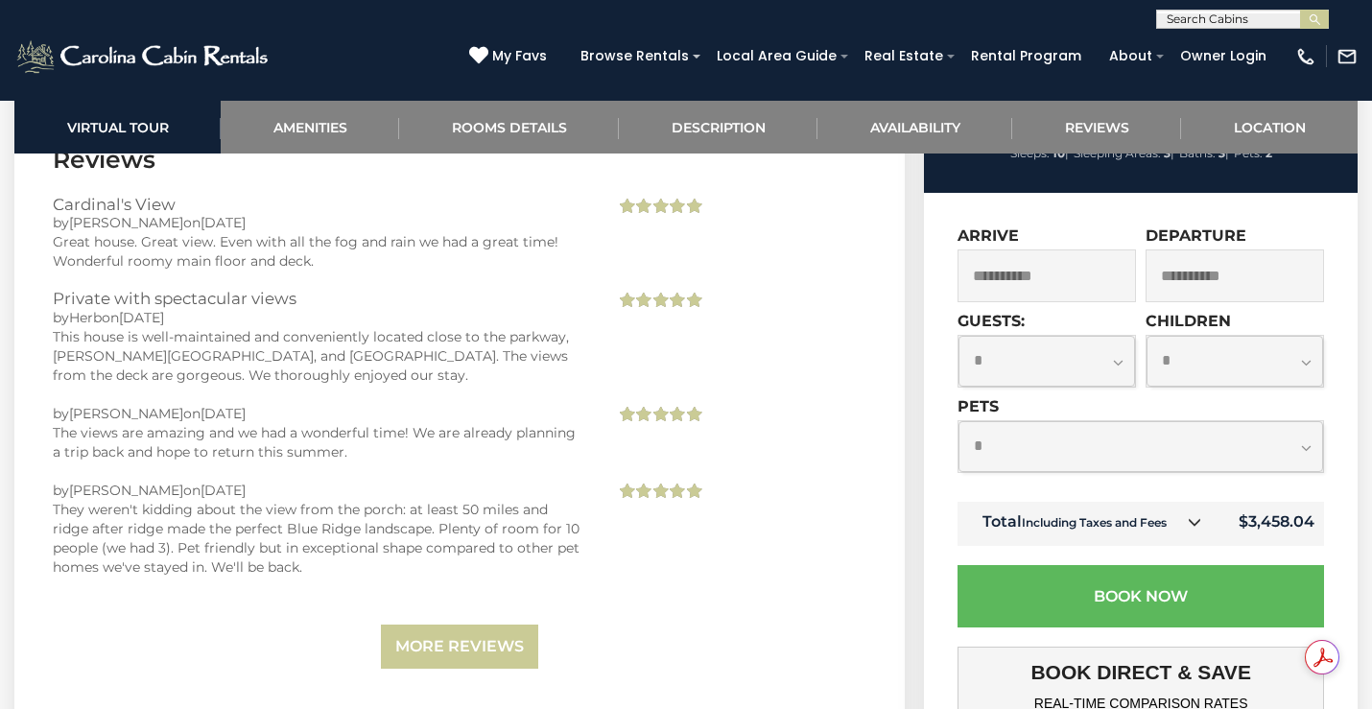
select select "*"
click at [959, 421] on select "**********" at bounding box center [1141, 446] width 365 height 51
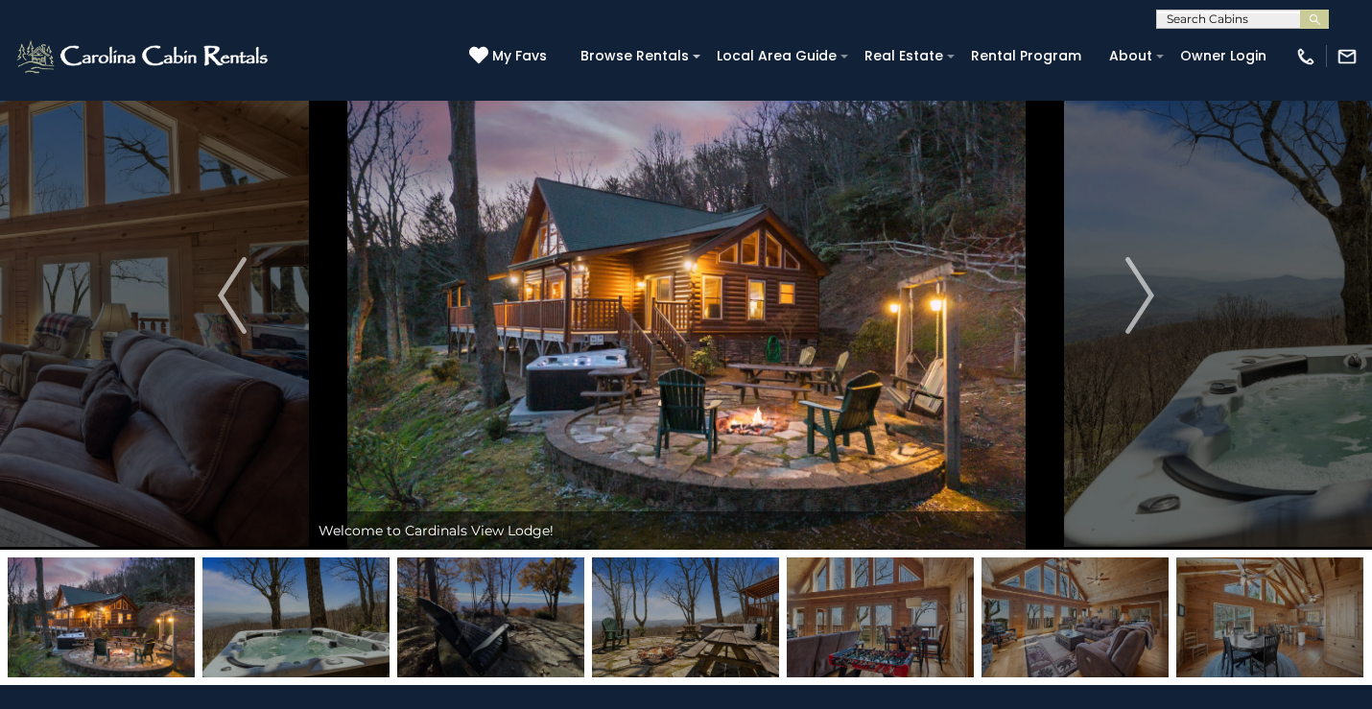
scroll to position [0, 0]
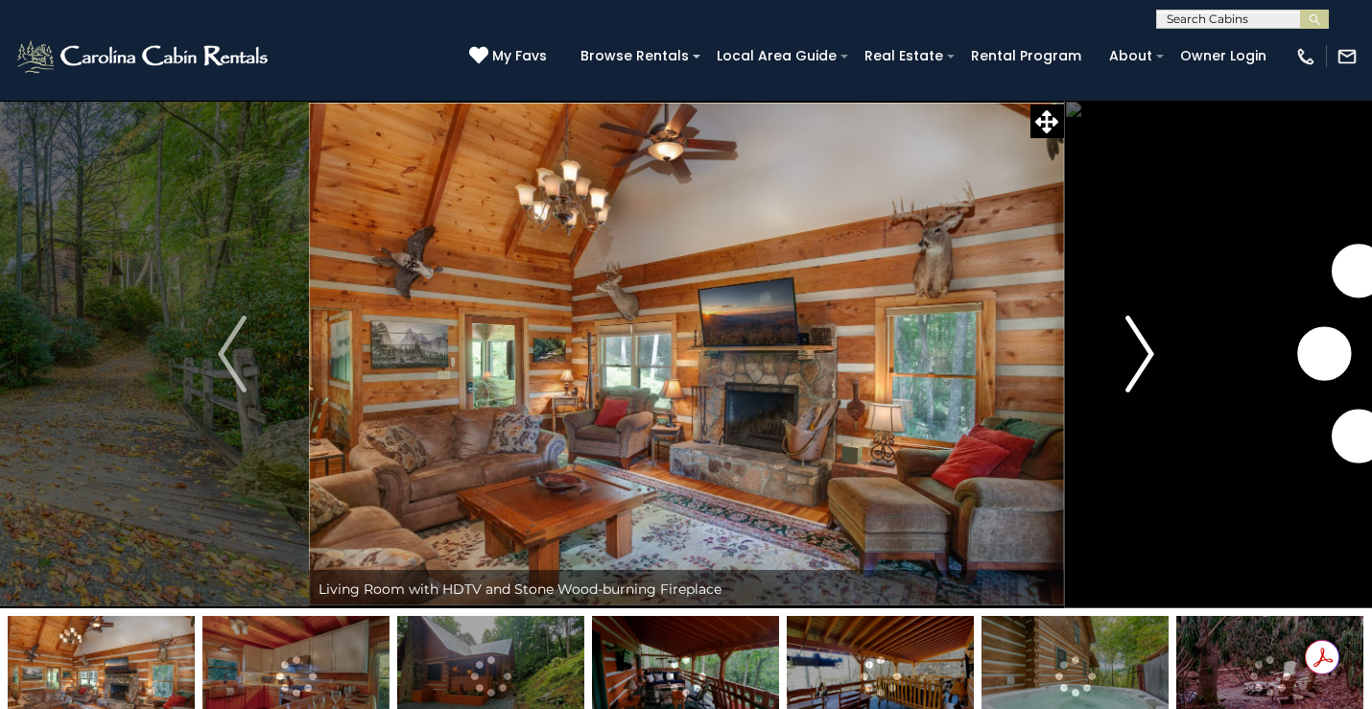
click at [1138, 349] on img "Next" at bounding box center [1140, 354] width 29 height 77
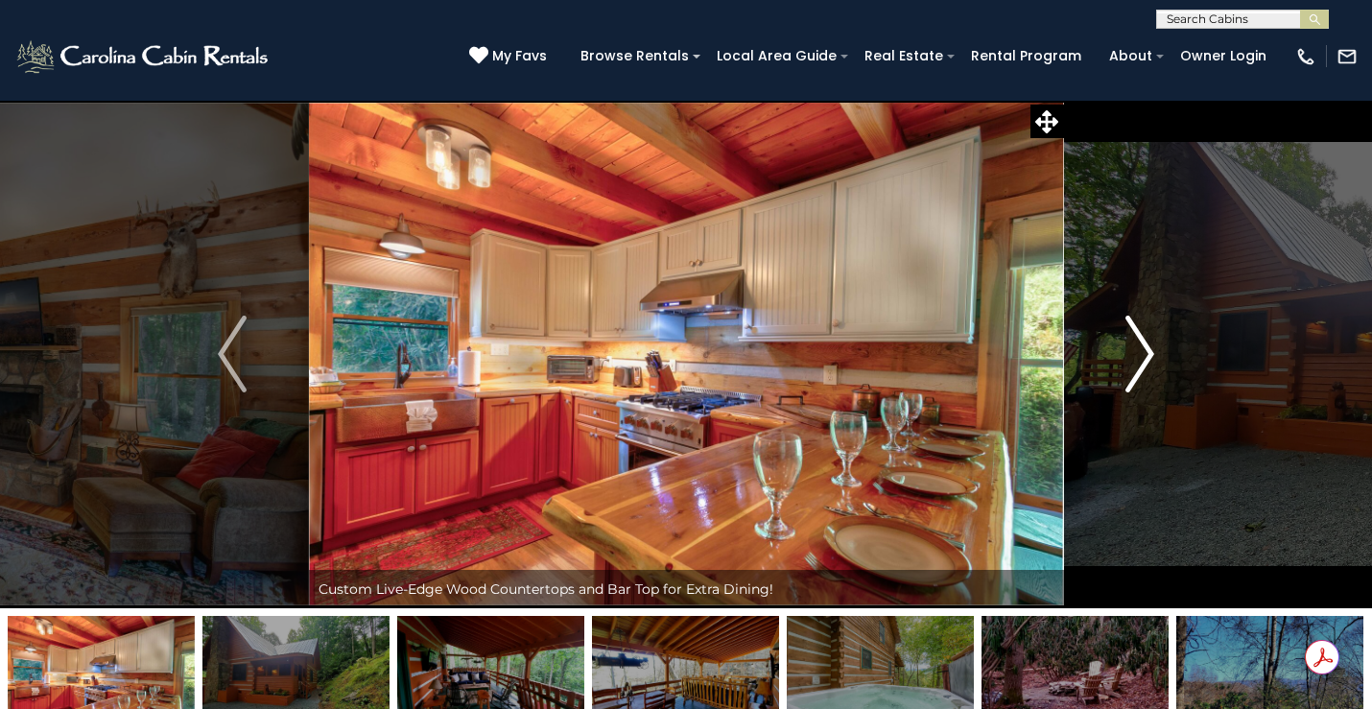
click at [1144, 348] on img "Next" at bounding box center [1140, 354] width 29 height 77
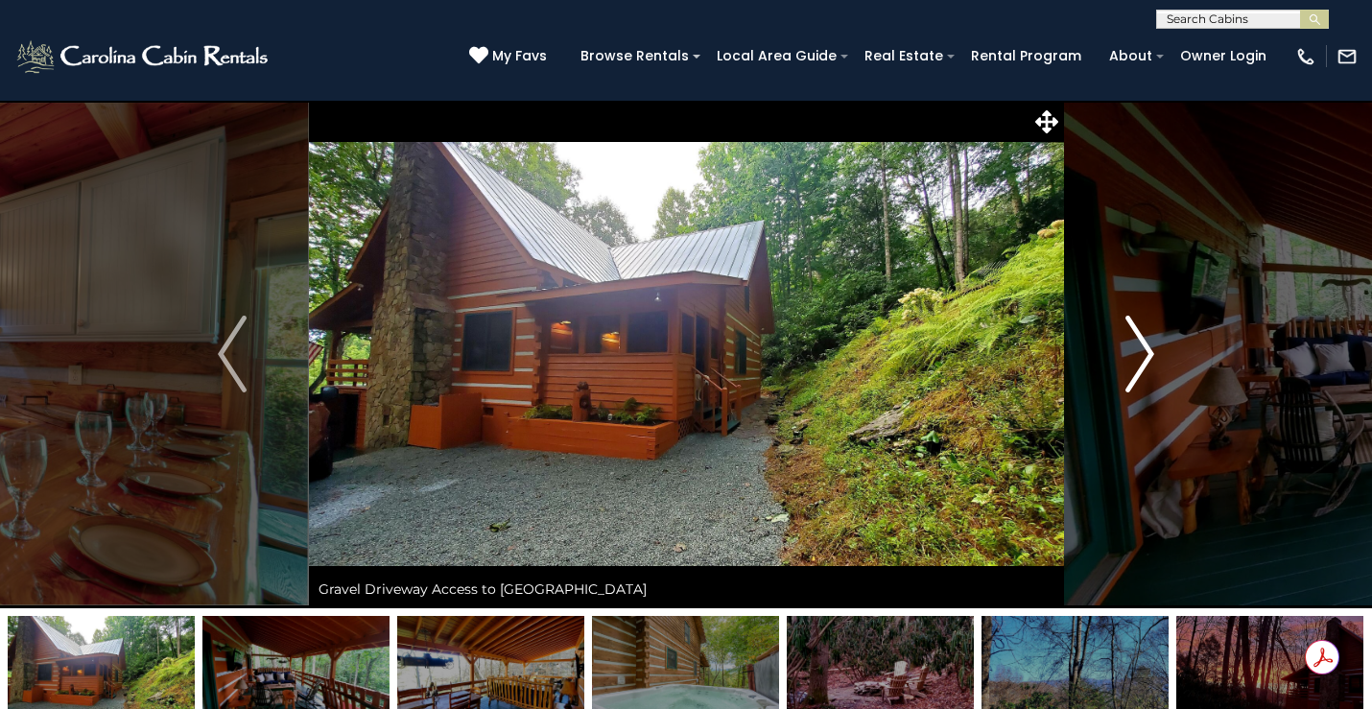
click at [1144, 348] on img "Next" at bounding box center [1140, 354] width 29 height 77
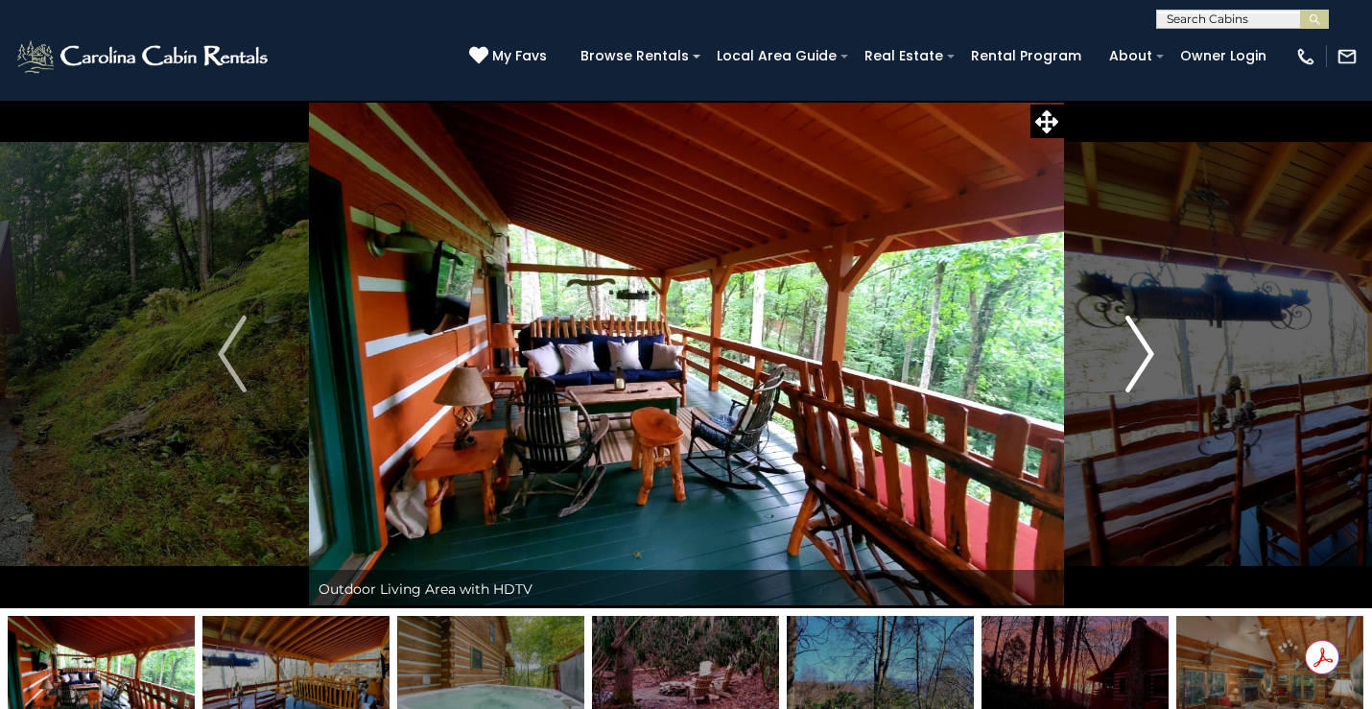
click at [1144, 348] on img "Next" at bounding box center [1140, 354] width 29 height 77
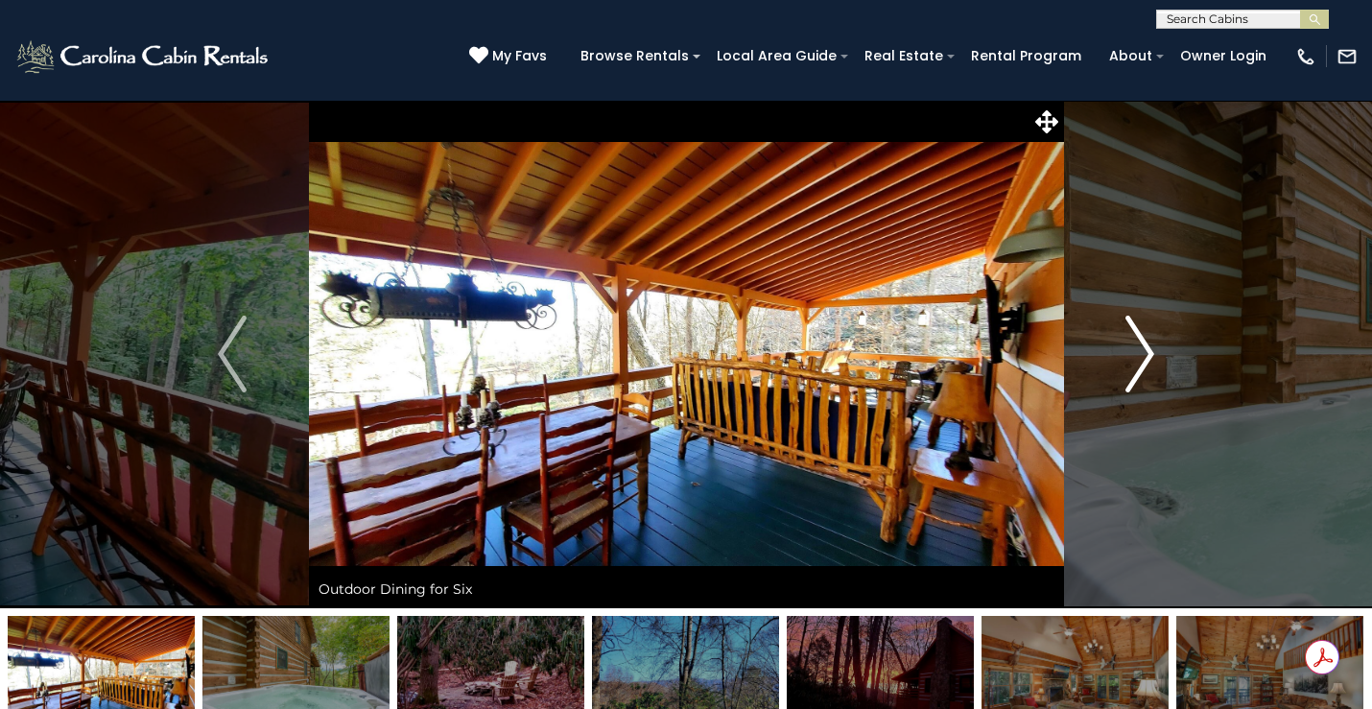
click at [1144, 348] on img "Next" at bounding box center [1140, 354] width 29 height 77
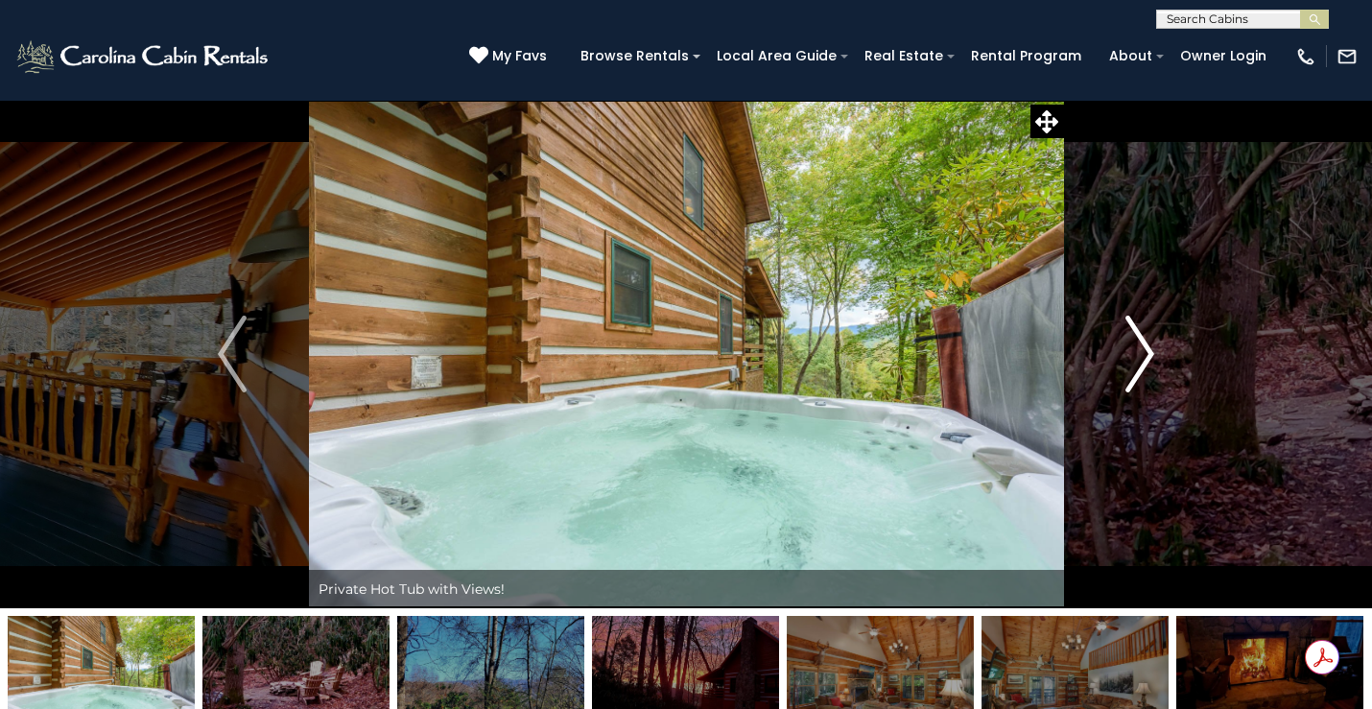
click at [1144, 348] on img "Next" at bounding box center [1140, 354] width 29 height 77
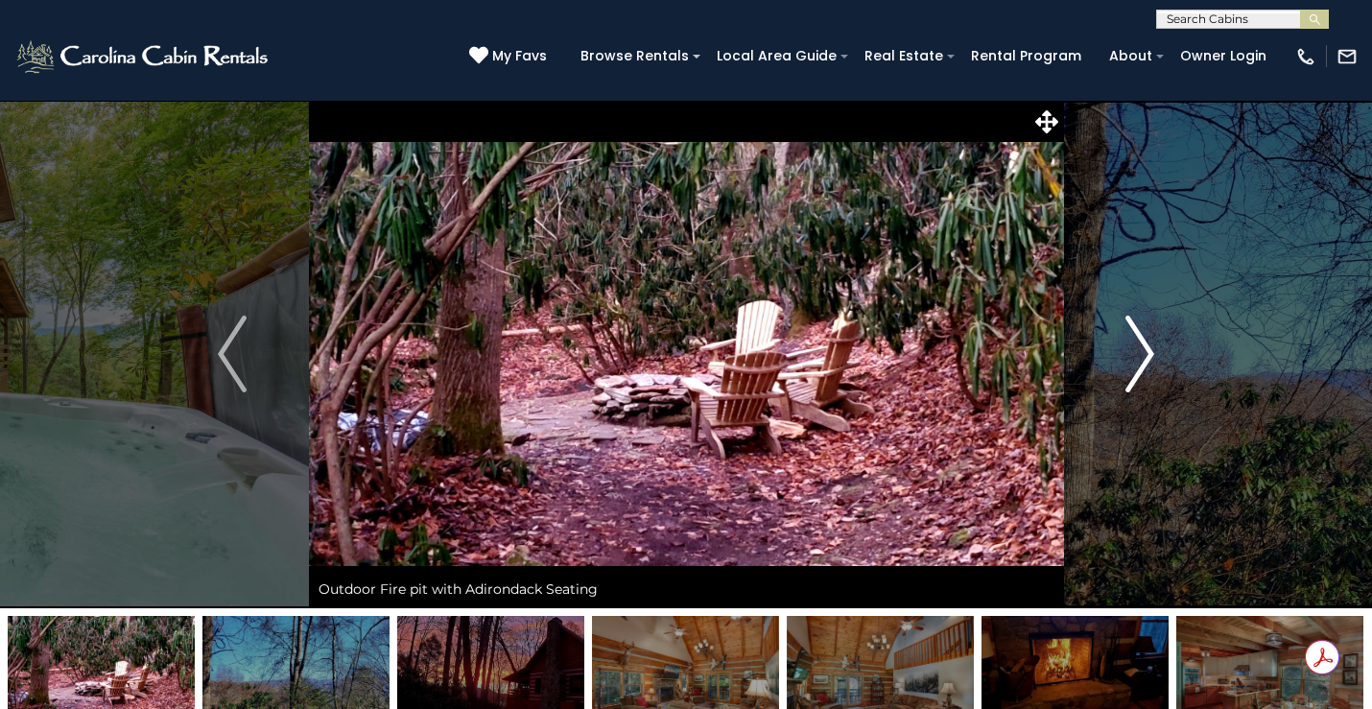
click at [1144, 348] on img "Next" at bounding box center [1140, 354] width 29 height 77
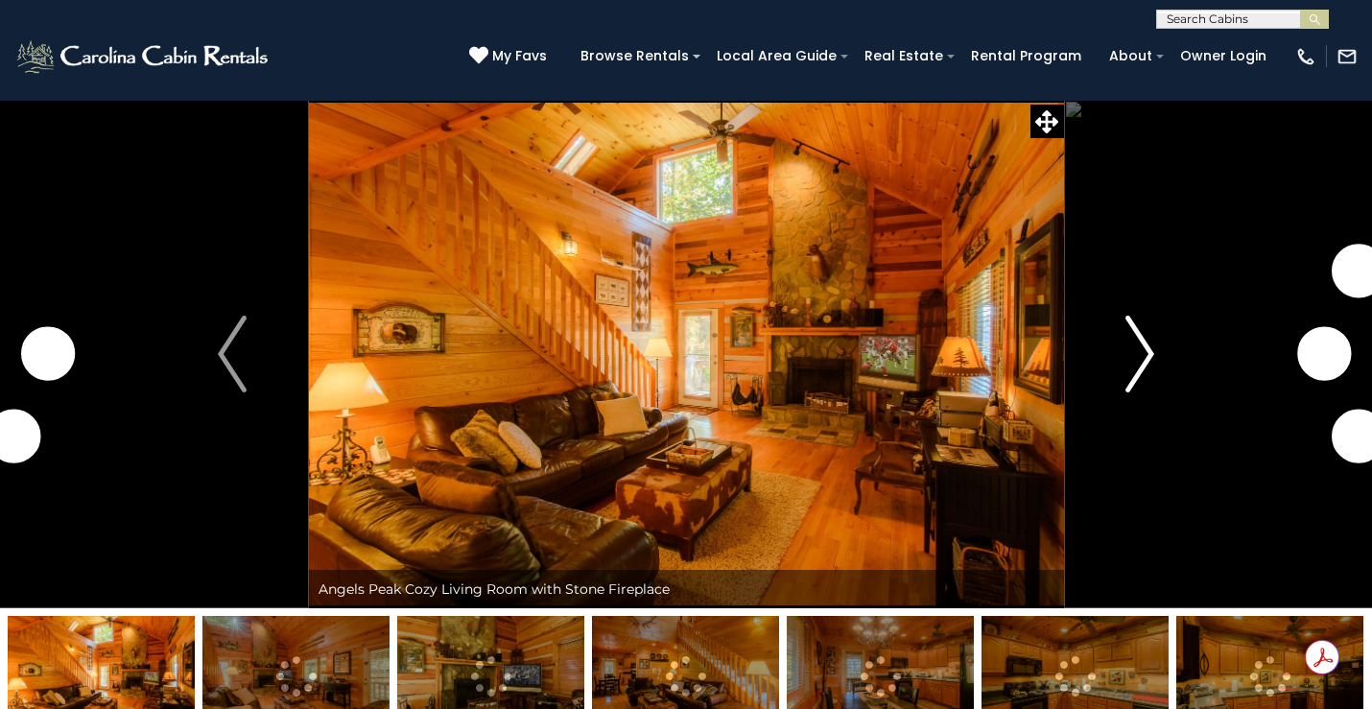
click at [1144, 353] on img "Next" at bounding box center [1140, 354] width 29 height 77
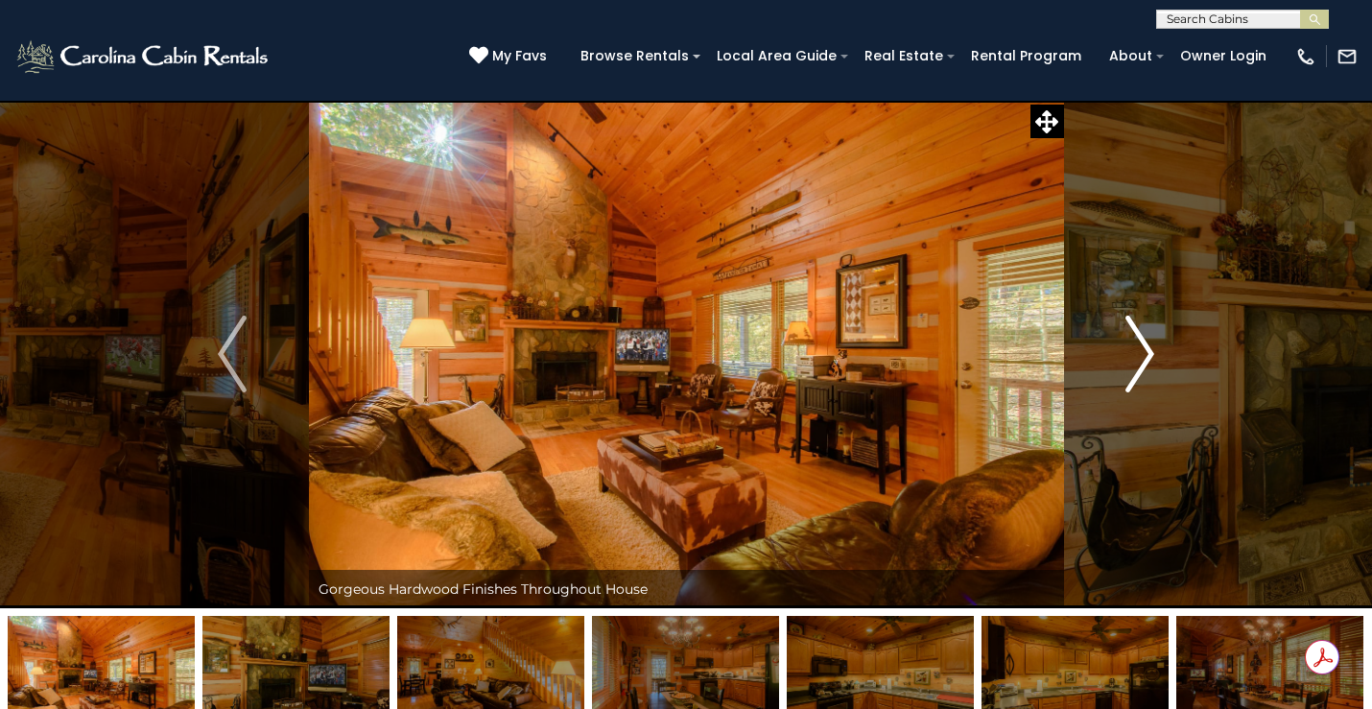
click at [1147, 353] on img "Next" at bounding box center [1140, 354] width 29 height 77
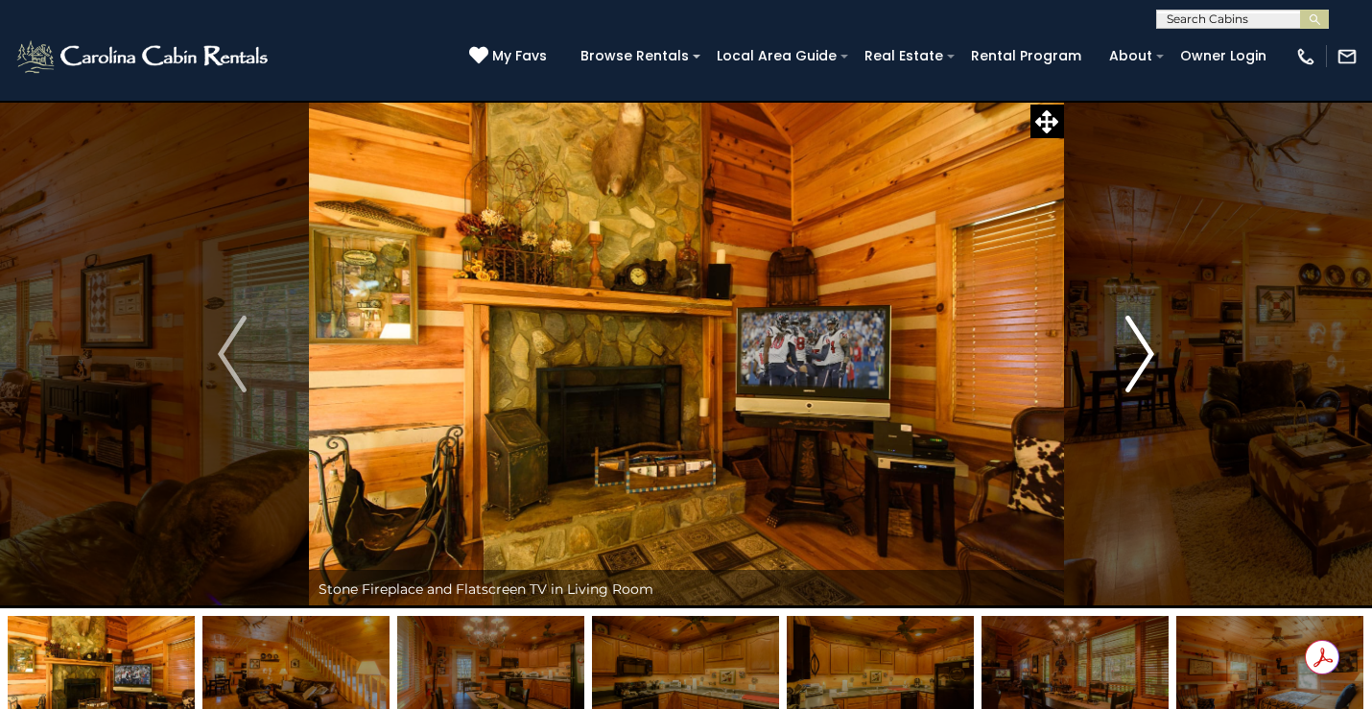
click at [1147, 353] on img "Next" at bounding box center [1140, 354] width 29 height 77
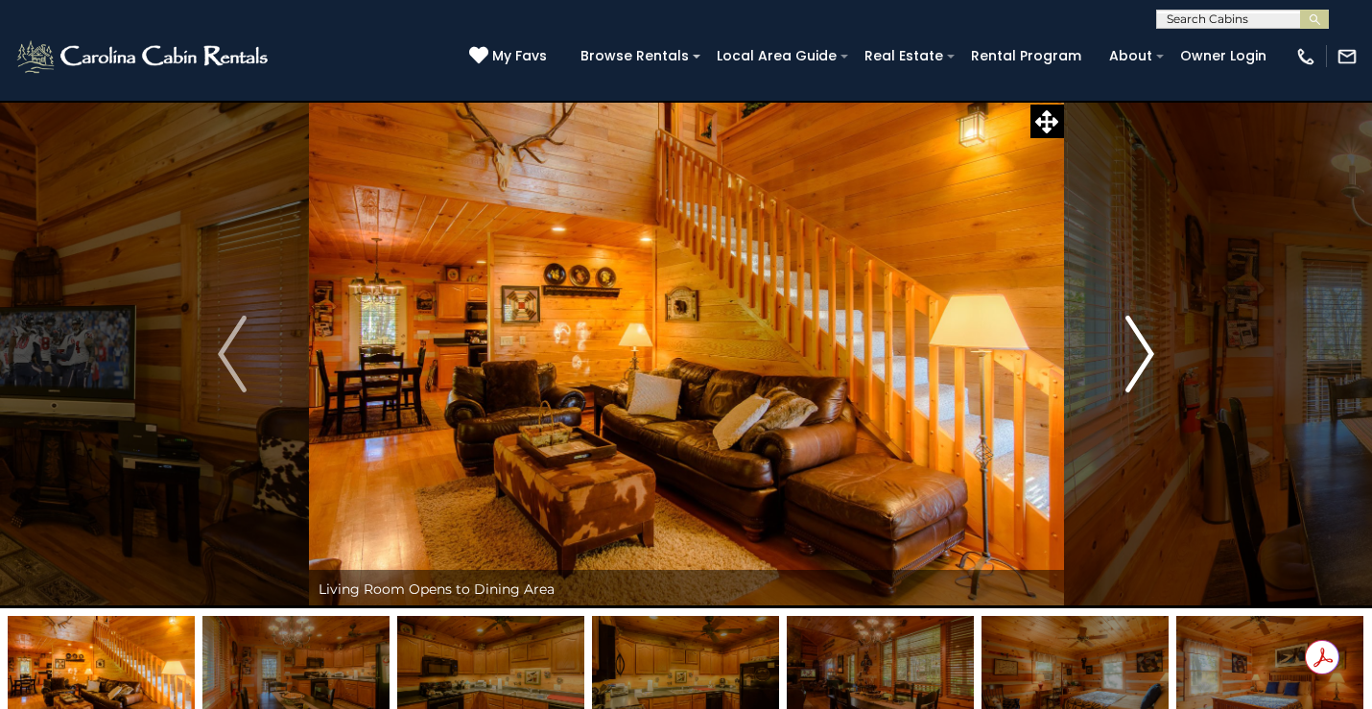
click at [1147, 353] on img "Next" at bounding box center [1140, 354] width 29 height 77
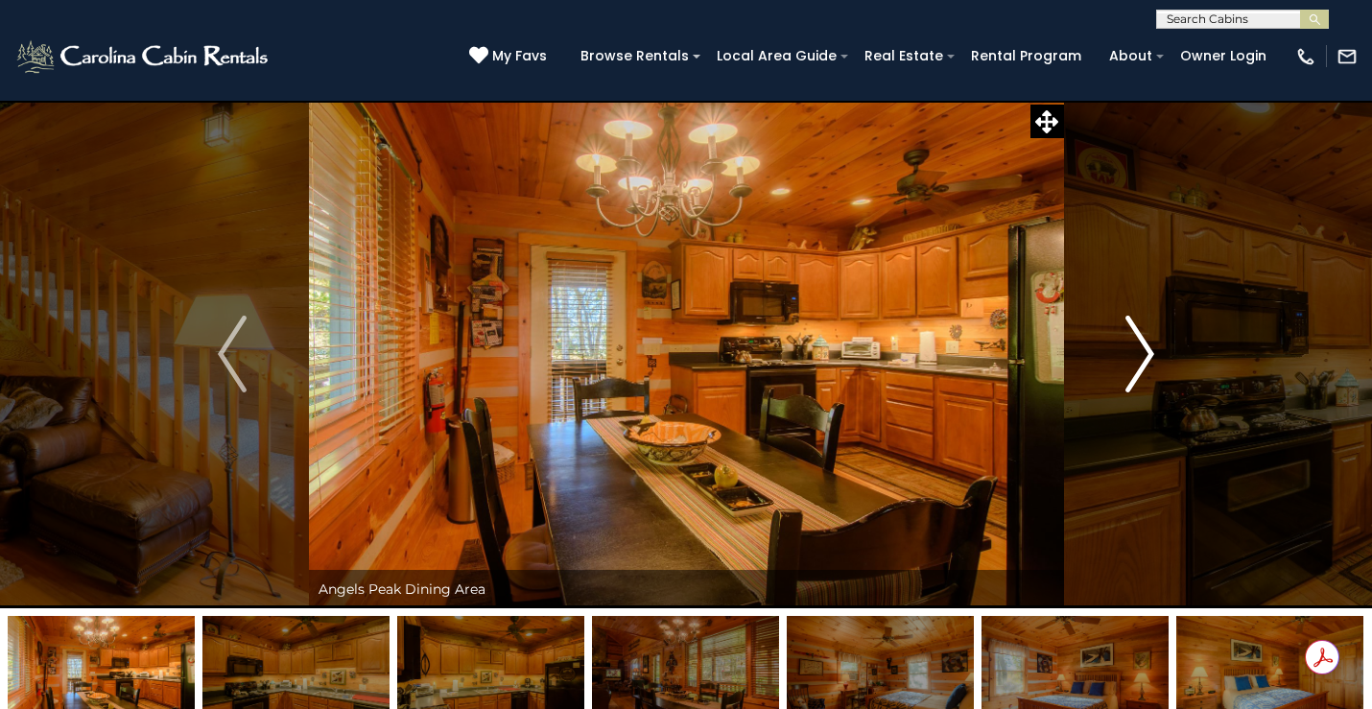
click at [1147, 353] on img "Next" at bounding box center [1140, 354] width 29 height 77
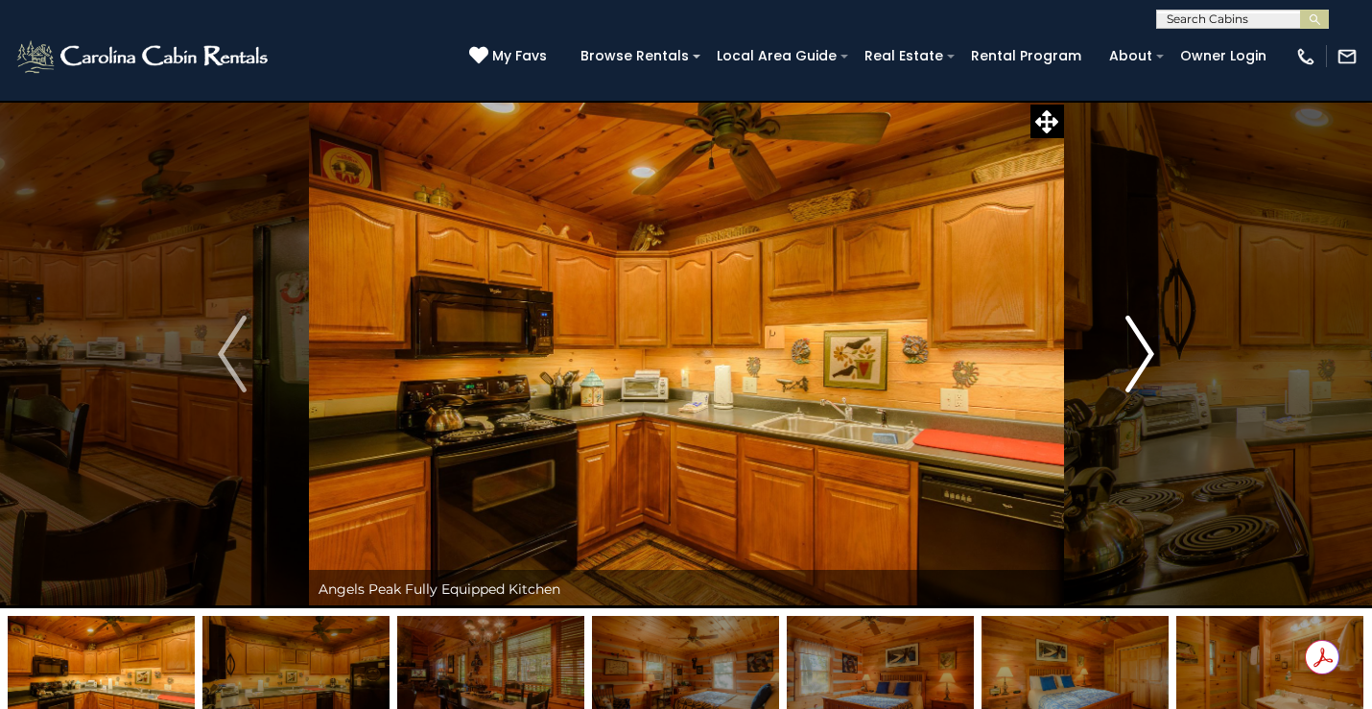
click at [1147, 353] on img "Next" at bounding box center [1140, 354] width 29 height 77
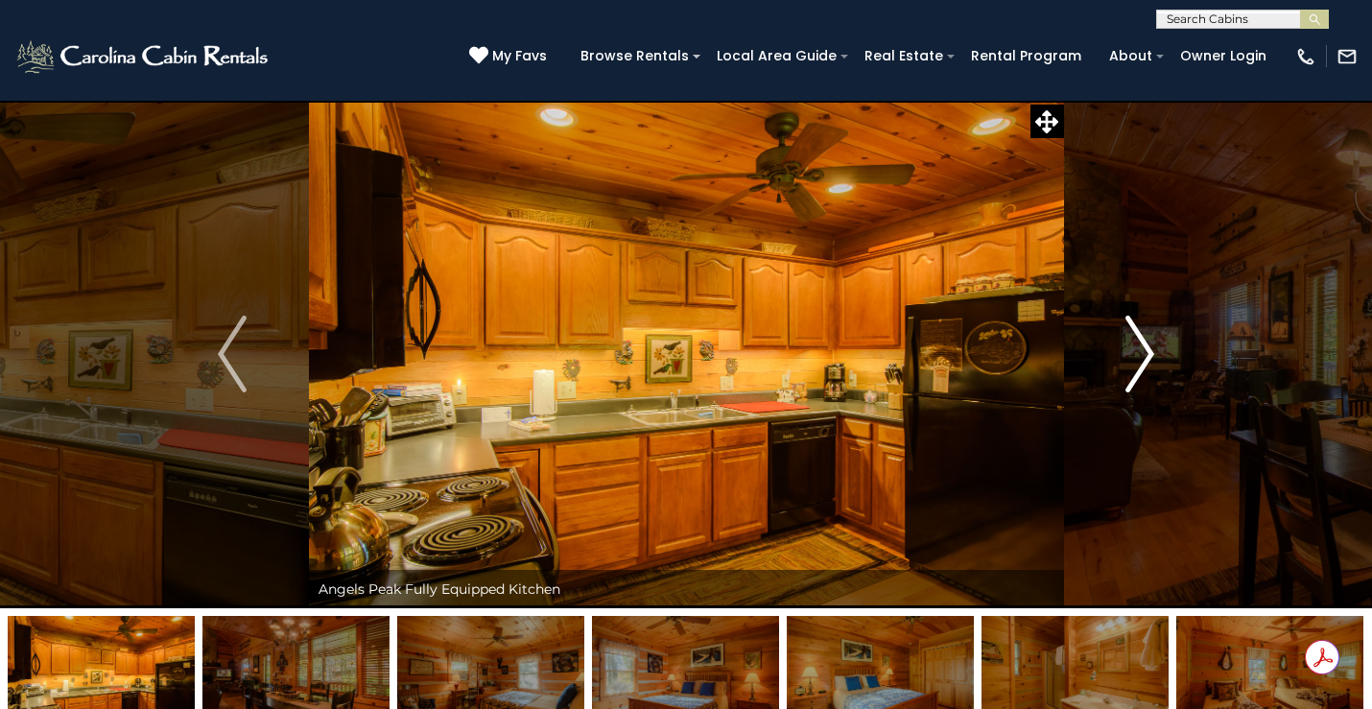
click at [1147, 353] on img "Next" at bounding box center [1140, 354] width 29 height 77
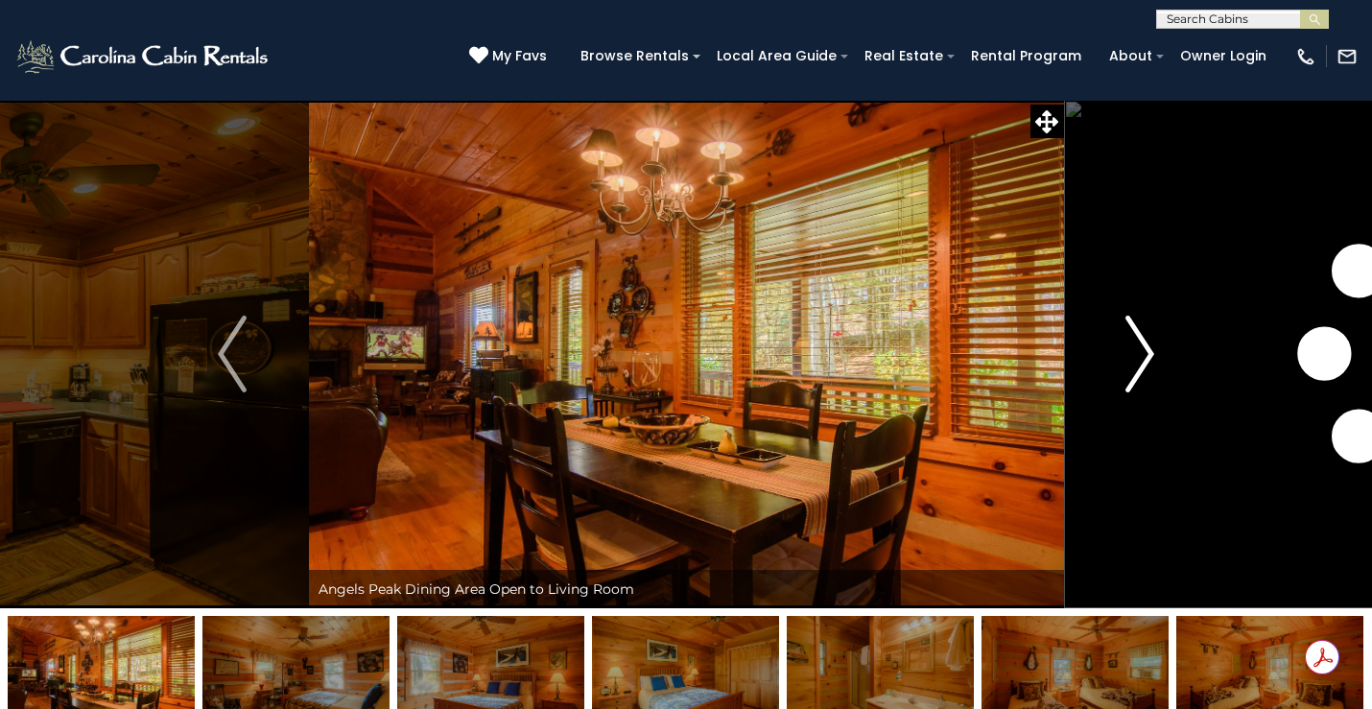
click at [1147, 353] on img "Next" at bounding box center [1140, 354] width 29 height 77
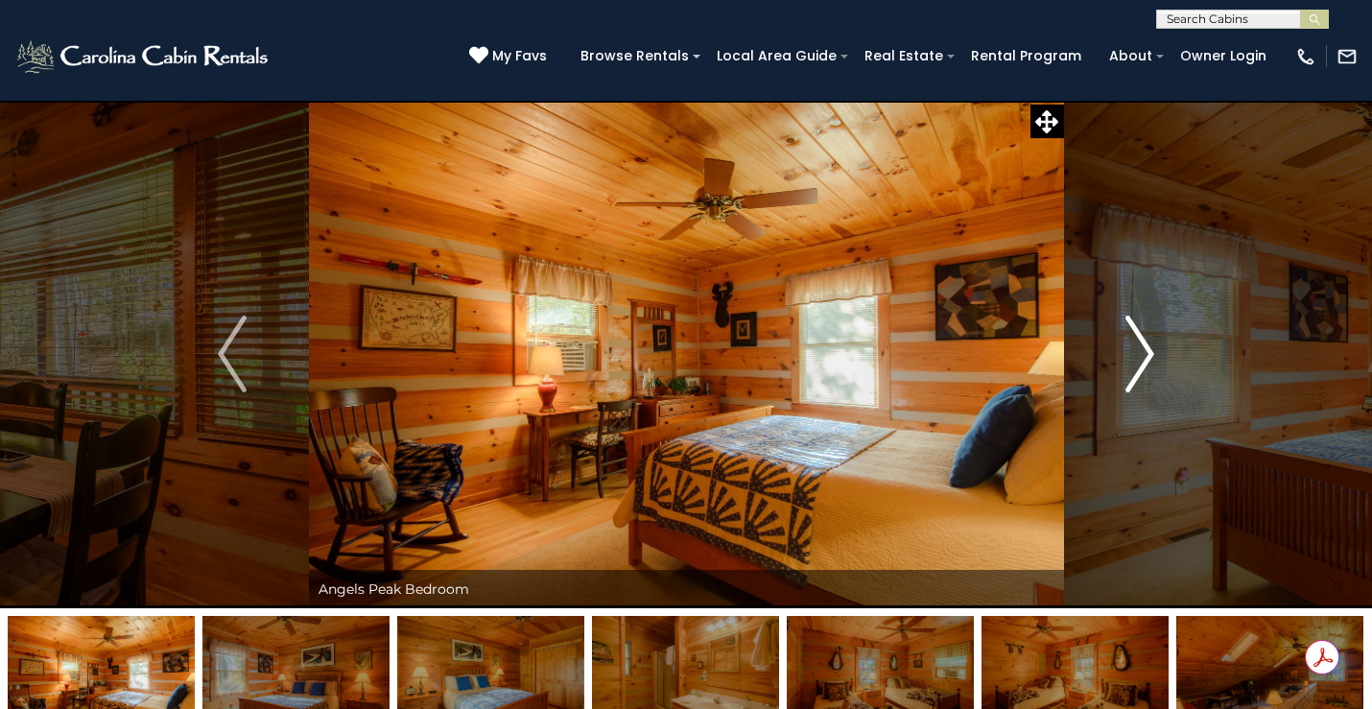
click at [1147, 353] on img "Next" at bounding box center [1140, 354] width 29 height 77
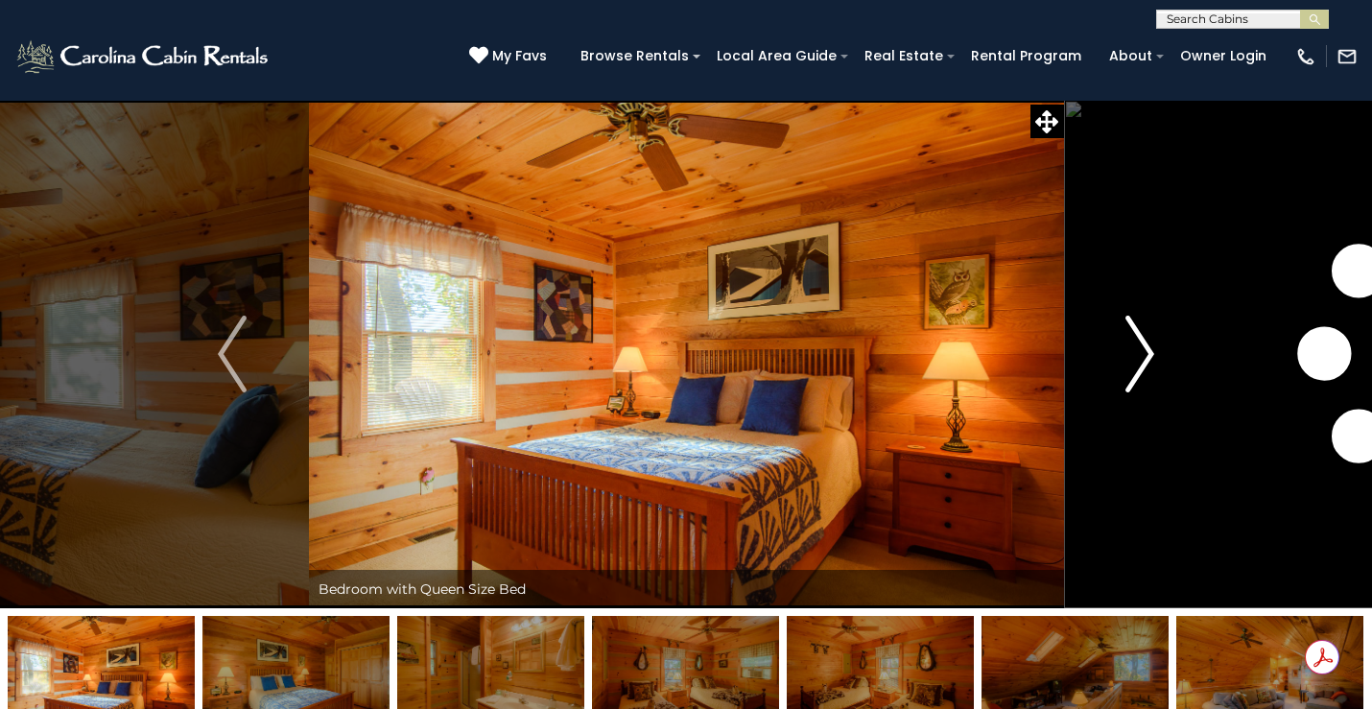
click at [1147, 353] on img "Next" at bounding box center [1140, 354] width 29 height 77
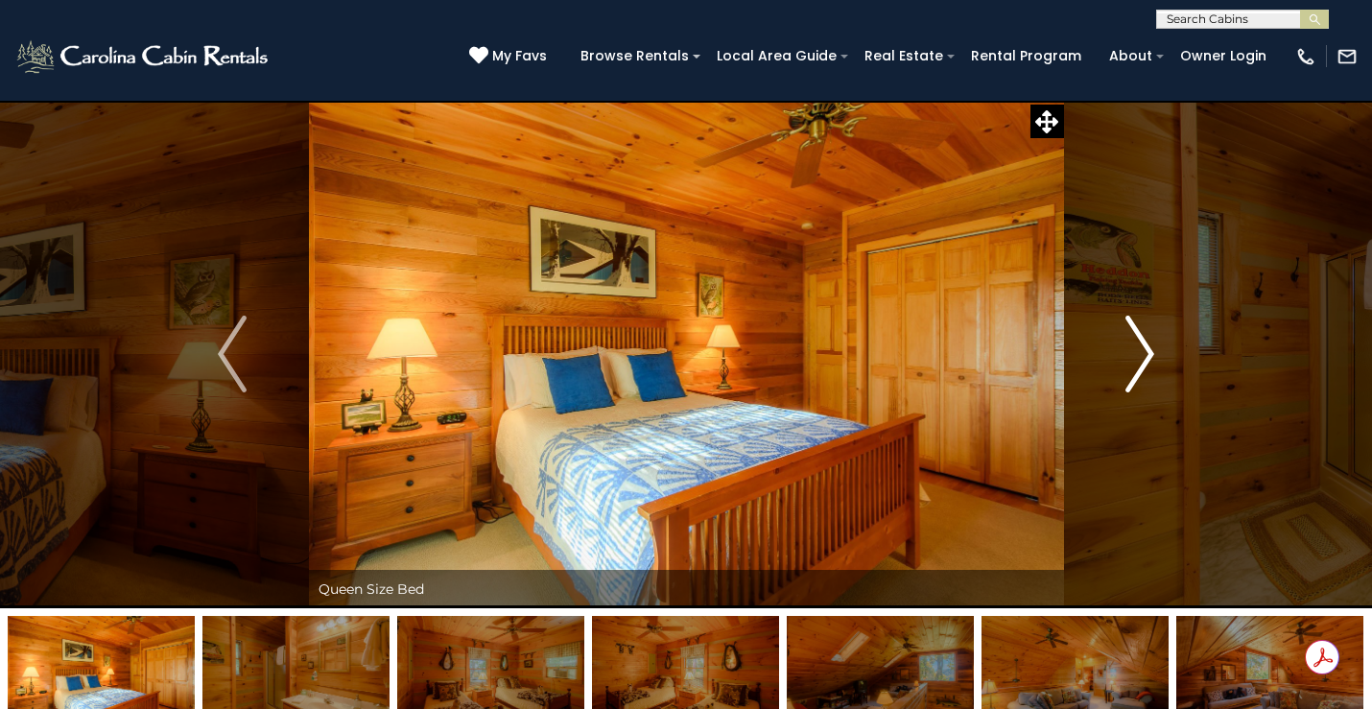
click at [1147, 353] on img "Next" at bounding box center [1140, 354] width 29 height 77
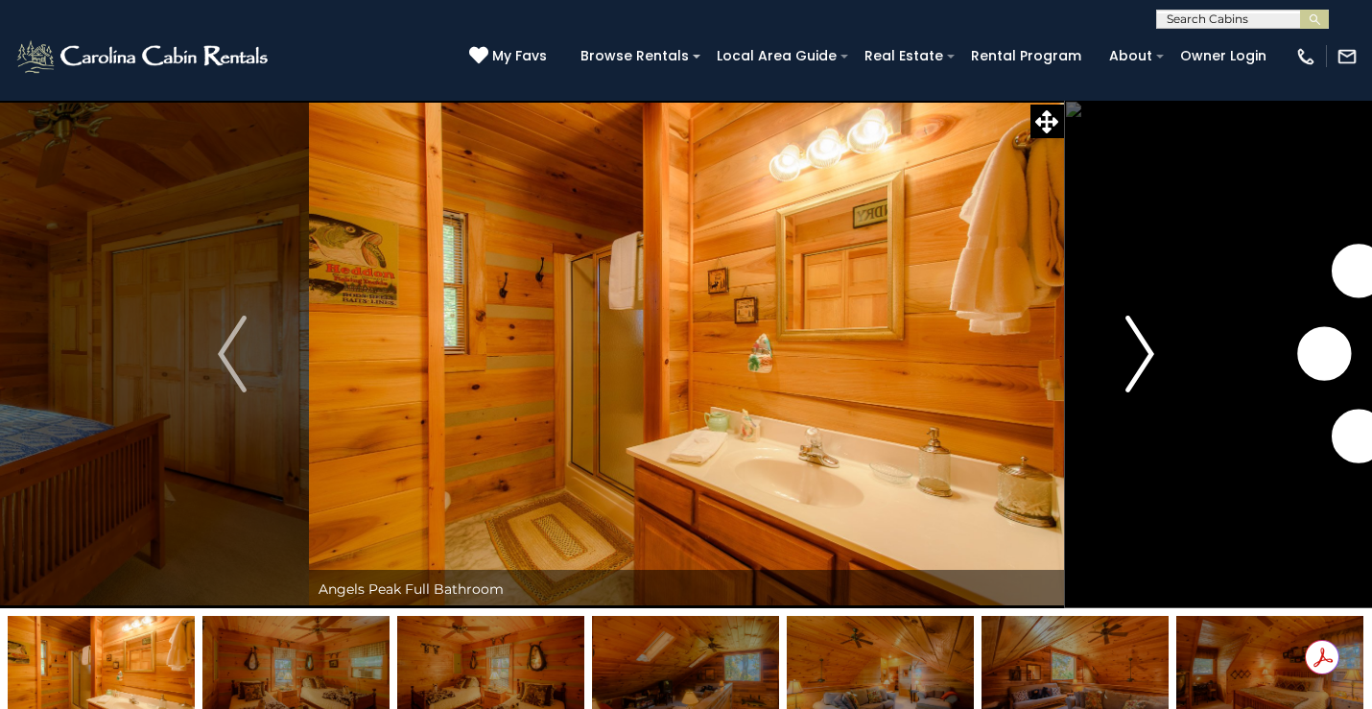
click at [1147, 353] on img "Next" at bounding box center [1140, 354] width 29 height 77
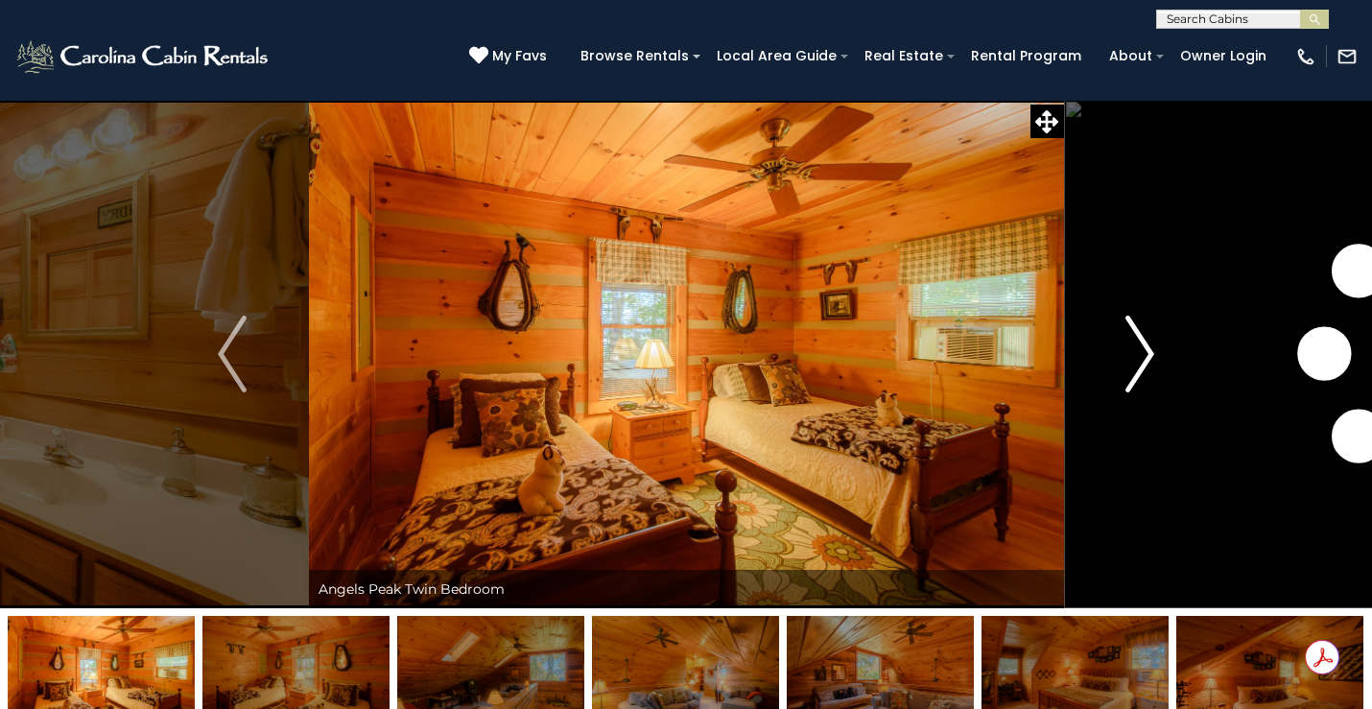
click at [1147, 353] on img "Next" at bounding box center [1140, 354] width 29 height 77
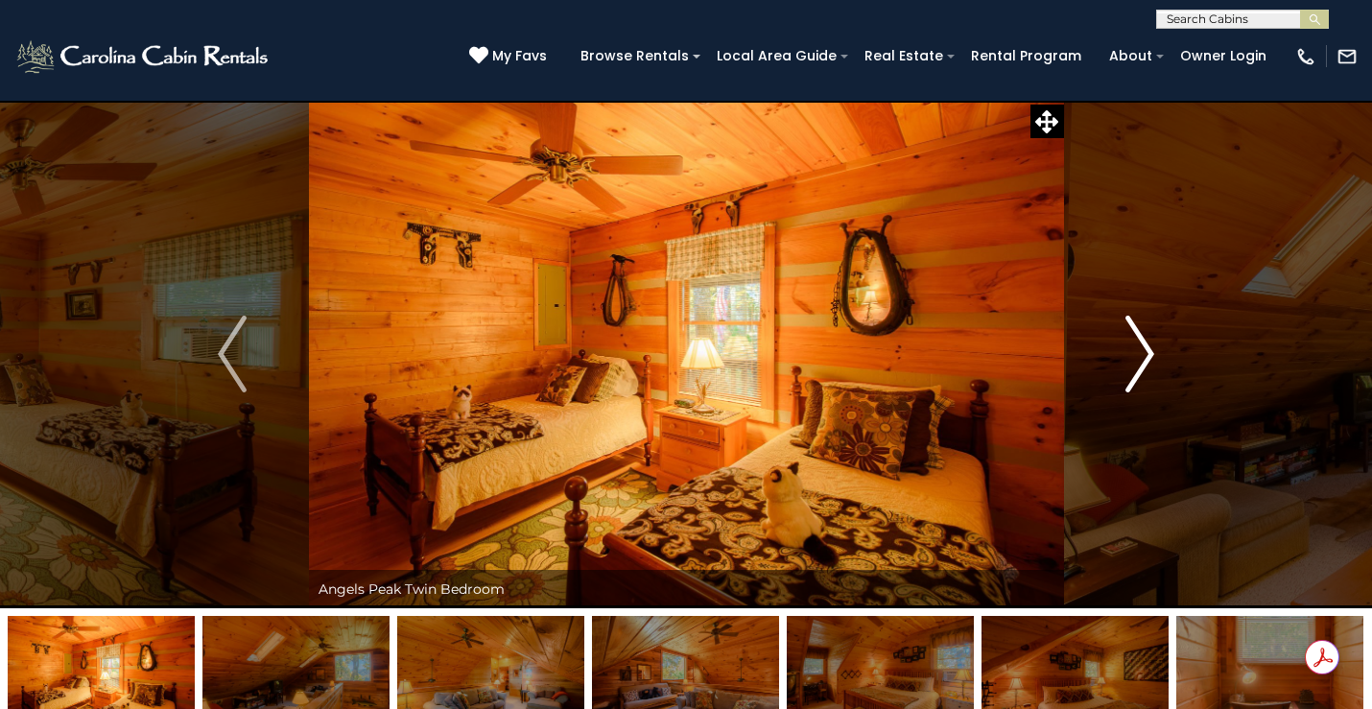
click at [1147, 353] on img "Next" at bounding box center [1140, 354] width 29 height 77
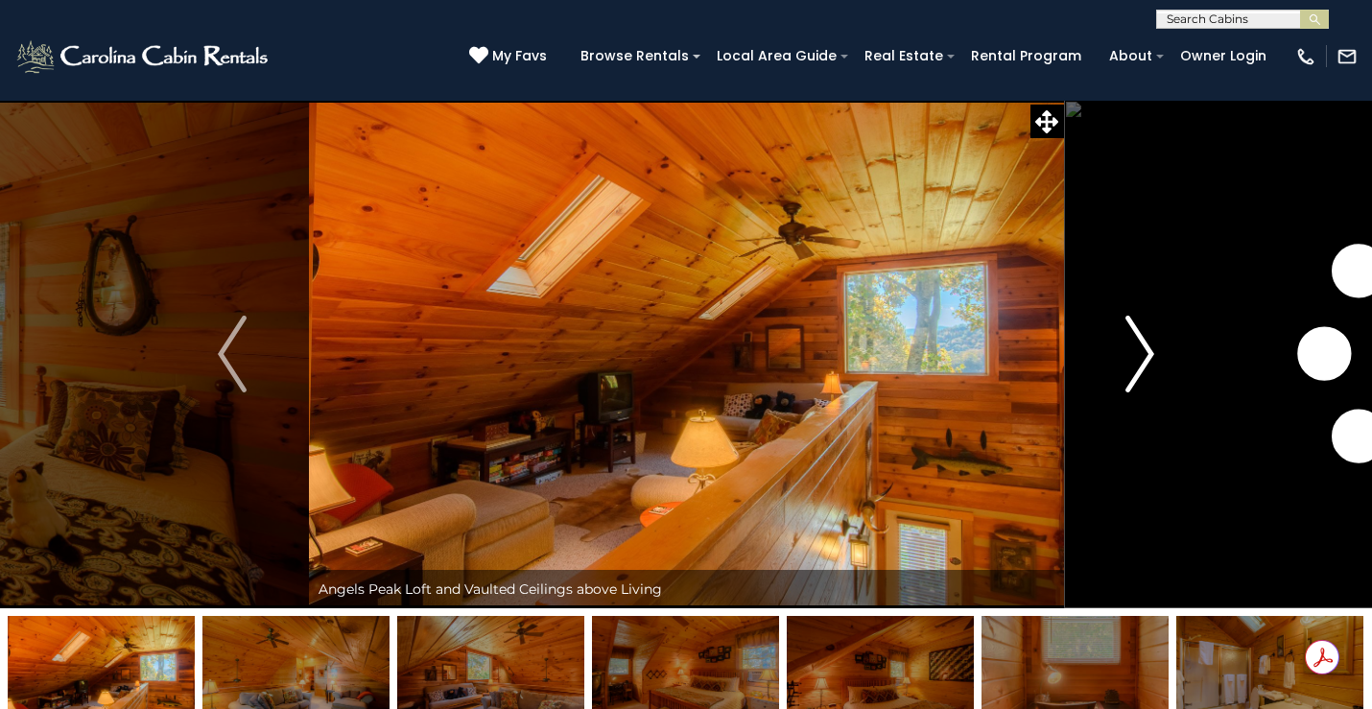
click at [1147, 353] on img "Next" at bounding box center [1140, 354] width 29 height 77
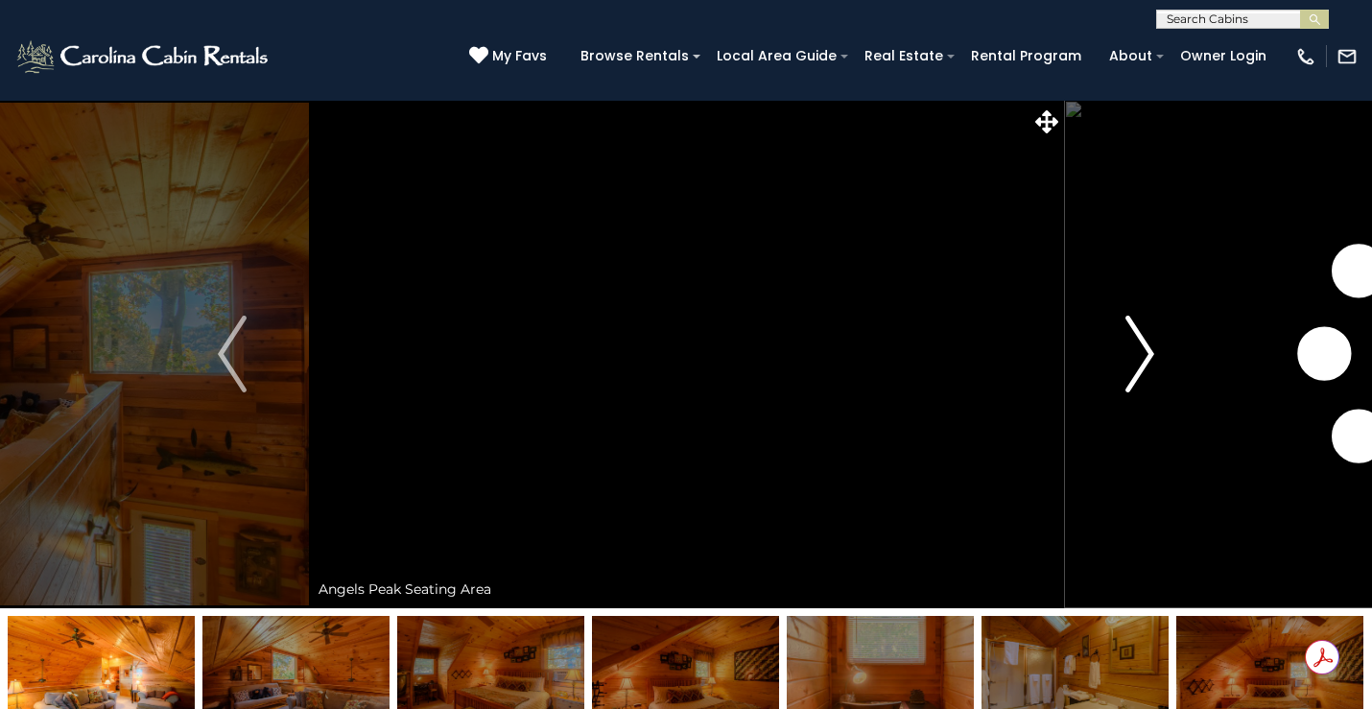
click at [1147, 353] on img "Next" at bounding box center [1140, 354] width 29 height 77
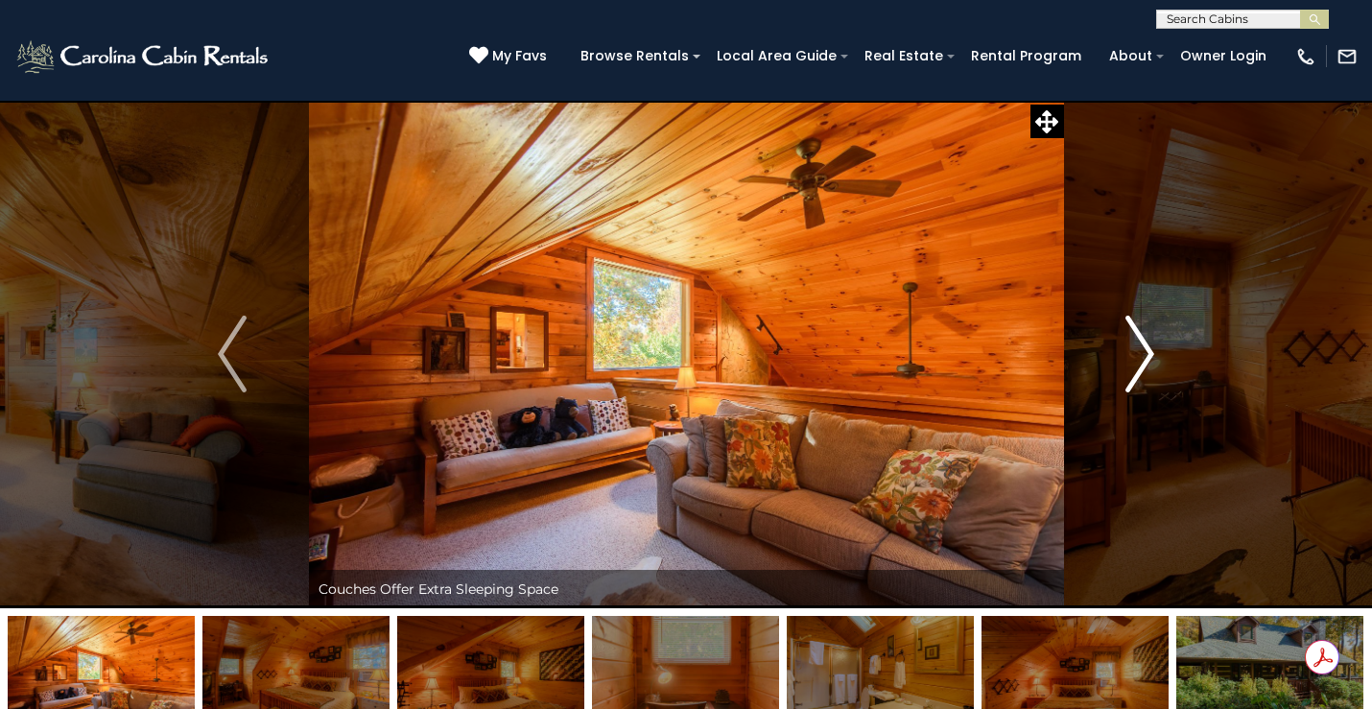
click at [1147, 353] on img "Next" at bounding box center [1140, 354] width 29 height 77
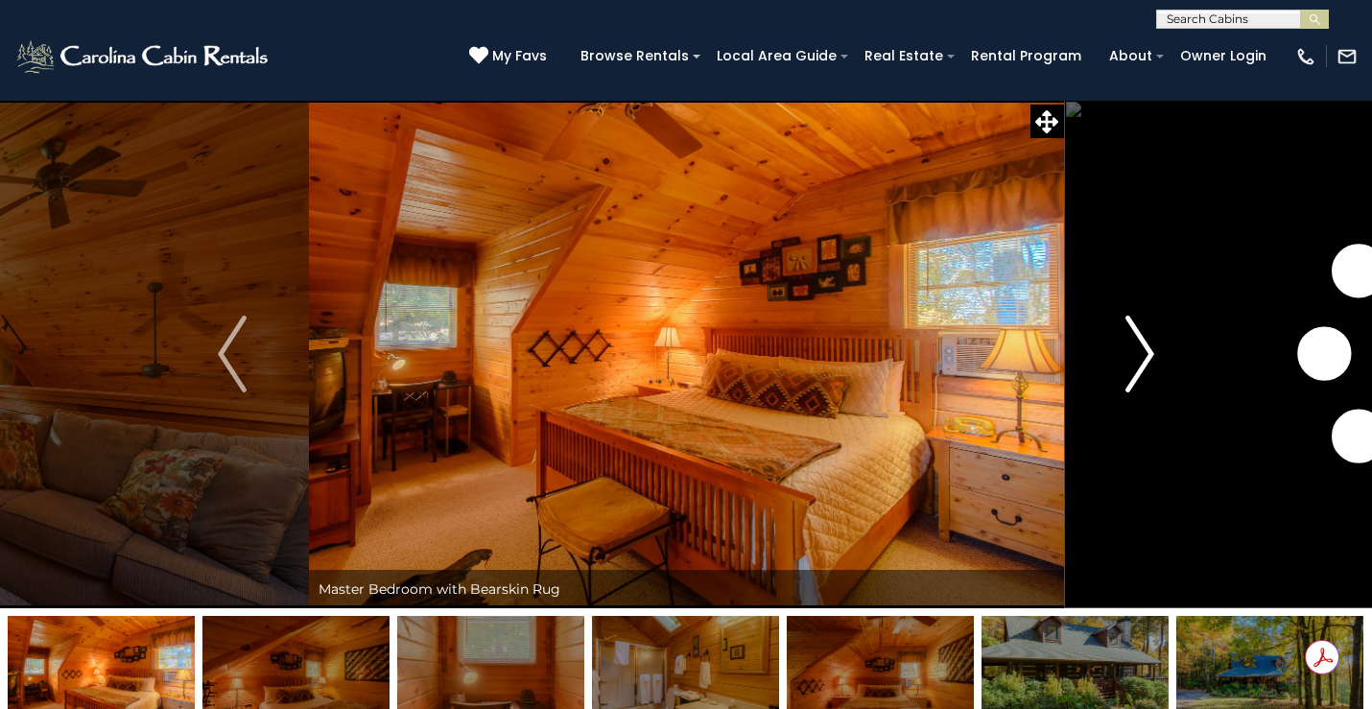
click at [1147, 353] on img "Next" at bounding box center [1140, 354] width 29 height 77
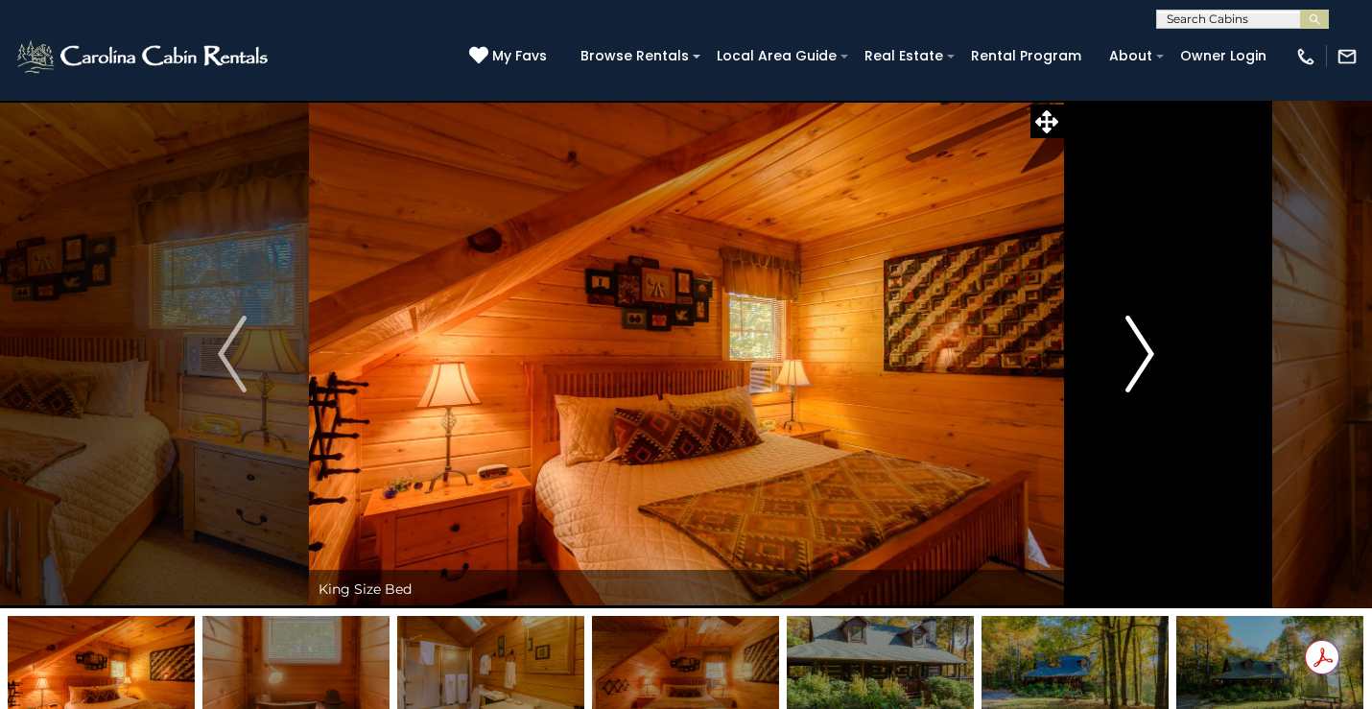
click at [1147, 353] on img "Next" at bounding box center [1140, 354] width 29 height 77
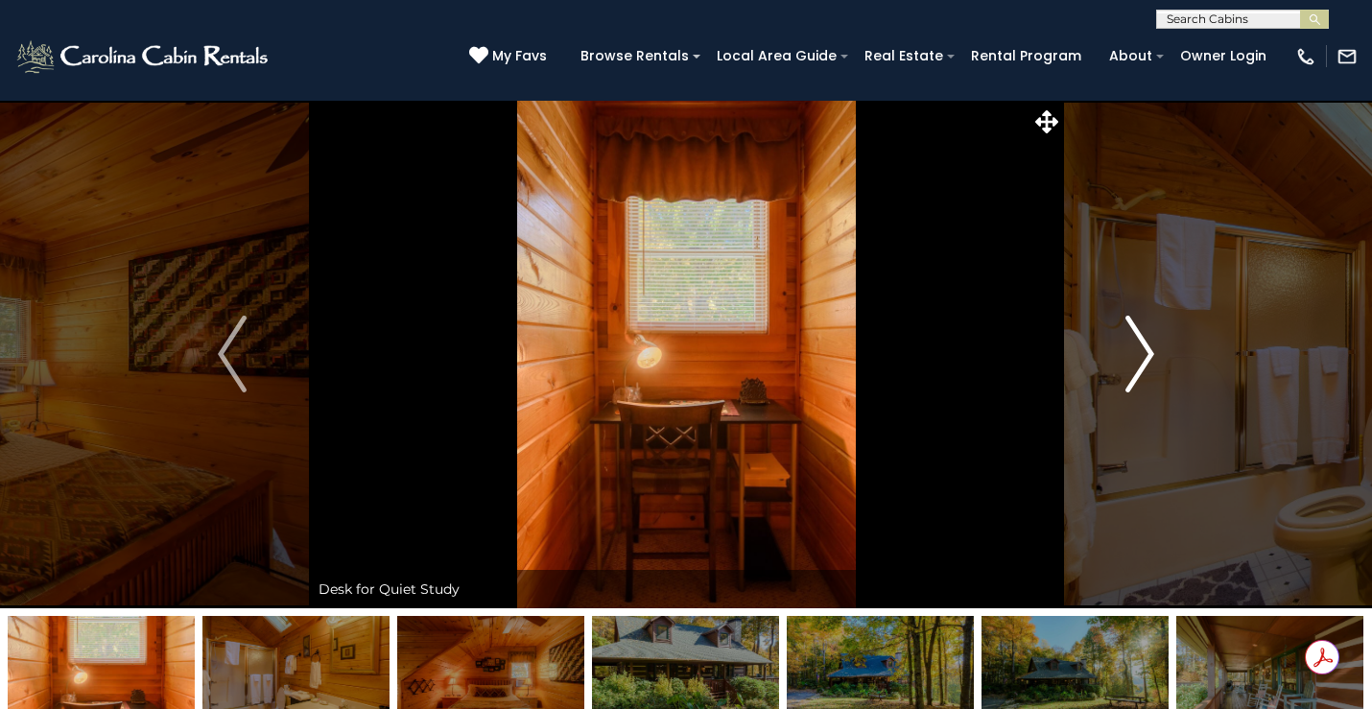
click at [1147, 353] on img "Next" at bounding box center [1140, 354] width 29 height 77
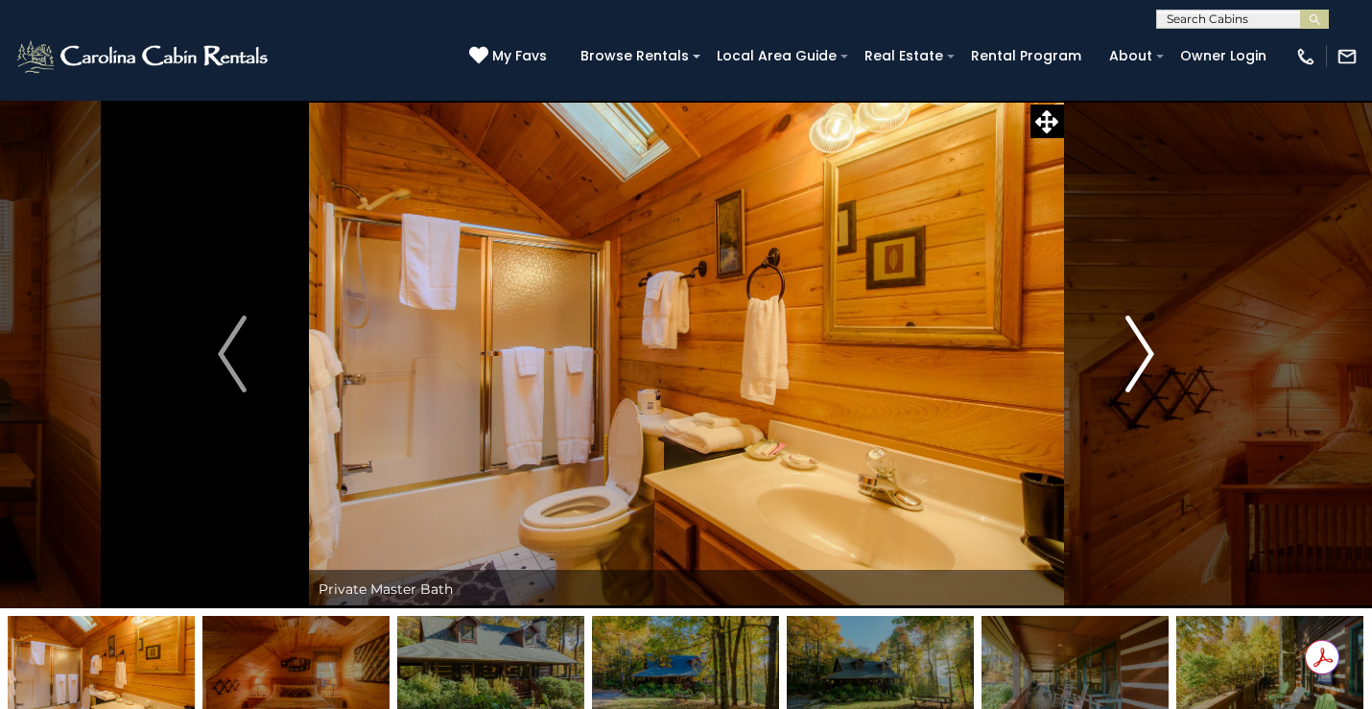
click at [1147, 353] on img "Next" at bounding box center [1140, 354] width 29 height 77
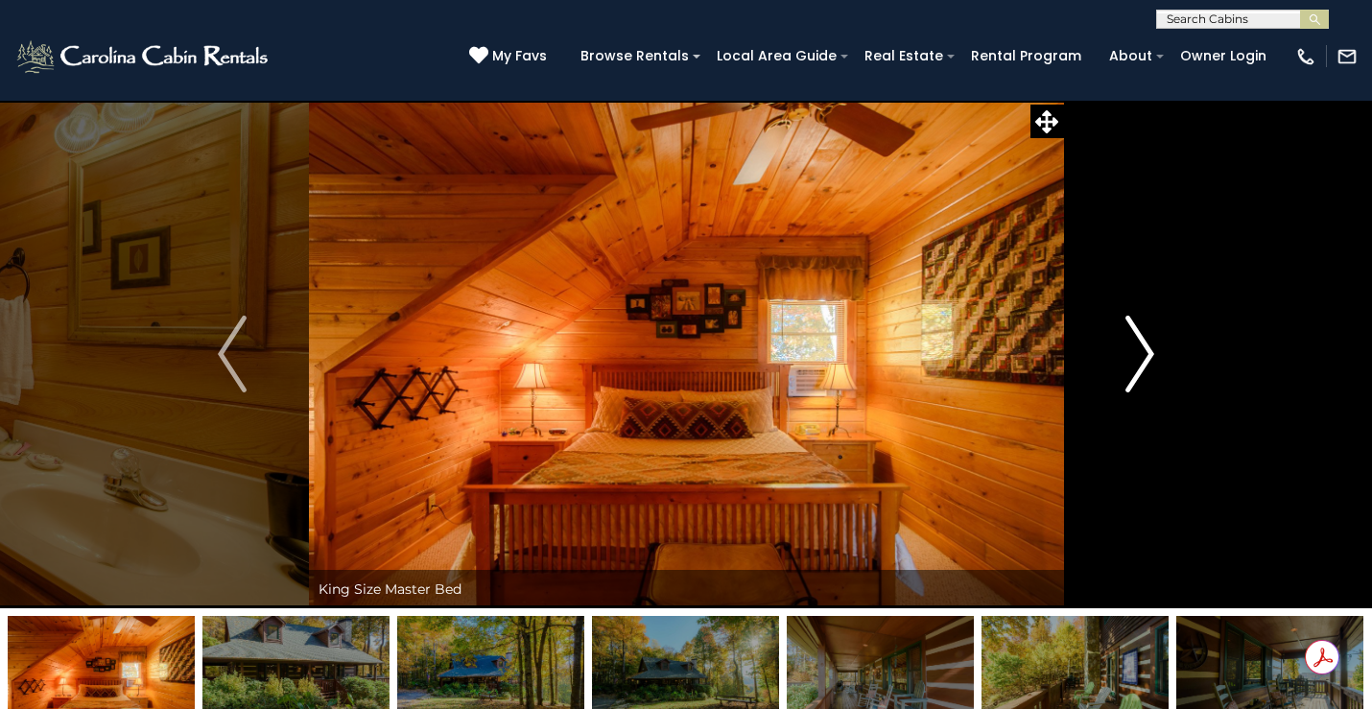
click at [1147, 353] on img "Next" at bounding box center [1140, 354] width 29 height 77
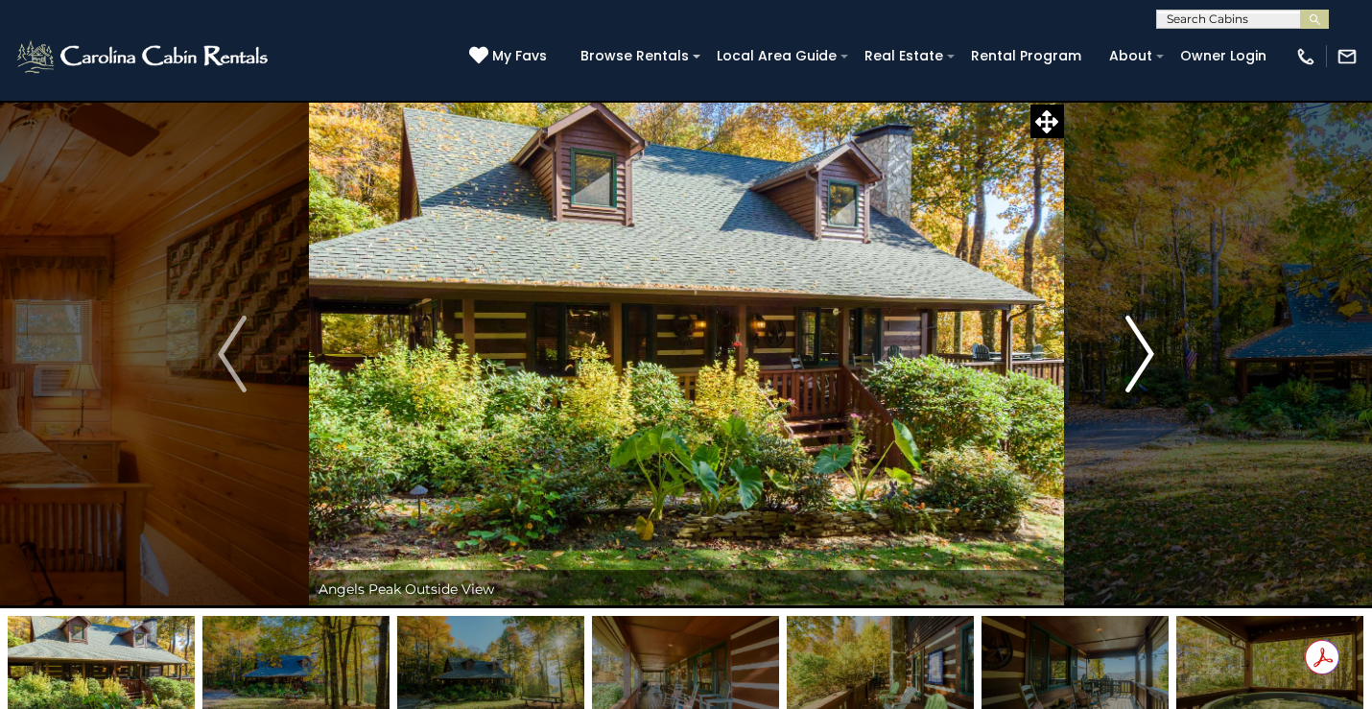
click at [1147, 353] on img "Next" at bounding box center [1140, 354] width 29 height 77
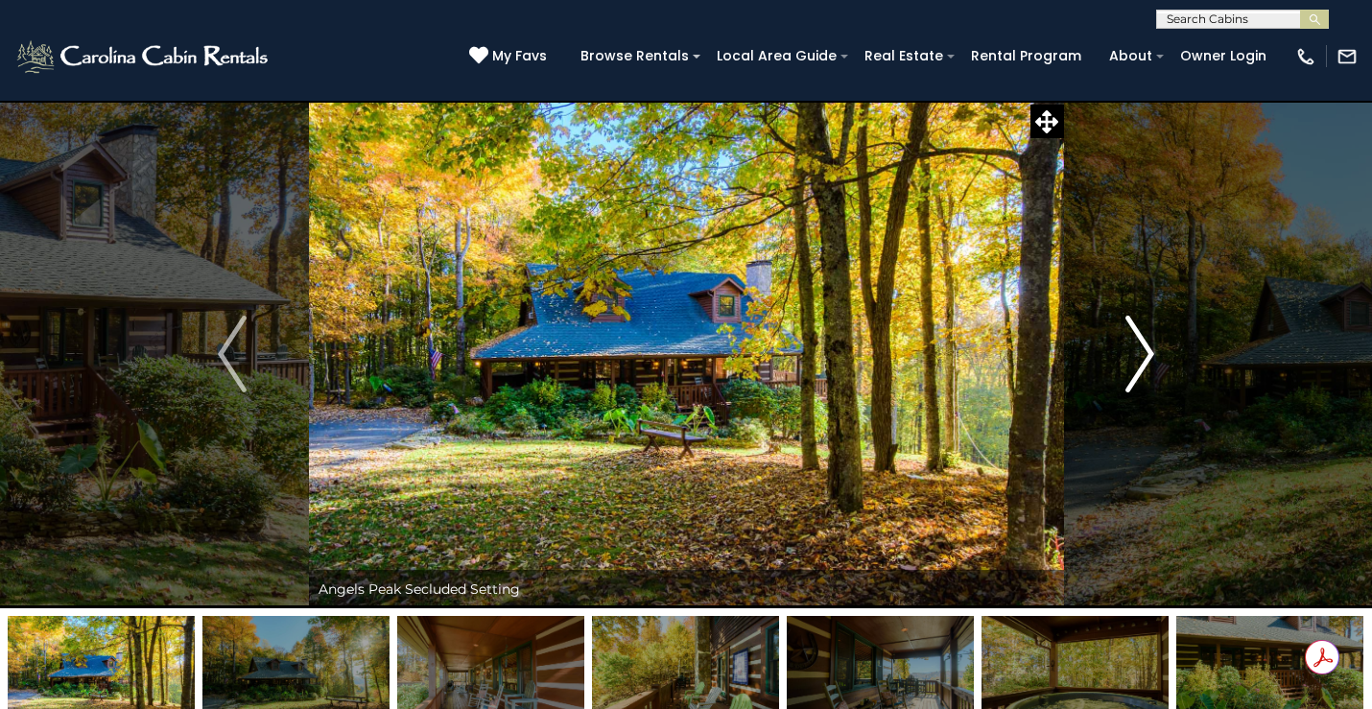
click at [1147, 353] on img "Next" at bounding box center [1140, 354] width 29 height 77
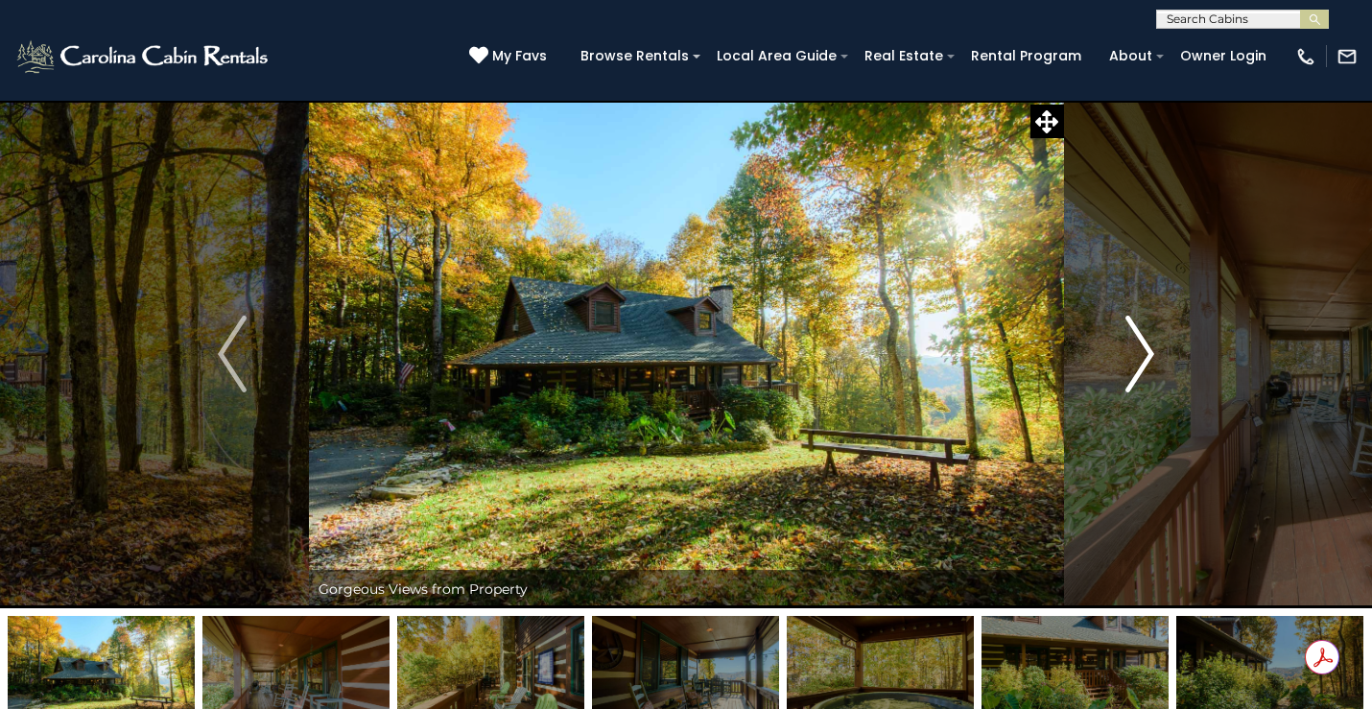
click at [1147, 353] on img "Next" at bounding box center [1140, 354] width 29 height 77
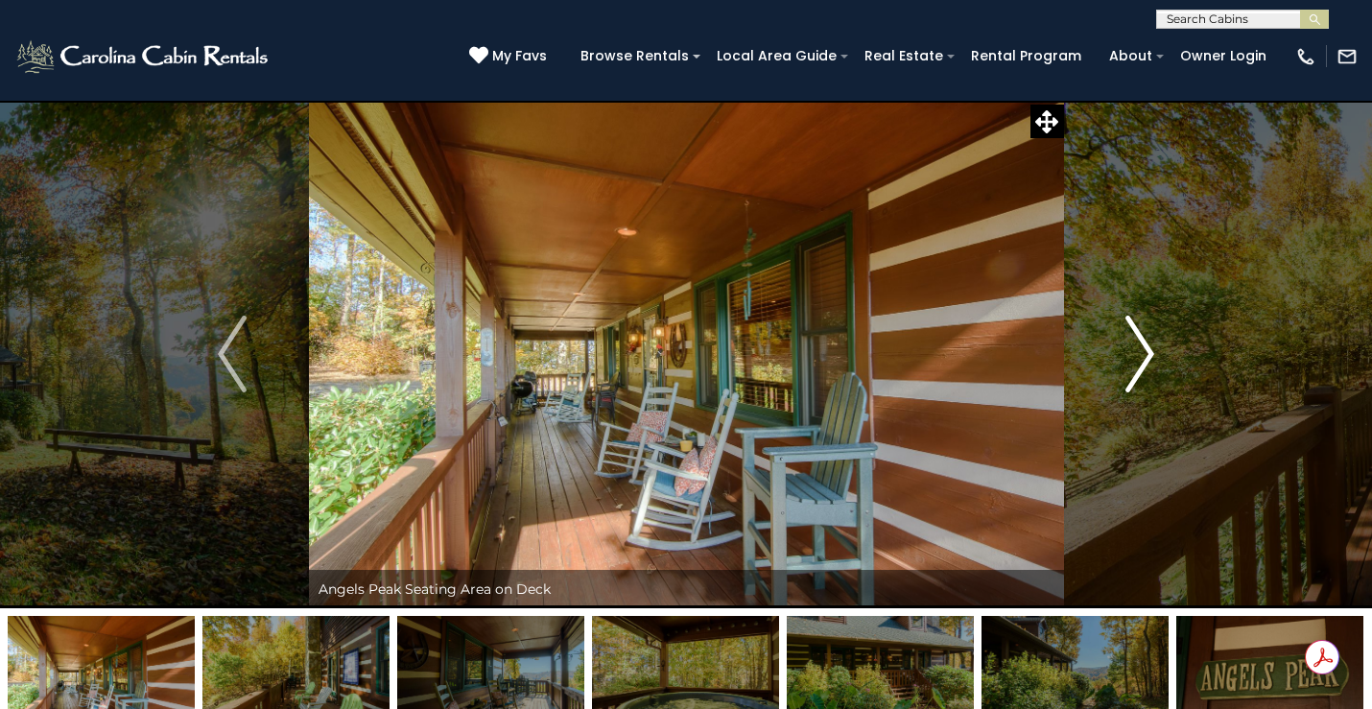
click at [1147, 353] on img "Next" at bounding box center [1140, 354] width 29 height 77
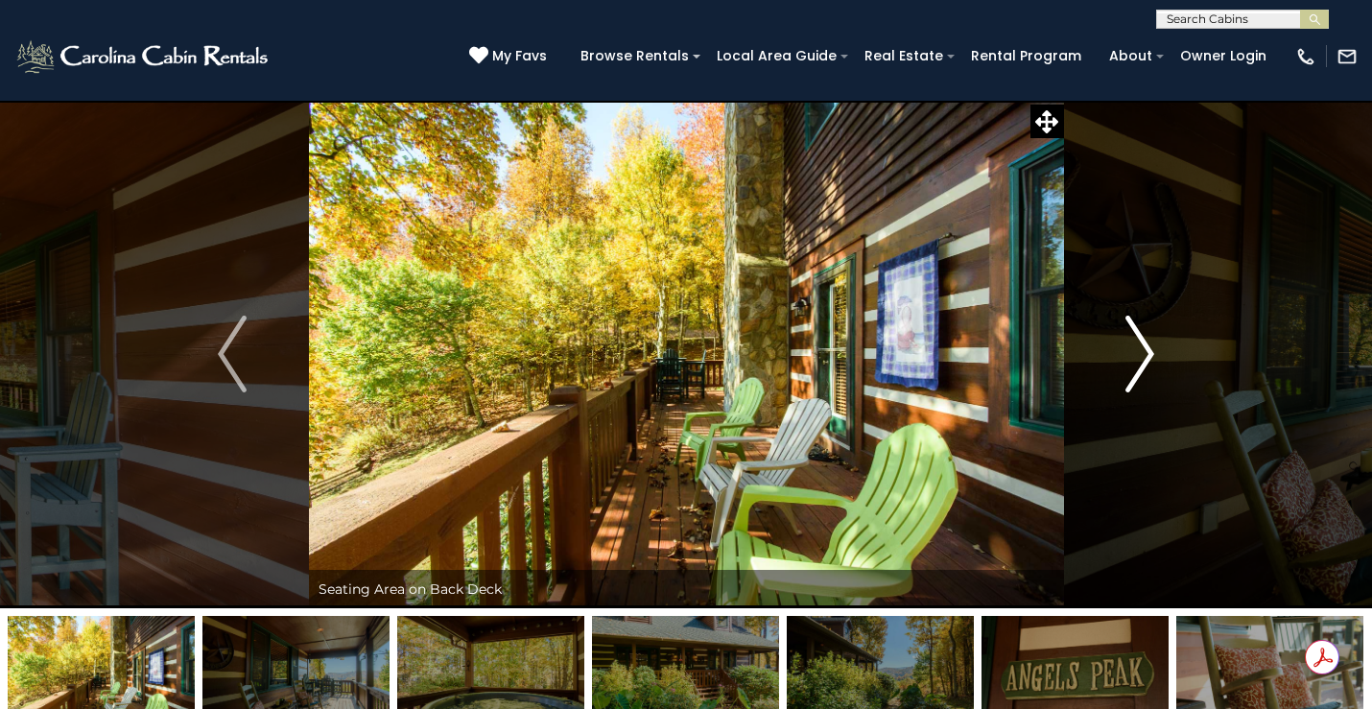
click at [1147, 353] on img "Next" at bounding box center [1140, 354] width 29 height 77
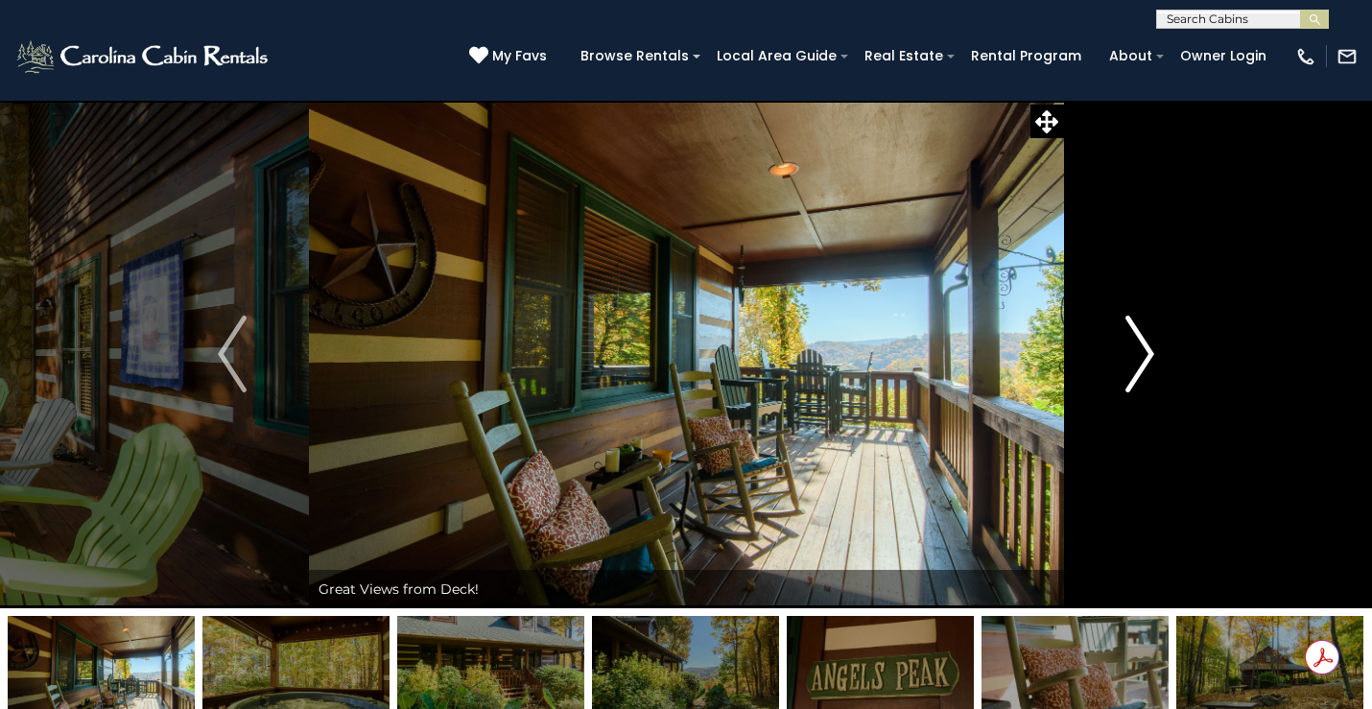
click at [1147, 353] on img "Next" at bounding box center [1140, 354] width 29 height 77
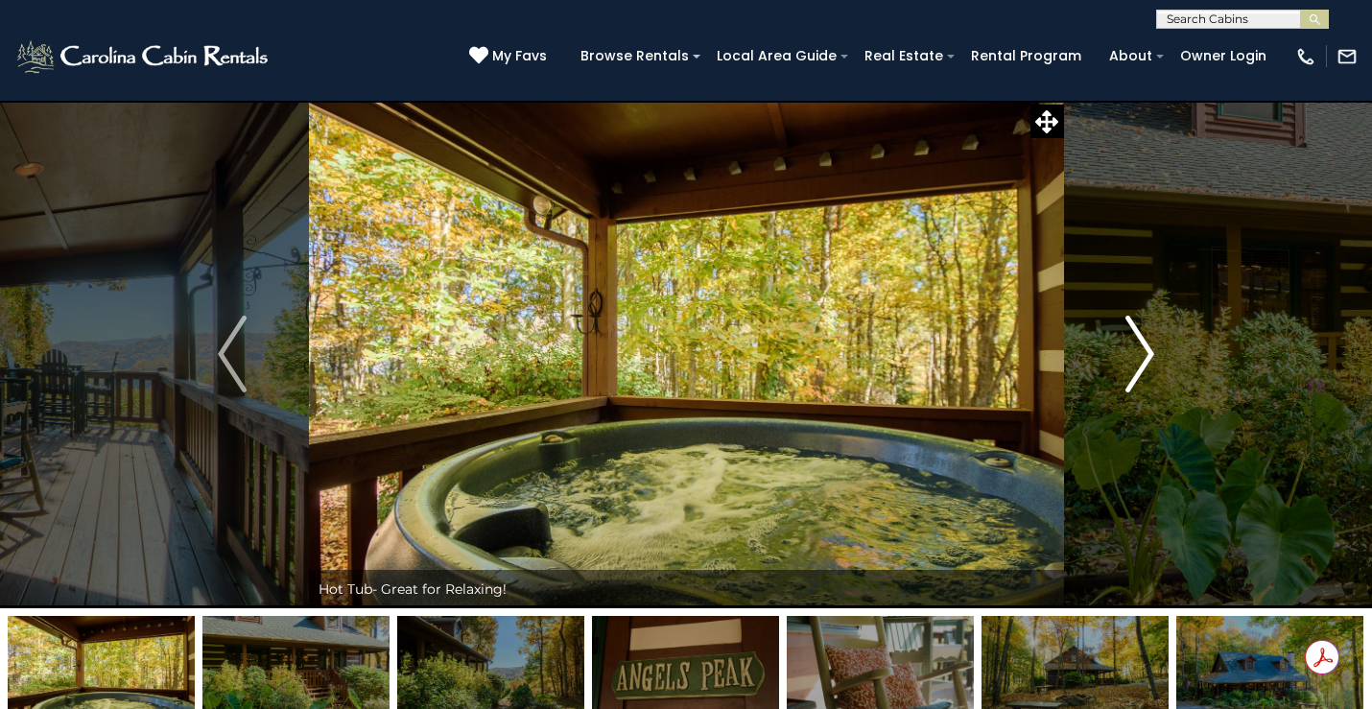
click at [1147, 354] on img "Next" at bounding box center [1140, 354] width 29 height 77
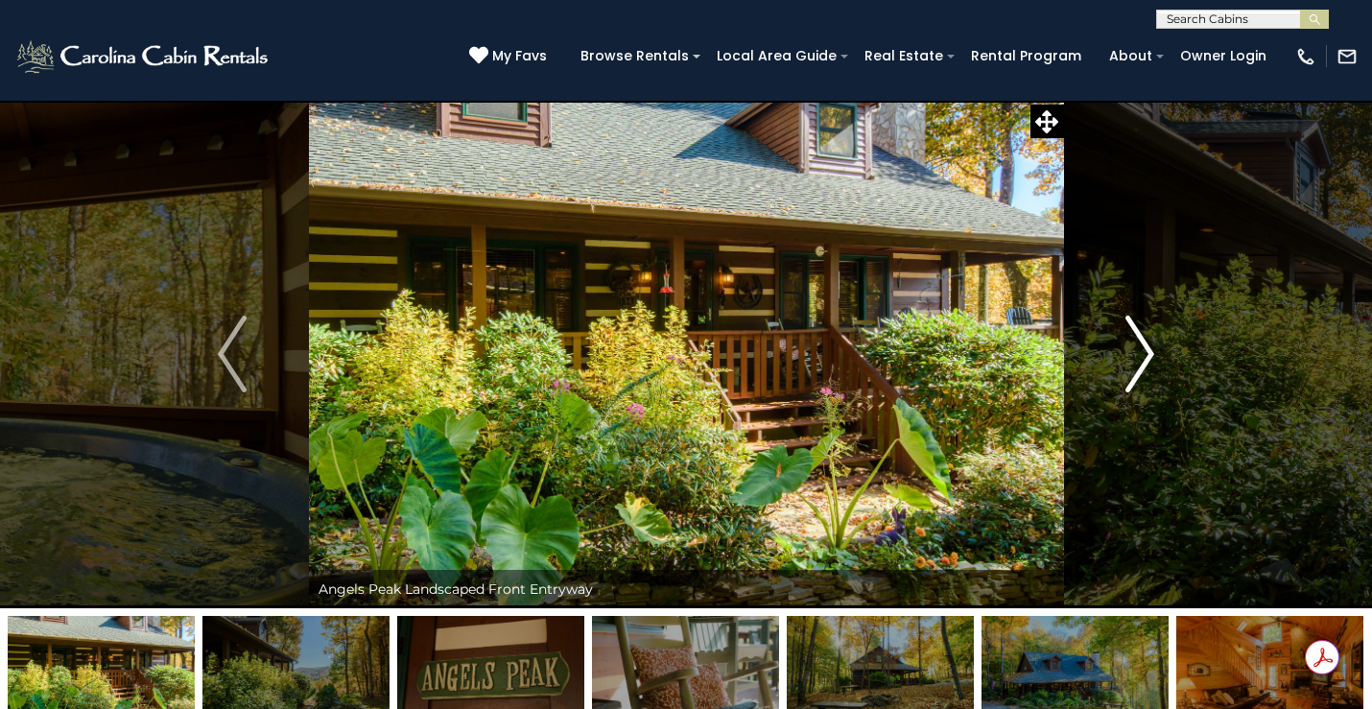
click at [1148, 352] on img "Next" at bounding box center [1140, 354] width 29 height 77
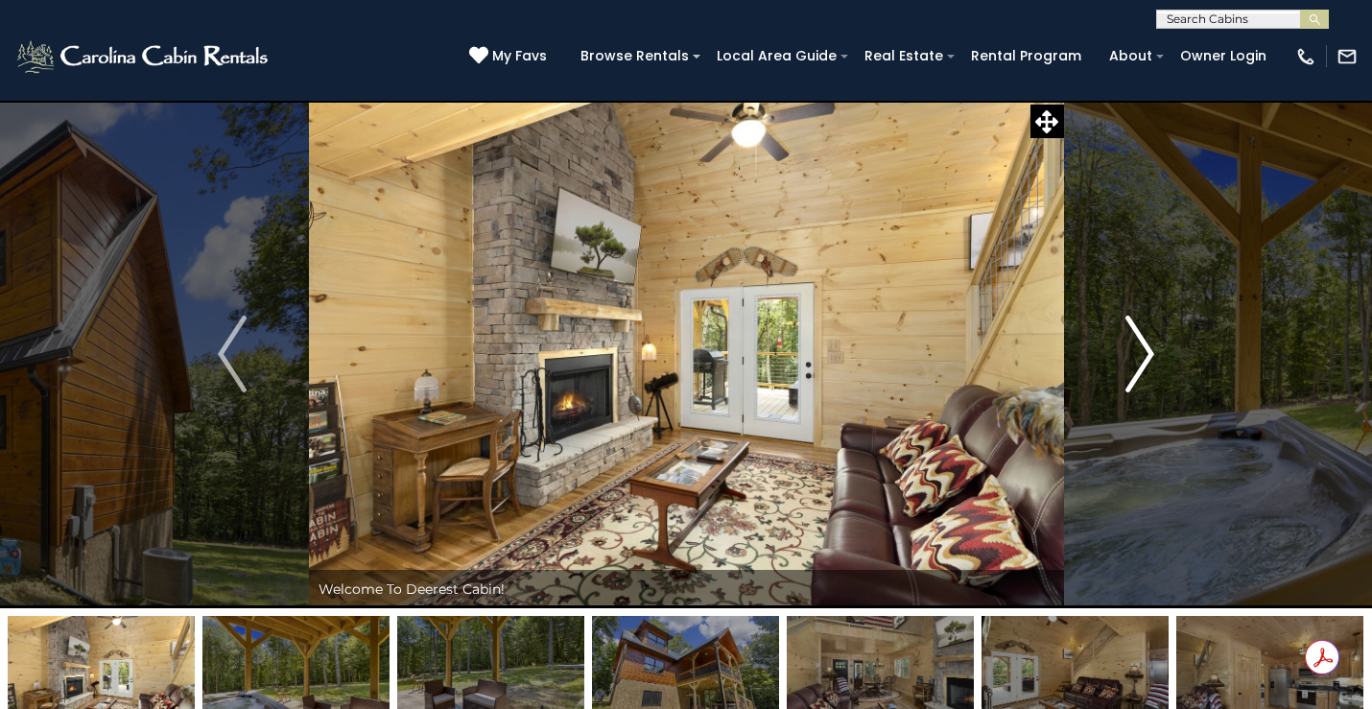
click at [1121, 344] on button "Next" at bounding box center [1140, 354] width 154 height 509
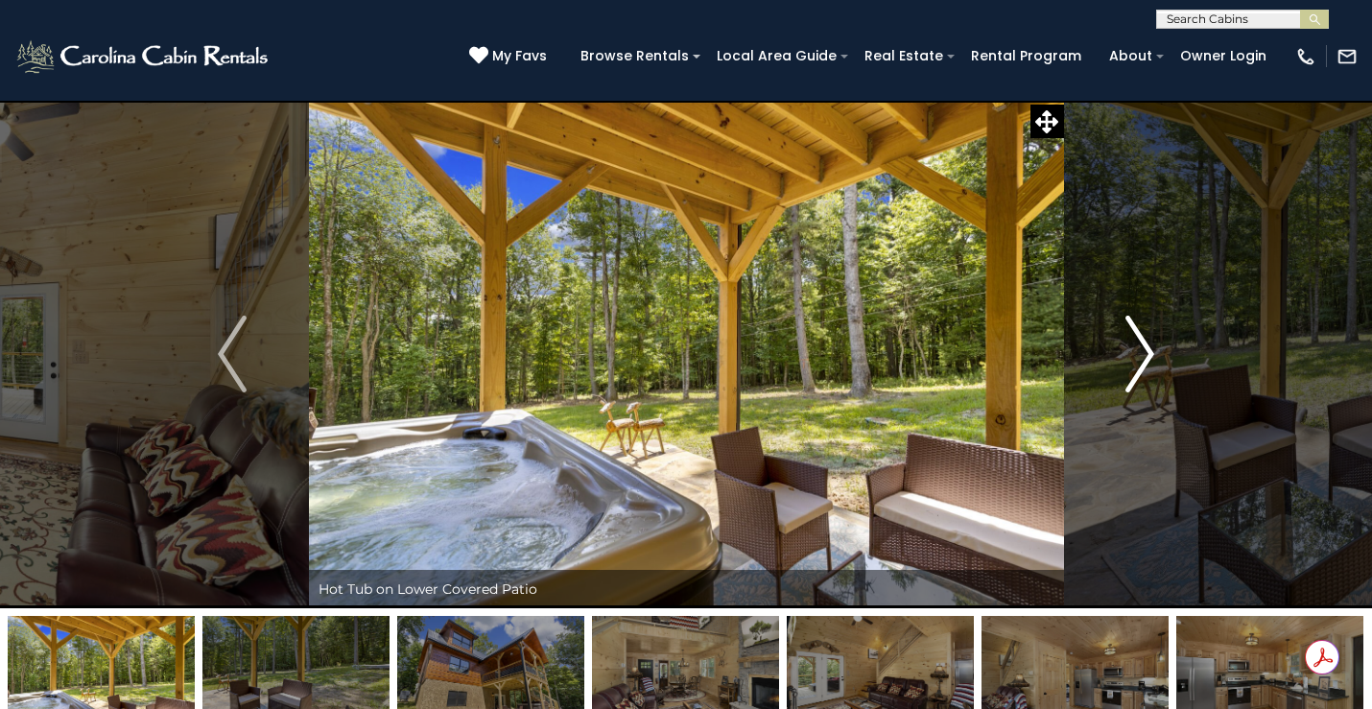
click at [1129, 349] on img "Next" at bounding box center [1140, 354] width 29 height 77
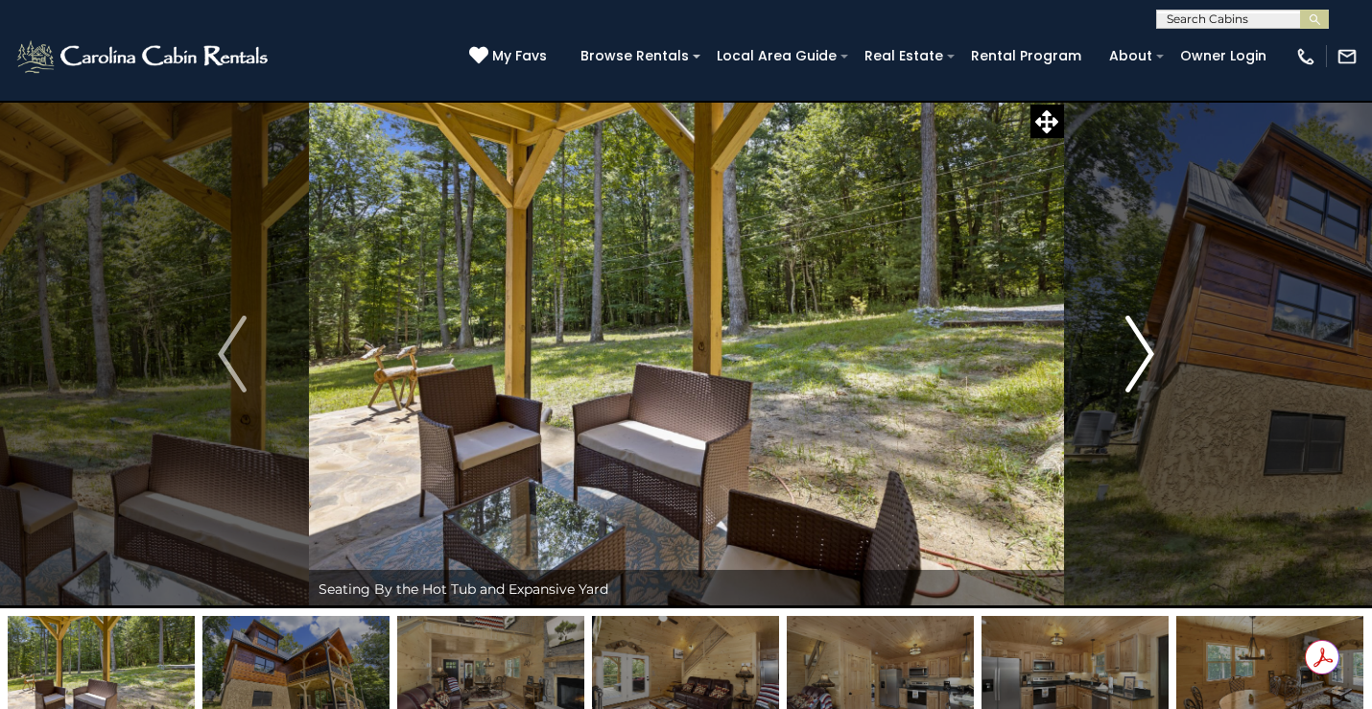
click at [1129, 349] on img "Next" at bounding box center [1140, 354] width 29 height 77
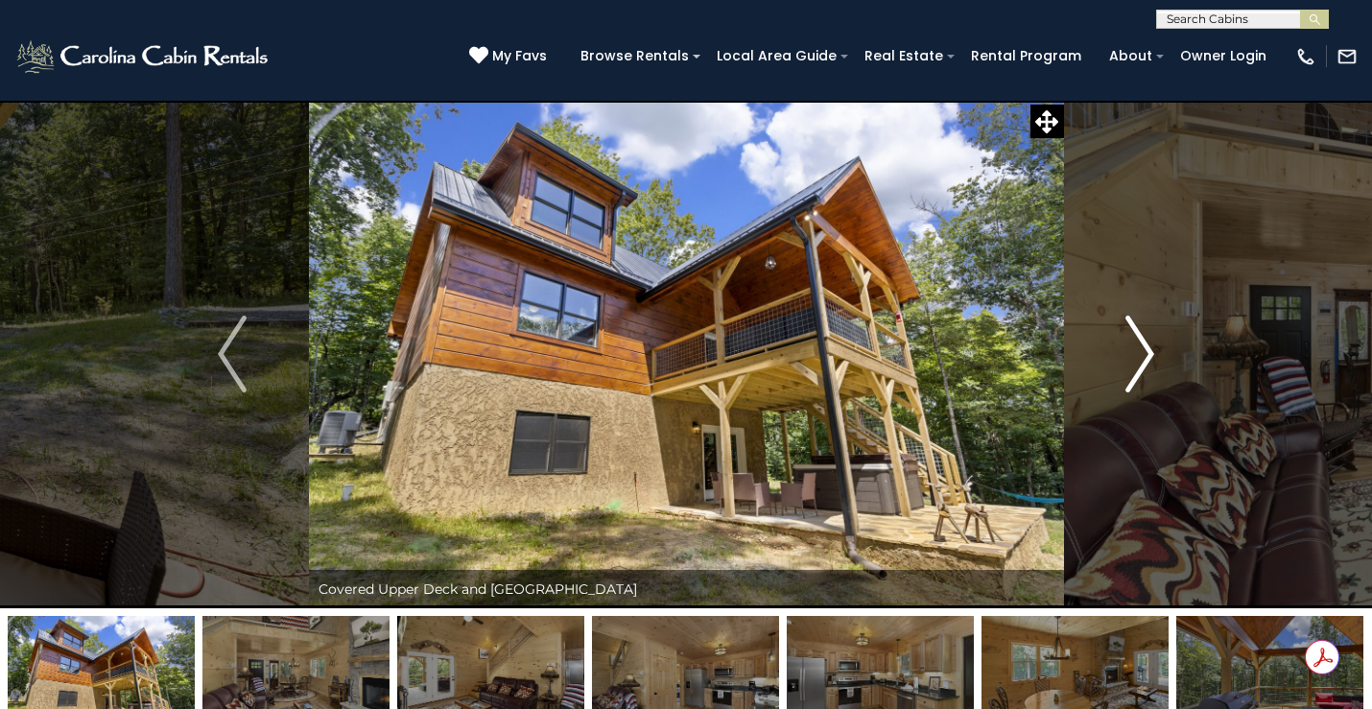
click at [1129, 349] on img "Next" at bounding box center [1140, 354] width 29 height 77
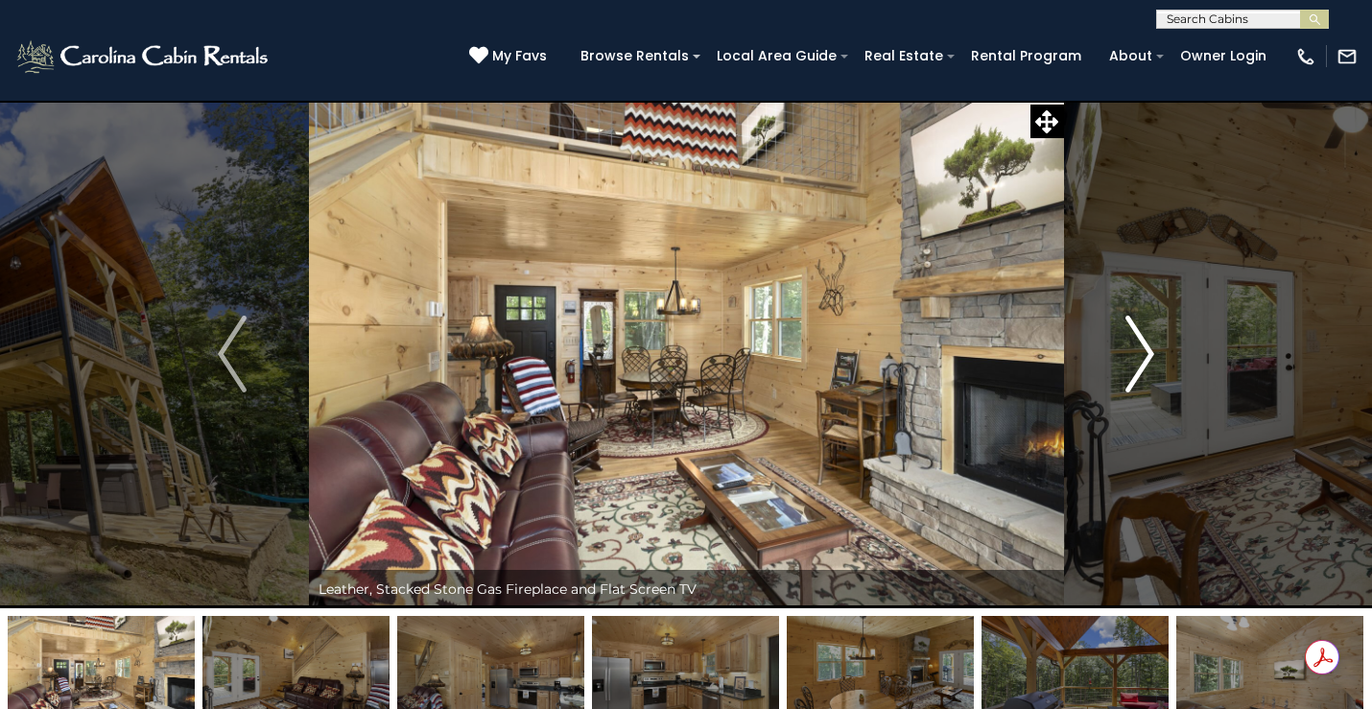
click at [1129, 349] on img "Next" at bounding box center [1140, 354] width 29 height 77
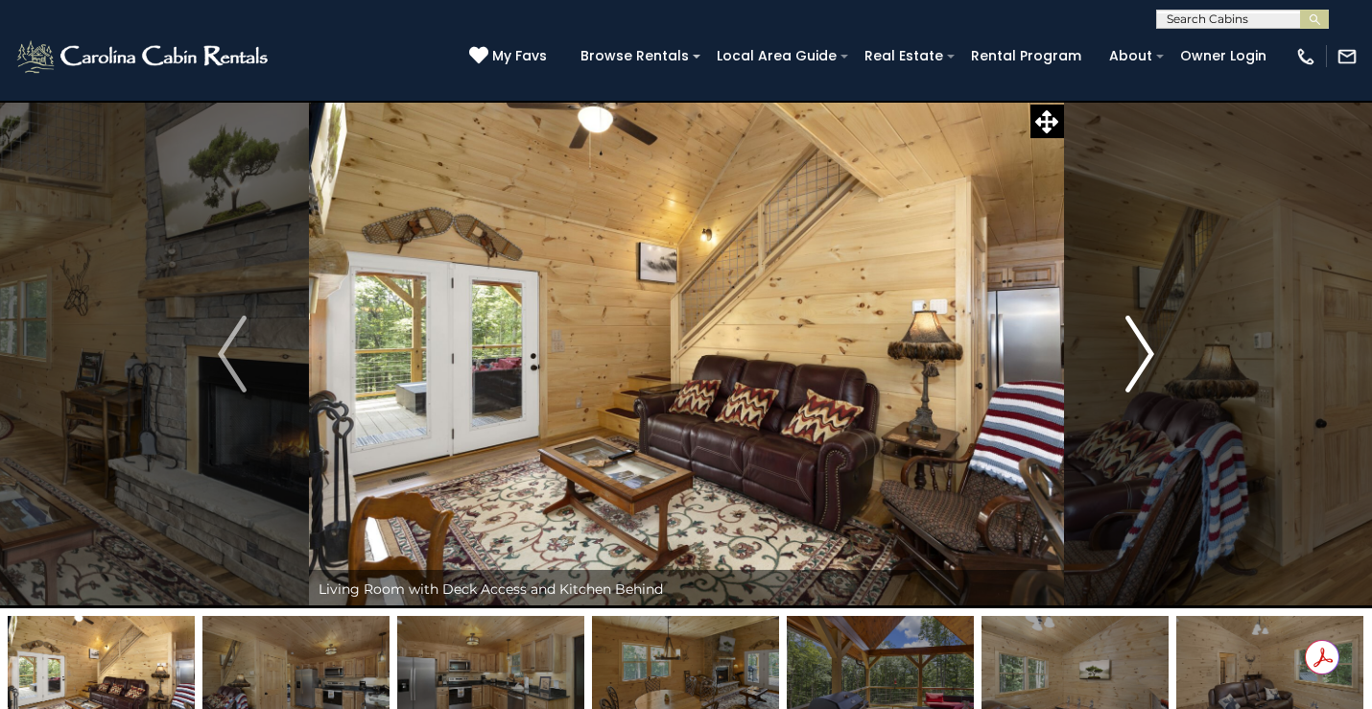
click at [1129, 349] on img "Next" at bounding box center [1140, 354] width 29 height 77
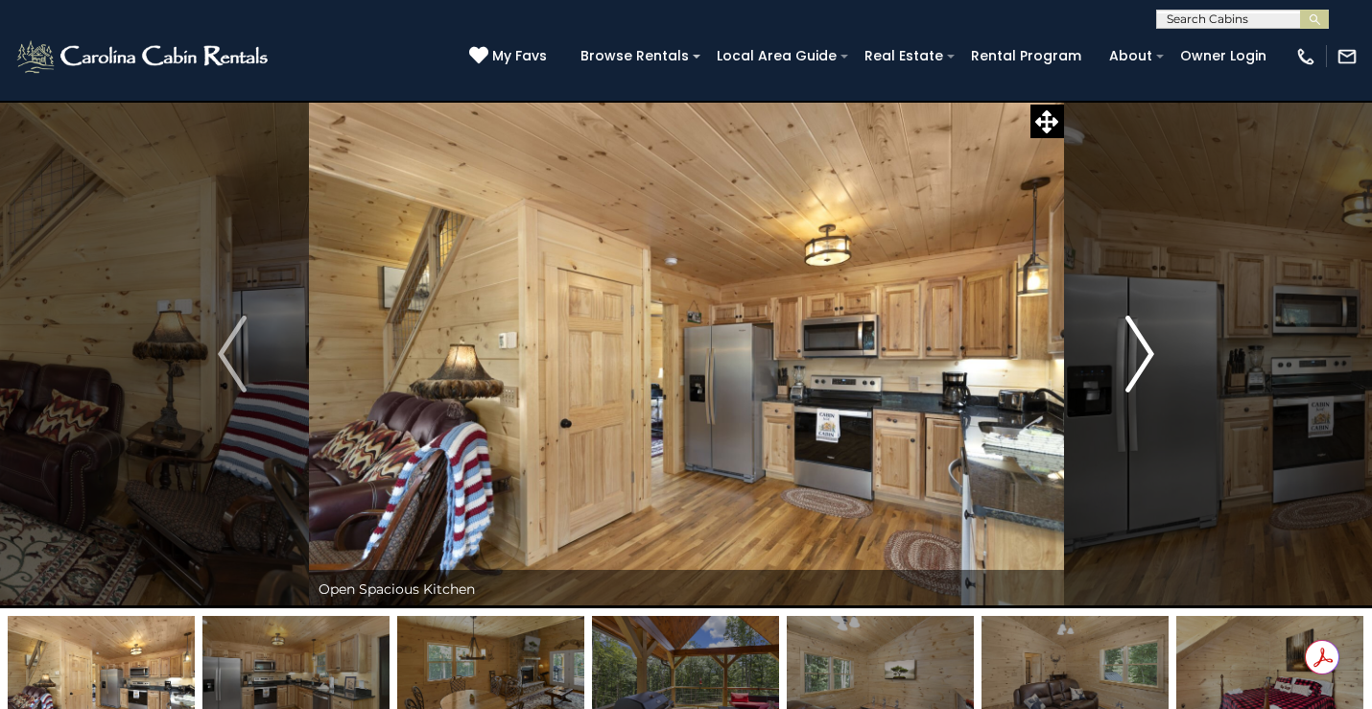
click at [1129, 349] on img "Next" at bounding box center [1140, 354] width 29 height 77
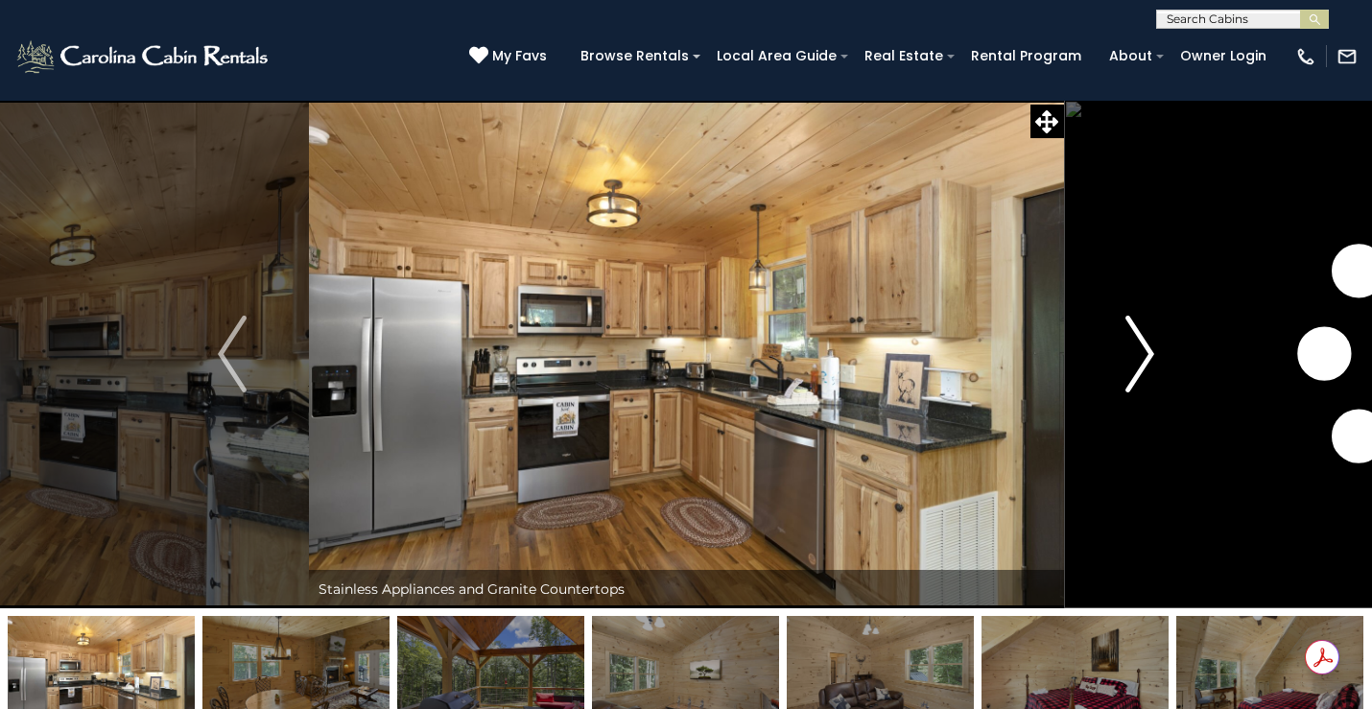
click at [1129, 349] on img "Next" at bounding box center [1140, 354] width 29 height 77
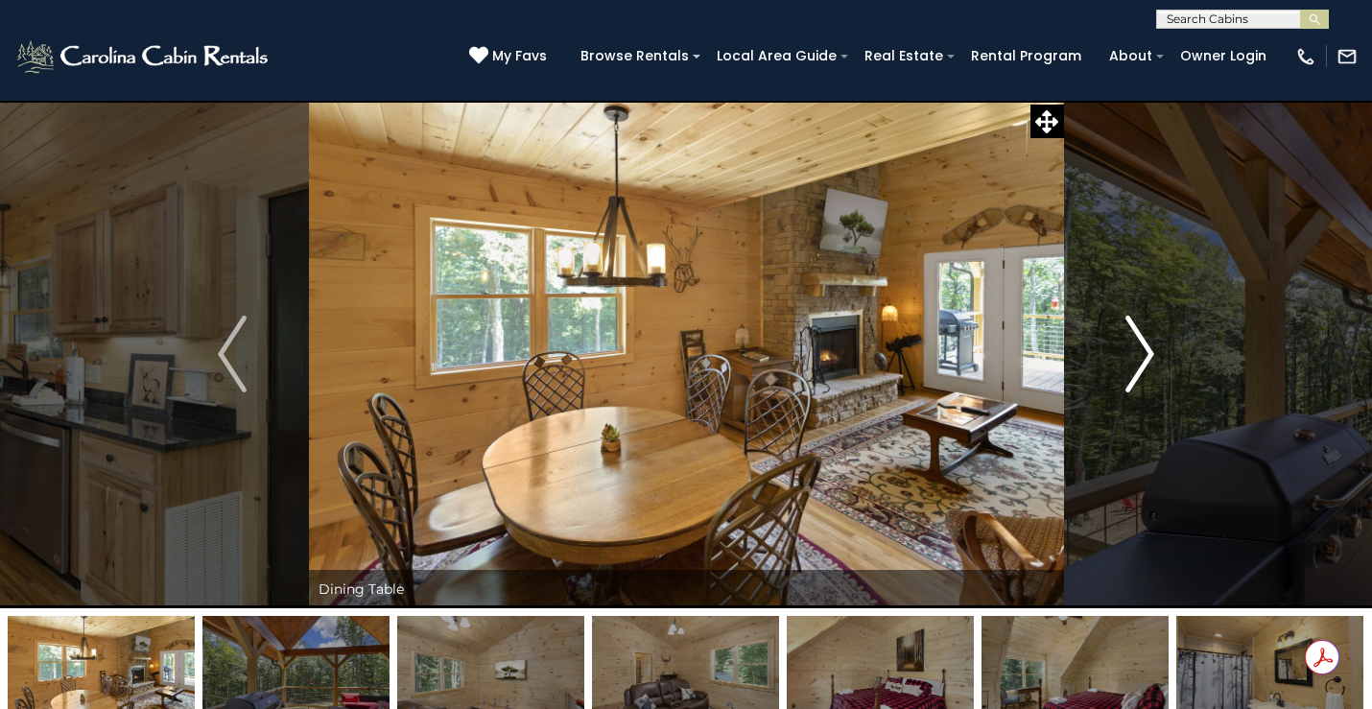
click at [1129, 349] on img "Next" at bounding box center [1140, 354] width 29 height 77
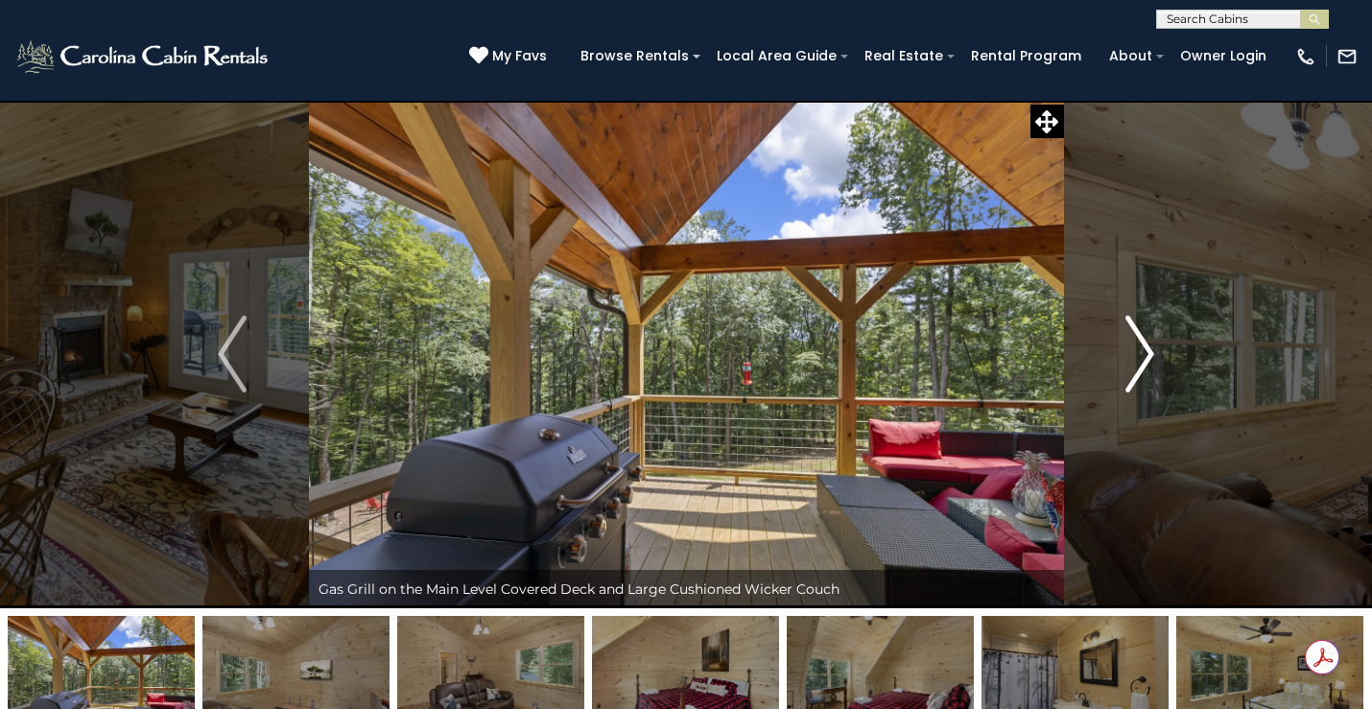
click at [1129, 349] on img "Next" at bounding box center [1140, 354] width 29 height 77
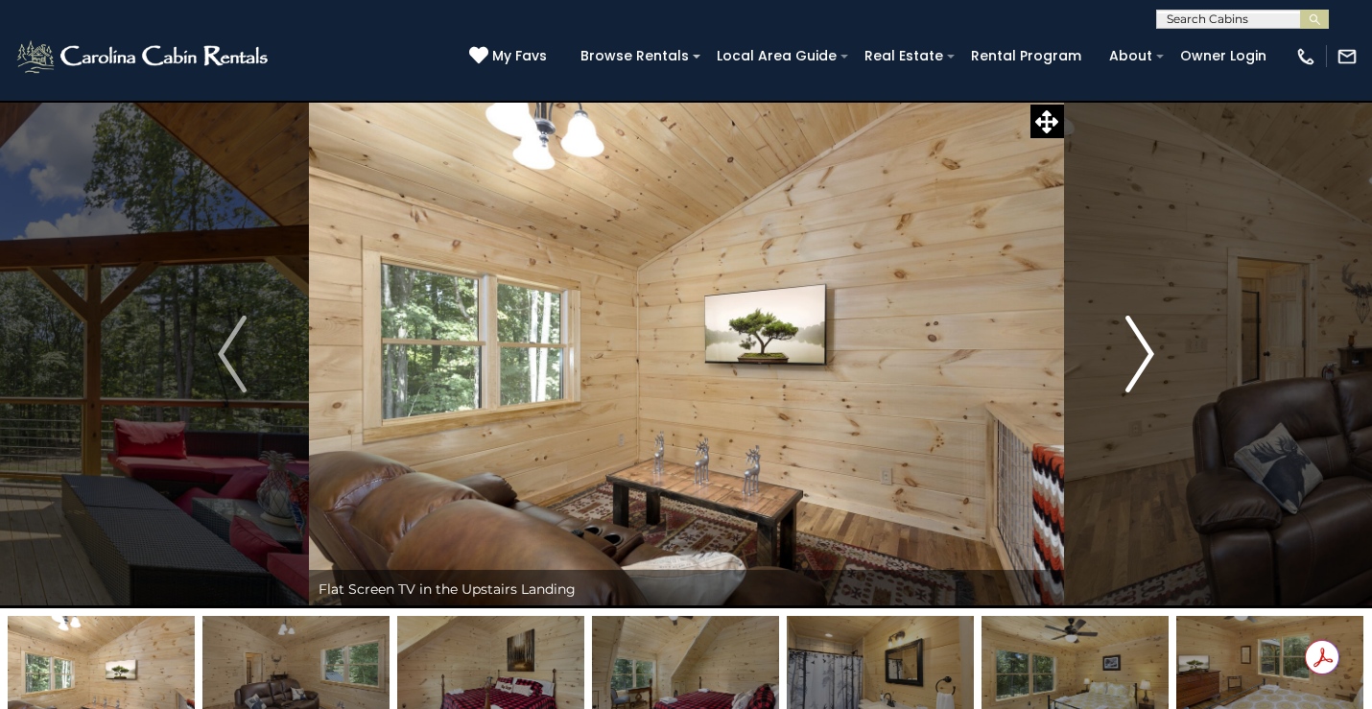
click at [1129, 349] on img "Next" at bounding box center [1140, 354] width 29 height 77
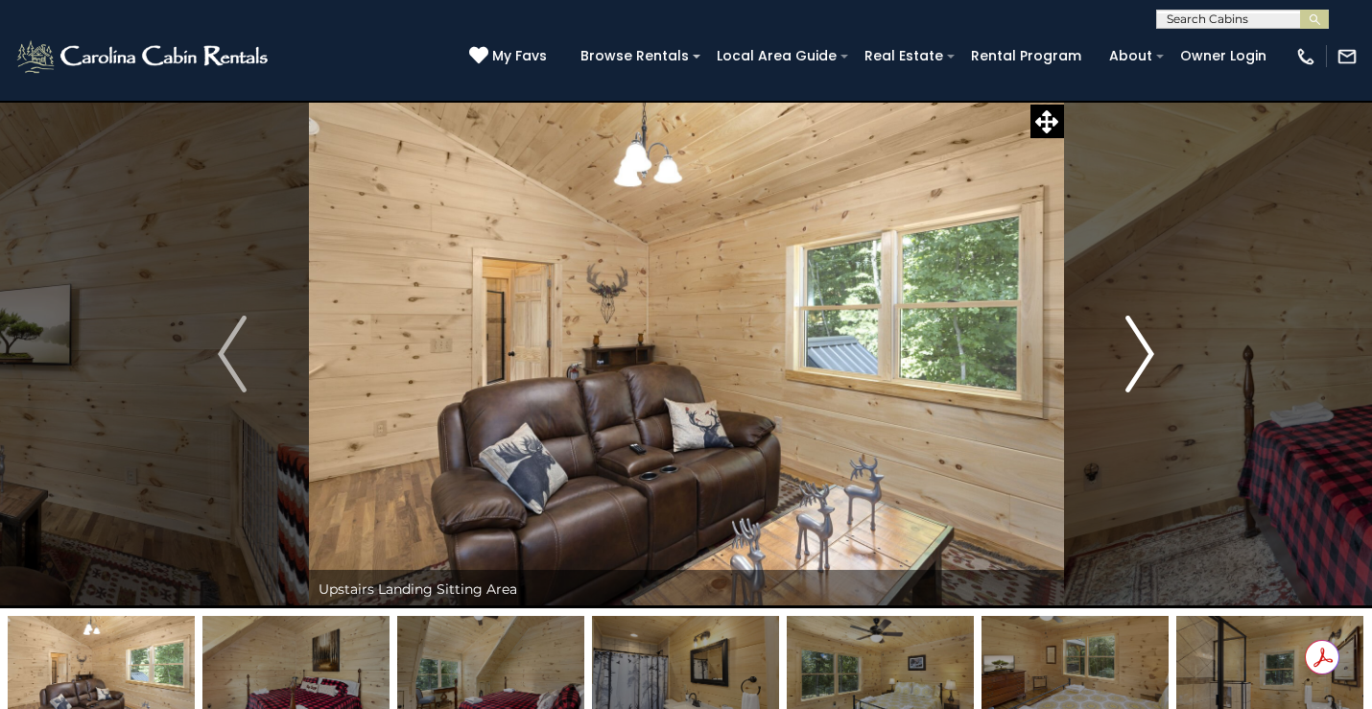
click at [1129, 349] on img "Next" at bounding box center [1140, 354] width 29 height 77
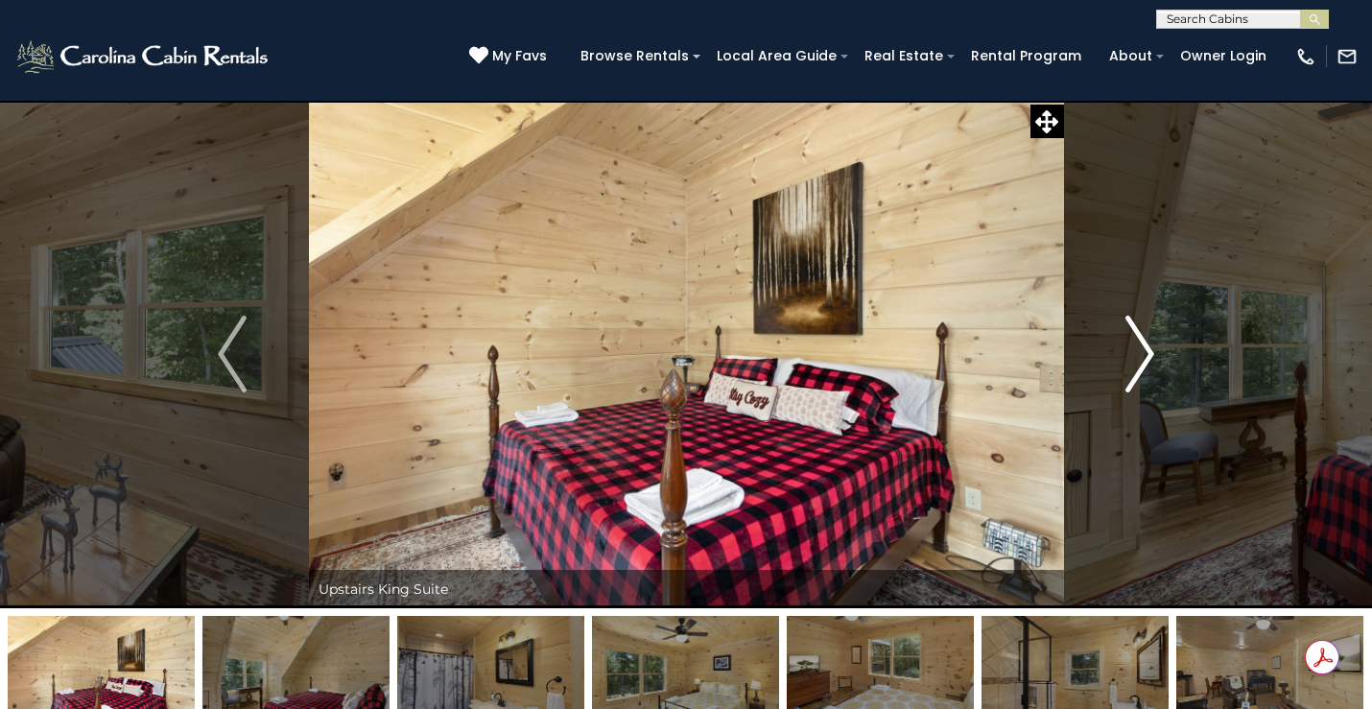
click at [1129, 349] on img "Next" at bounding box center [1140, 354] width 29 height 77
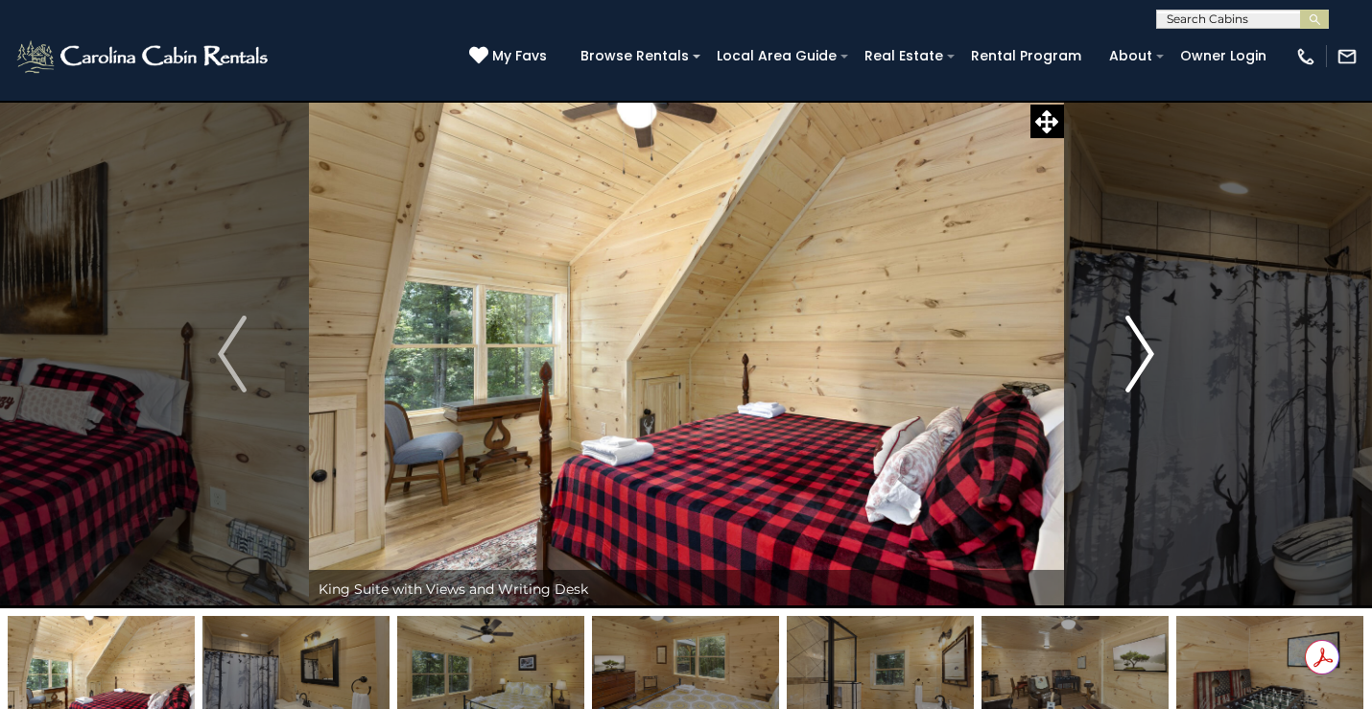
click at [1129, 349] on img "Next" at bounding box center [1140, 354] width 29 height 77
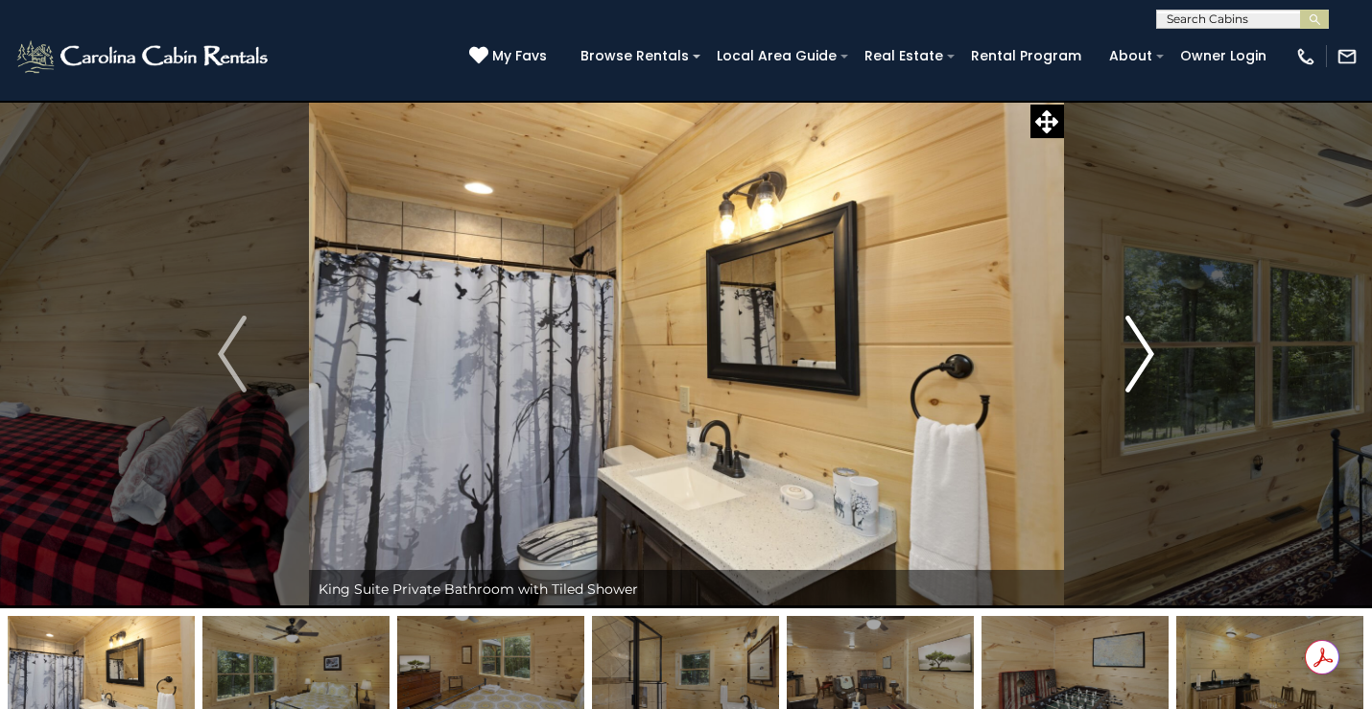
click at [1129, 349] on img "Next" at bounding box center [1140, 354] width 29 height 77
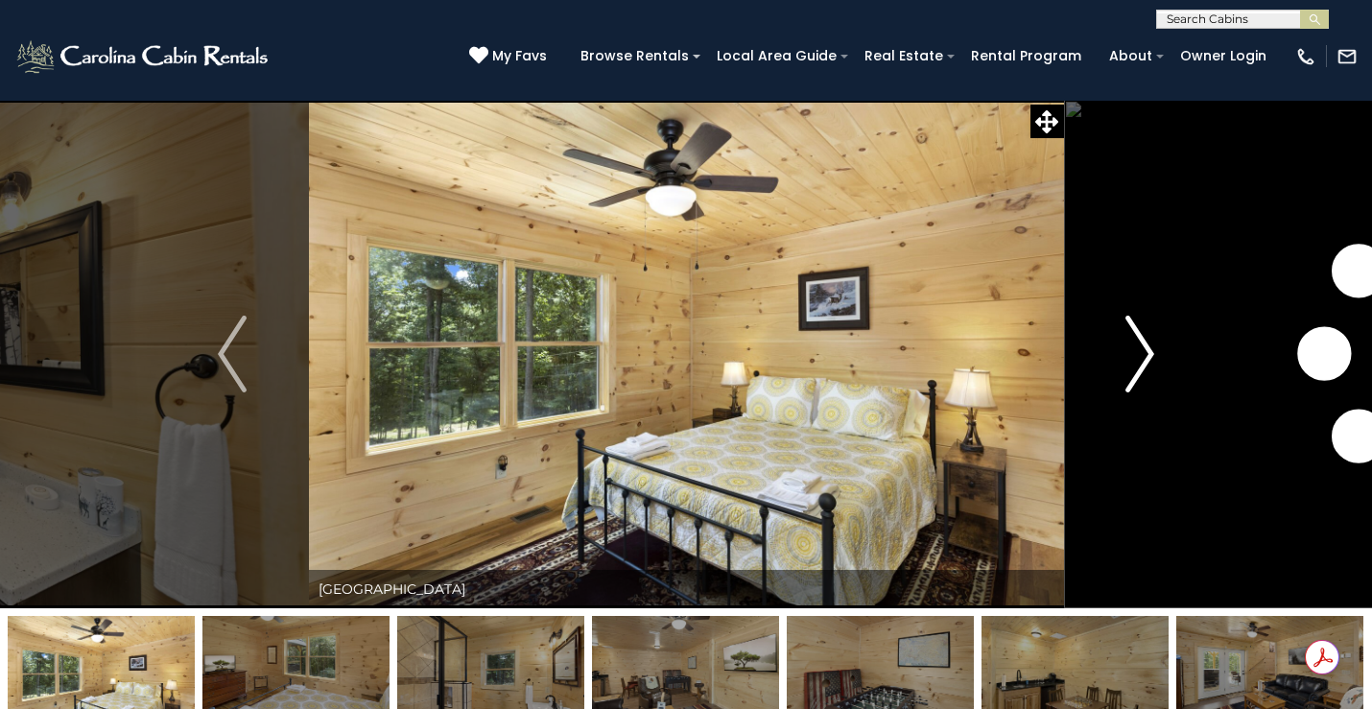
click at [1129, 350] on img "Next" at bounding box center [1140, 354] width 29 height 77
